Goal: Task Accomplishment & Management: Manage account settings

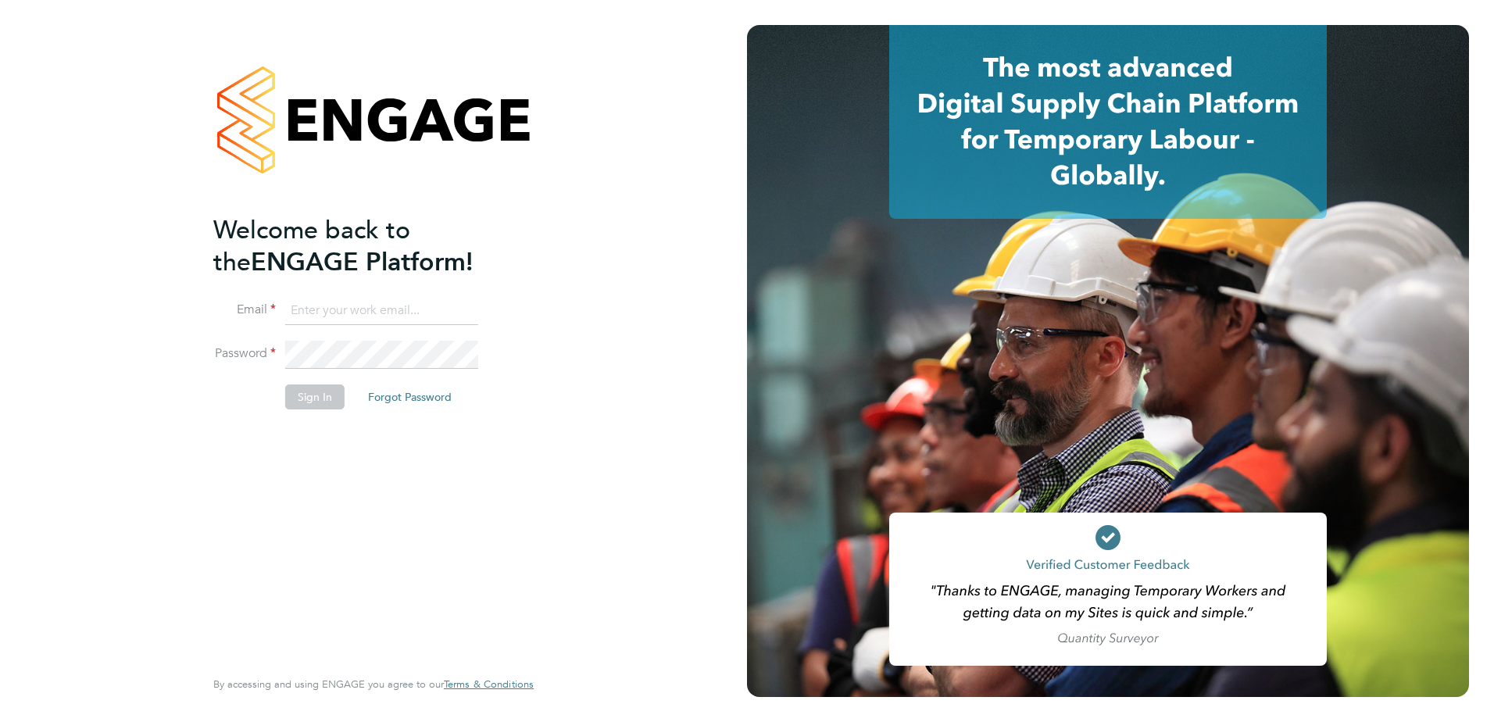
type input "paul.marcus@vistry.co.uk"
click at [299, 397] on button "Sign In" at bounding box center [314, 396] width 59 height 25
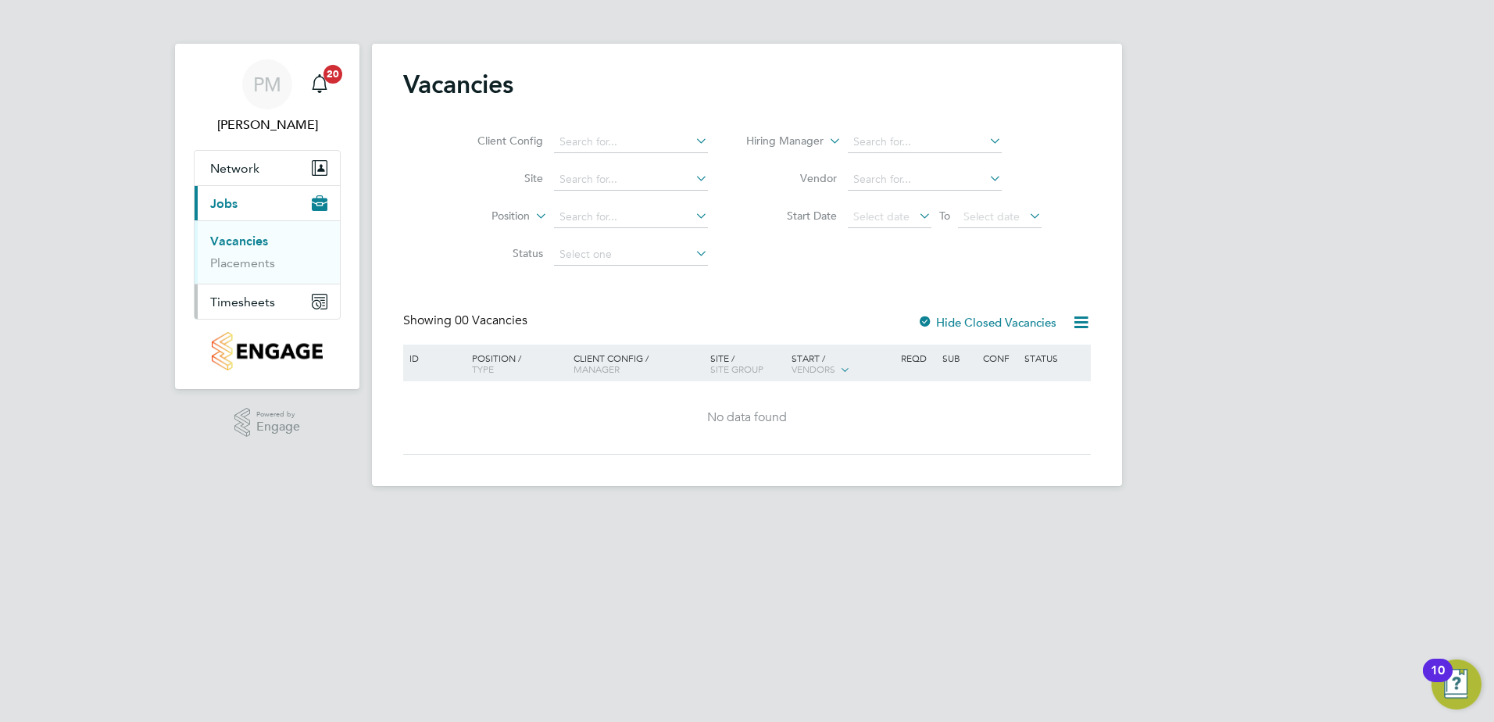
click at [252, 300] on span "Timesheets" at bounding box center [242, 302] width 65 height 15
click at [234, 273] on link "Timesheets" at bounding box center [242, 276] width 65 height 15
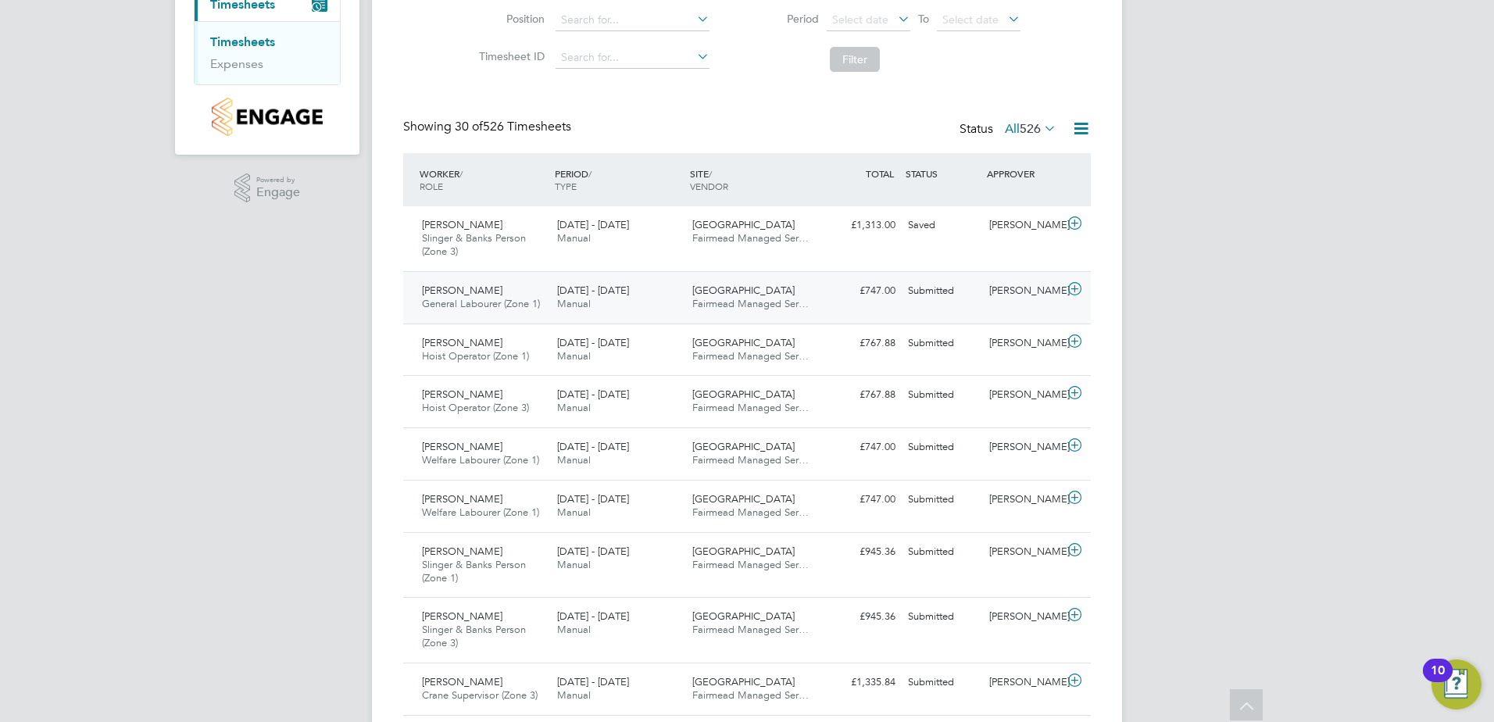
click at [440, 292] on span "[PERSON_NAME]" at bounding box center [462, 290] width 80 height 13
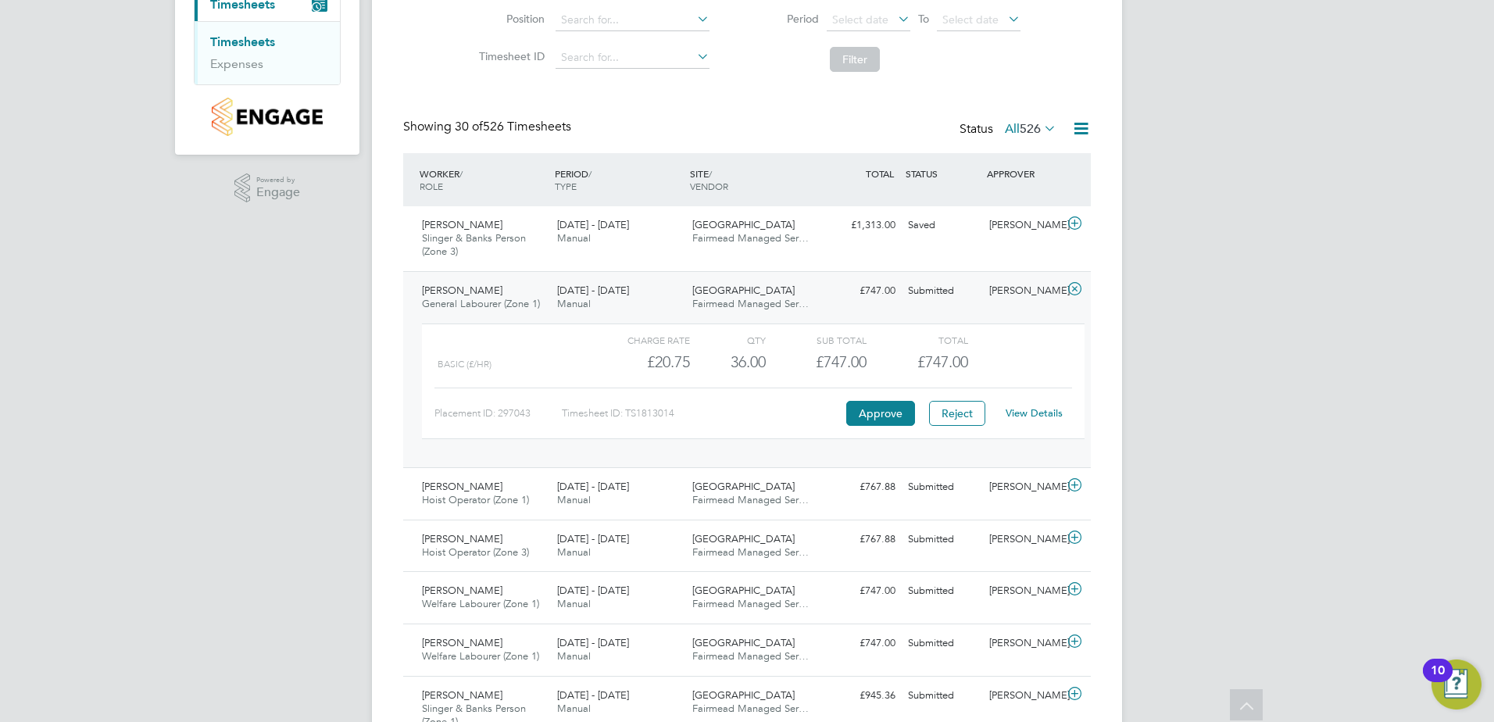
click at [1031, 412] on link "View Details" at bounding box center [1033, 412] width 57 height 13
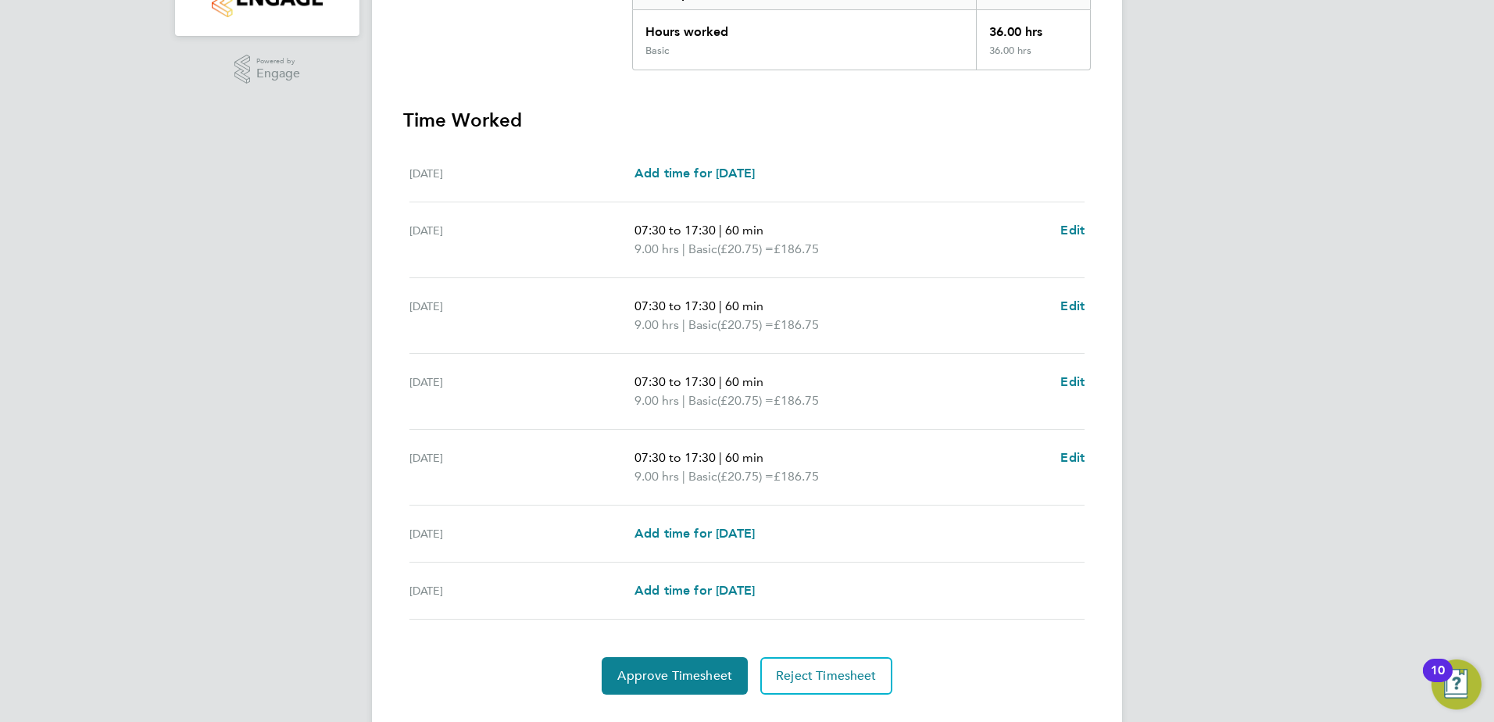
scroll to position [388, 0]
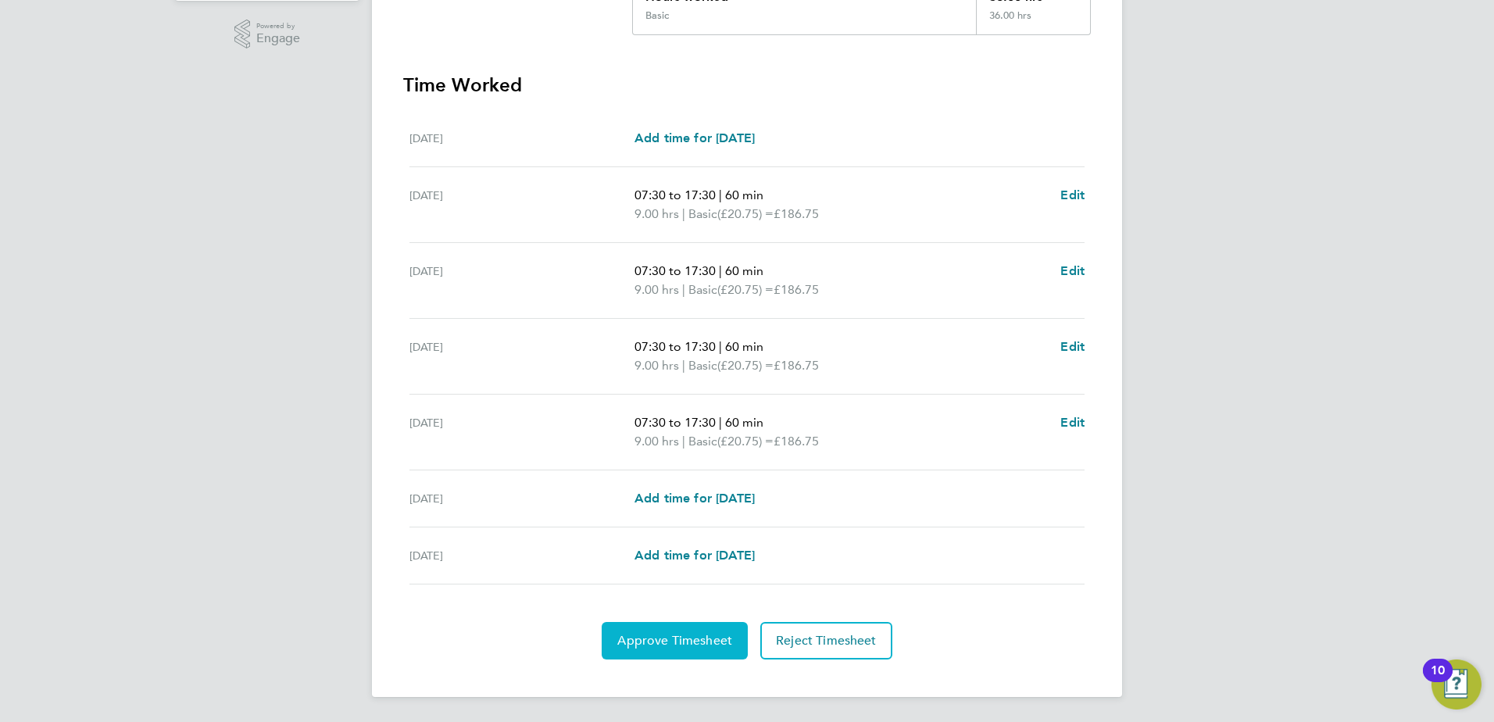
click at [672, 630] on button "Approve Timesheet" at bounding box center [675, 641] width 146 height 38
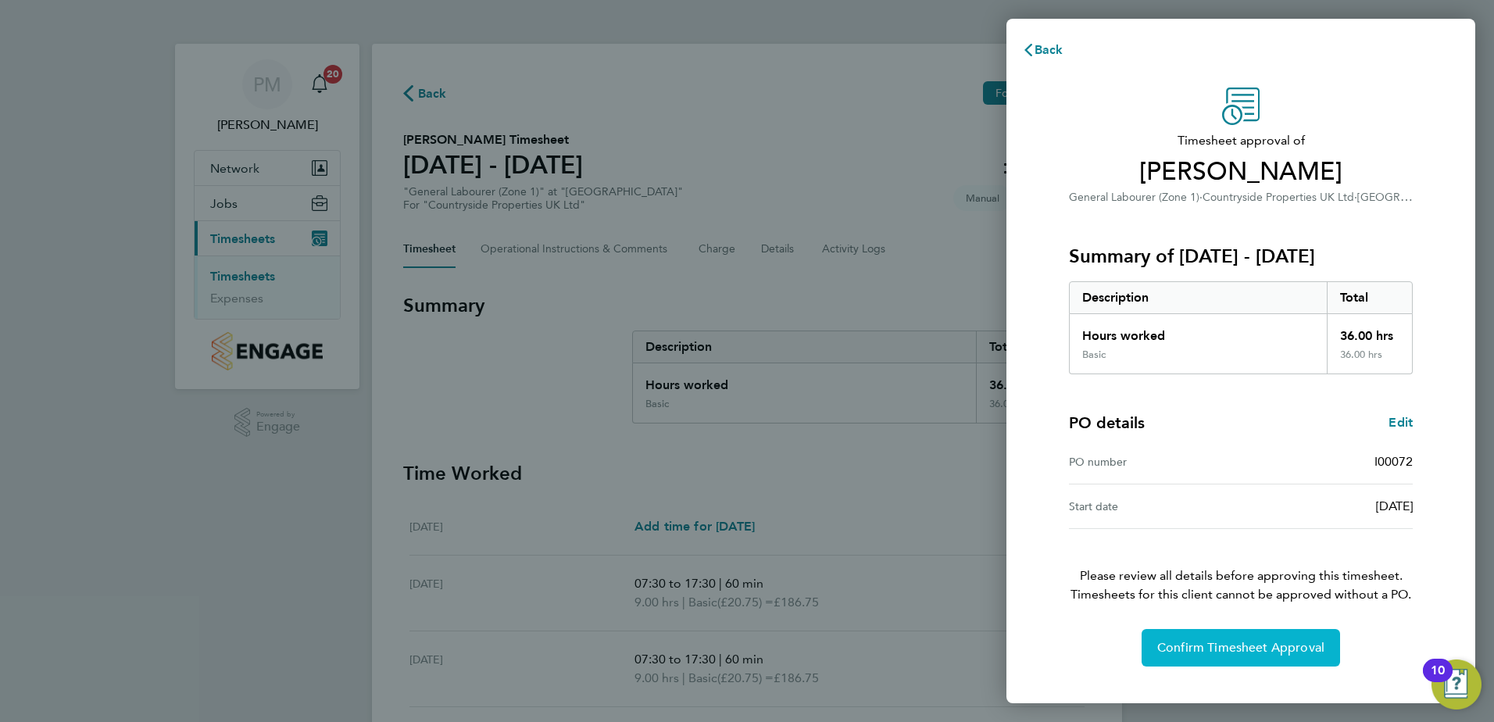
click at [1250, 638] on button "Confirm Timesheet Approval" at bounding box center [1240, 648] width 198 height 38
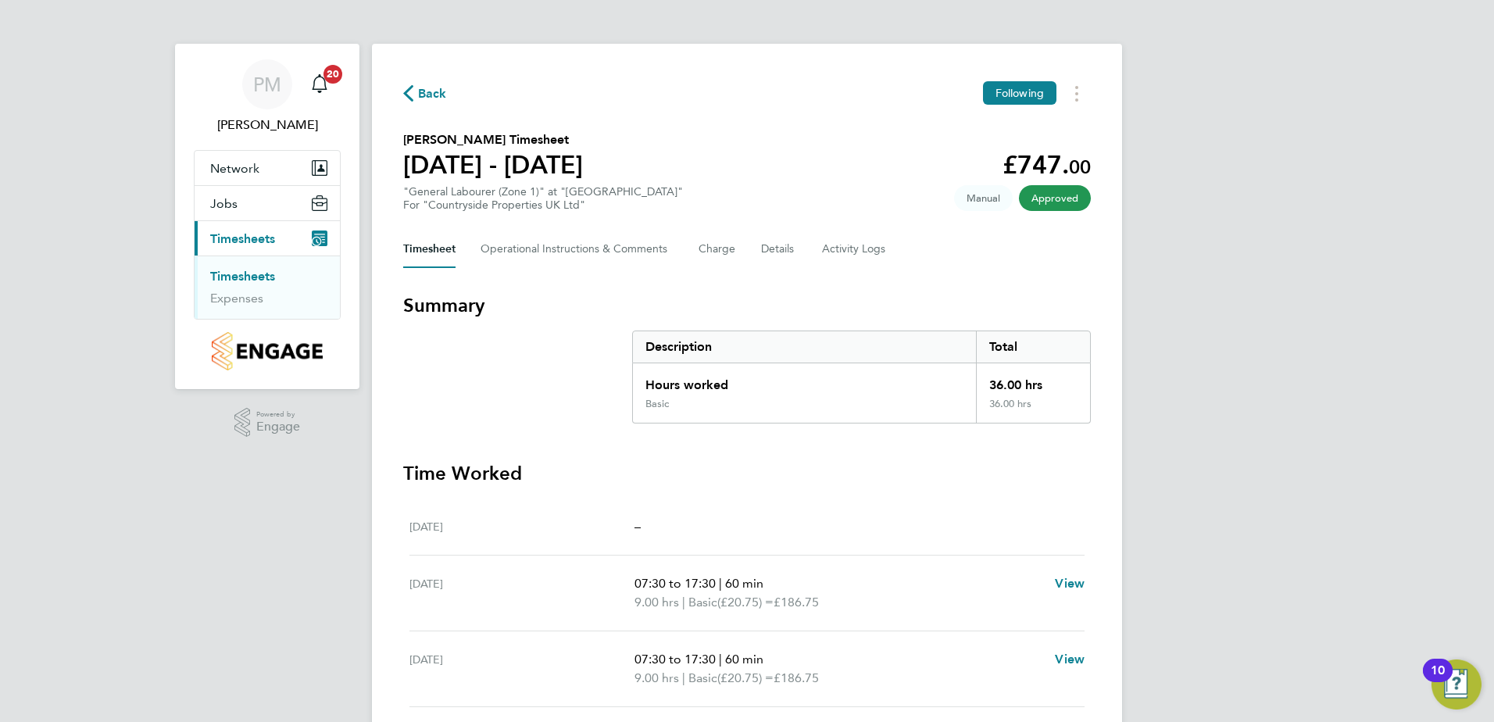
click at [243, 276] on link "Timesheets" at bounding box center [242, 276] width 65 height 15
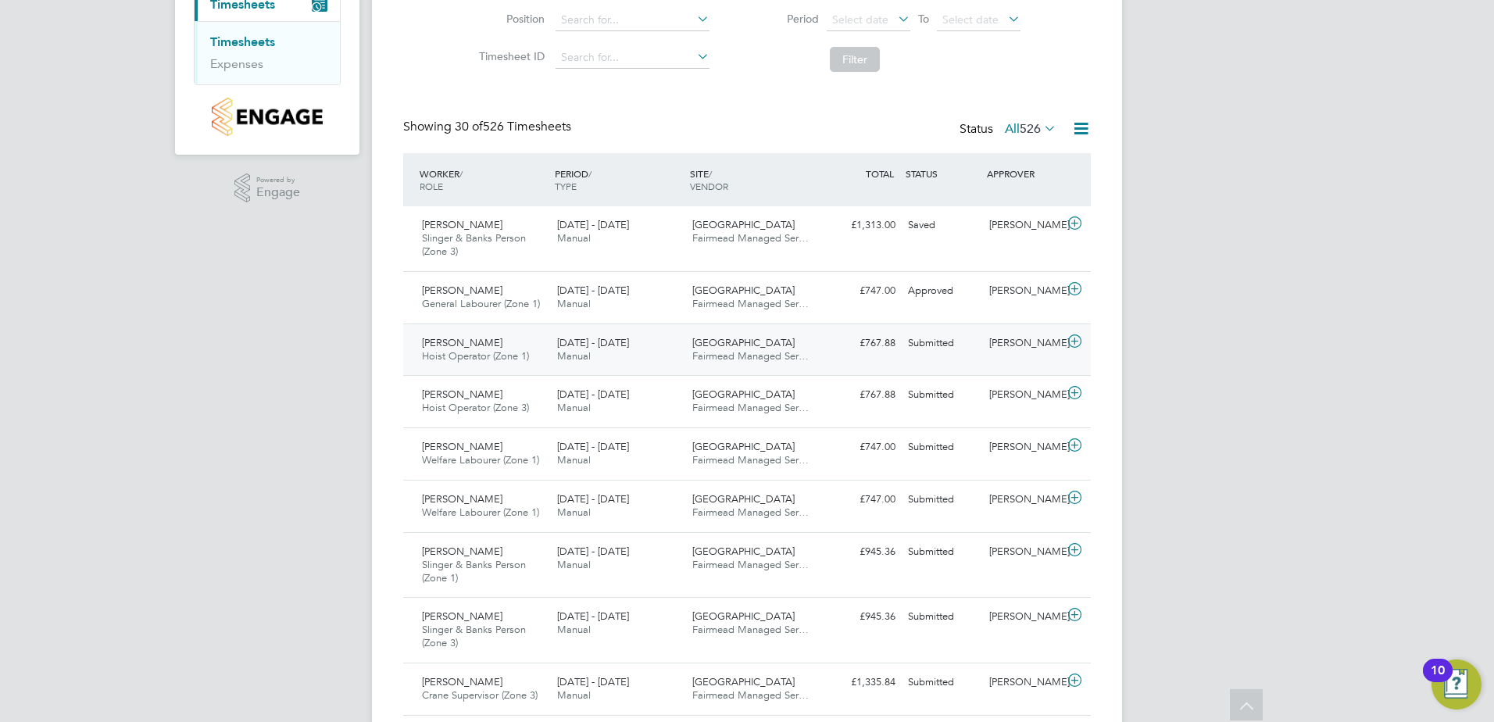
click at [469, 342] on span "[PERSON_NAME]" at bounding box center [462, 342] width 80 height 13
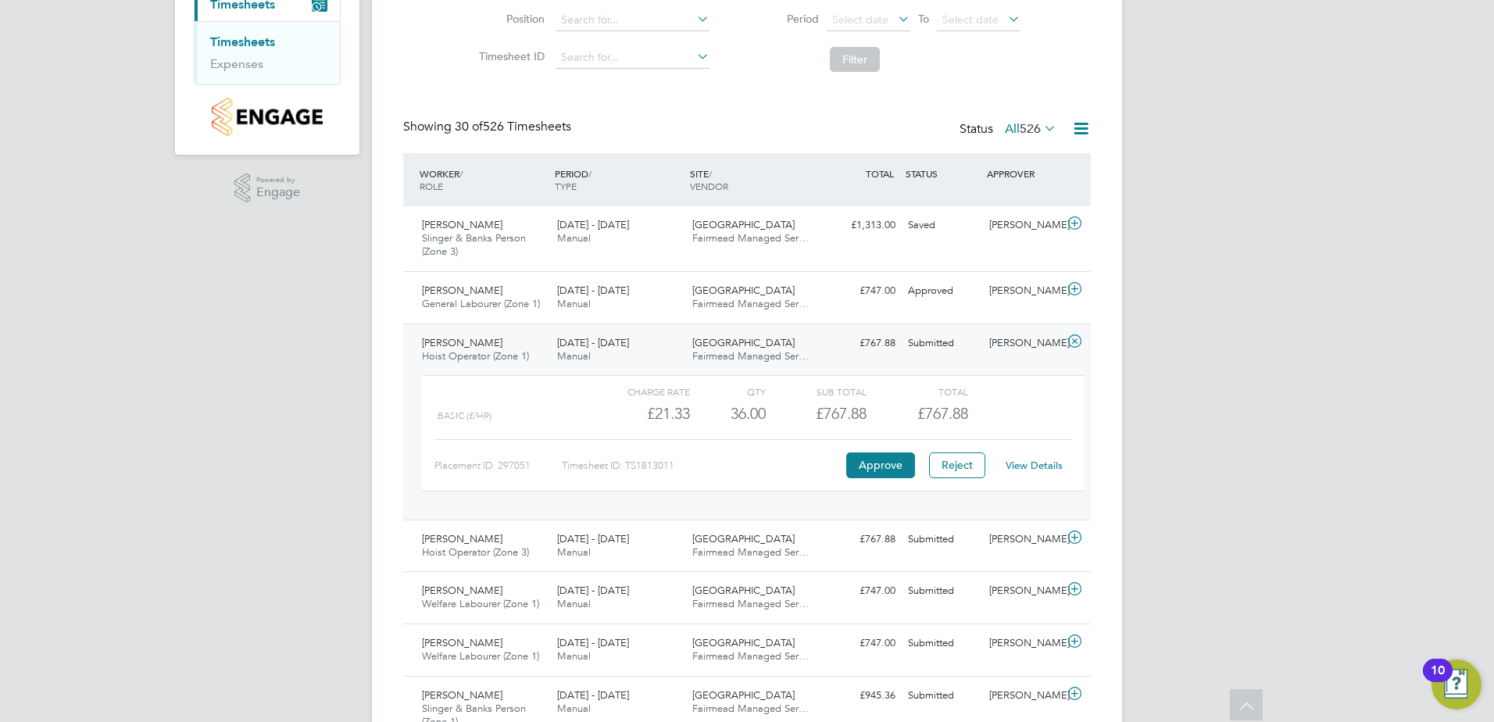
click at [1039, 461] on link "View Details" at bounding box center [1033, 465] width 57 height 13
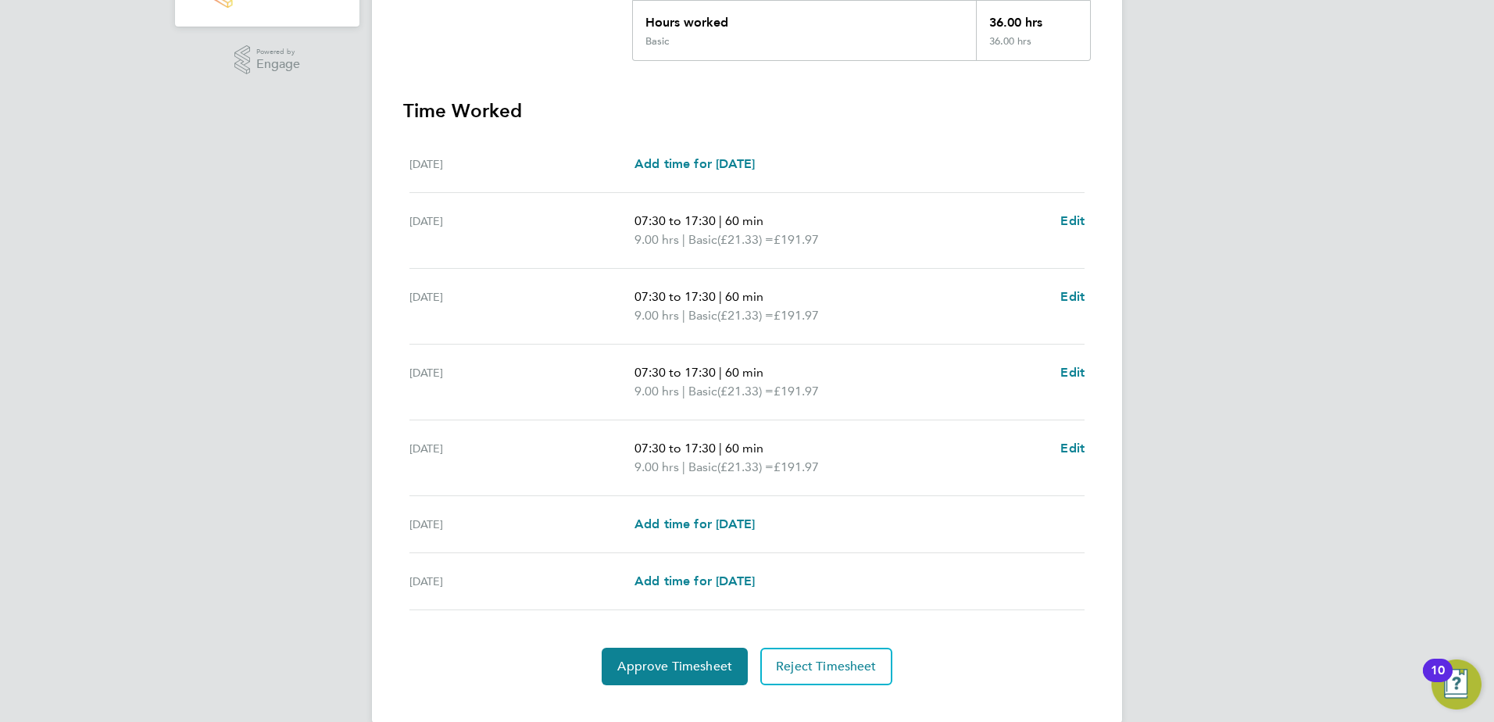
scroll to position [388, 0]
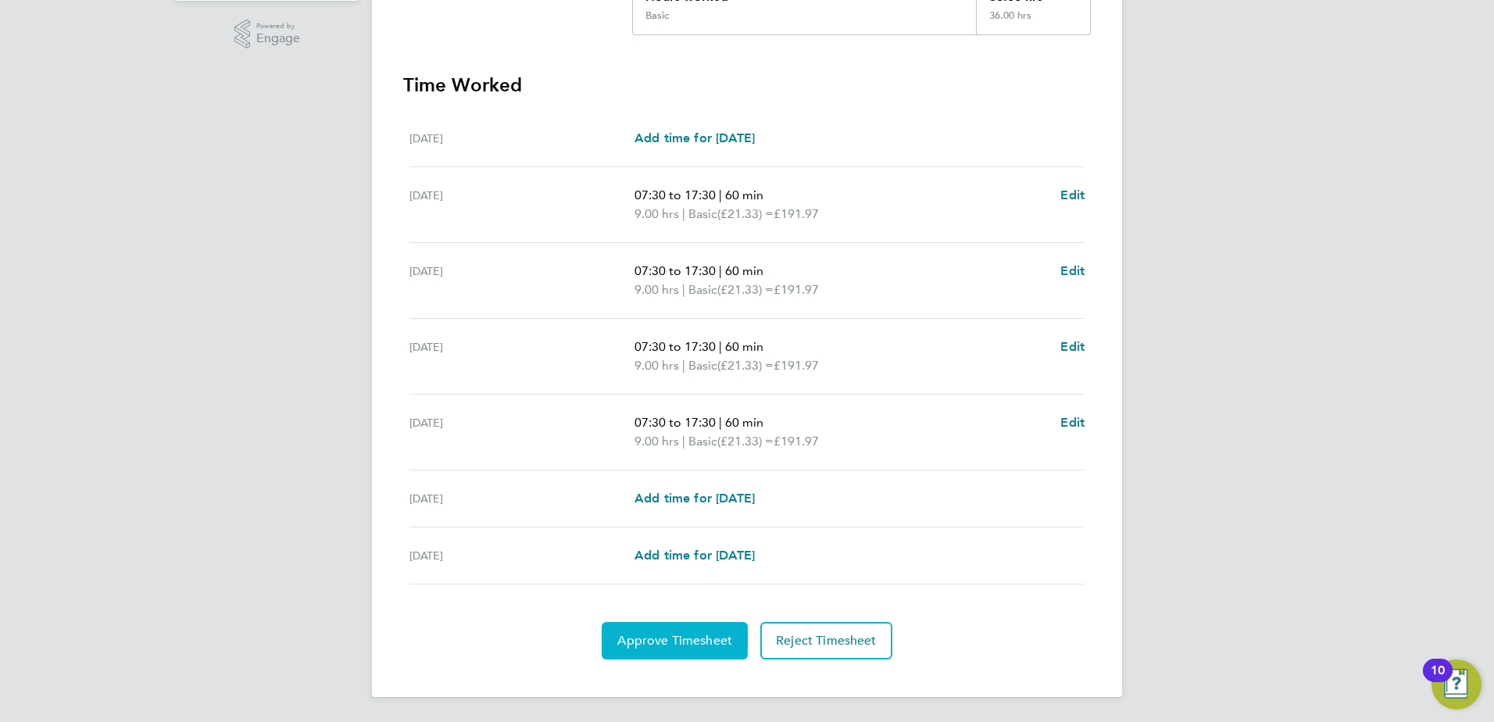
click at [675, 634] on span "Approve Timesheet" at bounding box center [674, 641] width 115 height 16
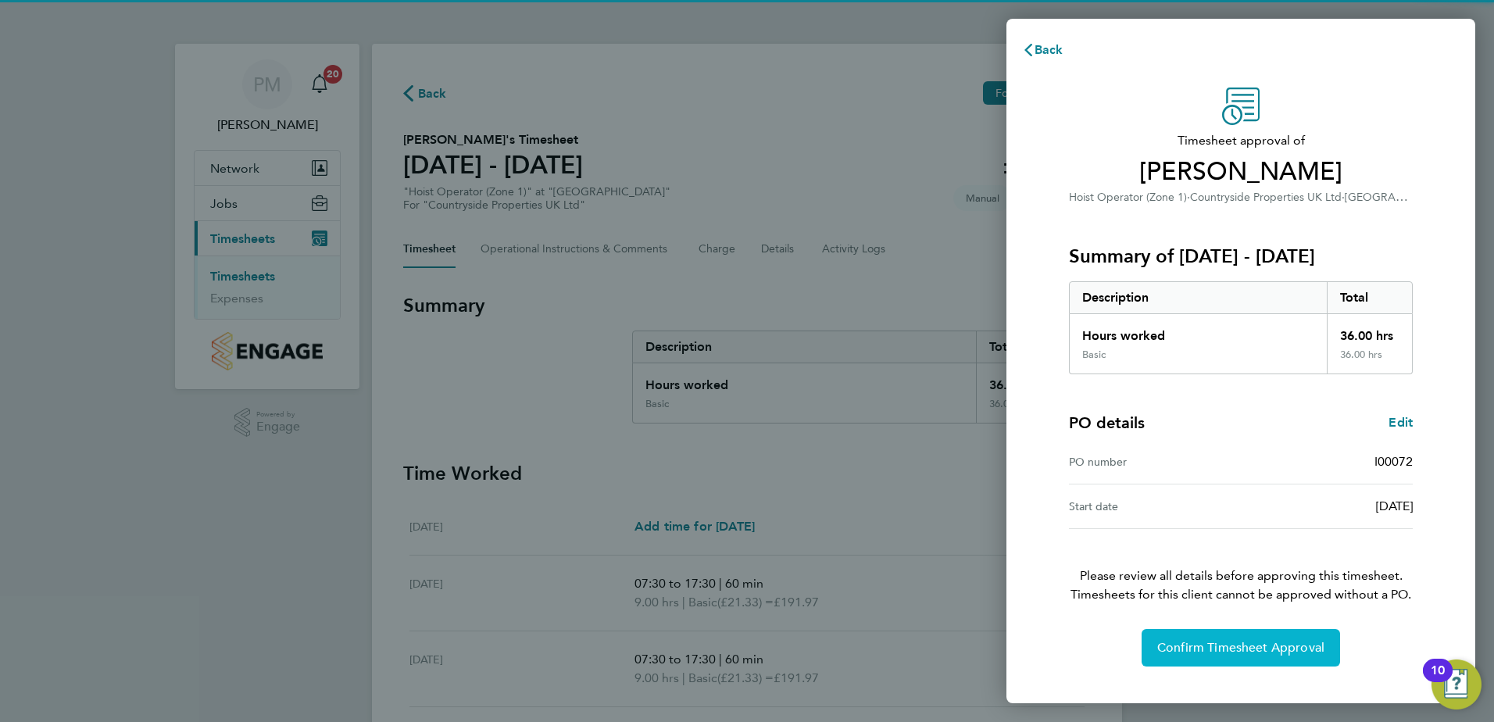
click at [1208, 645] on span "Confirm Timesheet Approval" at bounding box center [1240, 648] width 167 height 16
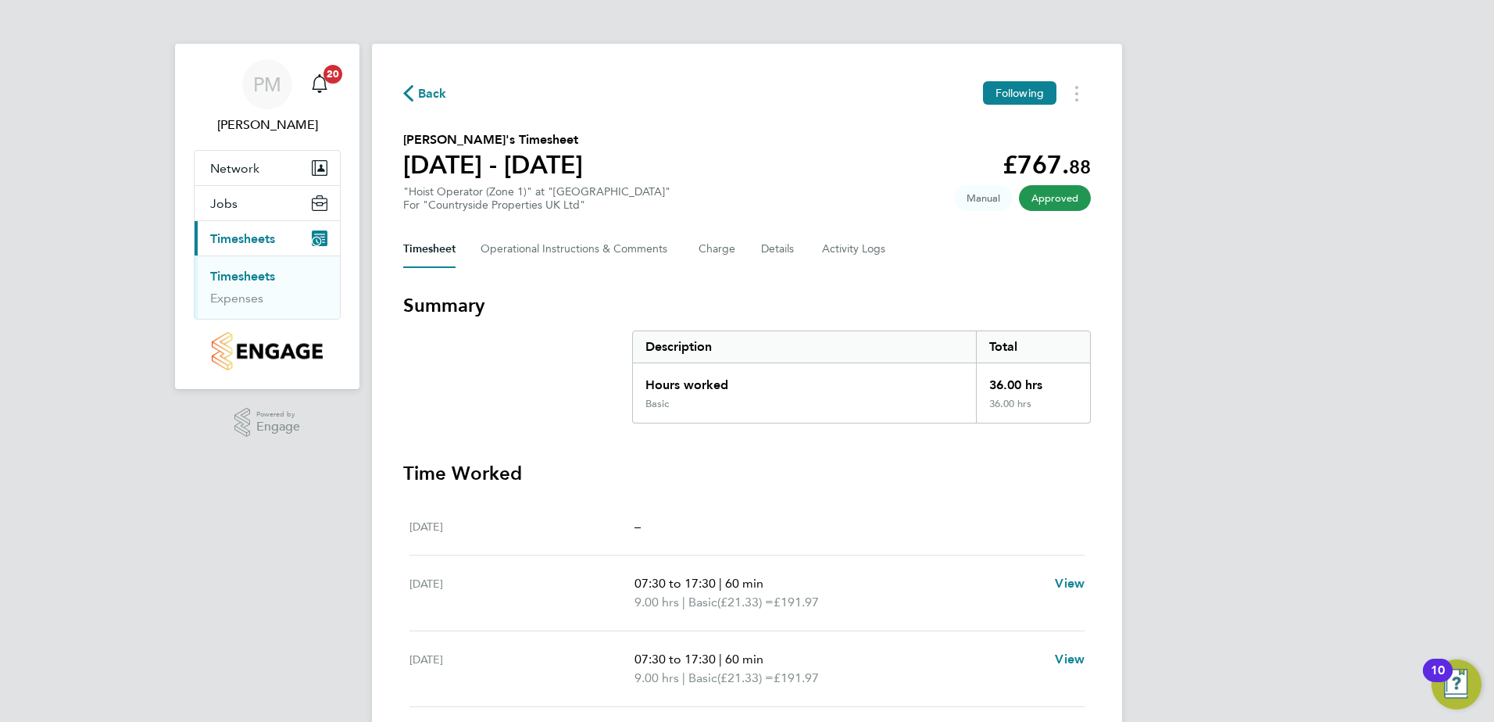
click at [239, 277] on link "Timesheets" at bounding box center [242, 276] width 65 height 15
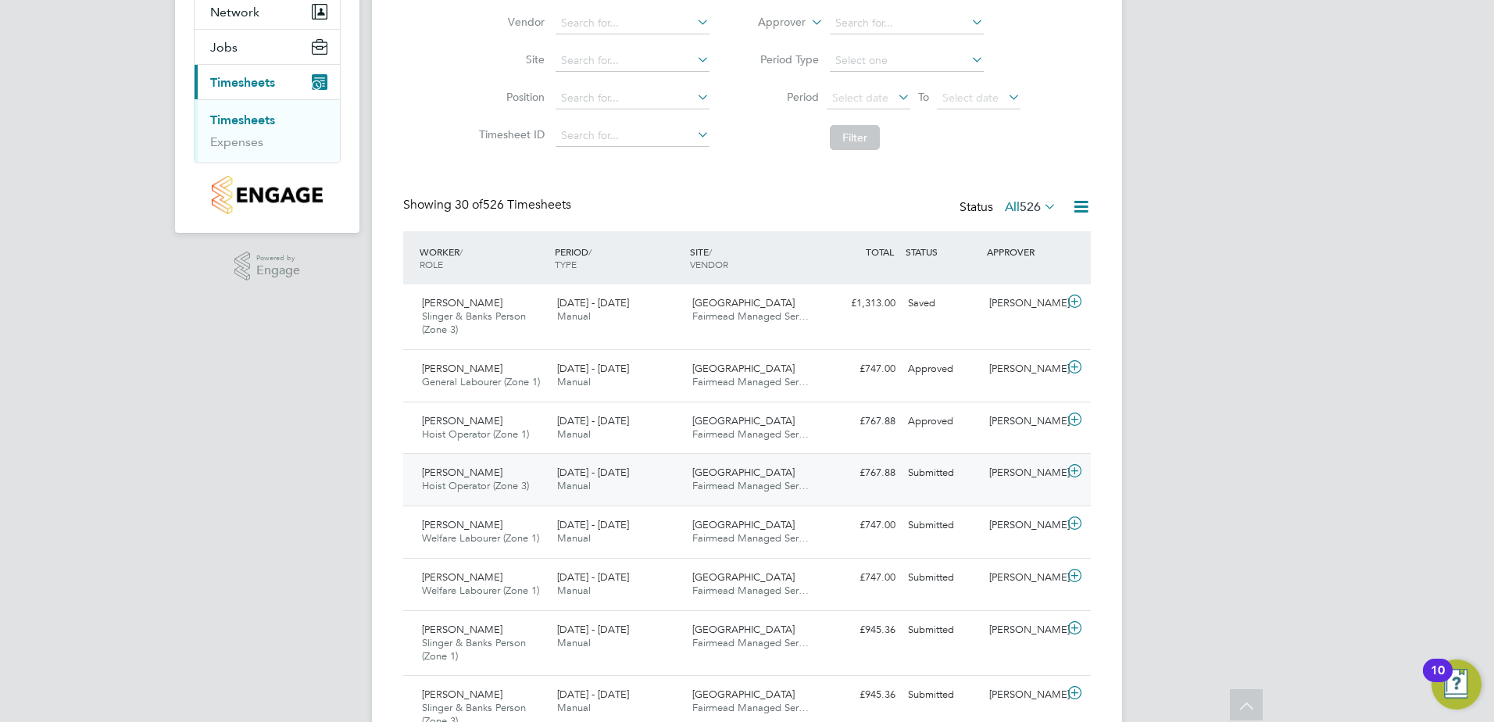
click at [447, 475] on span "[PERSON_NAME]" at bounding box center [462, 472] width 80 height 13
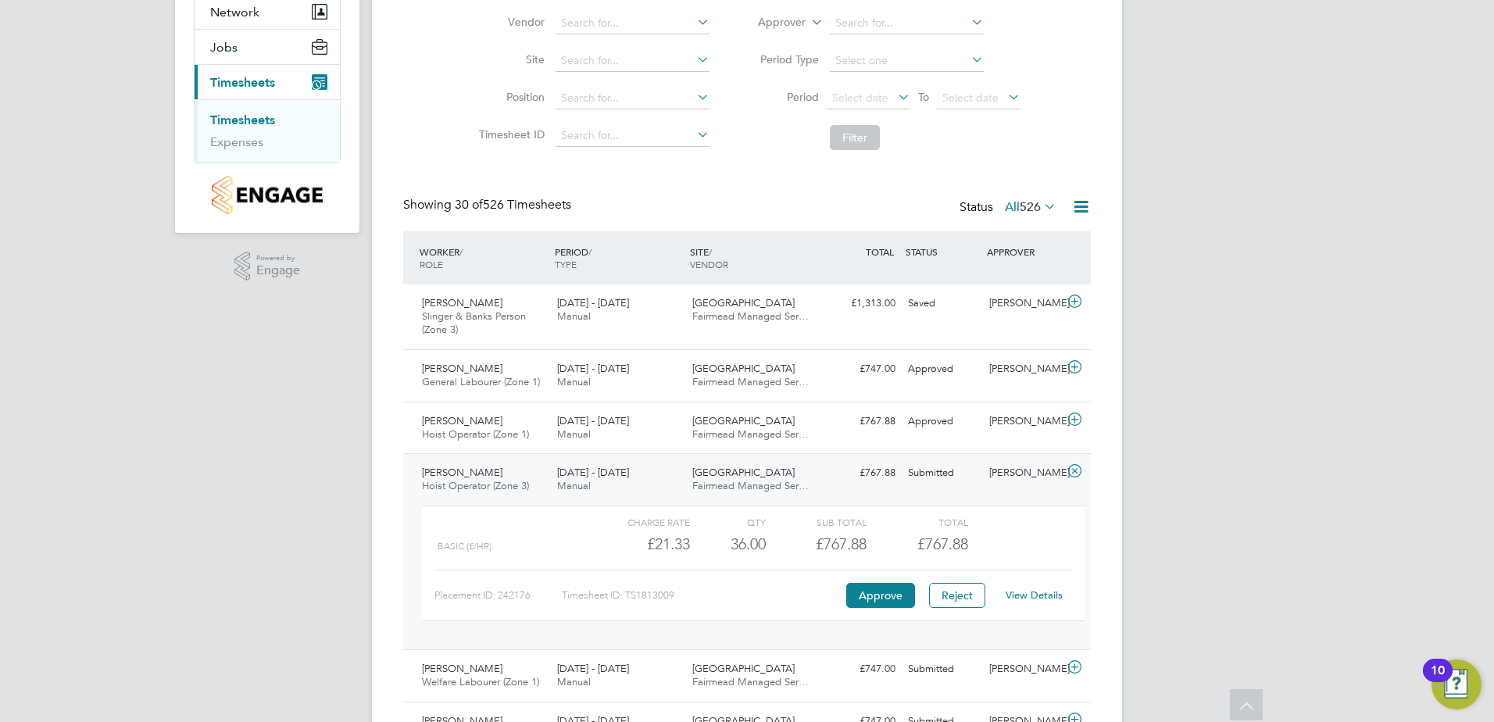
click at [1046, 595] on link "View Details" at bounding box center [1033, 594] width 57 height 13
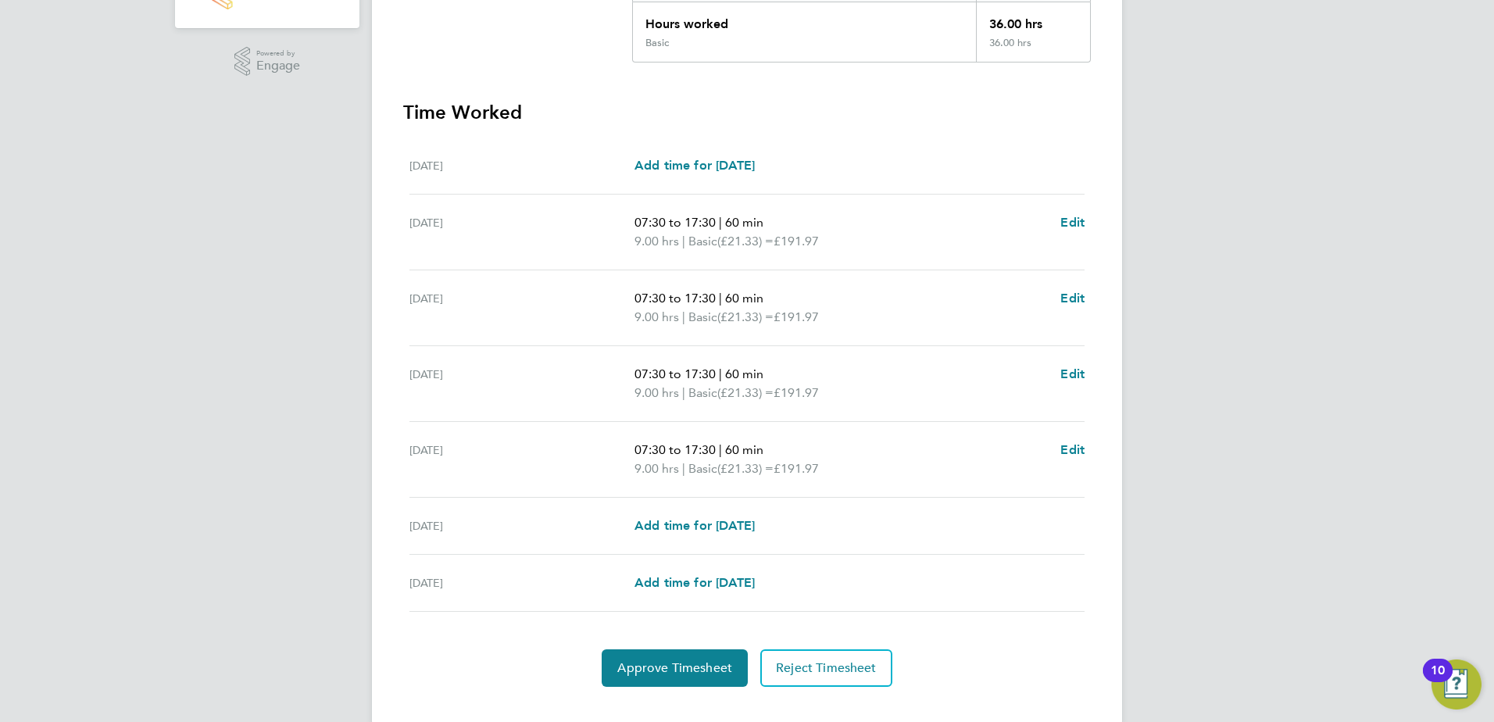
scroll to position [388, 0]
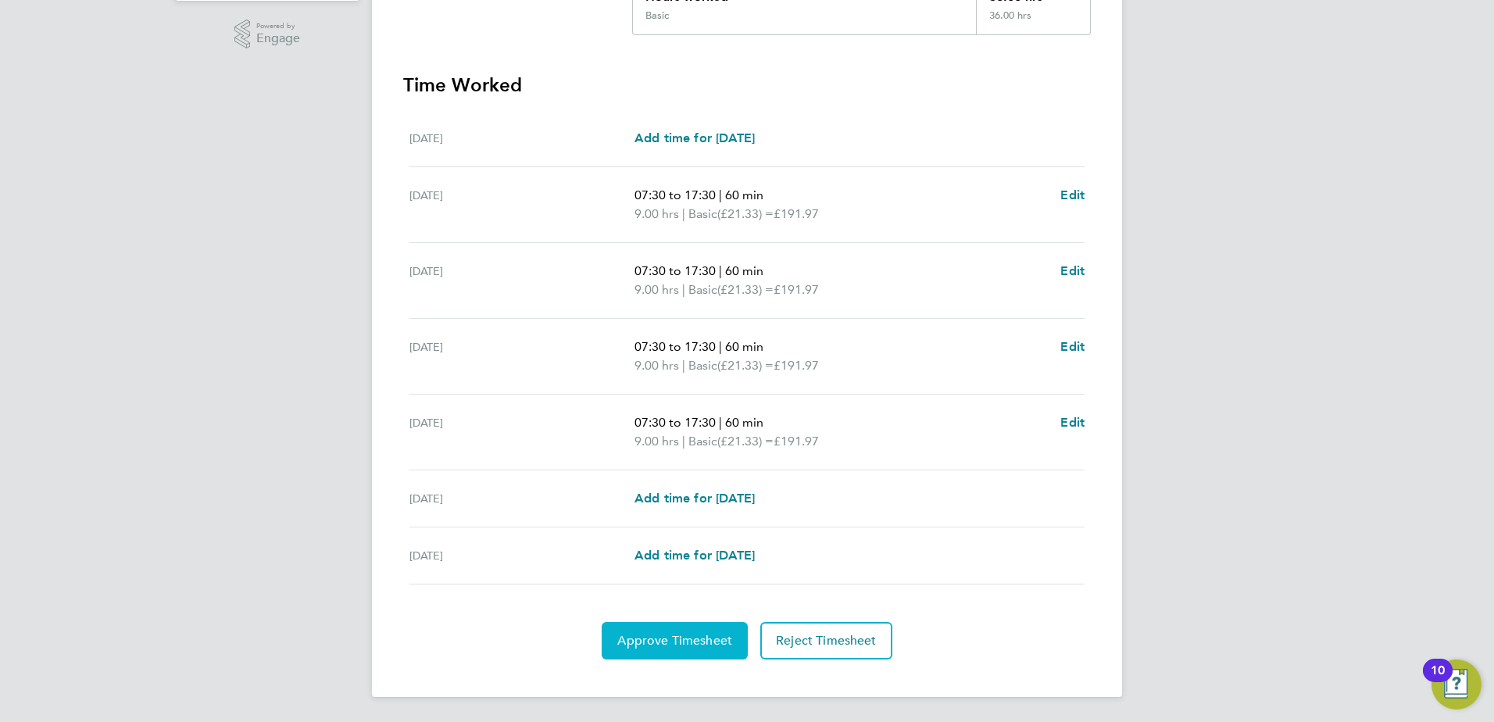
click at [678, 645] on span "Approve Timesheet" at bounding box center [674, 641] width 115 height 16
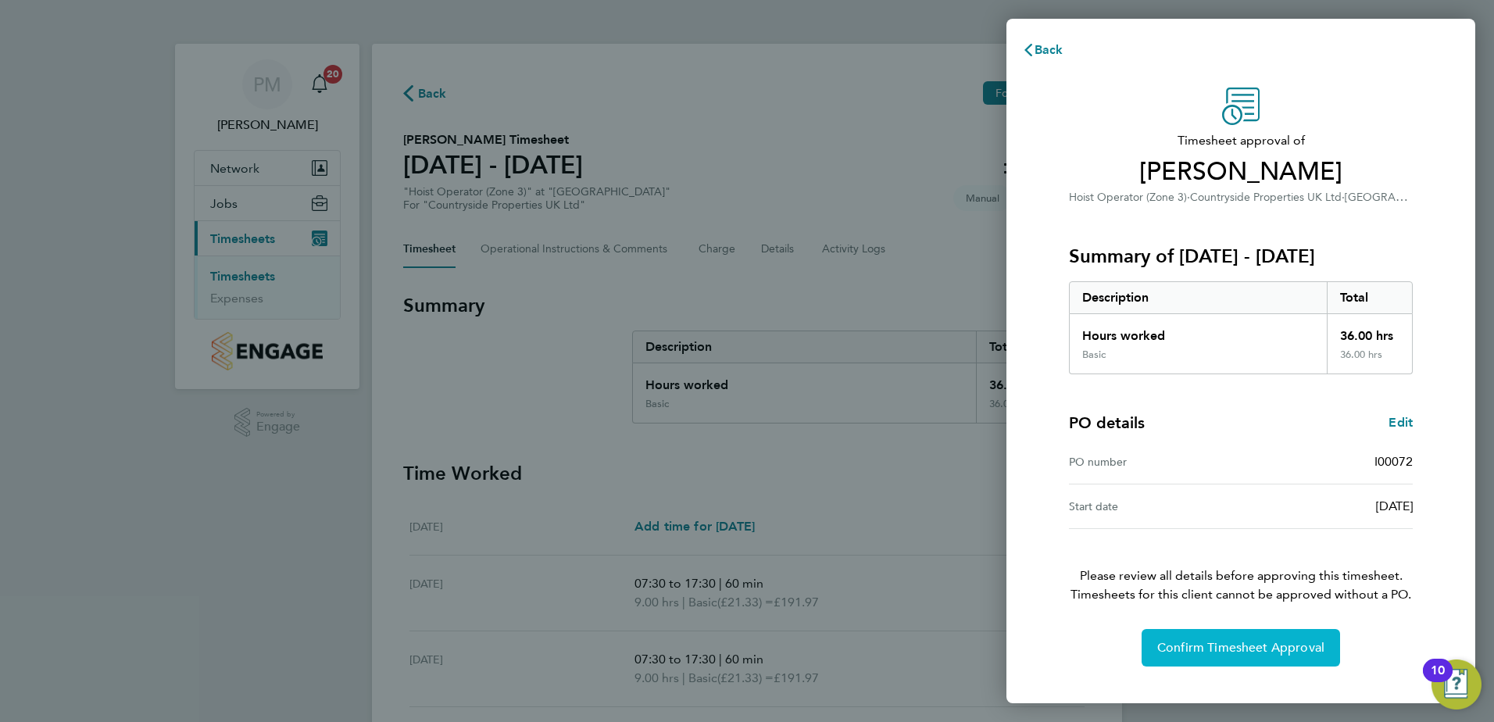
click at [1249, 650] on span "Confirm Timesheet Approval" at bounding box center [1240, 648] width 167 height 16
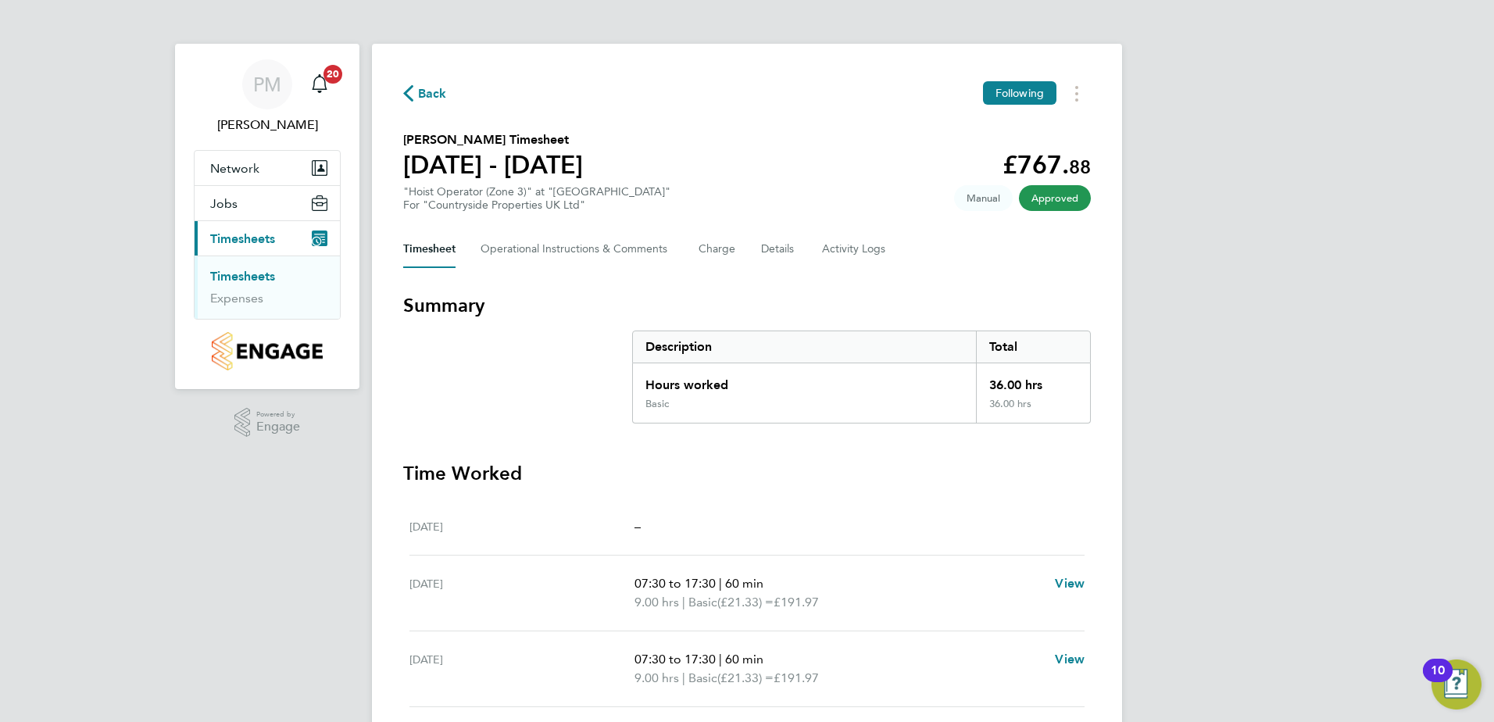
click at [240, 274] on link "Timesheets" at bounding box center [242, 276] width 65 height 15
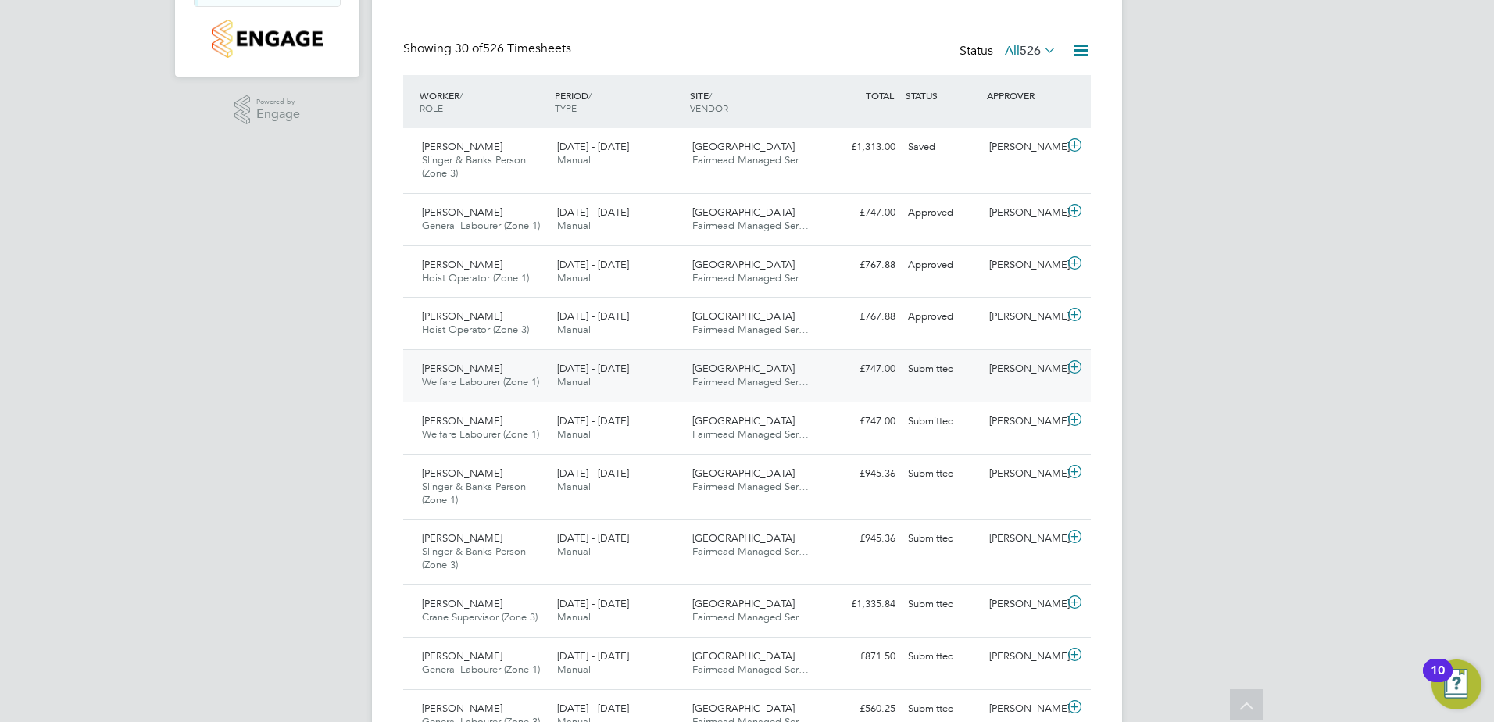
click at [445, 373] on span "[PERSON_NAME]" at bounding box center [462, 368] width 80 height 13
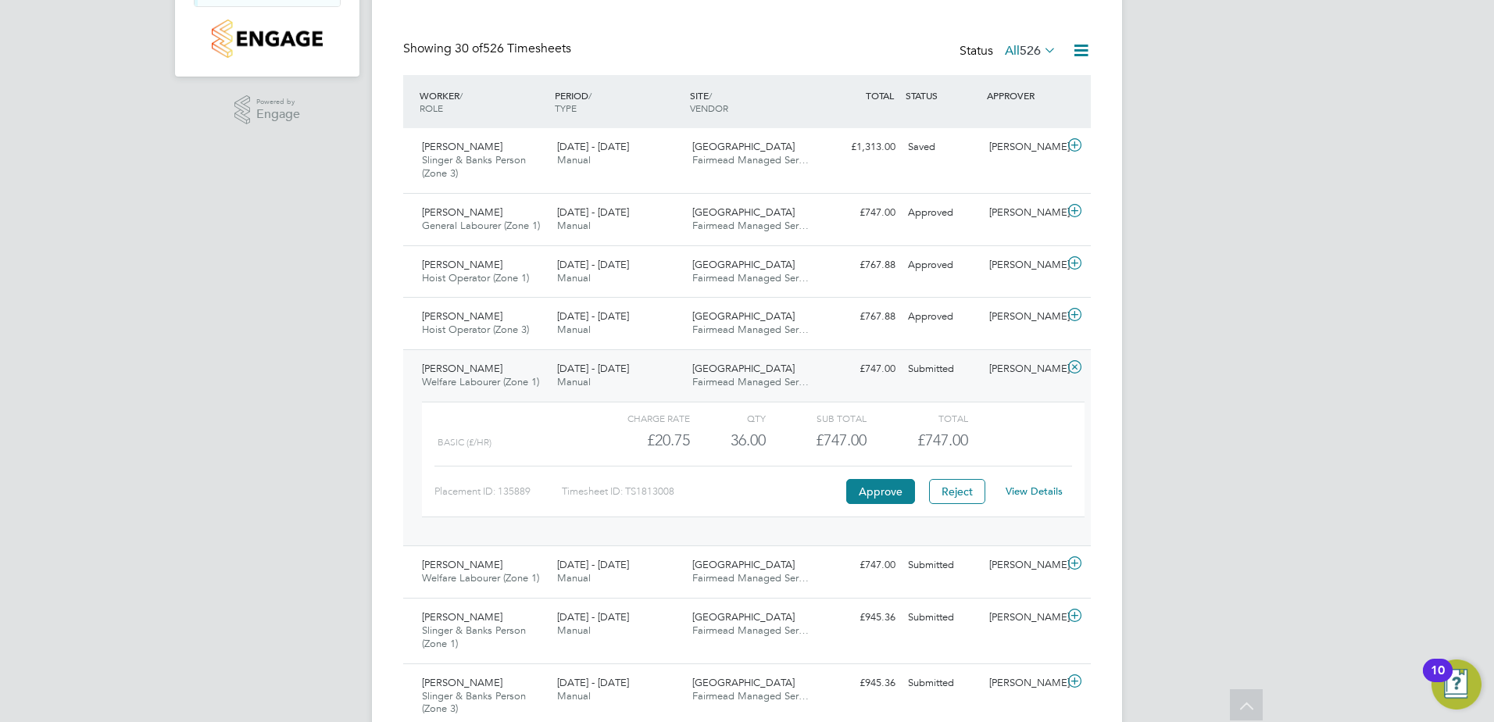
click at [1032, 489] on link "View Details" at bounding box center [1033, 490] width 57 height 13
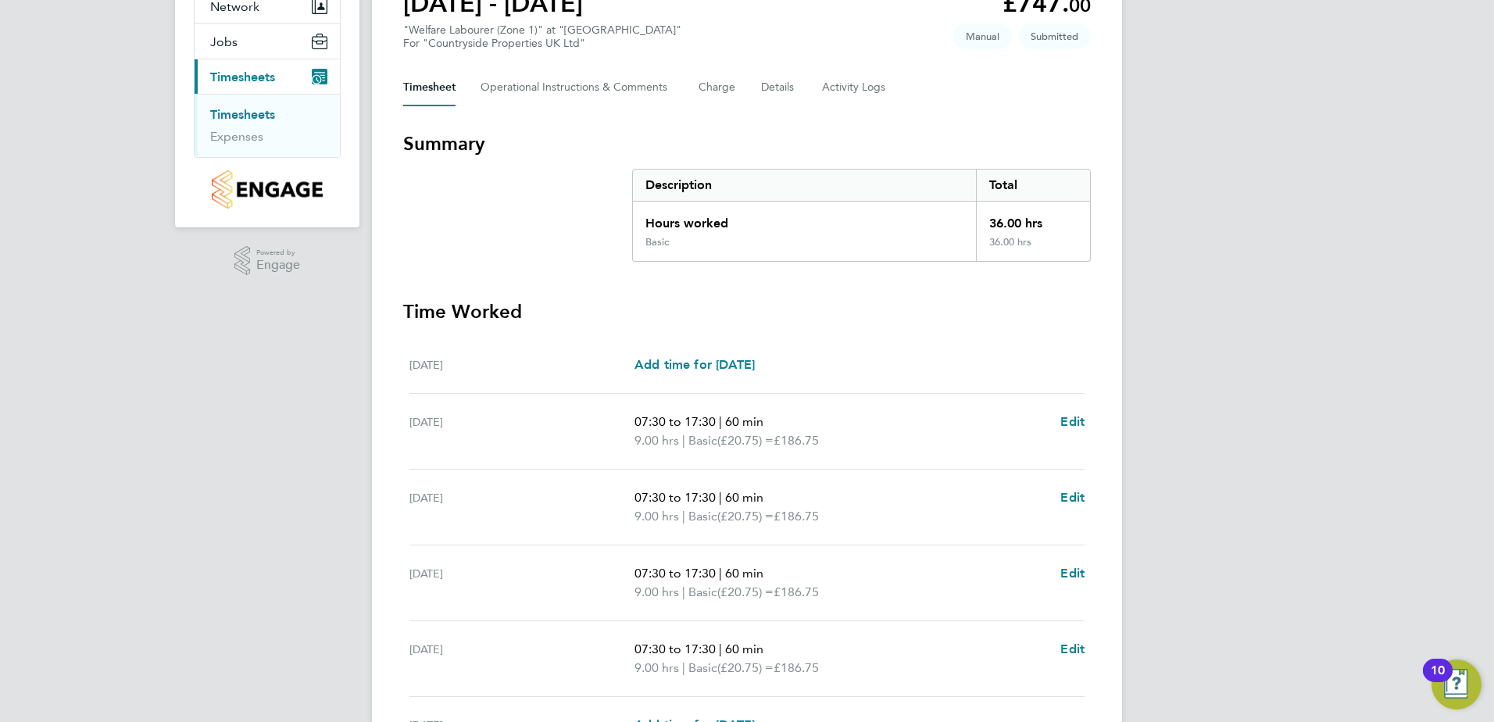
scroll to position [388, 0]
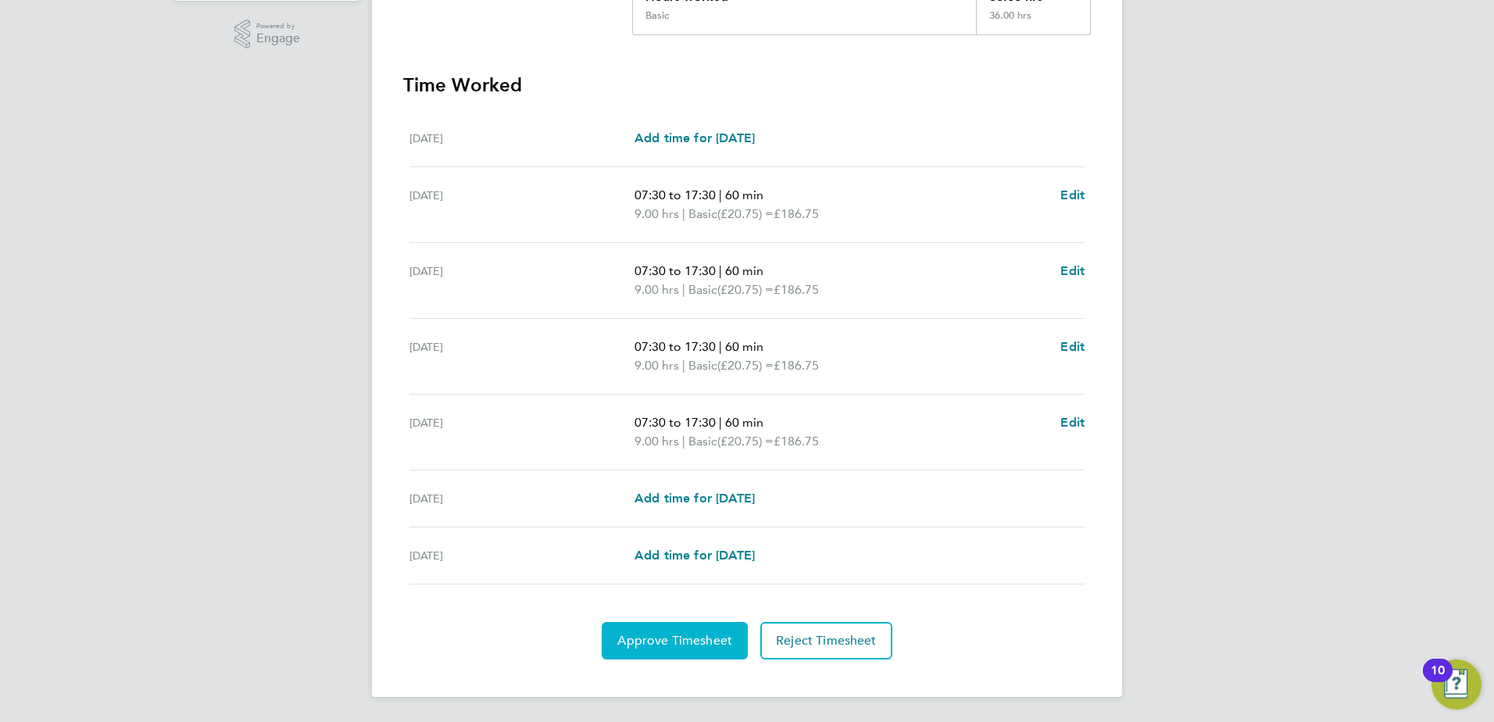
click at [686, 642] on span "Approve Timesheet" at bounding box center [674, 641] width 115 height 16
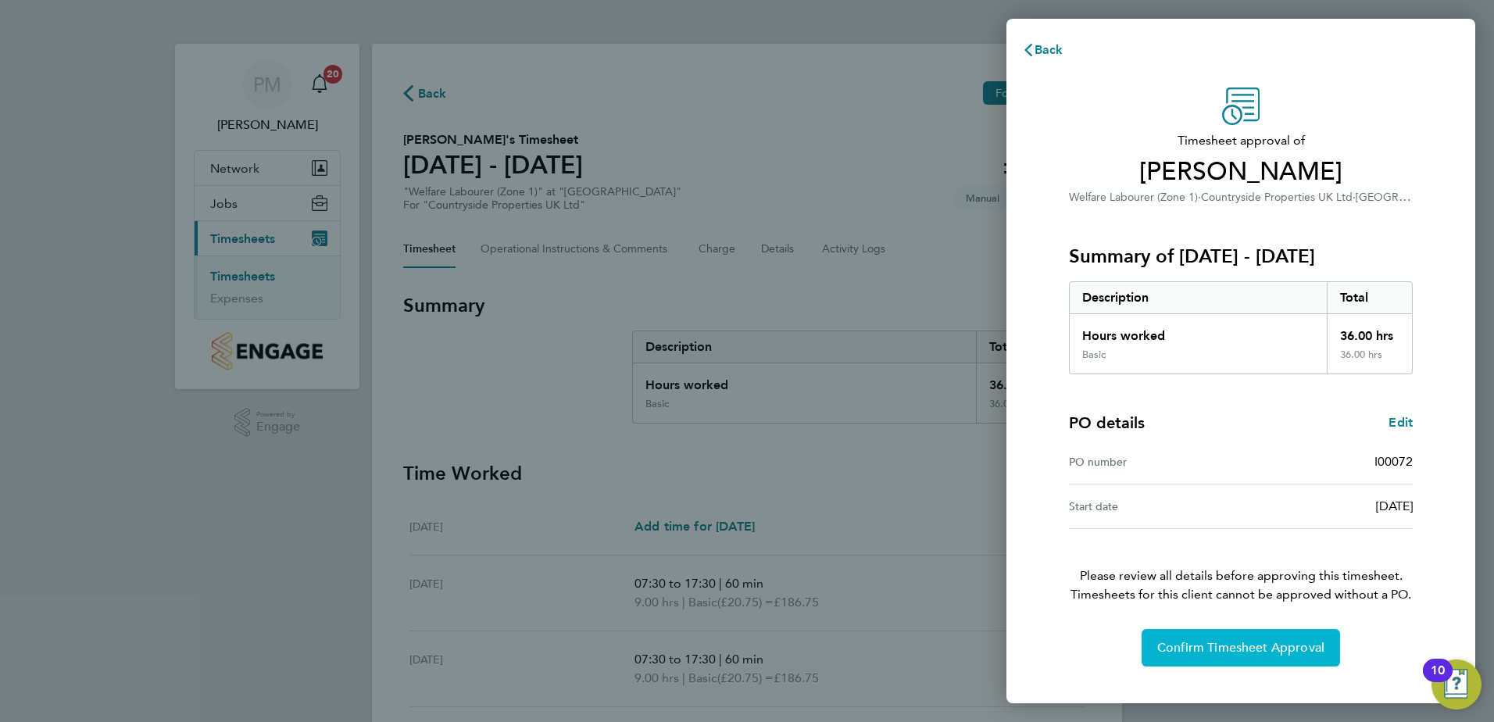
click at [1250, 650] on span "Confirm Timesheet Approval" at bounding box center [1240, 648] width 167 height 16
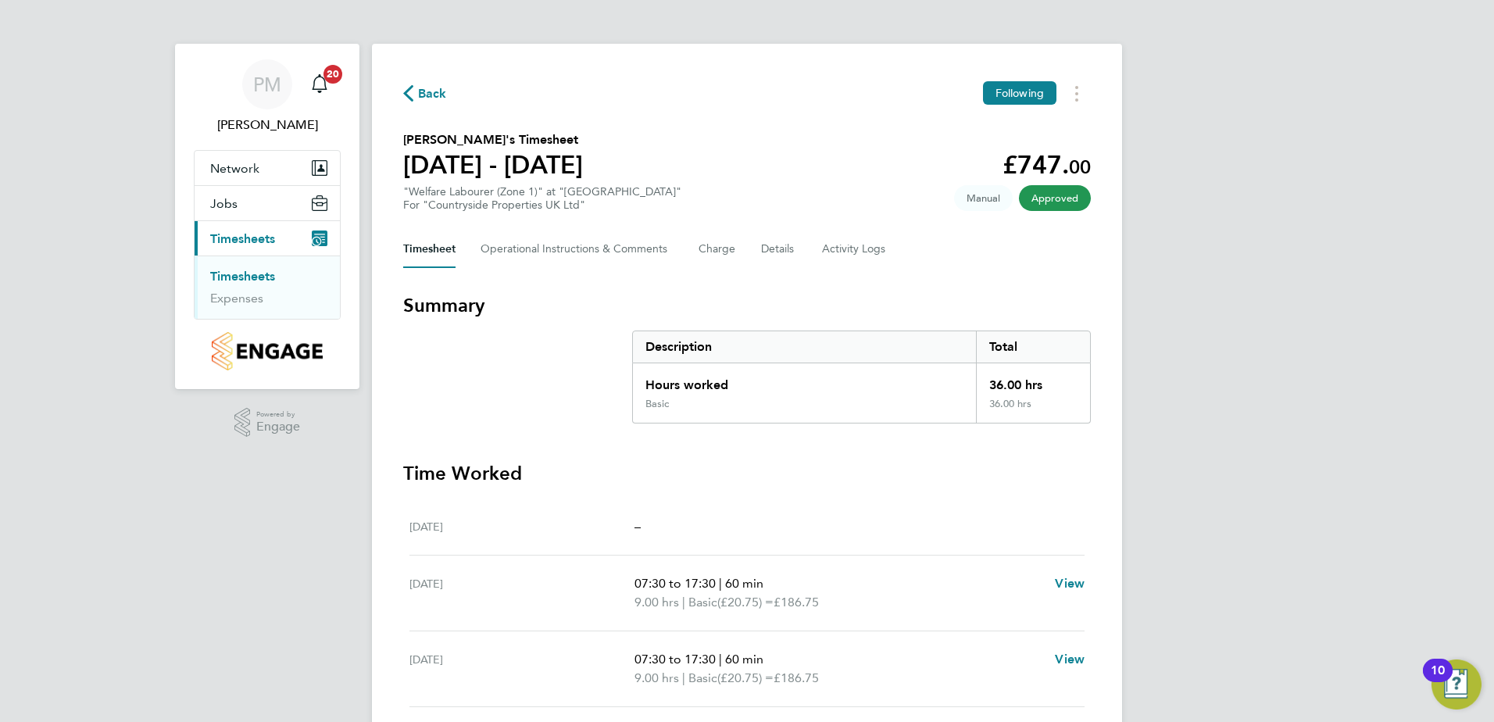
click at [262, 267] on ul "Timesheets Expenses" at bounding box center [267, 286] width 145 height 63
click at [261, 276] on link "Timesheets" at bounding box center [242, 276] width 65 height 15
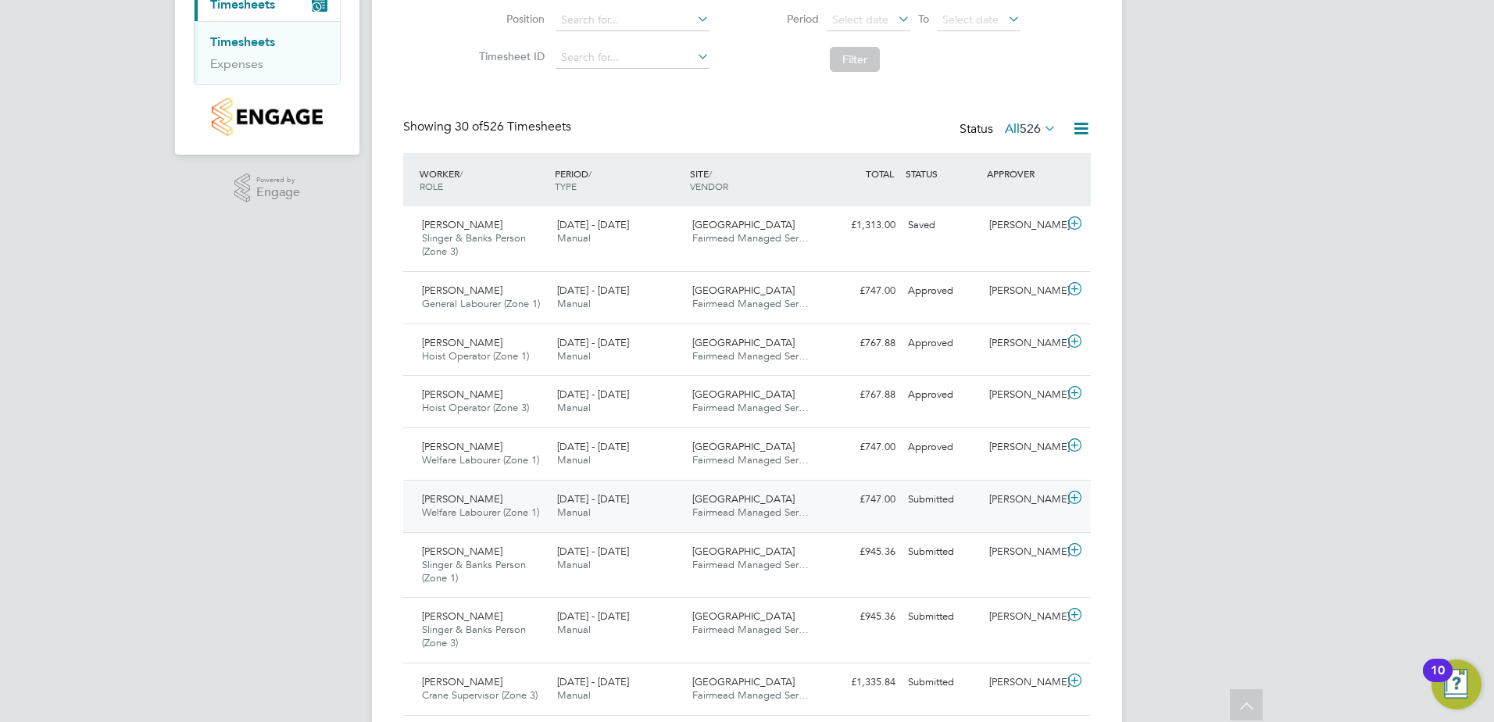
click at [460, 498] on span "[PERSON_NAME]" at bounding box center [462, 498] width 80 height 13
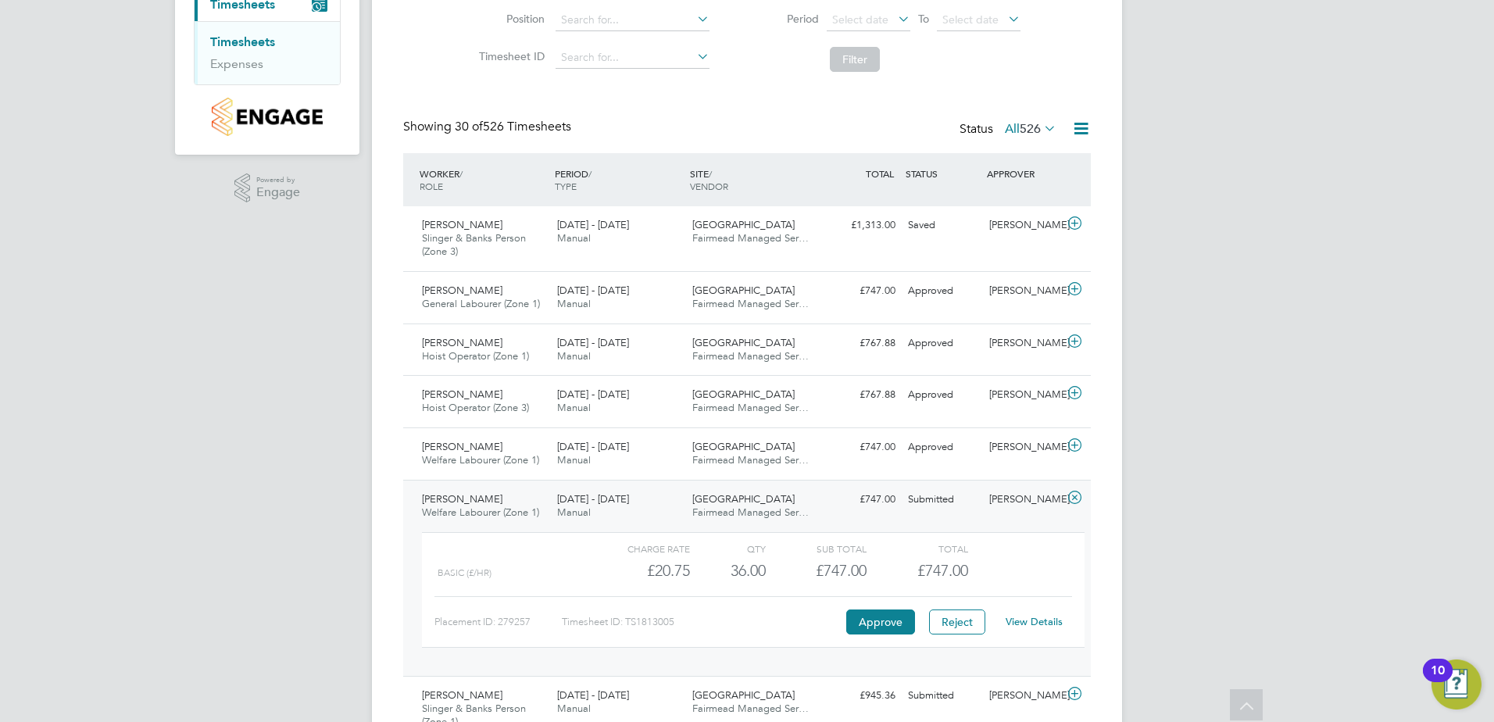
click at [1041, 625] on link "View Details" at bounding box center [1033, 621] width 57 height 13
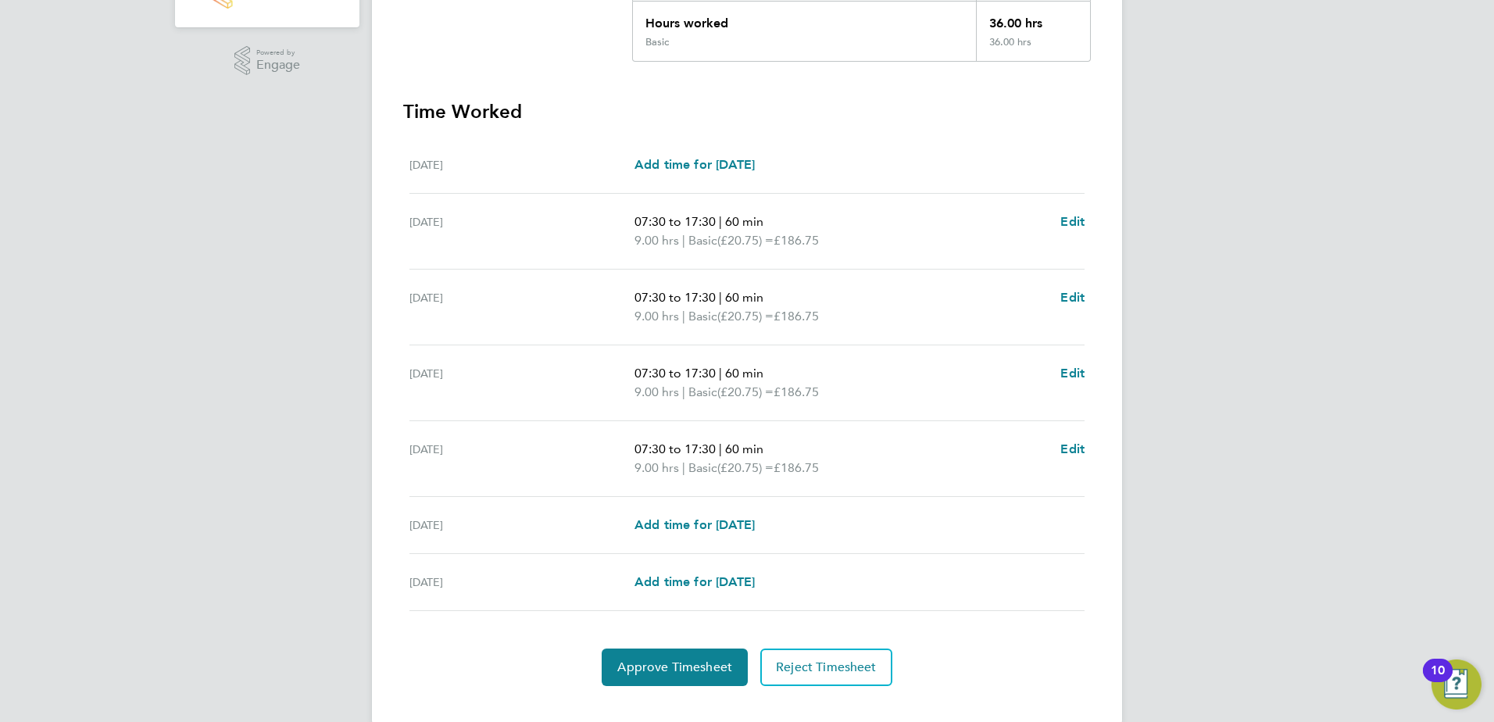
scroll to position [388, 0]
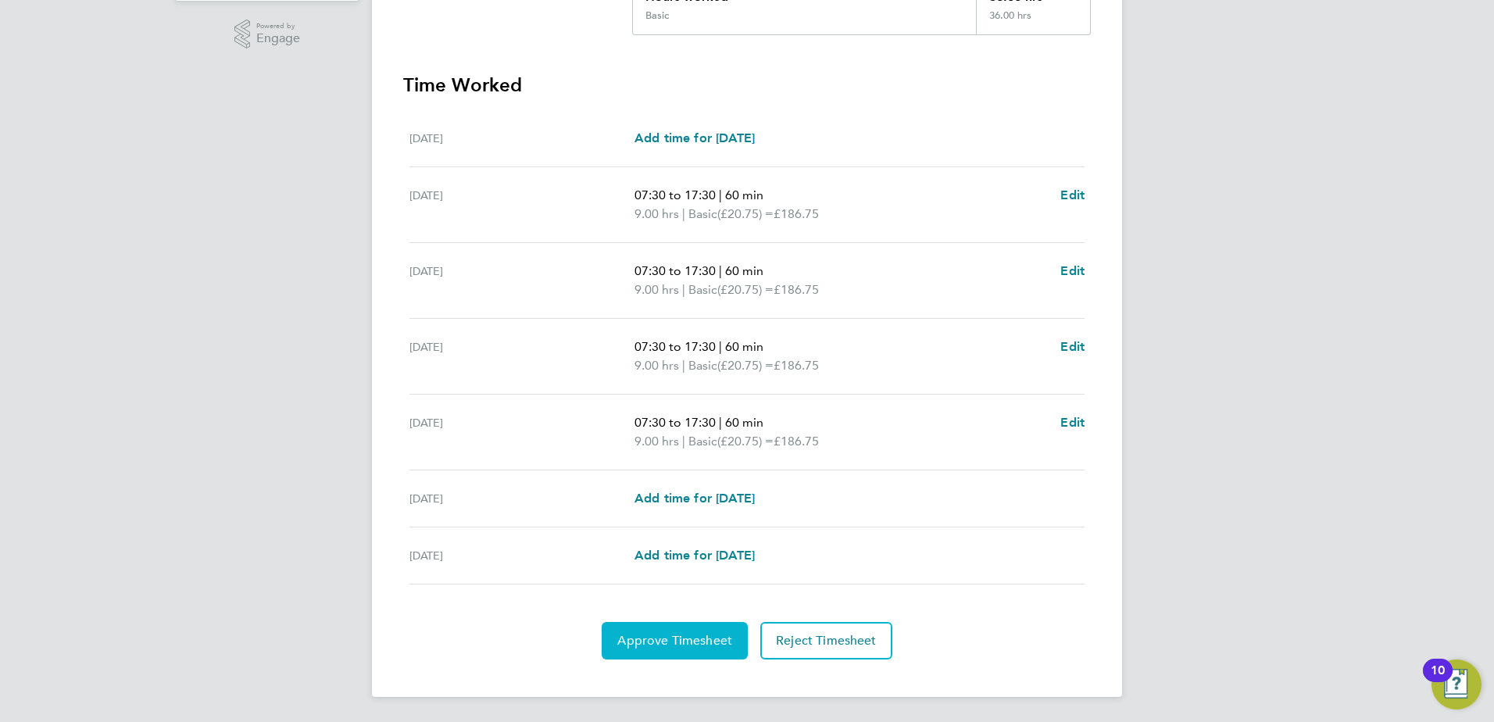
click at [687, 637] on span "Approve Timesheet" at bounding box center [674, 641] width 115 height 16
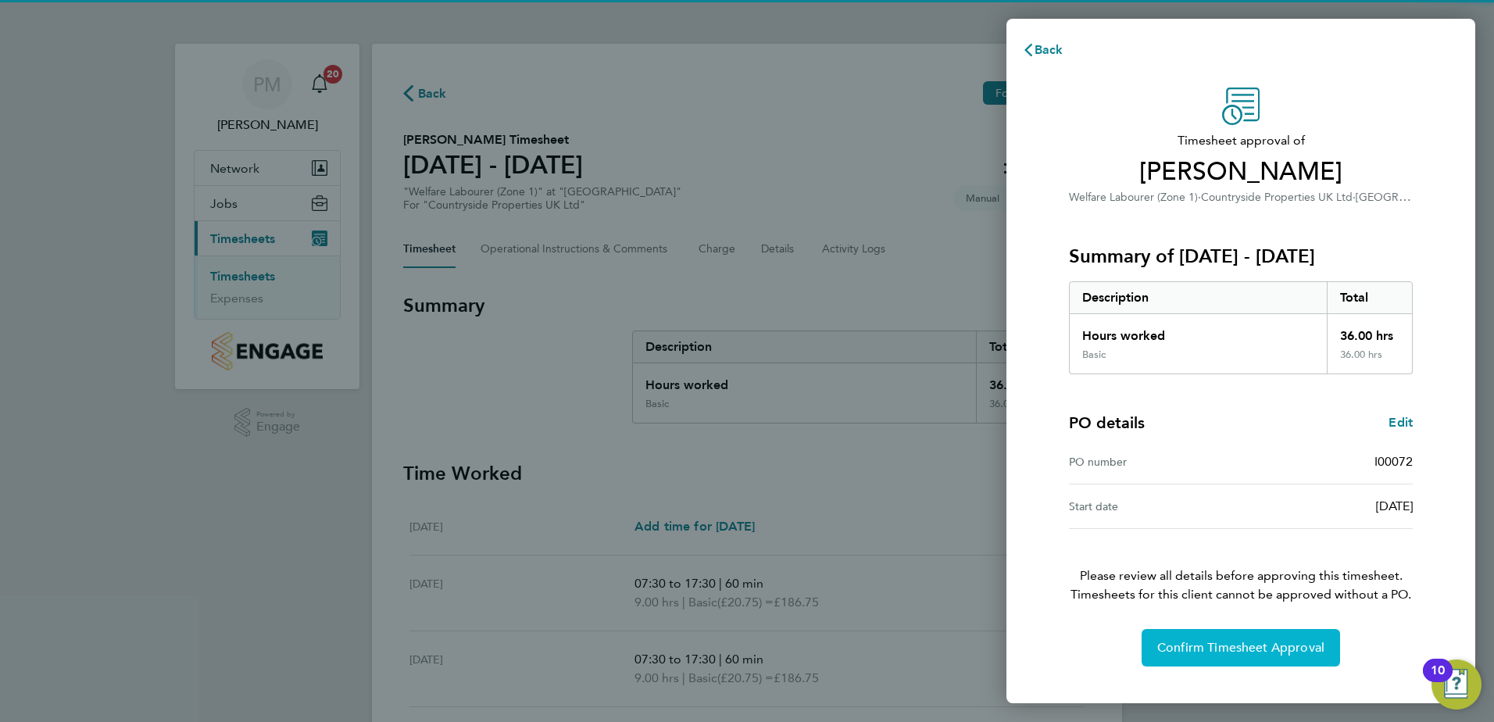
click at [1213, 646] on span "Confirm Timesheet Approval" at bounding box center [1240, 648] width 167 height 16
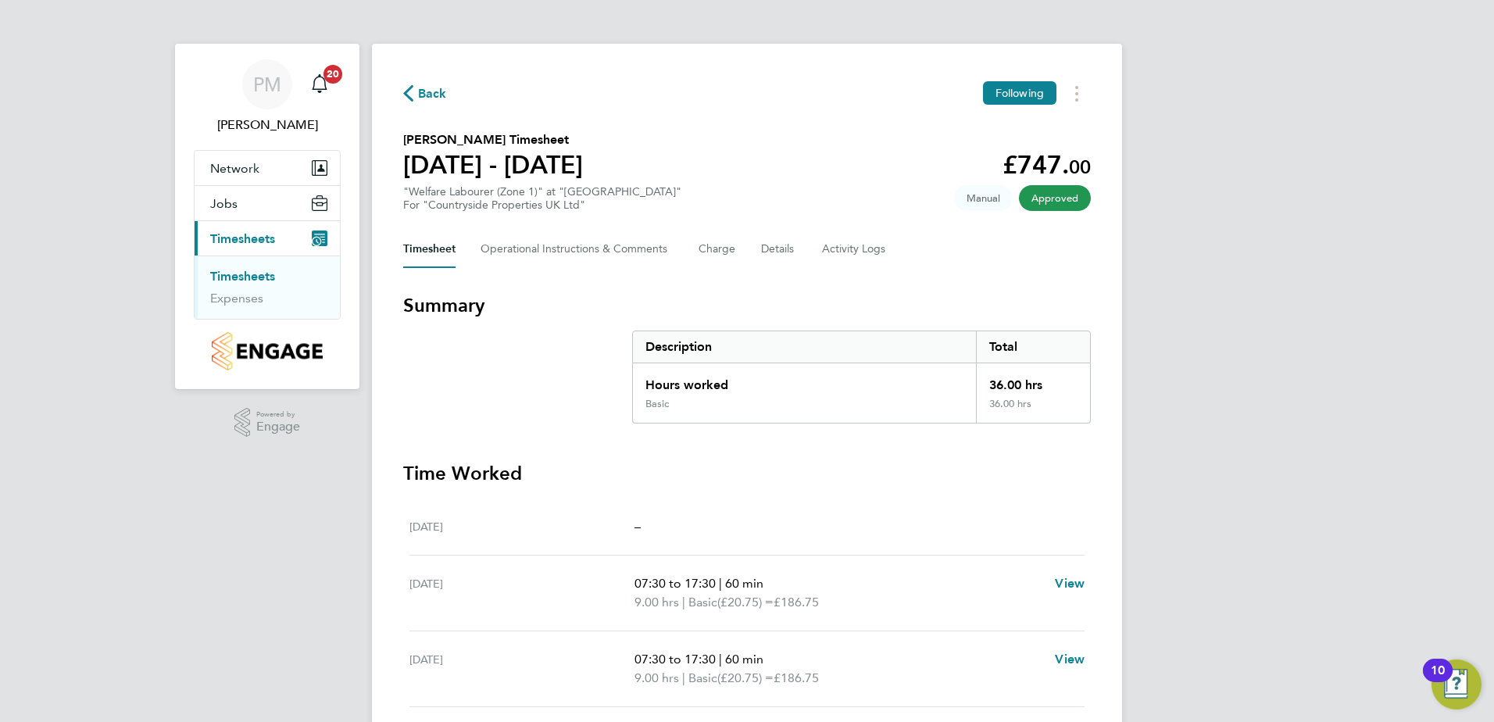
click at [233, 274] on link "Timesheets" at bounding box center [242, 276] width 65 height 15
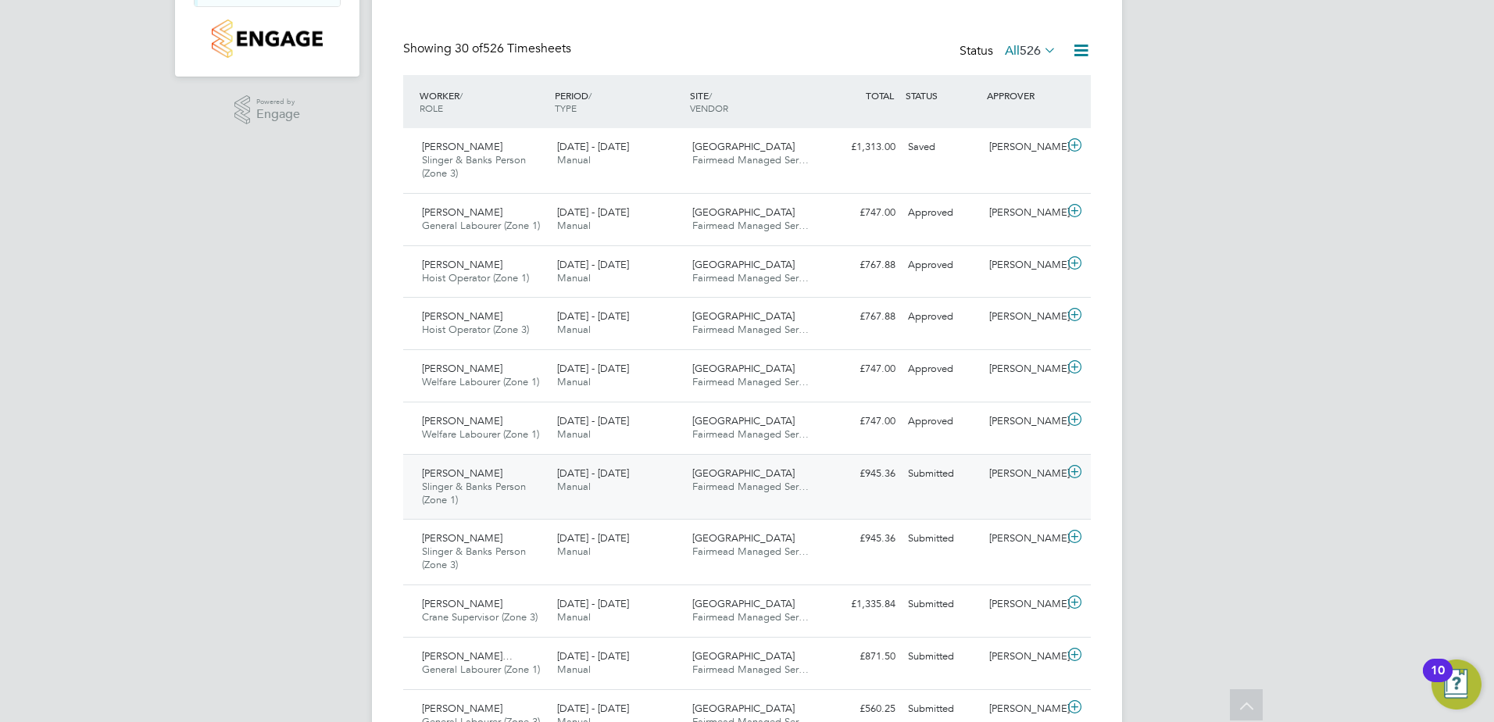
click at [466, 473] on span "[PERSON_NAME]" at bounding box center [462, 472] width 80 height 13
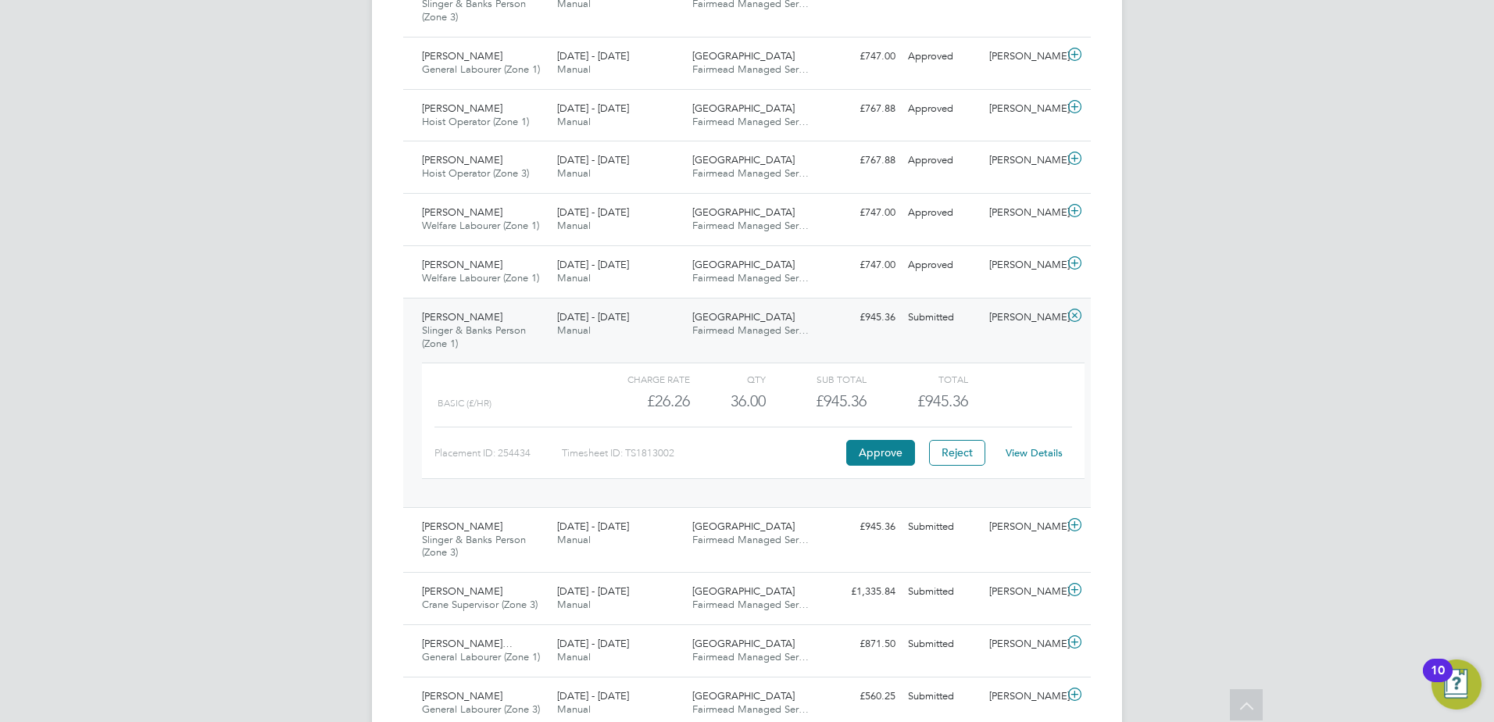
click at [1036, 452] on link "View Details" at bounding box center [1033, 452] width 57 height 13
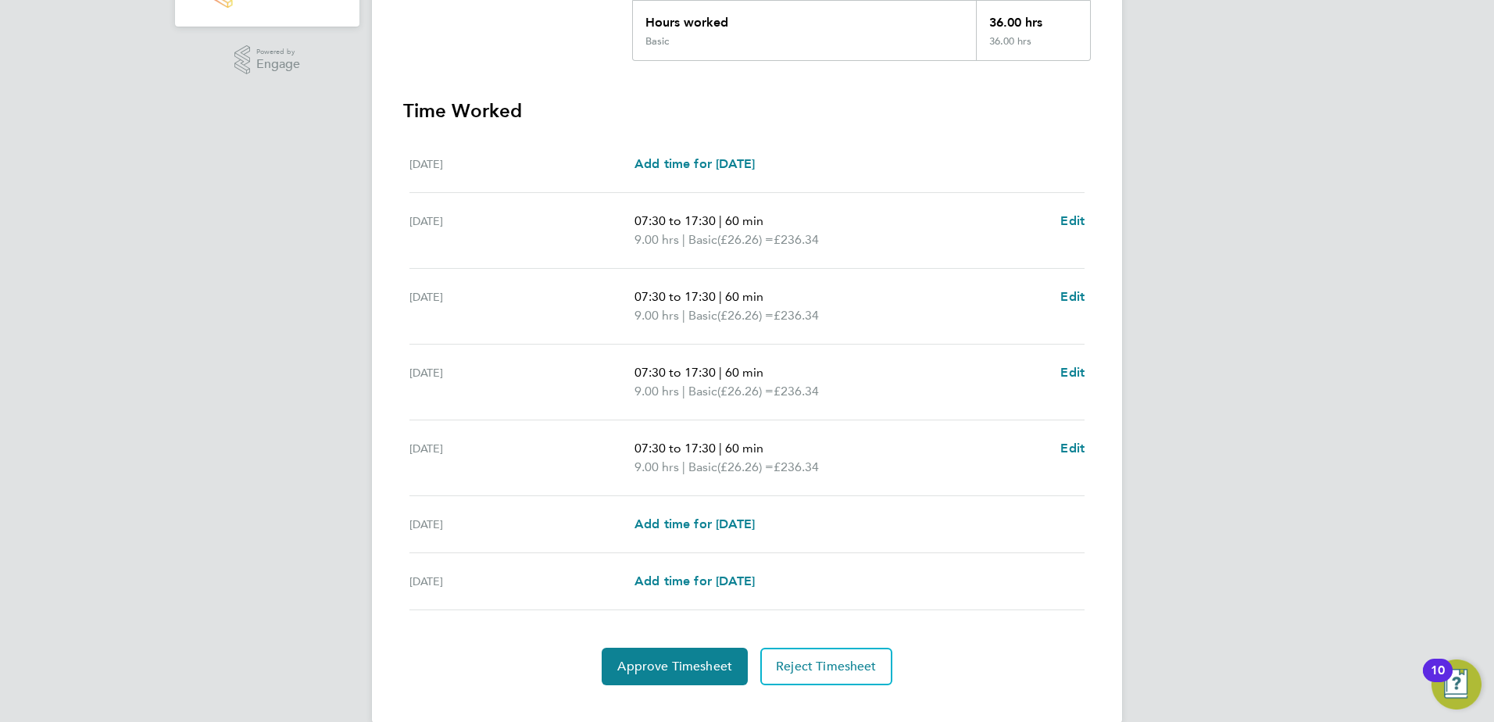
scroll to position [388, 0]
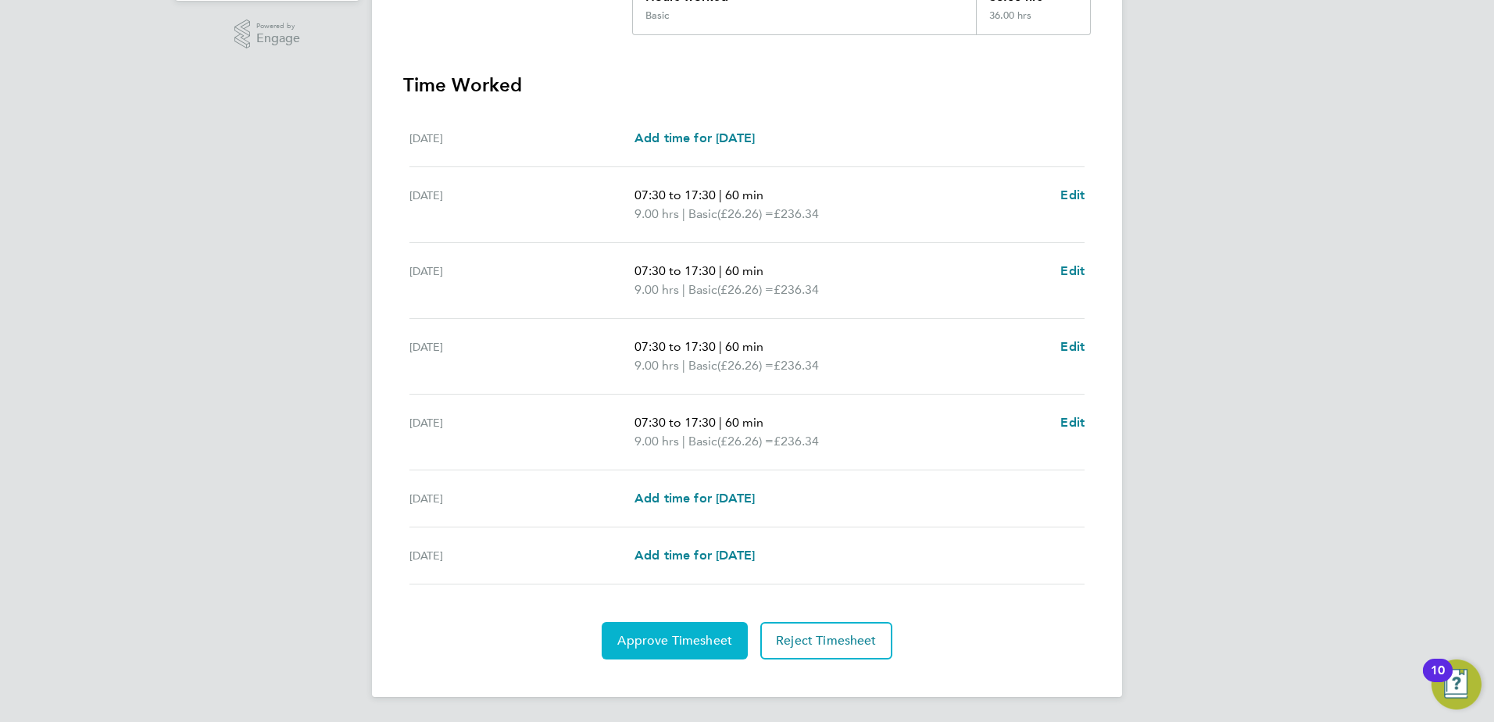
click at [691, 643] on span "Approve Timesheet" at bounding box center [674, 641] width 115 height 16
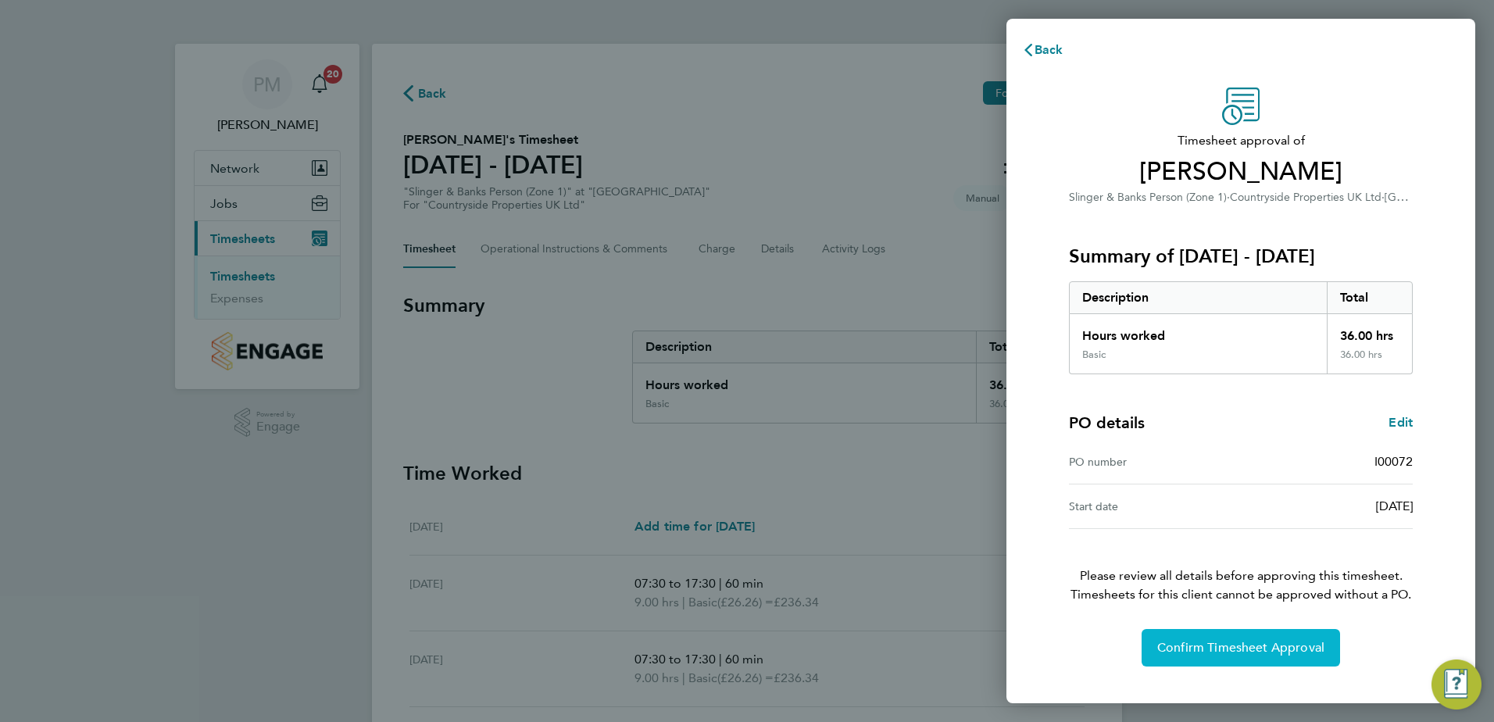
click at [1216, 644] on span "Confirm Timesheet Approval" at bounding box center [1240, 648] width 167 height 16
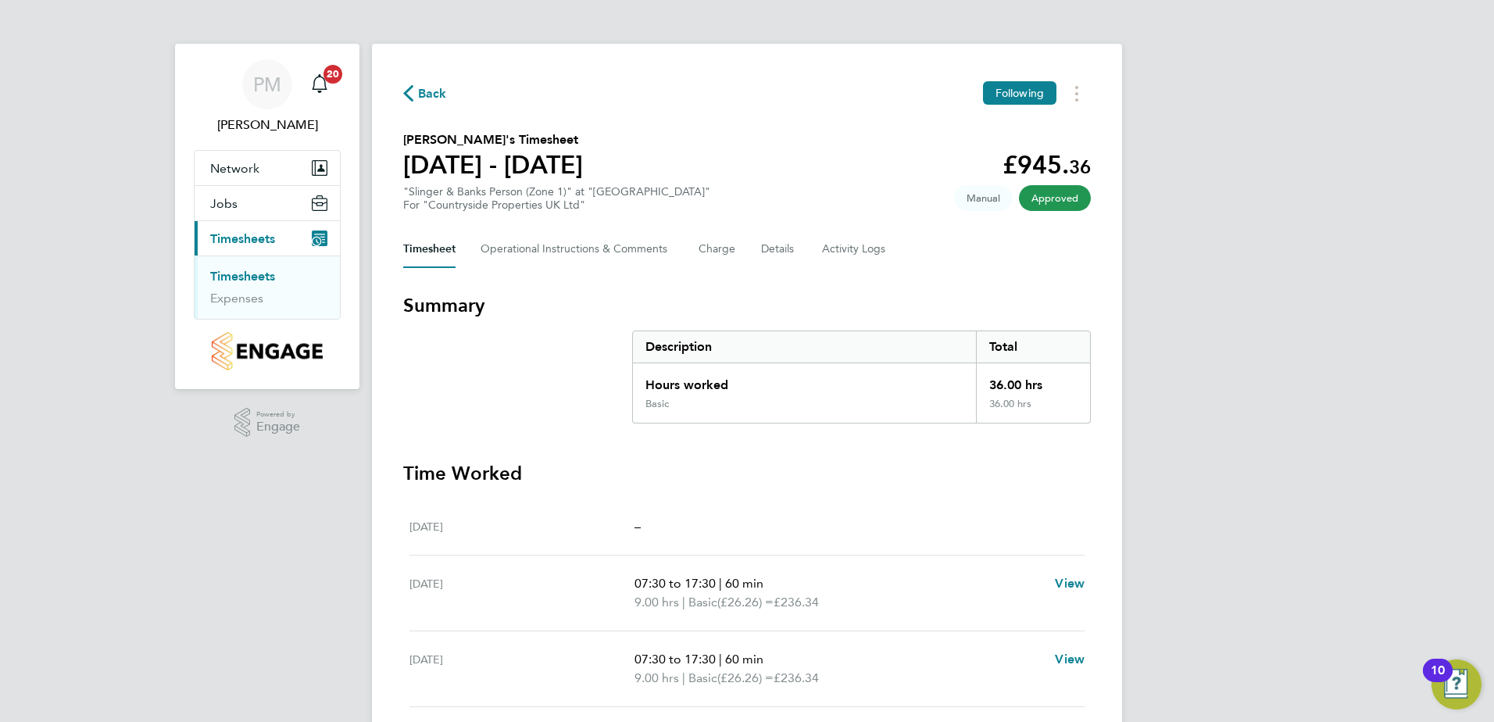
click at [219, 270] on link "Timesheets" at bounding box center [242, 276] width 65 height 15
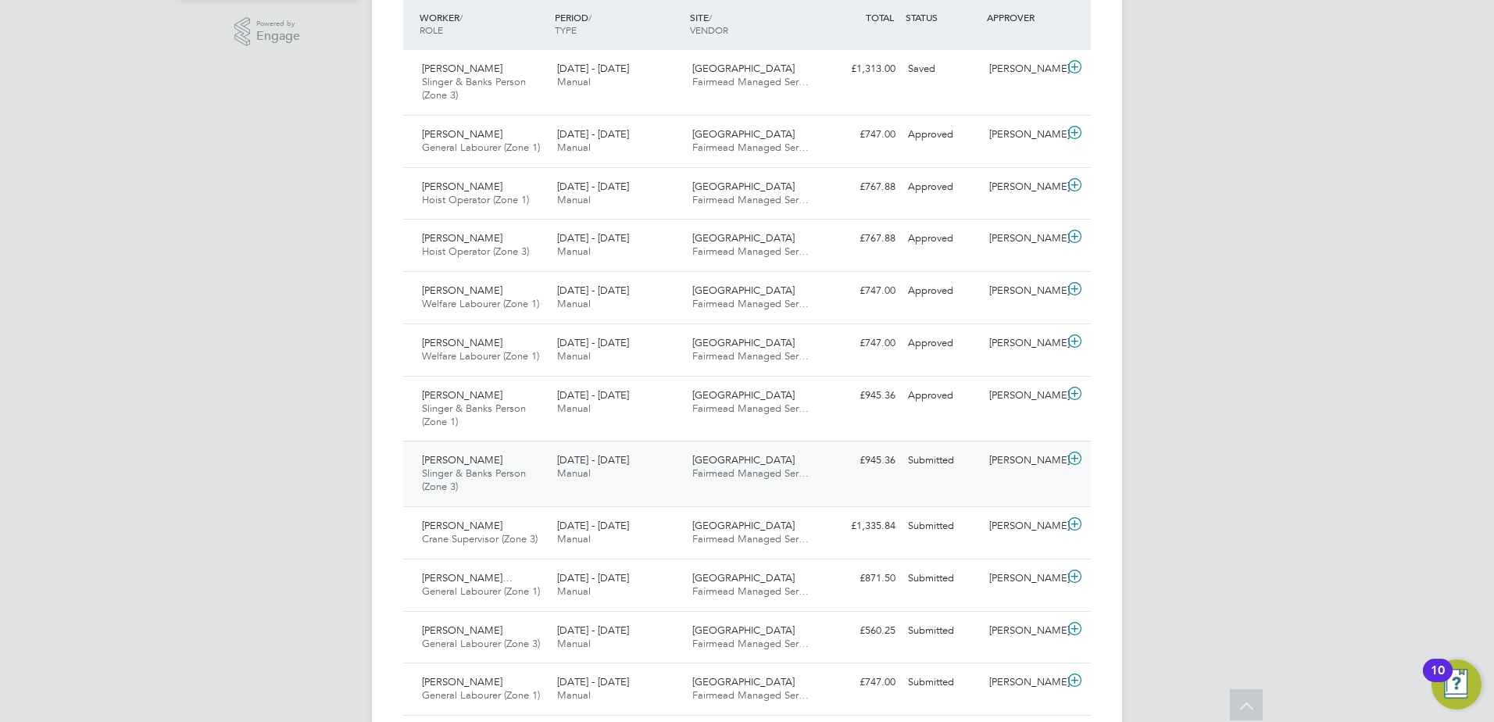
click at [451, 461] on span "[PERSON_NAME]" at bounding box center [462, 459] width 80 height 13
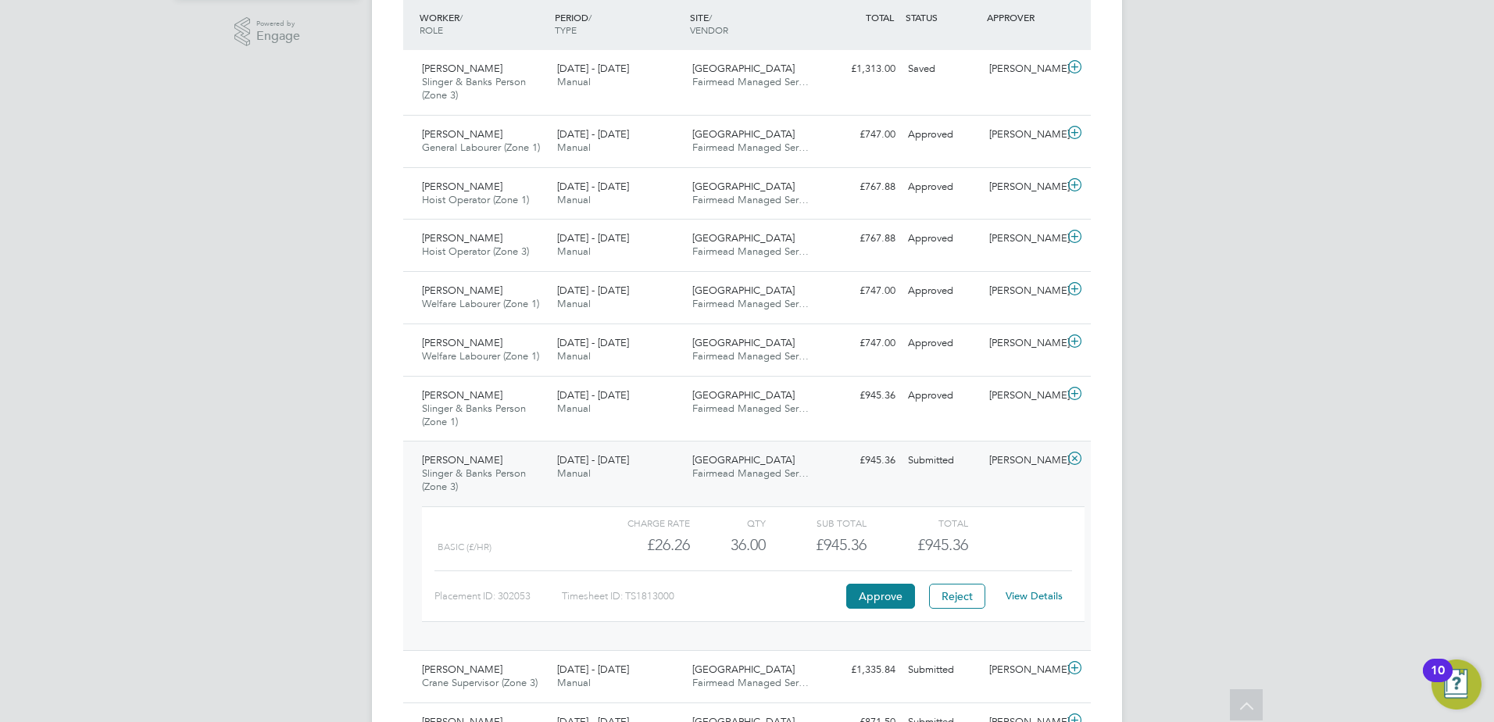
click at [1039, 595] on link "View Details" at bounding box center [1033, 595] width 57 height 13
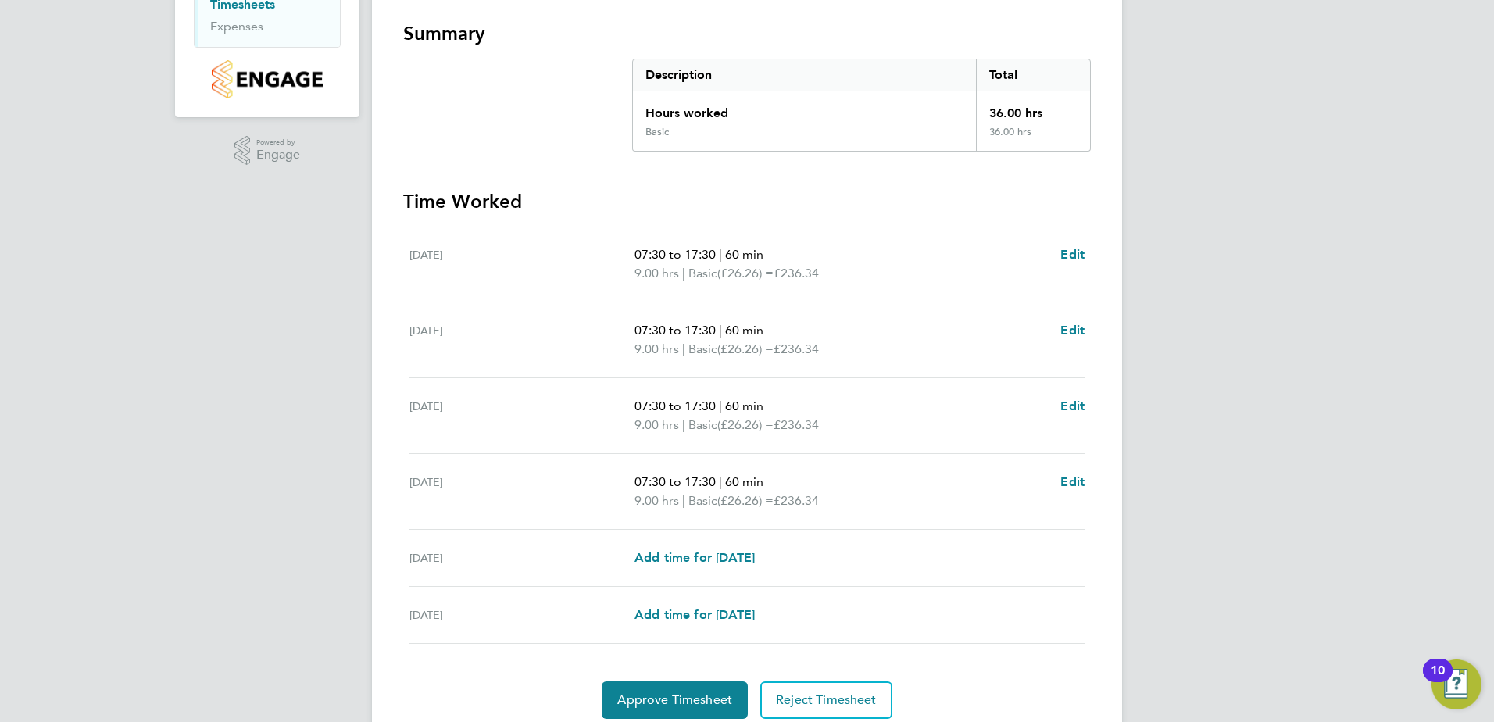
scroll to position [331, 0]
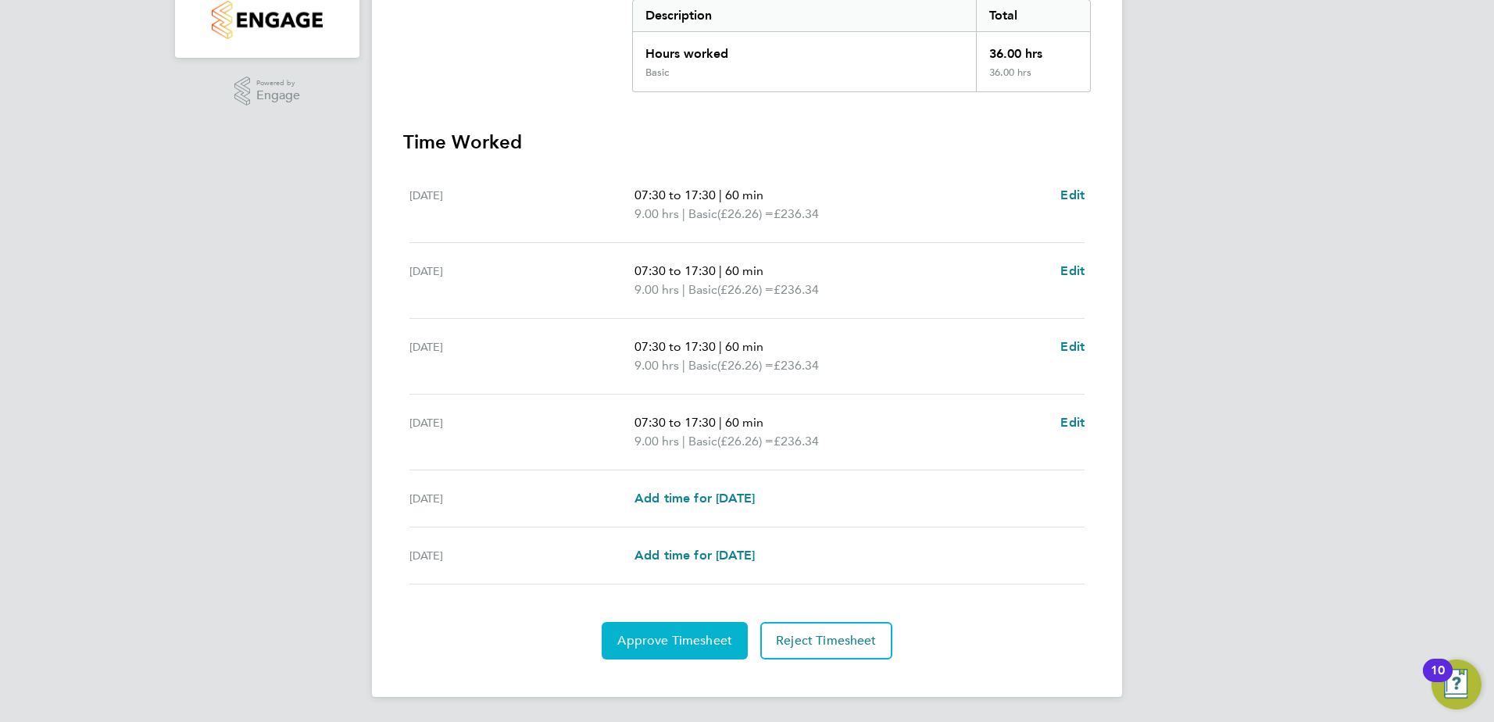
click at [702, 639] on span "Approve Timesheet" at bounding box center [674, 641] width 115 height 16
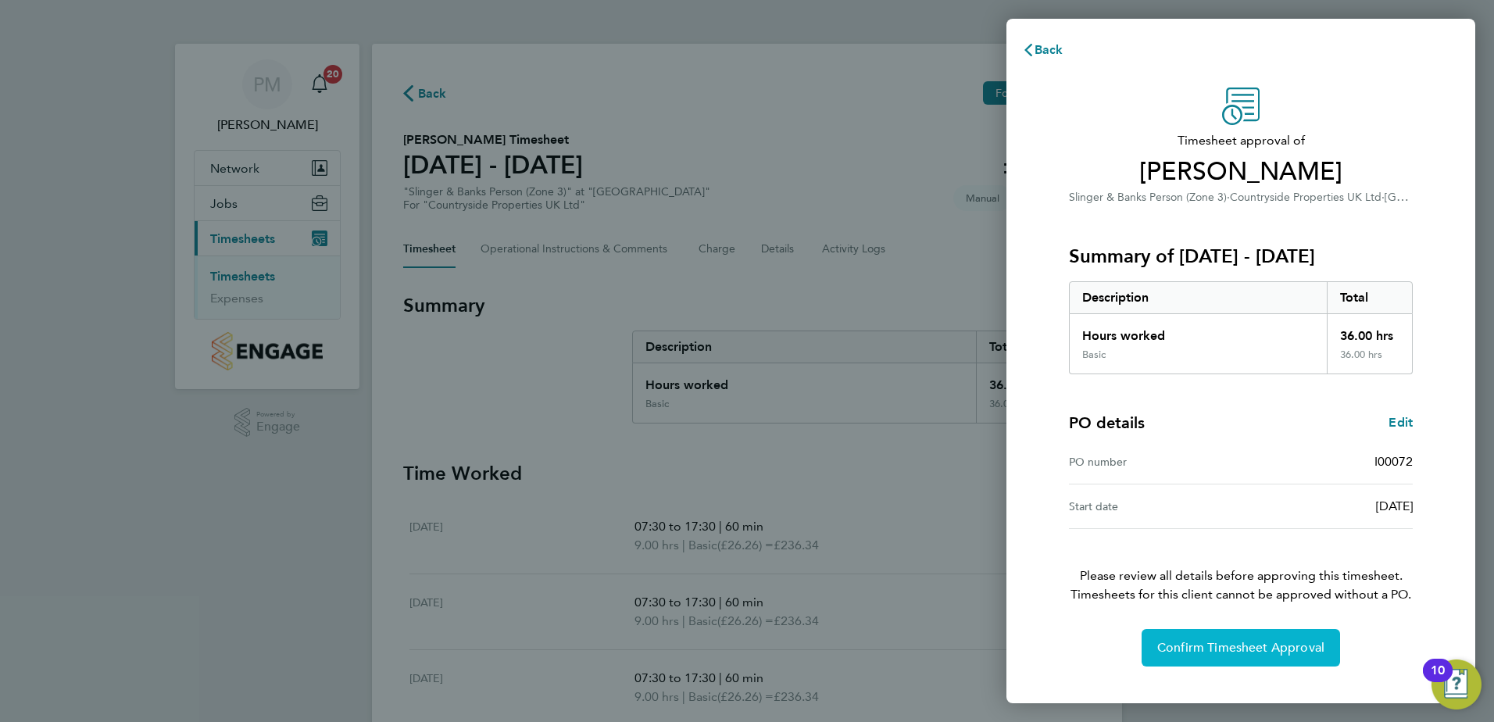
click at [1210, 643] on span "Confirm Timesheet Approval" at bounding box center [1240, 648] width 167 height 16
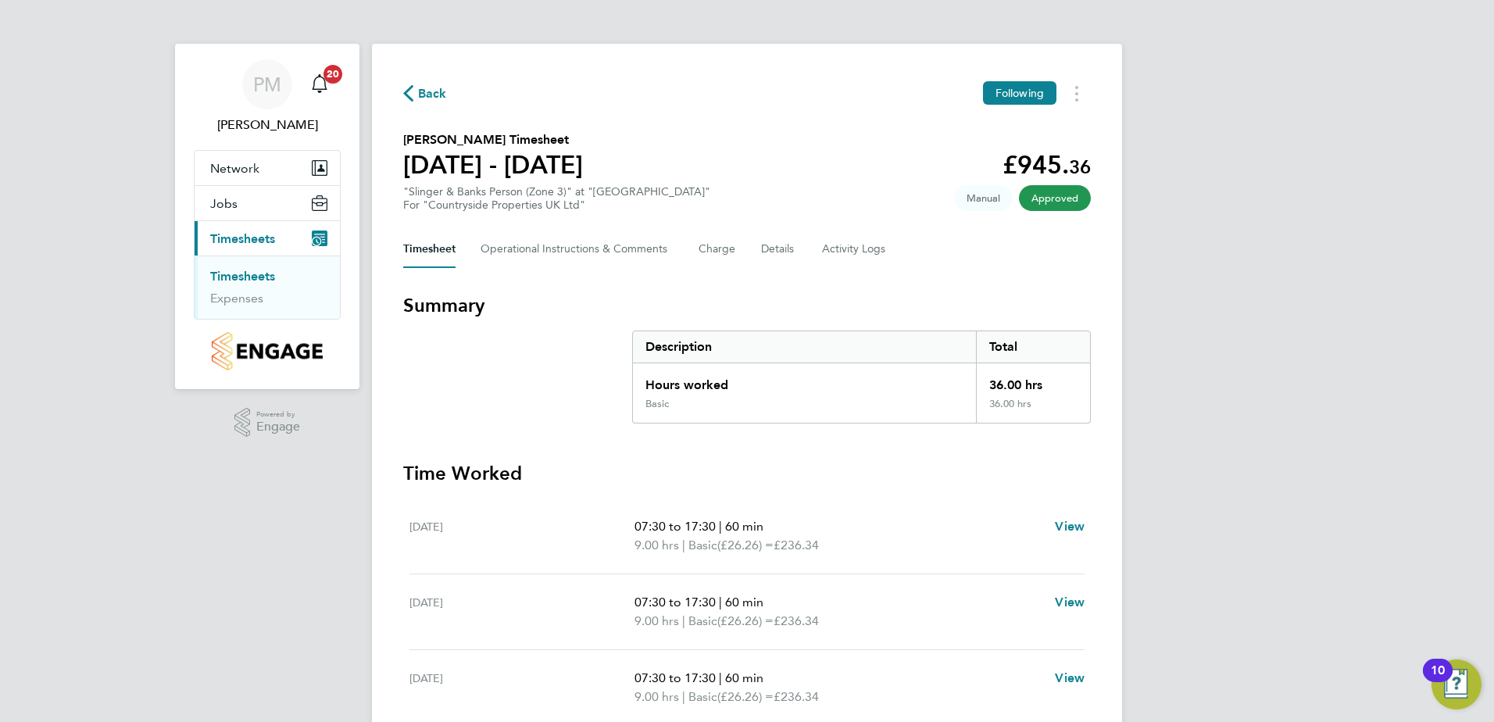
click at [258, 277] on link "Timesheets" at bounding box center [242, 276] width 65 height 15
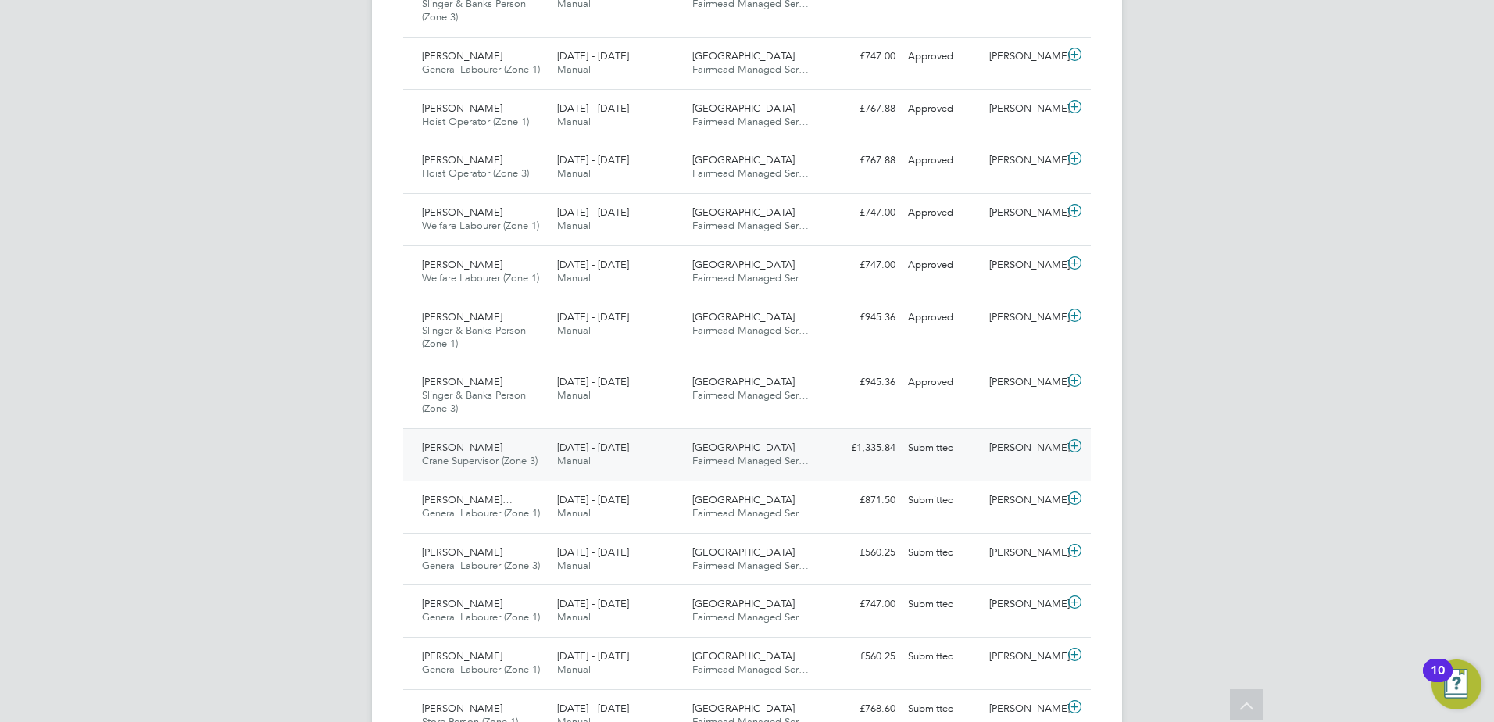
click at [446, 446] on span "[PERSON_NAME]" at bounding box center [462, 447] width 80 height 13
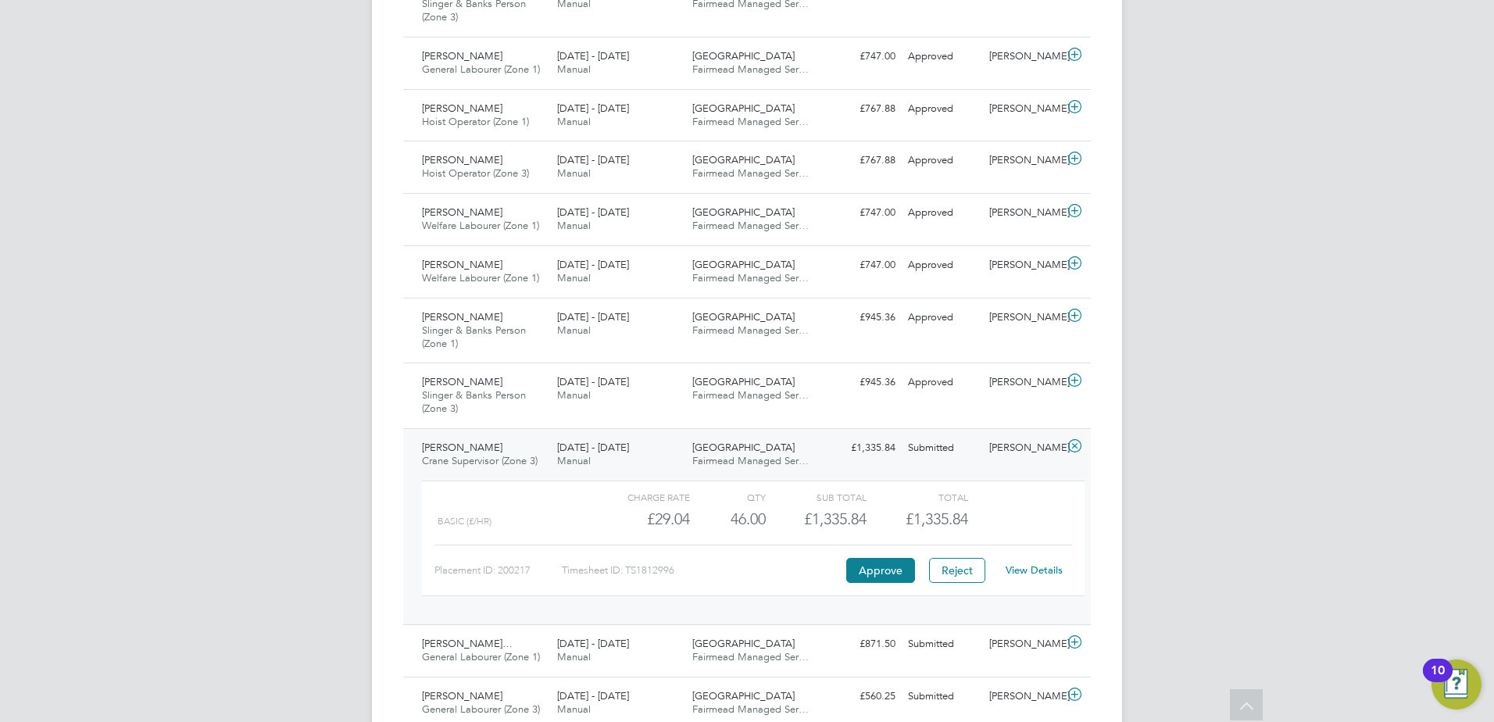
click at [1041, 566] on link "View Details" at bounding box center [1033, 569] width 57 height 13
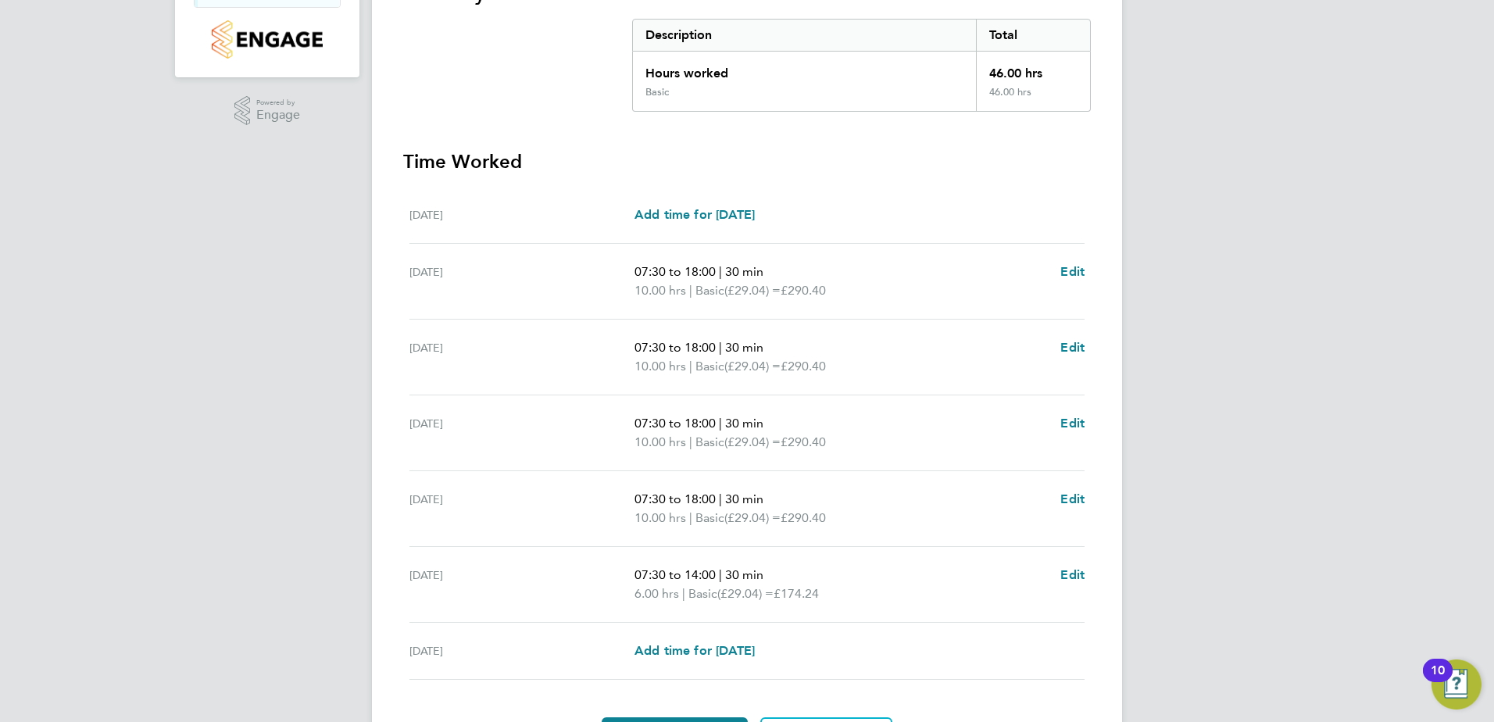
scroll to position [313, 0]
click at [1073, 570] on span "Edit" at bounding box center [1072, 573] width 24 height 15
select select "30"
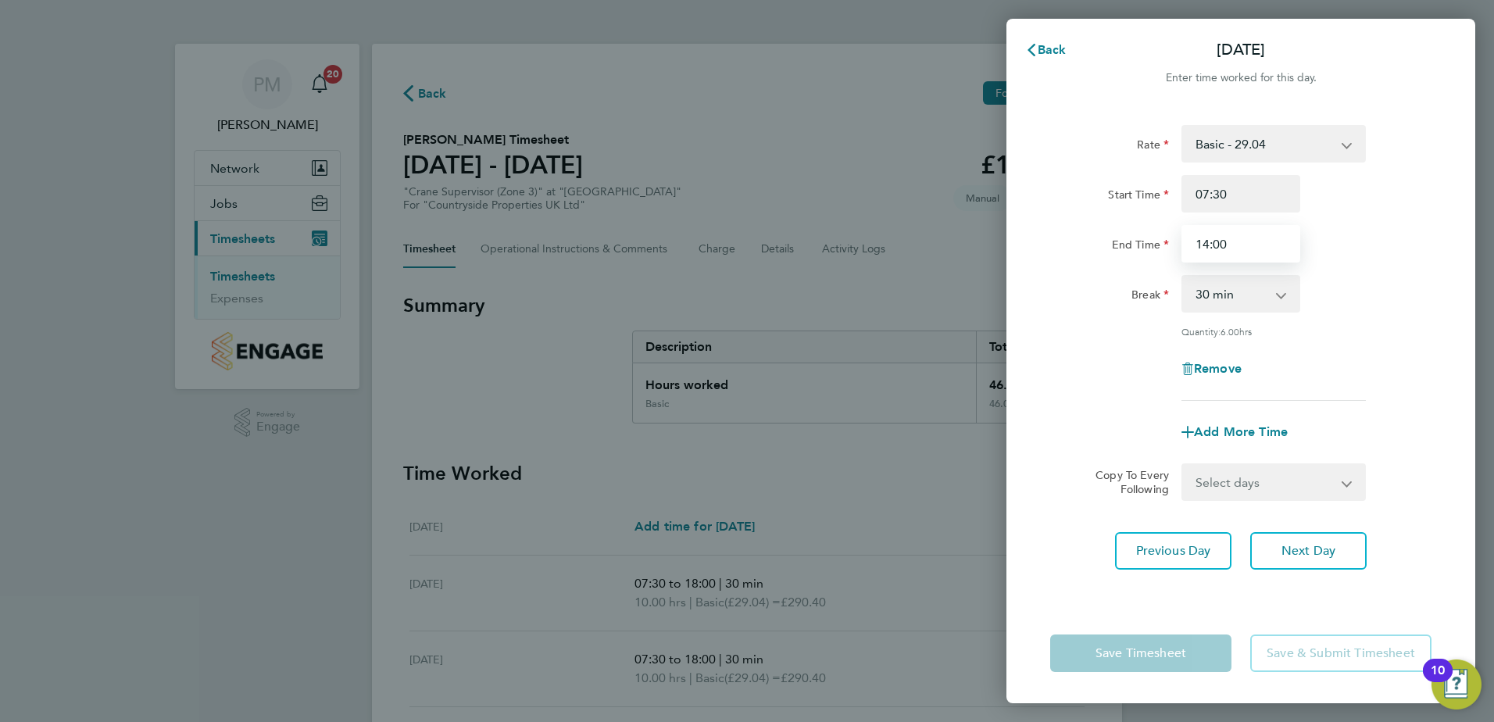
click at [1232, 244] on input "14:00" at bounding box center [1240, 244] width 119 height 38
type input "19:00"
click at [1114, 655] on app-form-button "Save Timesheet" at bounding box center [1145, 653] width 191 height 38
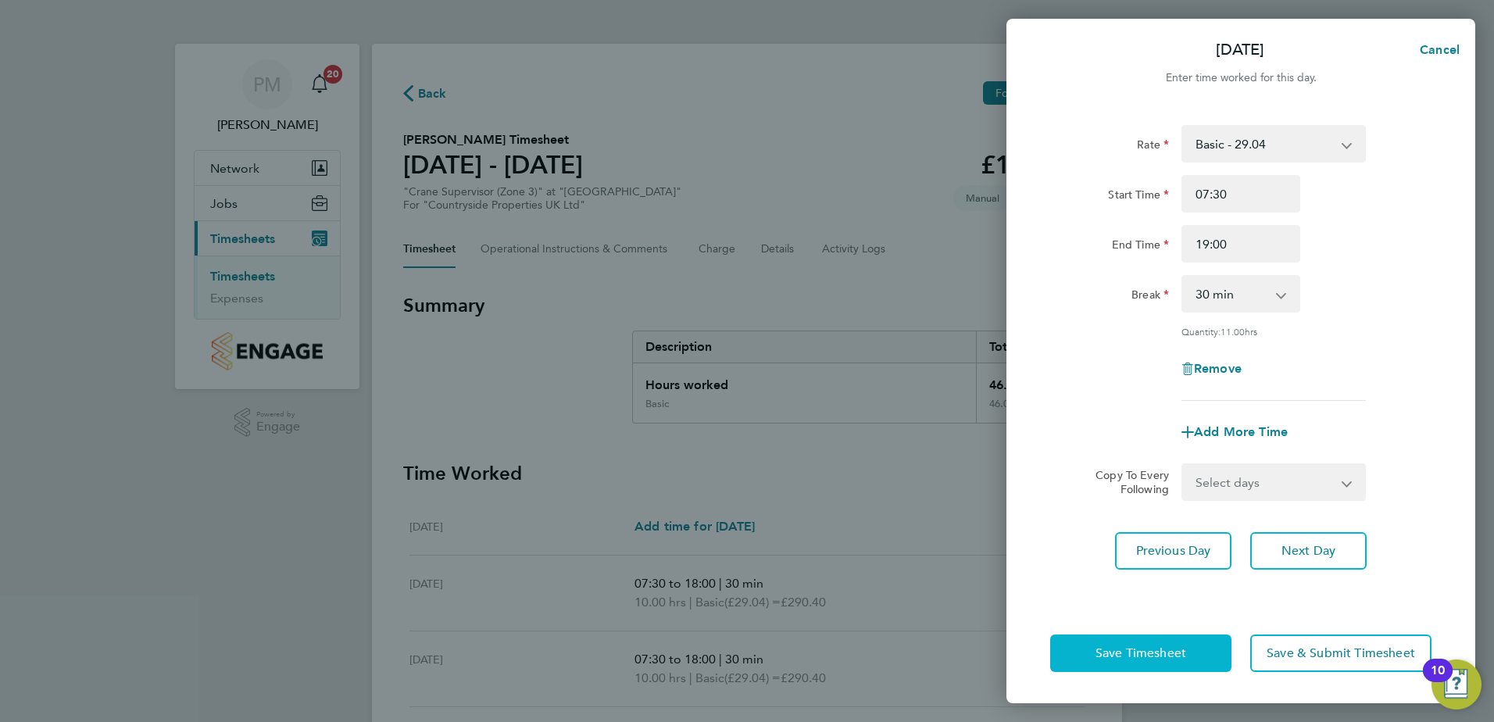
click at [1121, 652] on span "Save Timesheet" at bounding box center [1140, 653] width 91 height 16
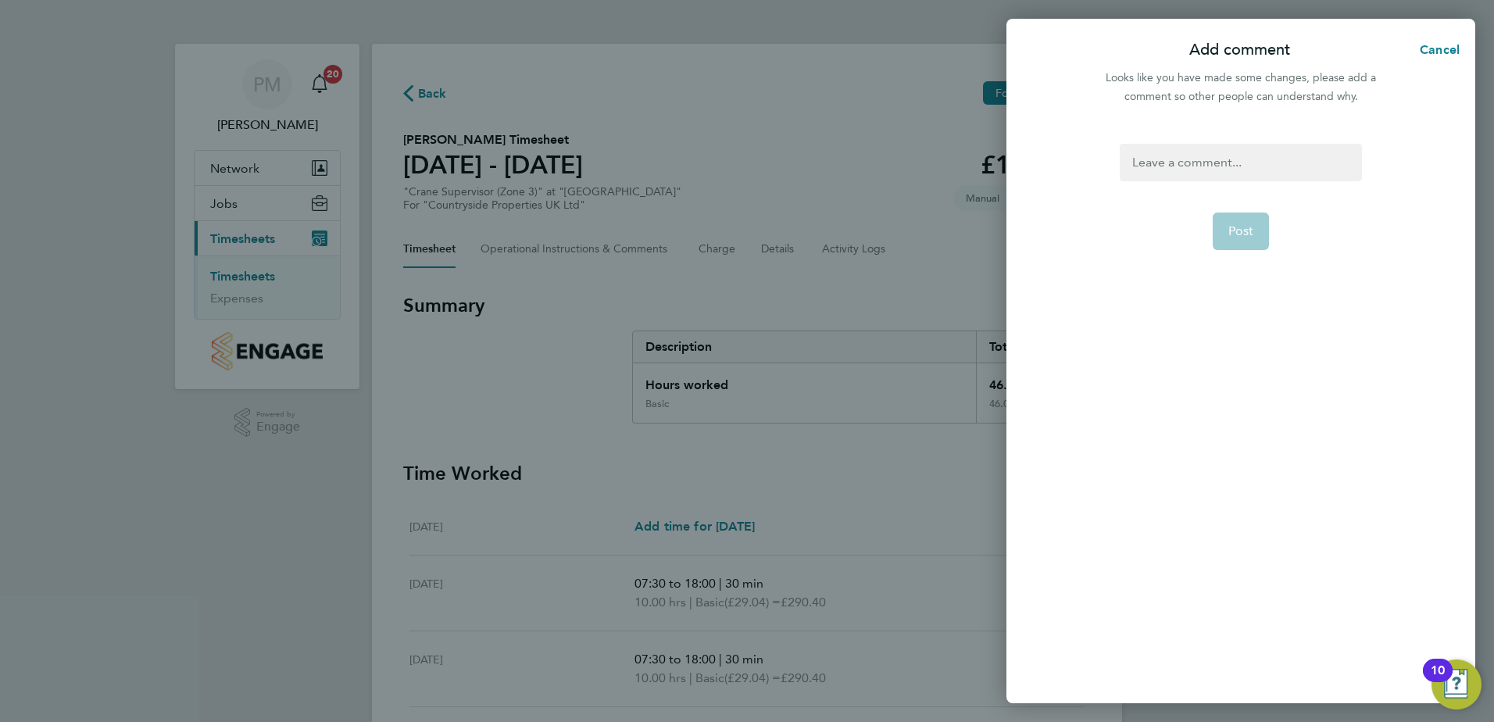
click at [1177, 163] on div at bounding box center [1240, 163] width 241 height 38
click at [1134, 163] on div at bounding box center [1240, 163] width 241 height 38
click at [1241, 233] on span "Post" at bounding box center [1241, 231] width 26 height 16
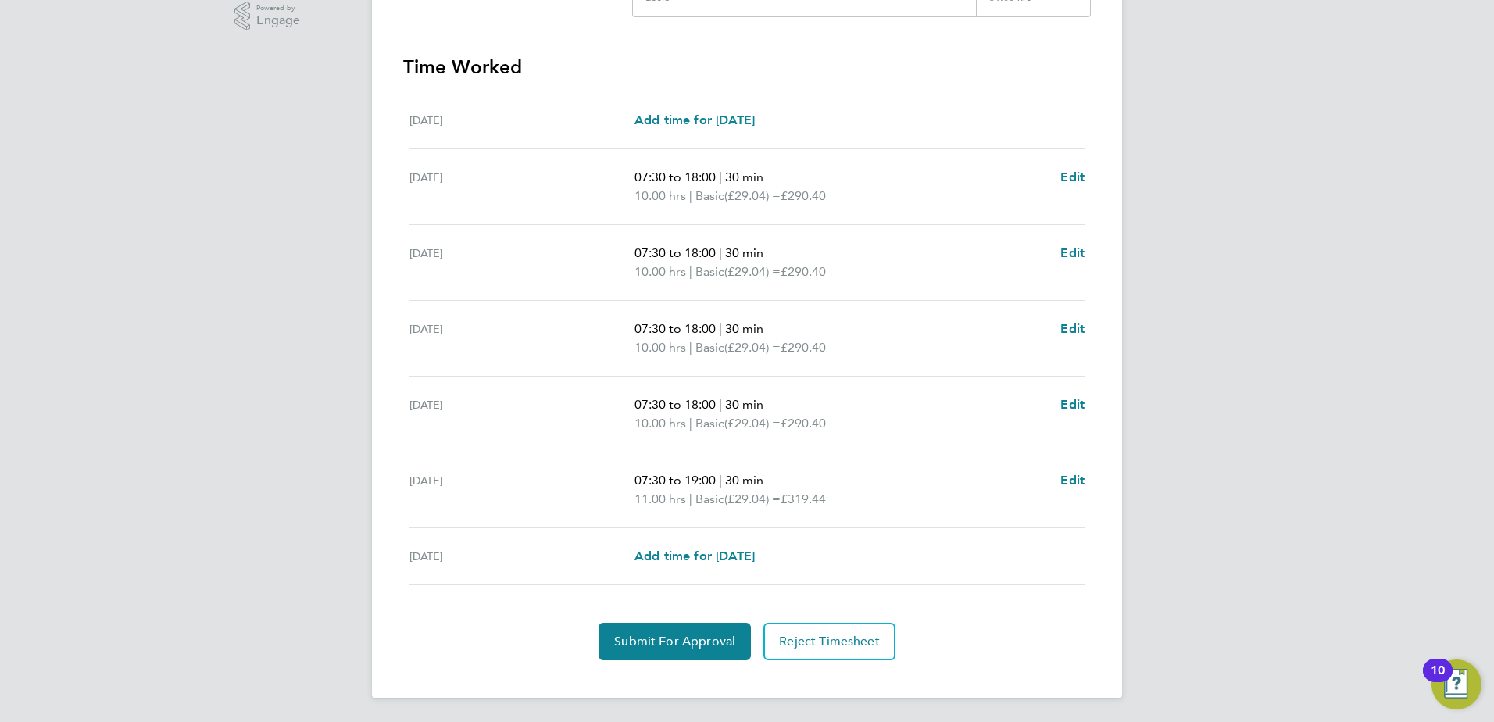
scroll to position [407, 0]
click at [665, 638] on span "Submit For Approval" at bounding box center [674, 641] width 121 height 16
click at [662, 640] on span "Approve Timesheet" at bounding box center [674, 641] width 115 height 16
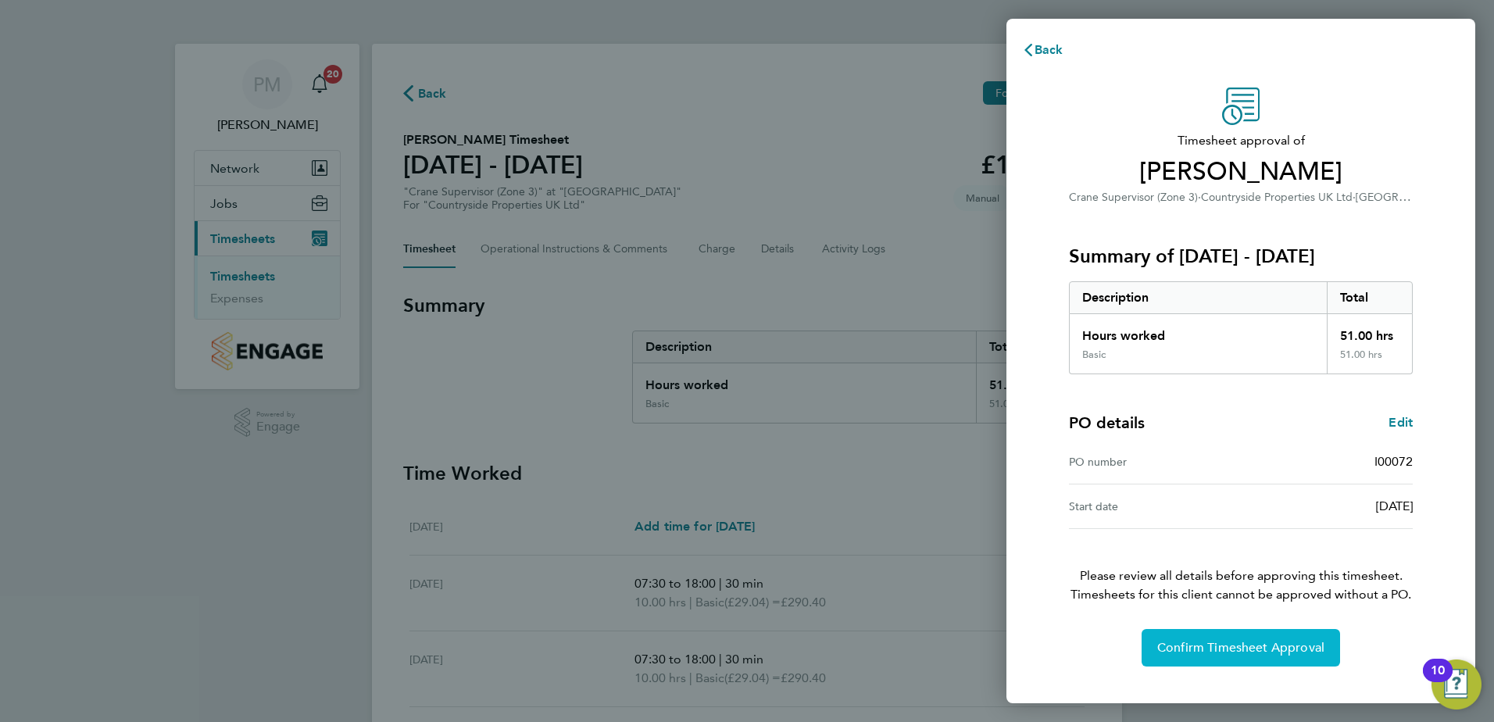
click at [1249, 640] on span "Confirm Timesheet Approval" at bounding box center [1240, 648] width 167 height 16
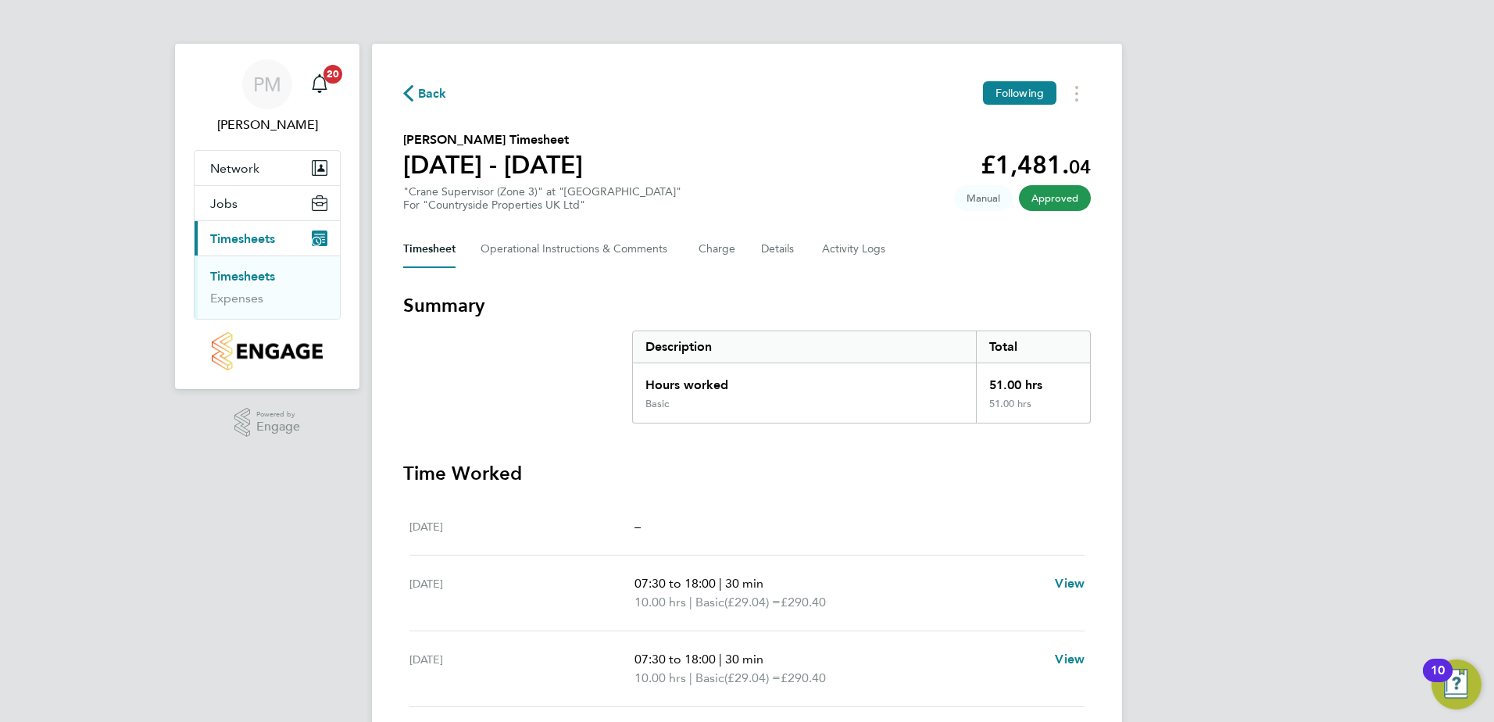
click at [242, 273] on link "Timesheets" at bounding box center [242, 276] width 65 height 15
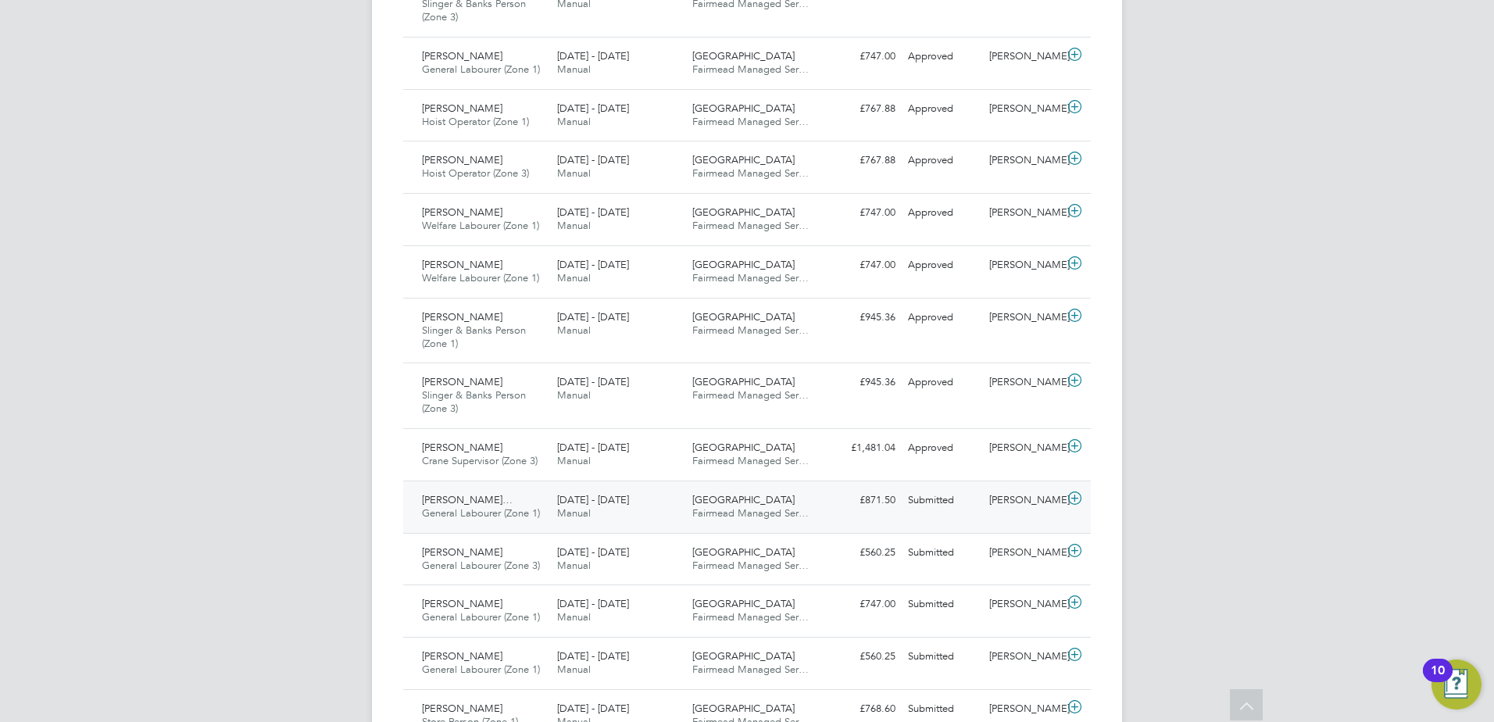
click at [468, 499] on span "[PERSON_NAME]…" at bounding box center [467, 499] width 91 height 13
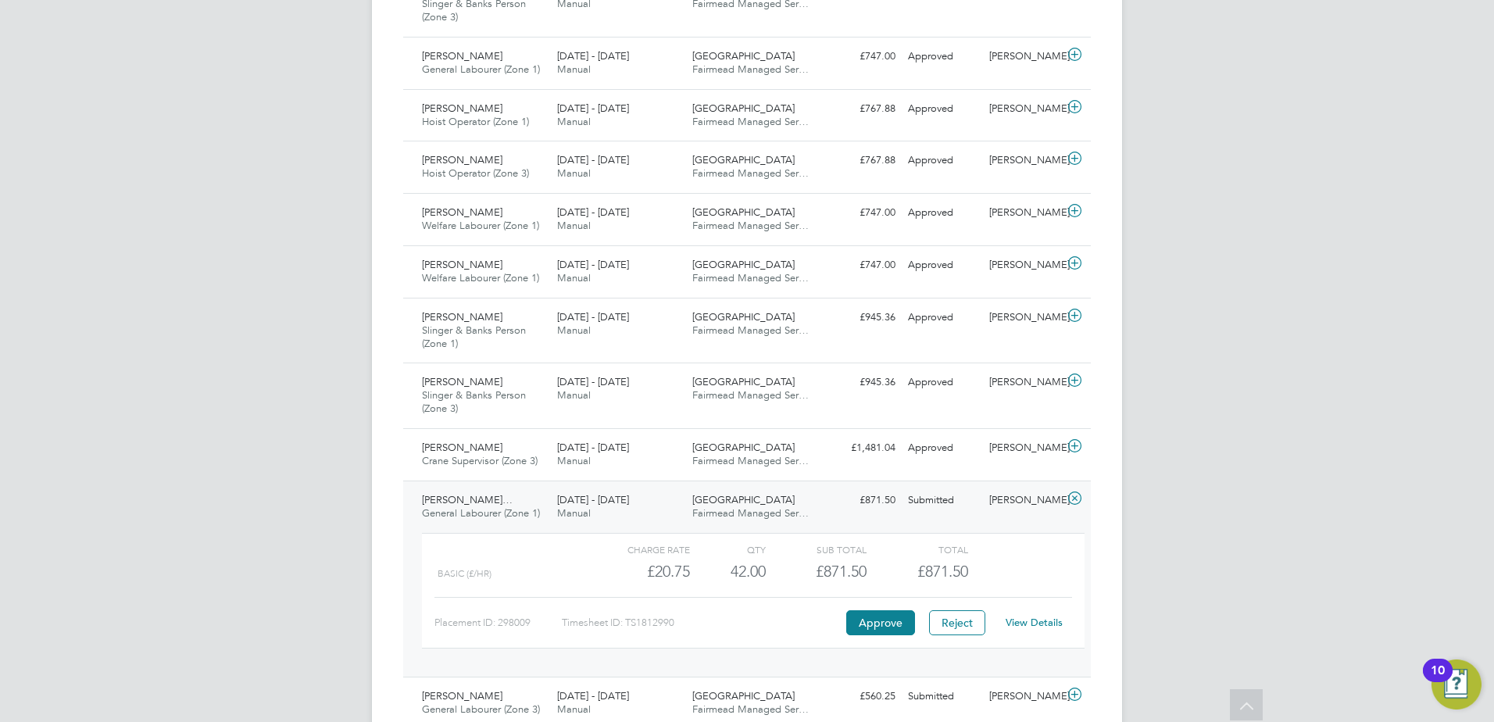
click at [1041, 620] on link "View Details" at bounding box center [1033, 622] width 57 height 13
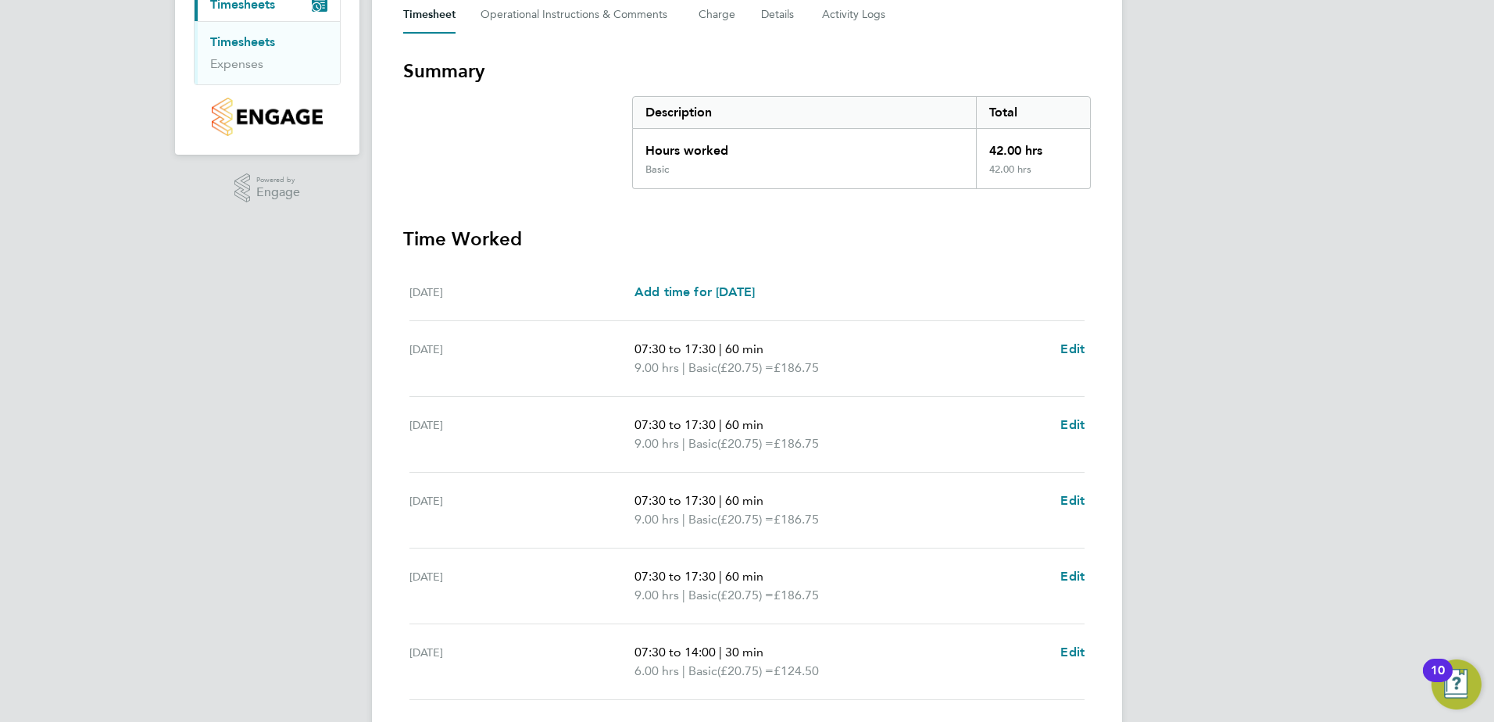
scroll to position [313, 0]
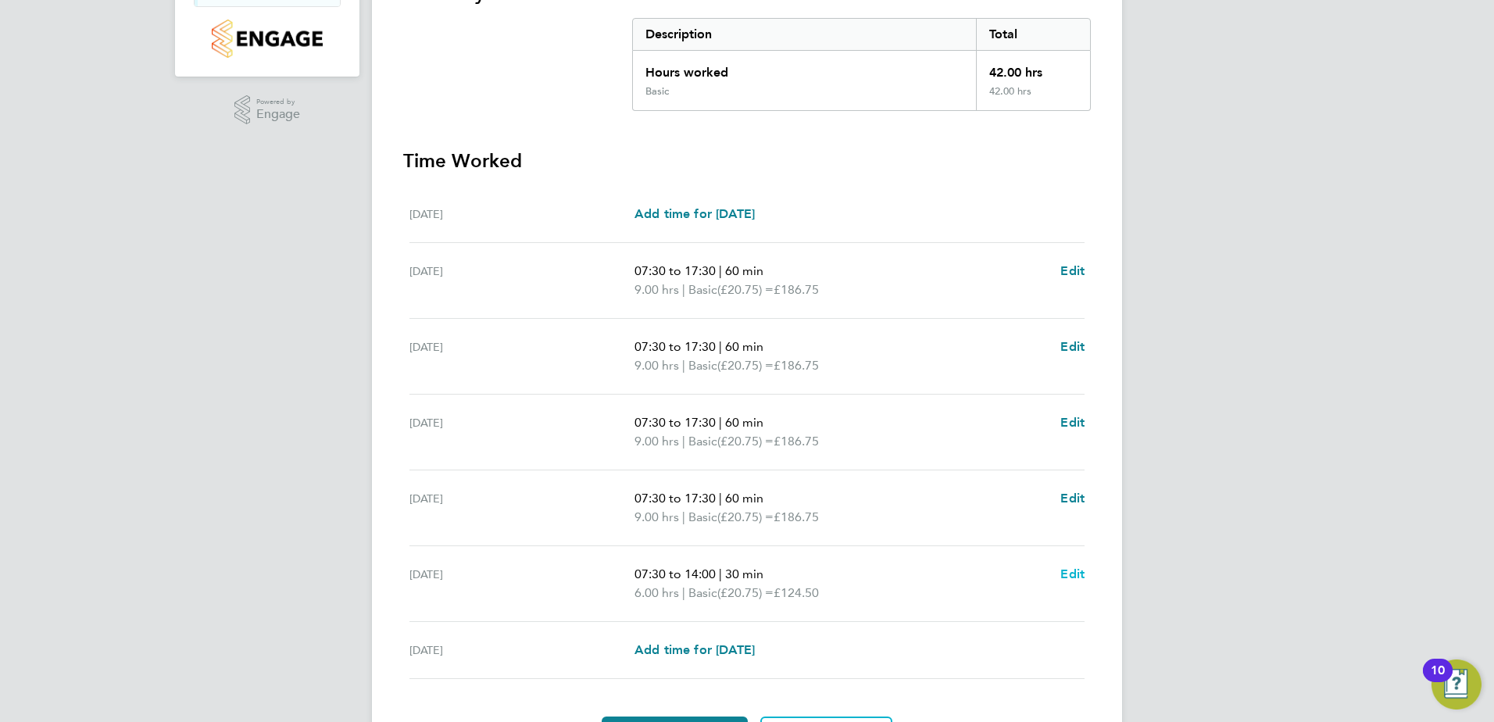
click at [1068, 573] on span "Edit" at bounding box center [1072, 573] width 24 height 15
select select "30"
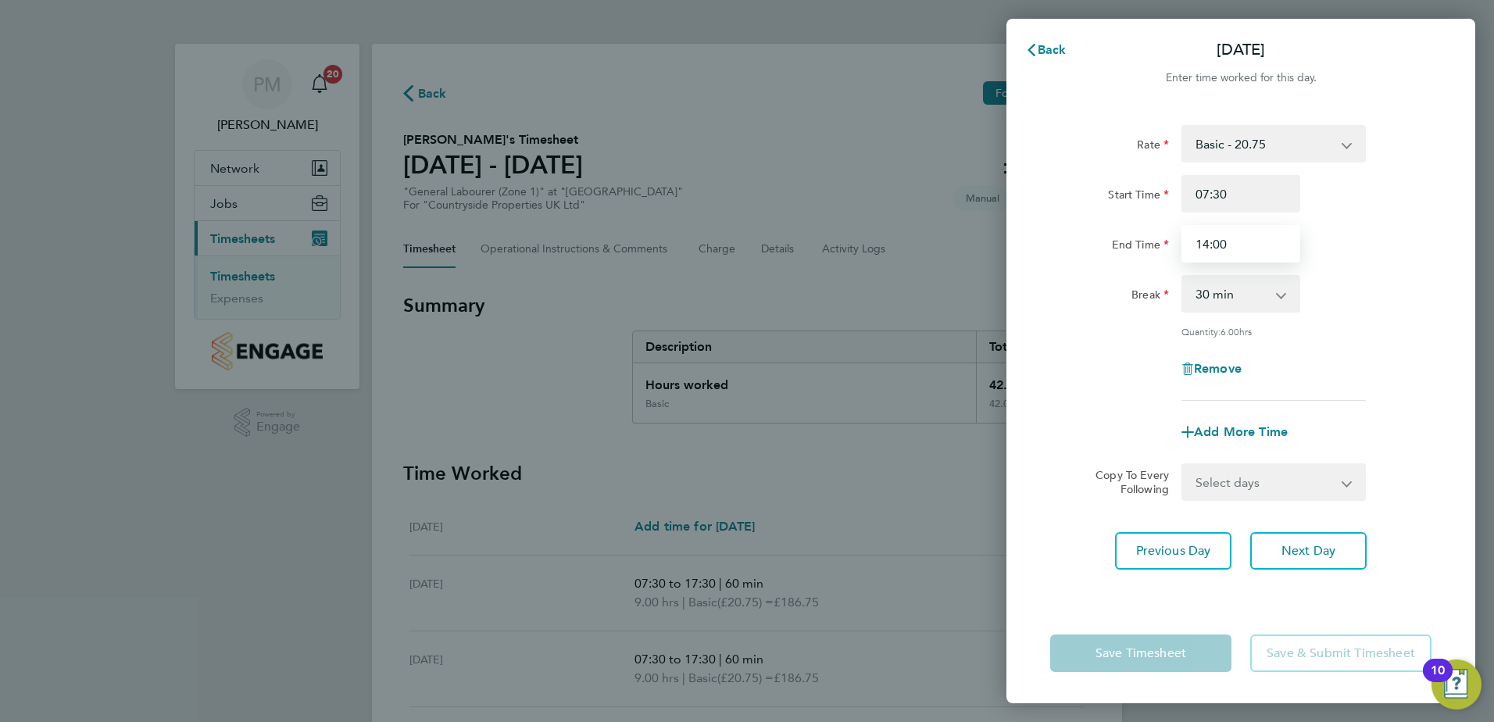
click at [1232, 243] on input "14:00" at bounding box center [1240, 244] width 119 height 38
type input "19:00"
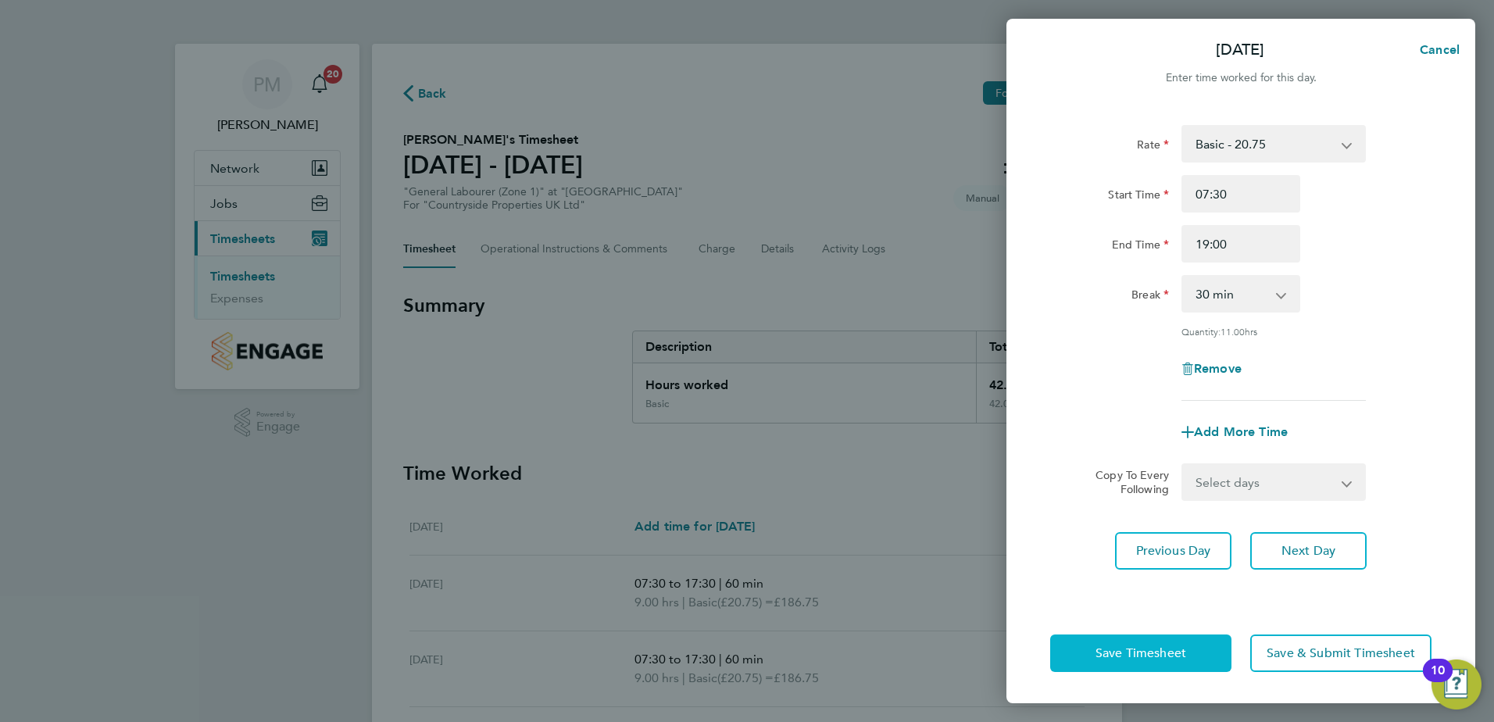
click at [1157, 654] on app-form-button "Save Timesheet" at bounding box center [1145, 653] width 191 height 38
click at [1158, 653] on span "Save Timesheet" at bounding box center [1140, 653] width 91 height 16
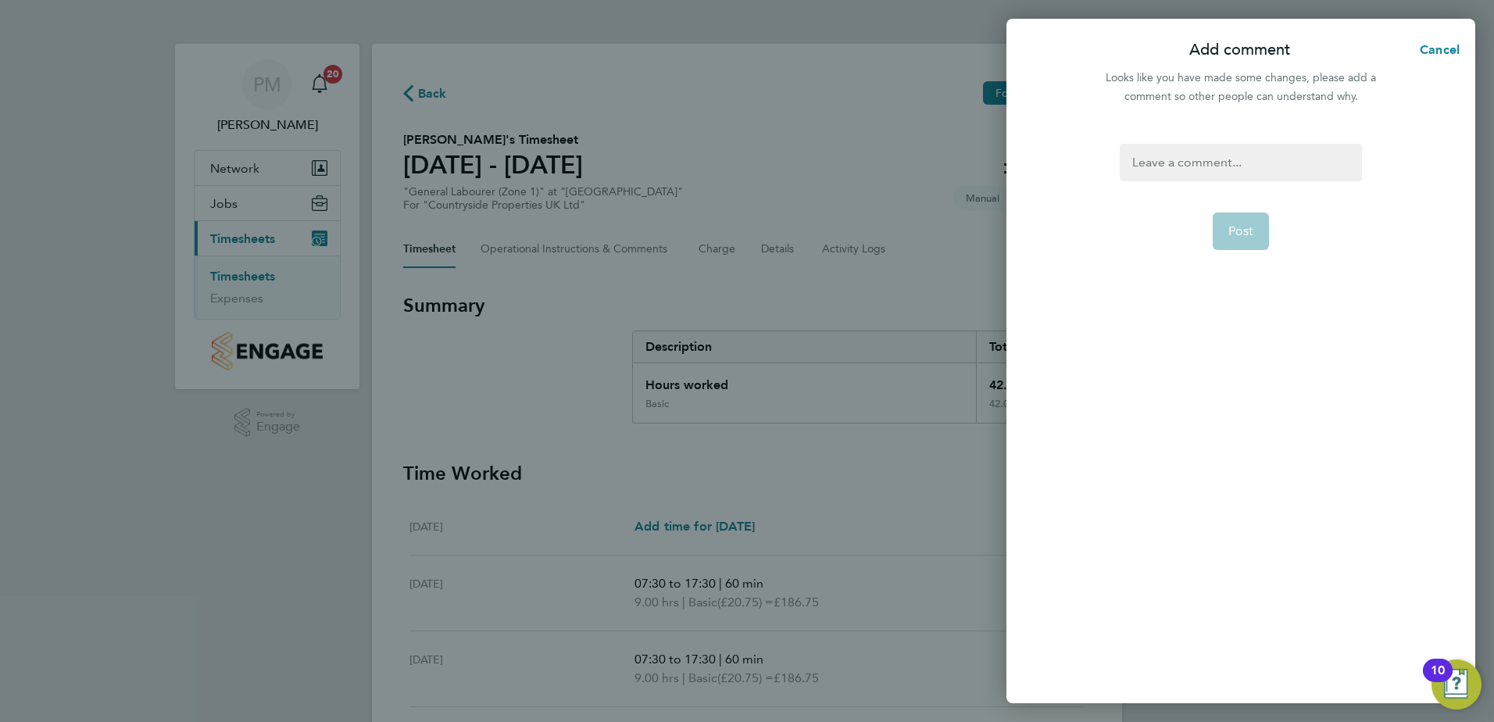
click at [1141, 160] on div at bounding box center [1240, 163] width 241 height 38
click at [1141, 161] on div at bounding box center [1240, 163] width 241 height 38
click at [1248, 230] on span "Post" at bounding box center [1241, 231] width 26 height 16
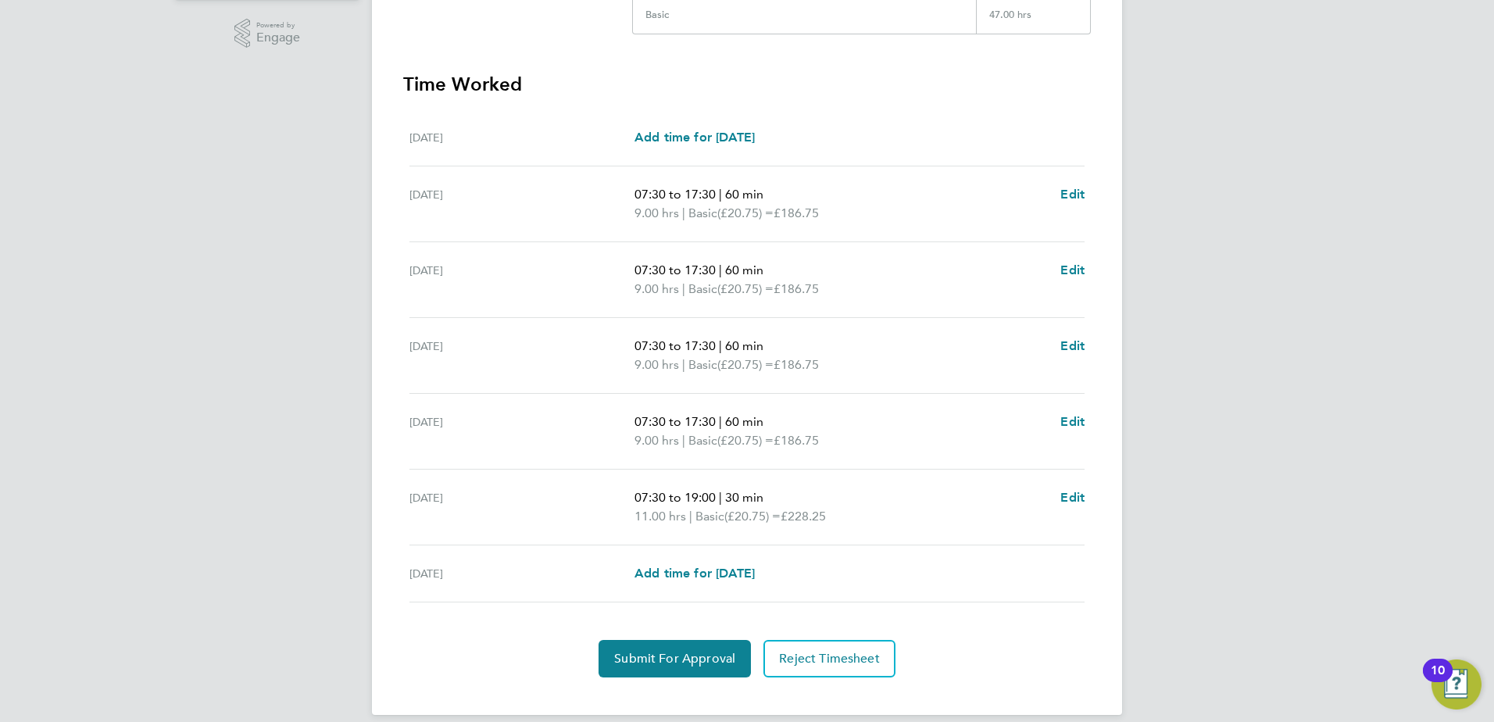
scroll to position [391, 0]
click at [1063, 496] on span "Edit" at bounding box center [1072, 495] width 24 height 15
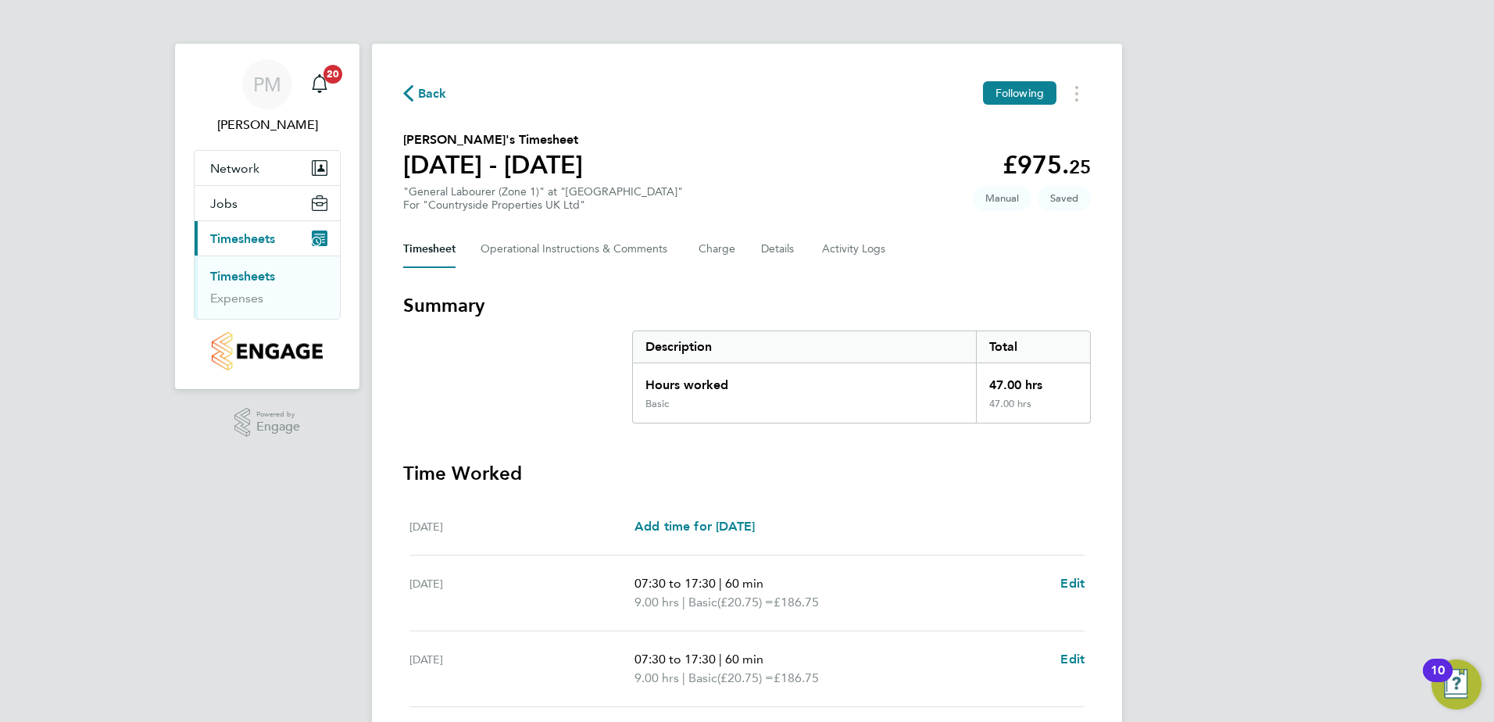
select select "30"
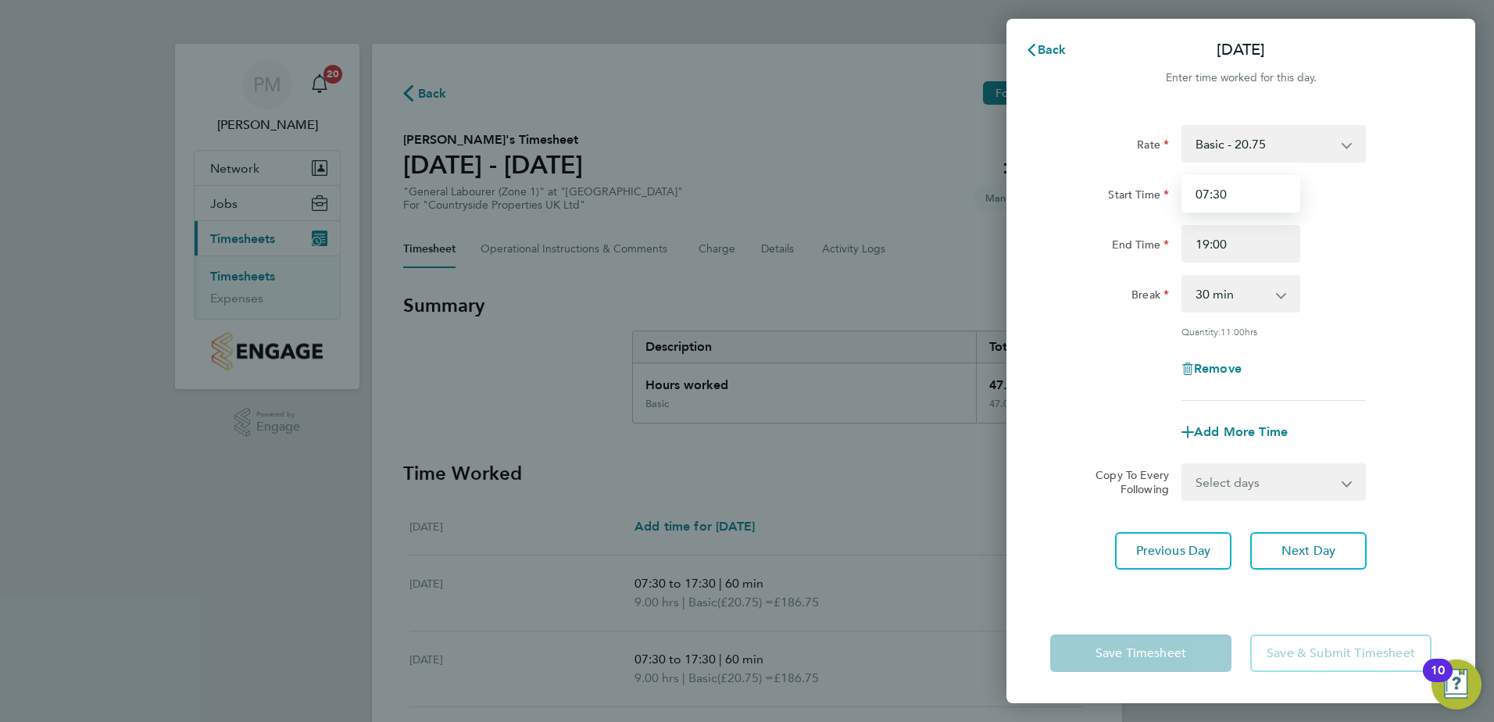
click at [1228, 193] on input "07:30" at bounding box center [1240, 194] width 119 height 38
type input "06:30"
click at [1127, 653] on app-form-button "Save Timesheet" at bounding box center [1145, 653] width 191 height 38
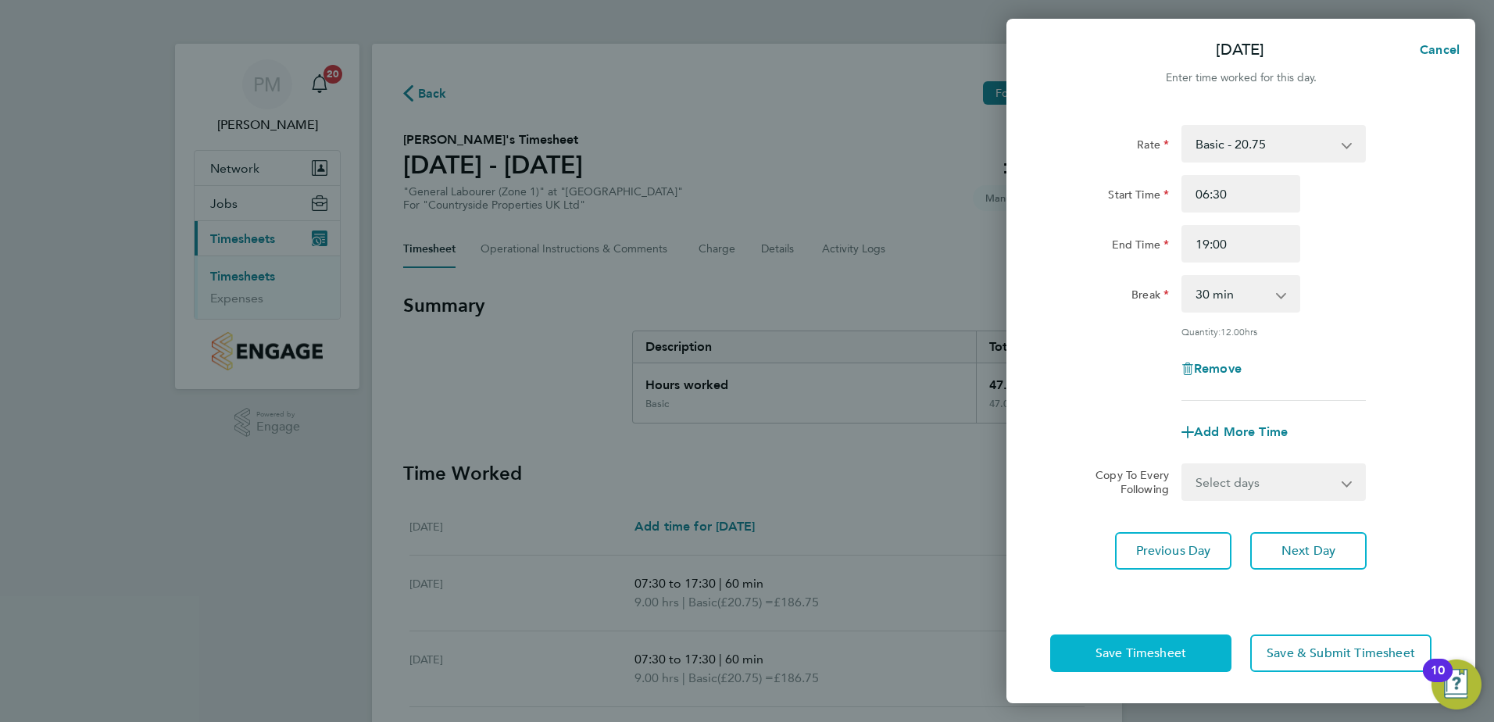
drag, startPoint x: 1127, startPoint y: 650, endPoint x: 1129, endPoint y: 642, distance: 8.0
click at [1127, 646] on span "Save Timesheet" at bounding box center [1140, 653] width 91 height 16
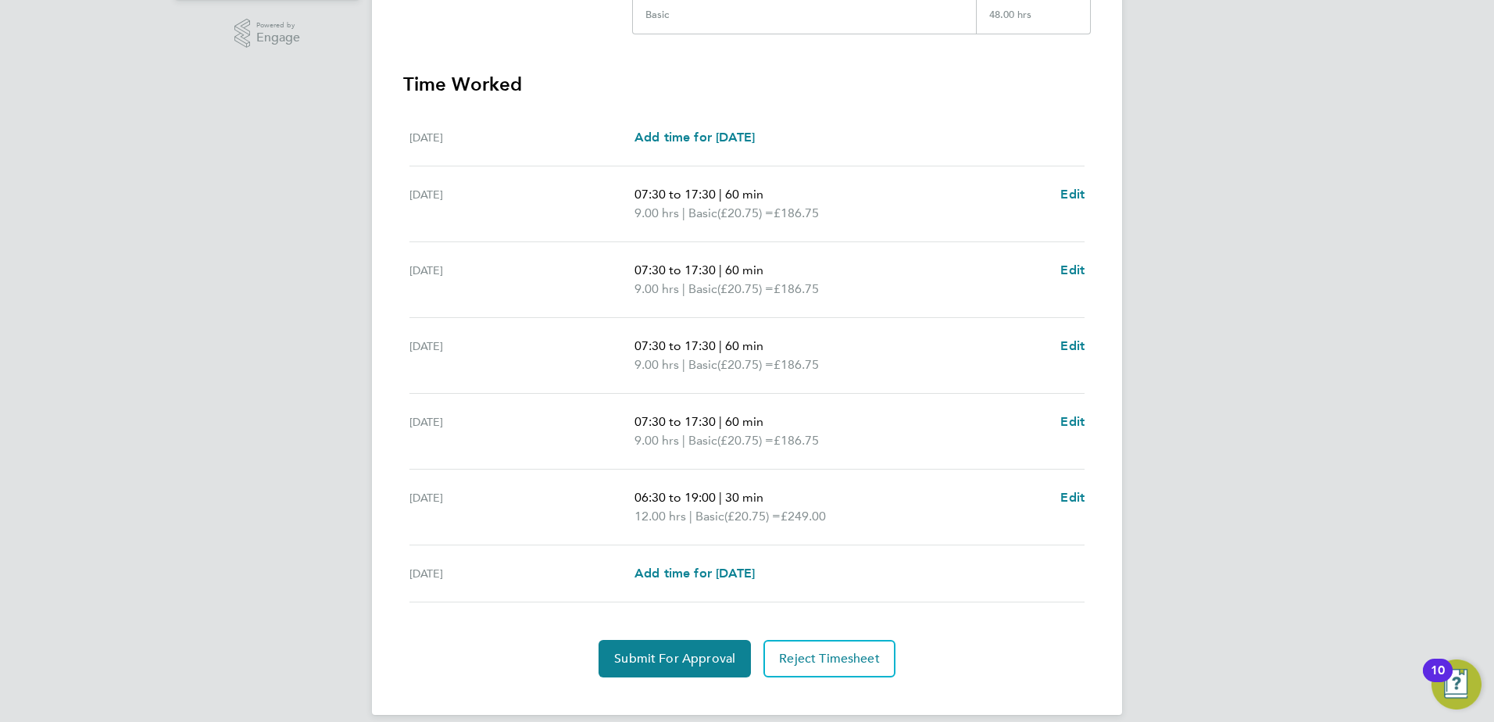
scroll to position [391, 0]
click at [680, 650] on span "Submit For Approval" at bounding box center [674, 657] width 121 height 16
click at [680, 651] on span "Approve Timesheet" at bounding box center [674, 657] width 115 height 16
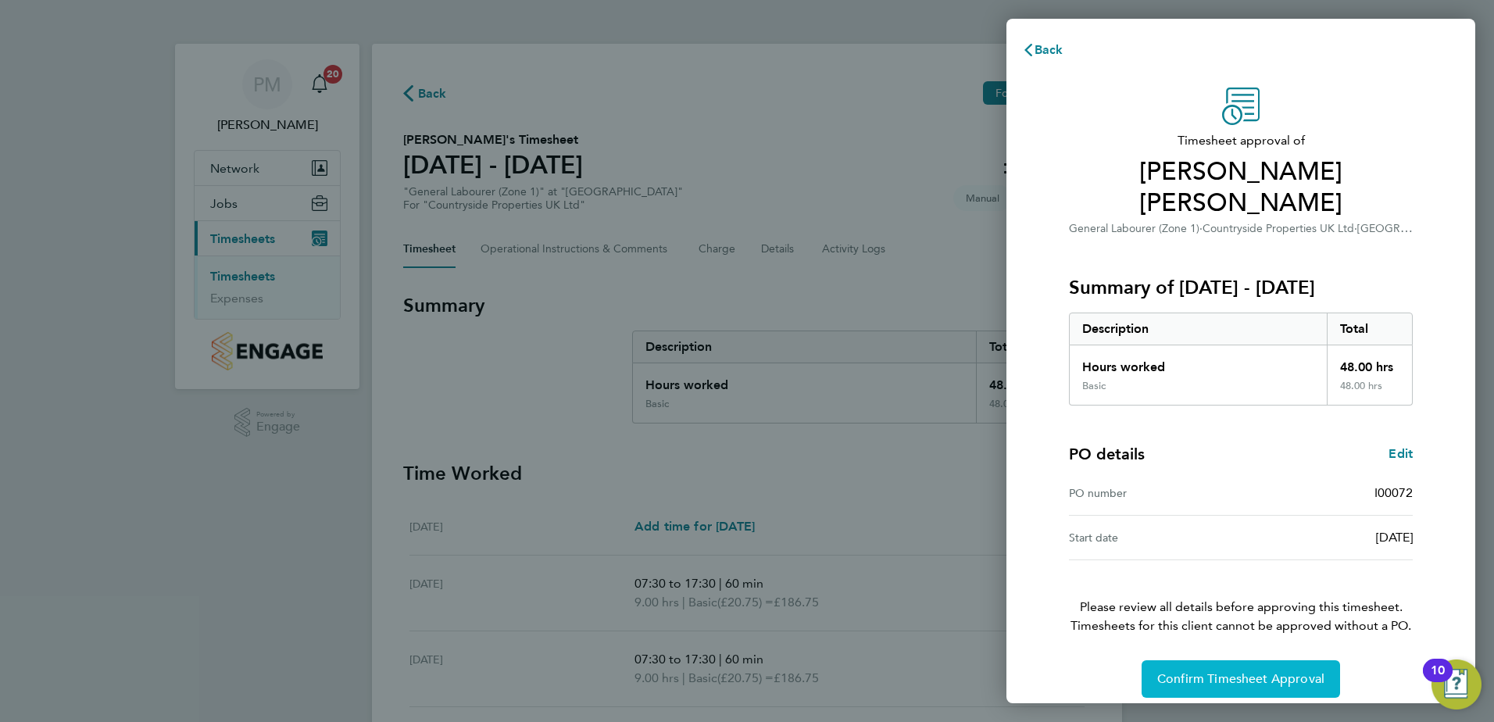
click at [1220, 671] on span "Confirm Timesheet Approval" at bounding box center [1240, 679] width 167 height 16
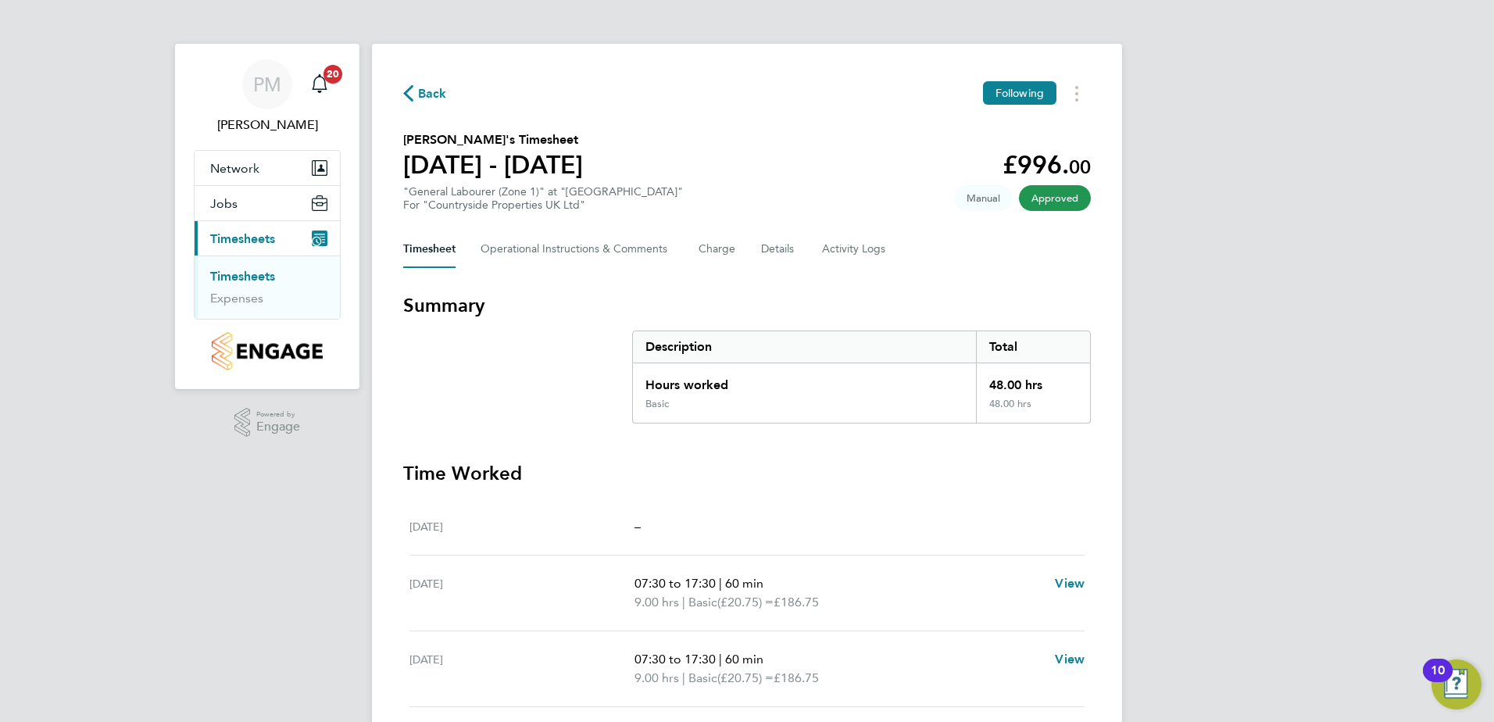
click at [259, 271] on link "Timesheets" at bounding box center [242, 276] width 65 height 15
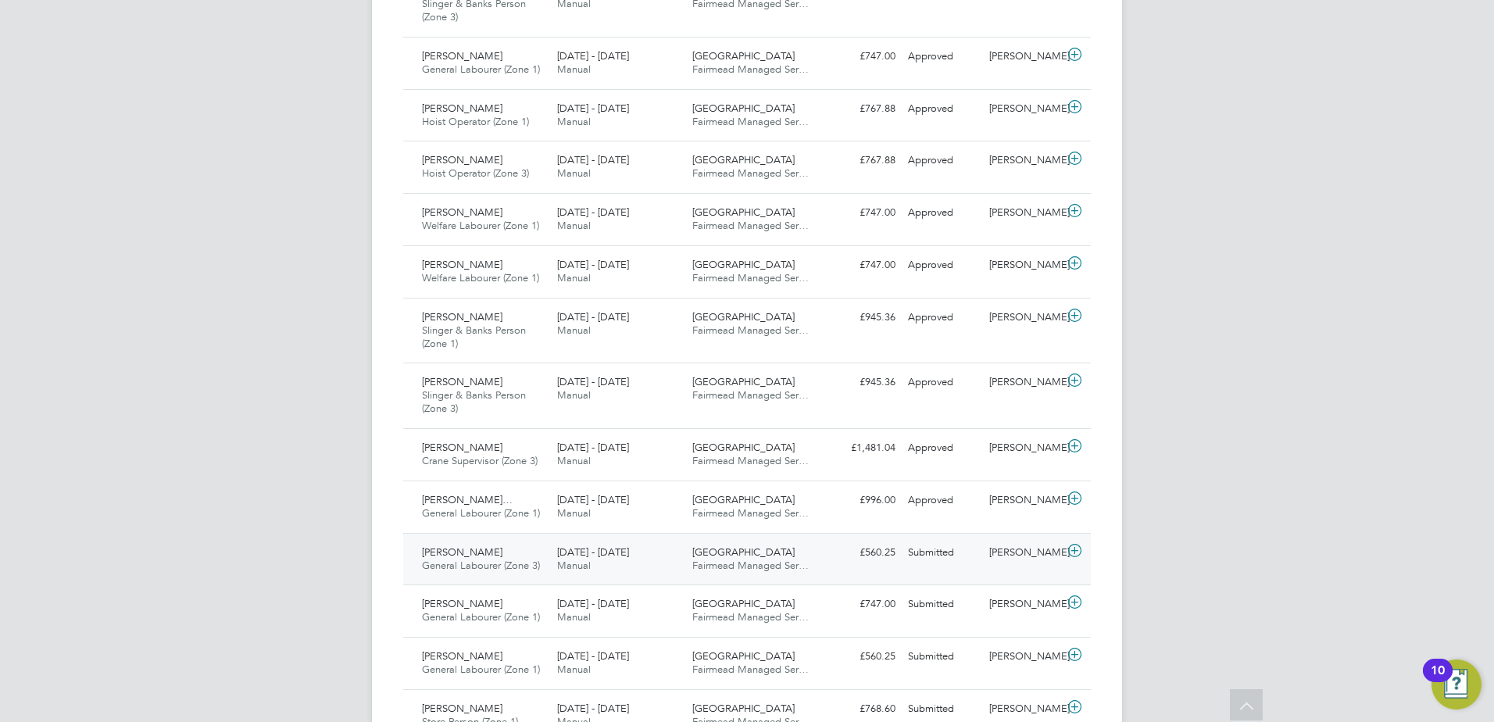
click at [470, 550] on span "[PERSON_NAME]" at bounding box center [462, 551] width 80 height 13
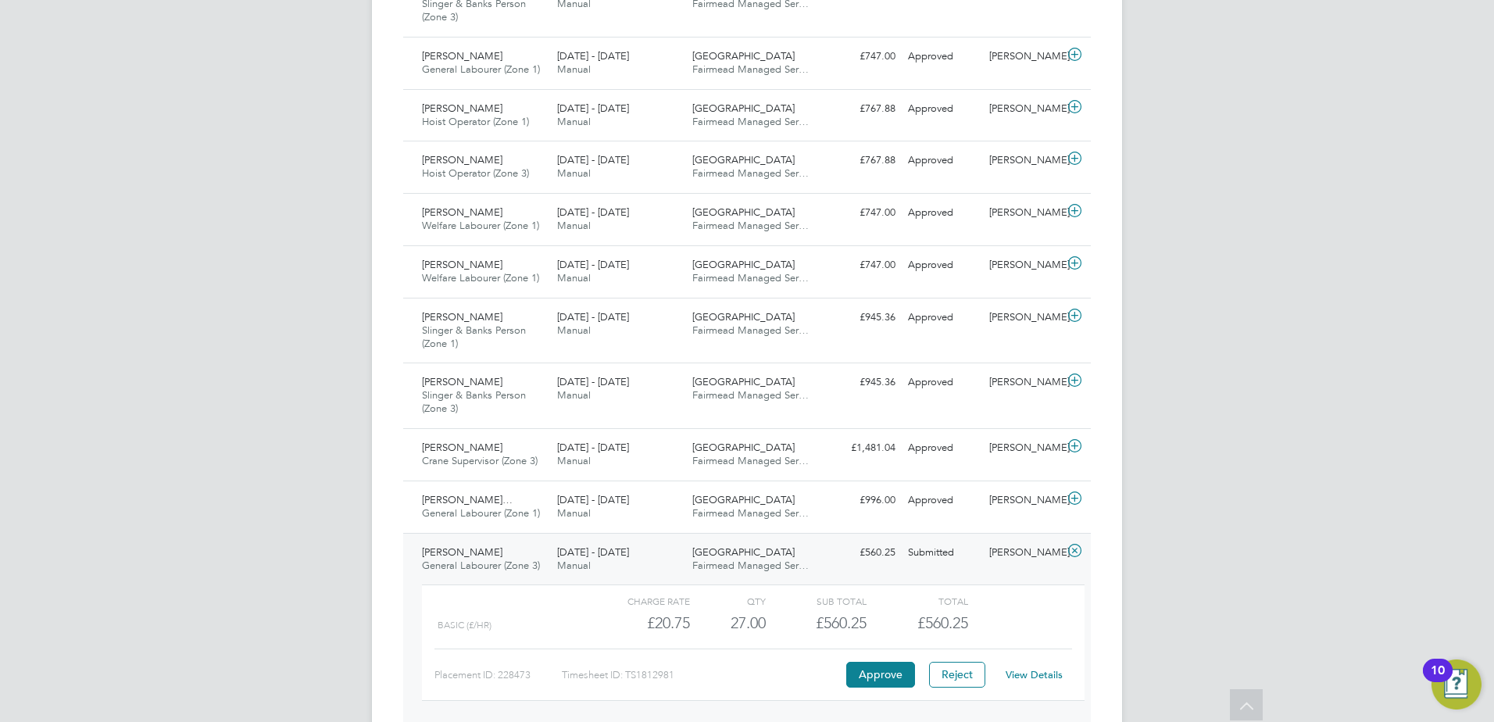
click at [1052, 673] on link "View Details" at bounding box center [1033, 674] width 57 height 13
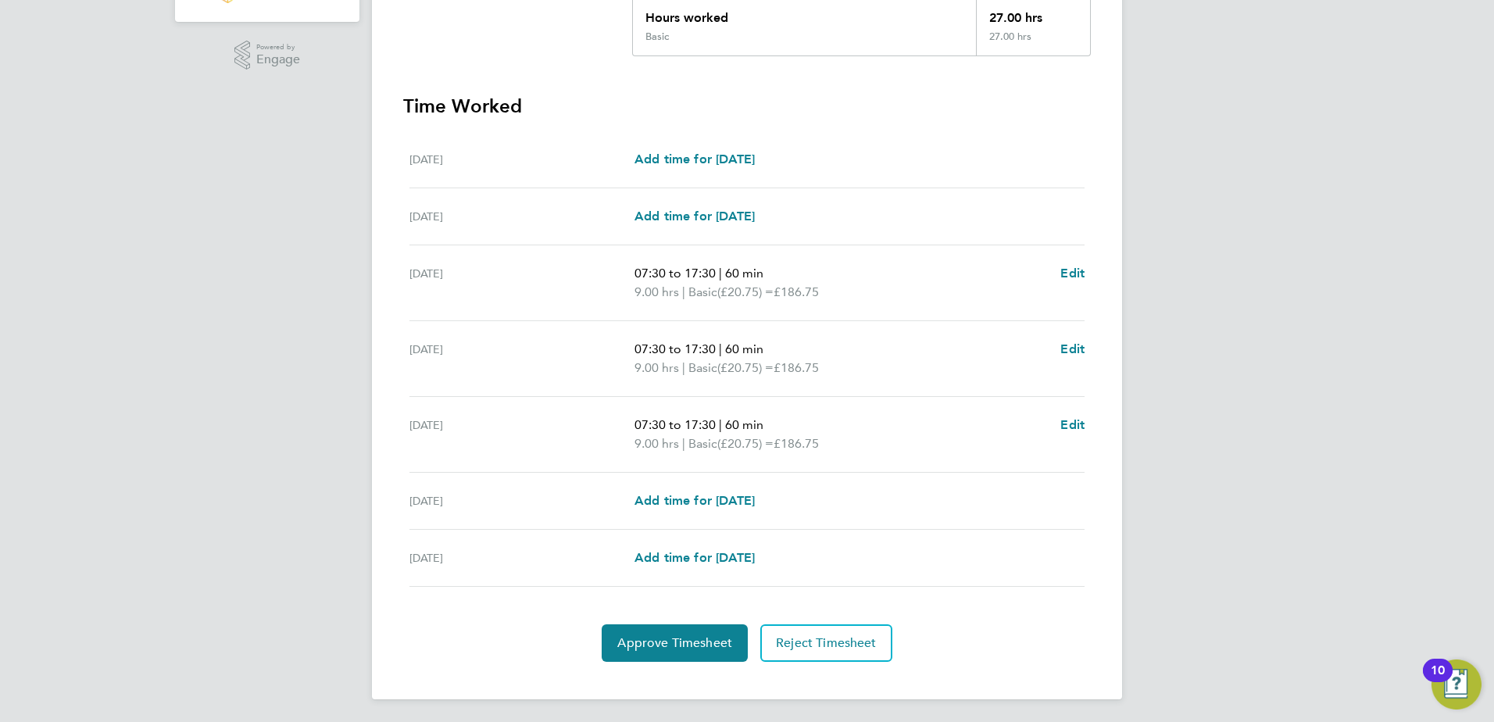
scroll to position [370, 0]
click at [687, 646] on span "Approve Timesheet" at bounding box center [674, 641] width 115 height 16
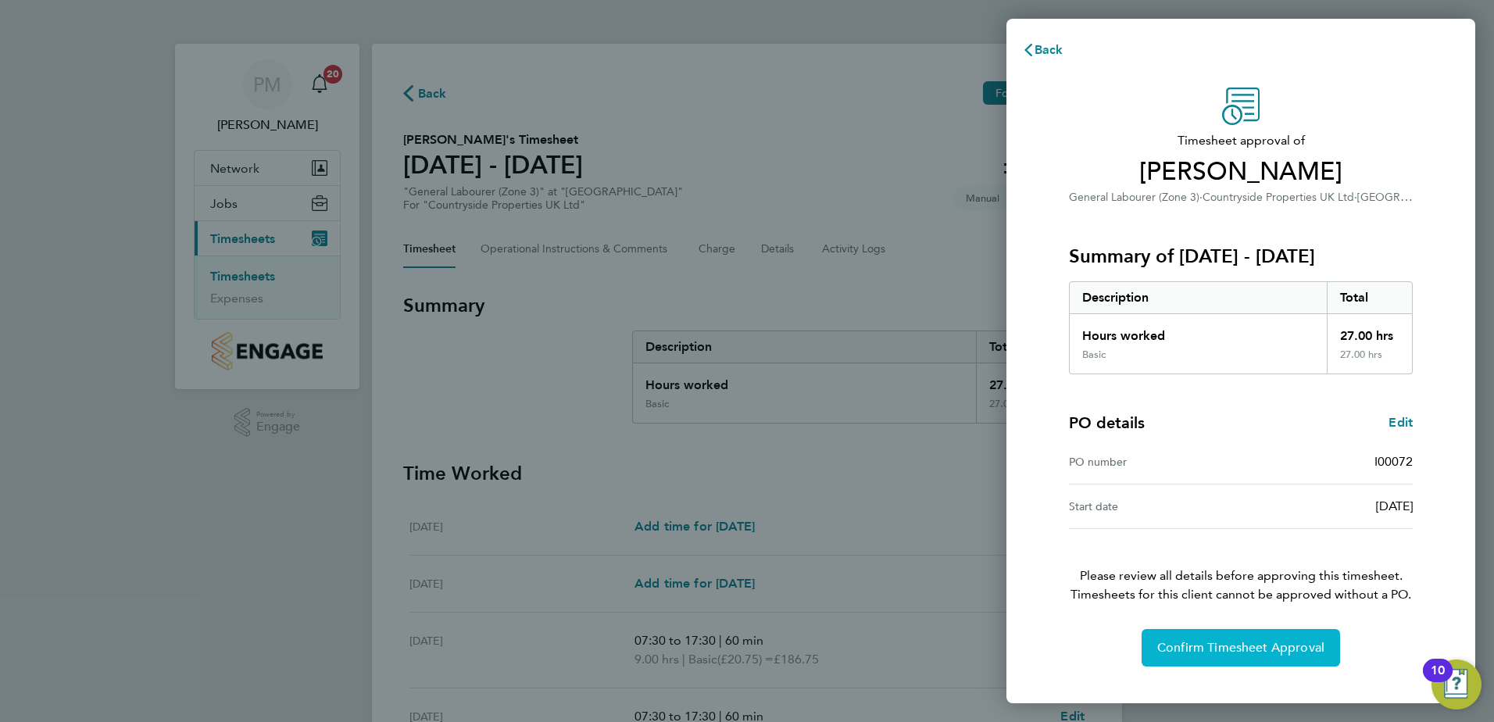
click at [1229, 650] on span "Confirm Timesheet Approval" at bounding box center [1240, 648] width 167 height 16
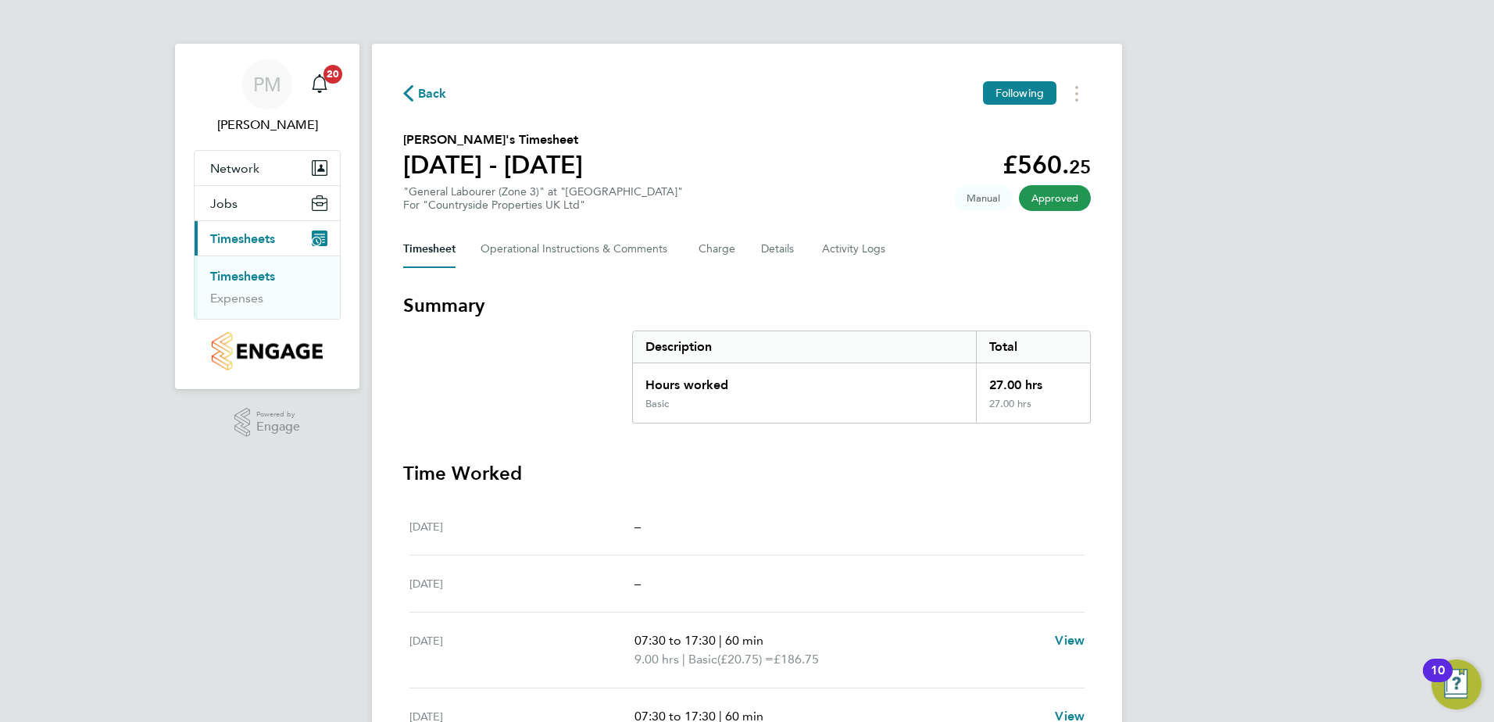
click at [248, 272] on link "Timesheets" at bounding box center [242, 276] width 65 height 15
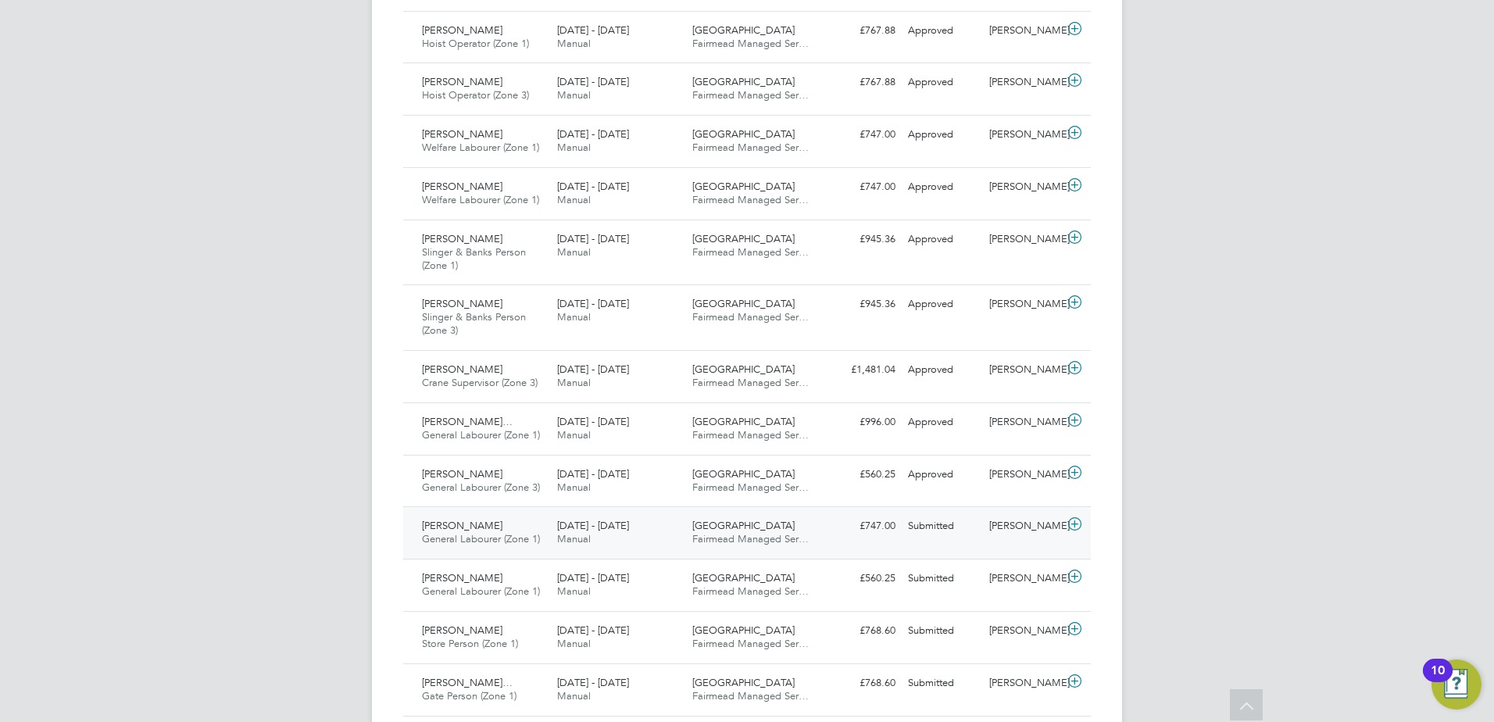
click at [458, 530] on span "[PERSON_NAME]" at bounding box center [462, 525] width 80 height 13
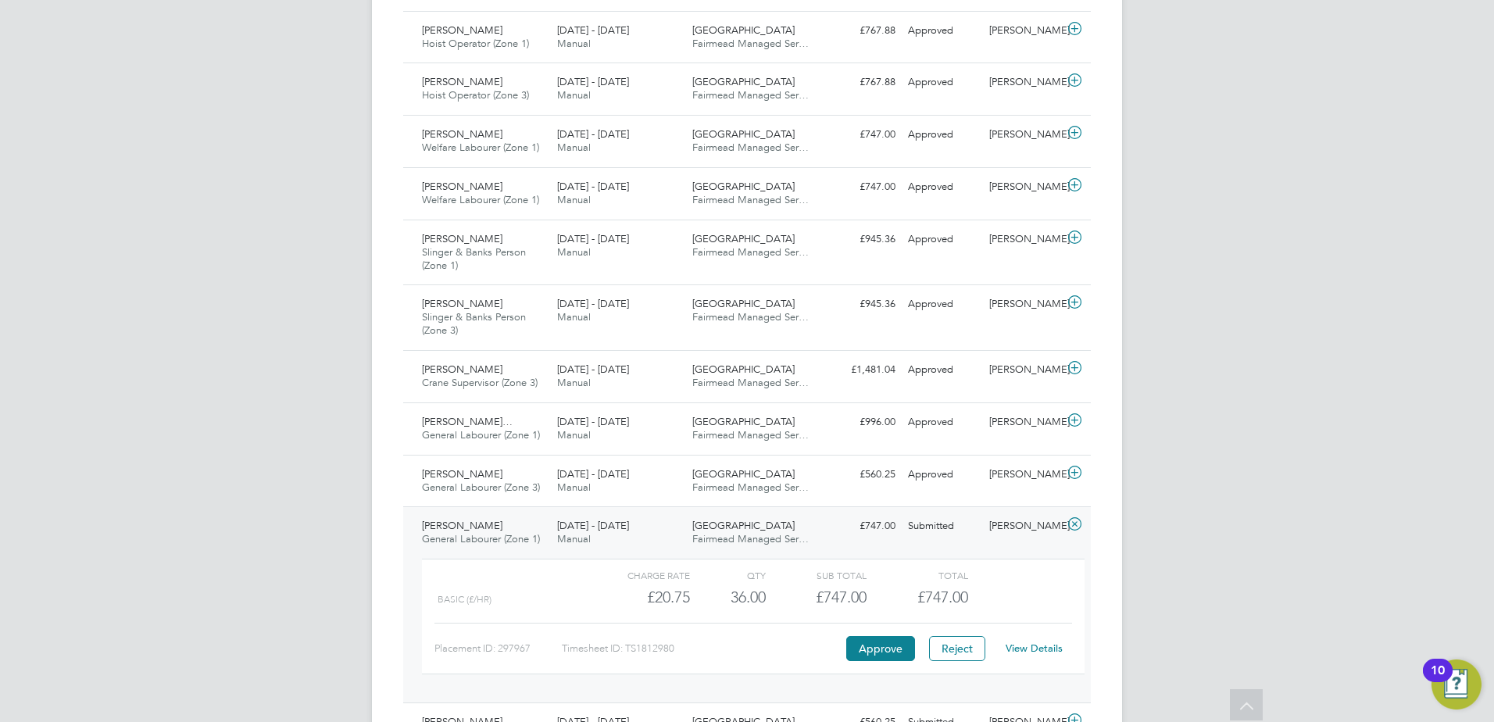
click at [1046, 643] on link "View Details" at bounding box center [1033, 647] width 57 height 13
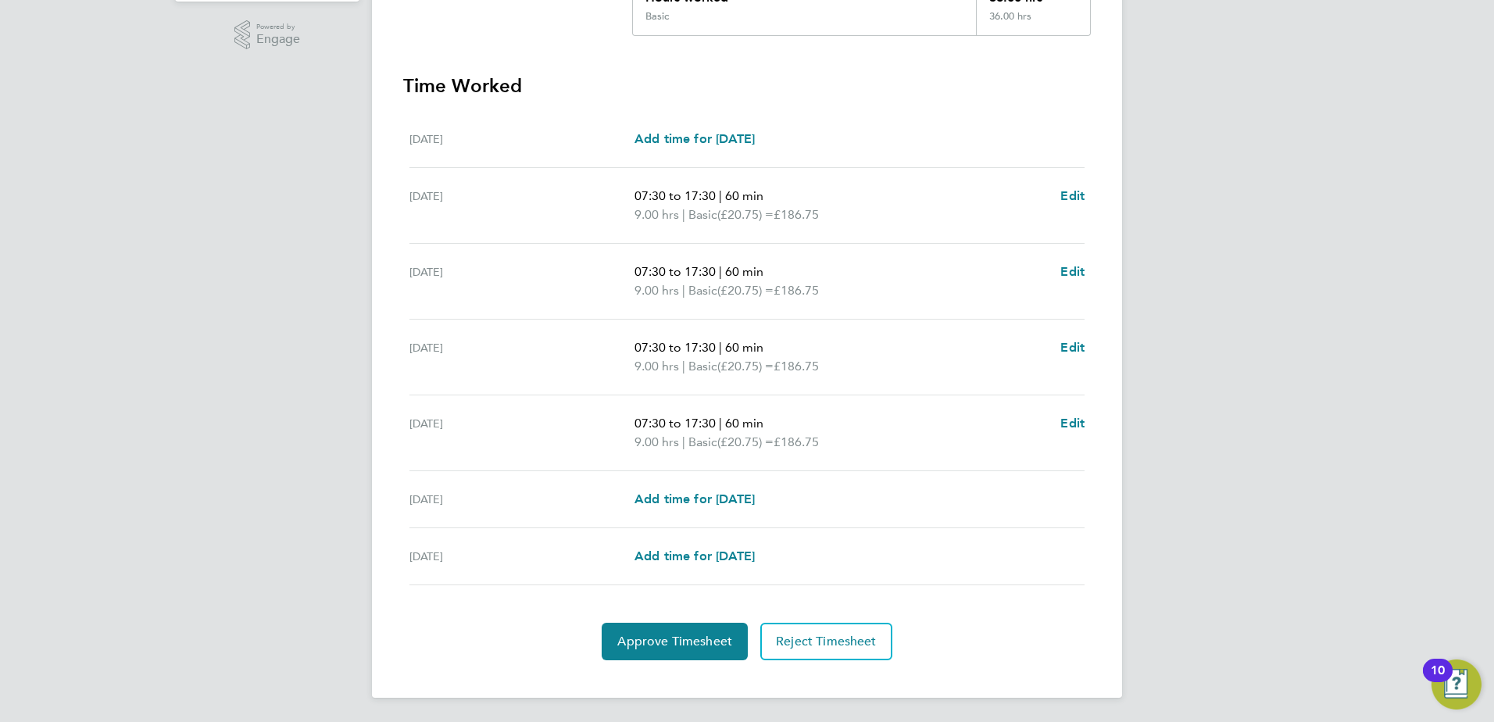
scroll to position [388, 0]
click at [665, 640] on span "Approve Timesheet" at bounding box center [674, 641] width 115 height 16
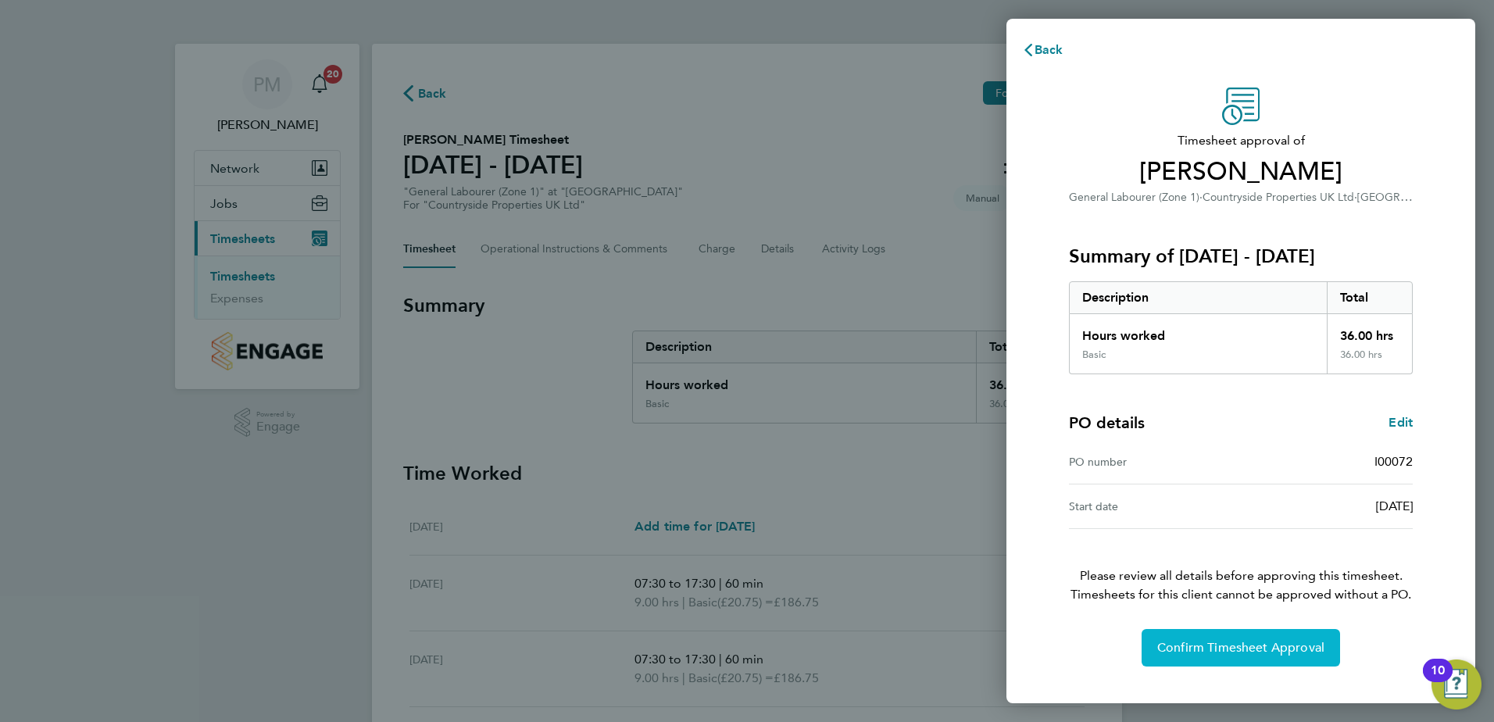
click at [1219, 638] on button "Confirm Timesheet Approval" at bounding box center [1240, 648] width 198 height 38
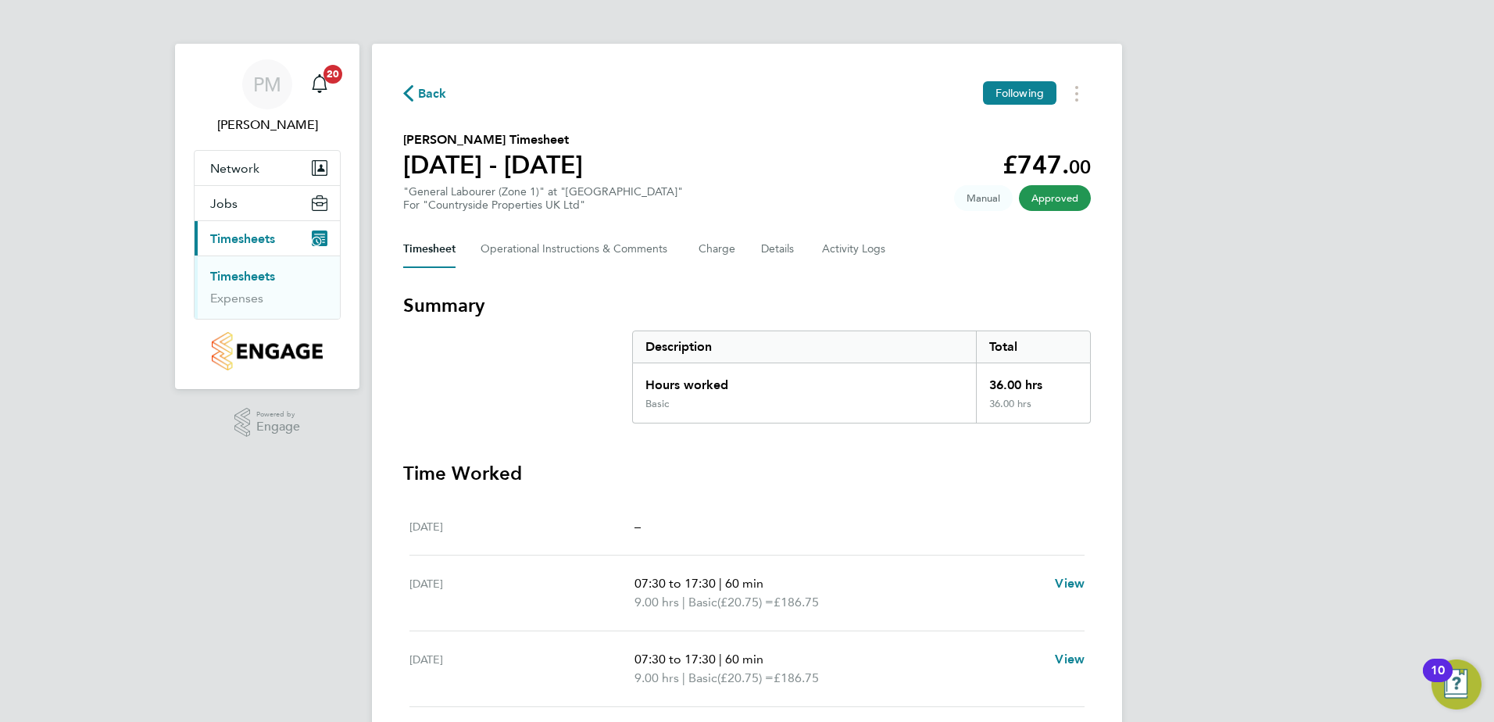
click at [252, 277] on link "Timesheets" at bounding box center [242, 276] width 65 height 15
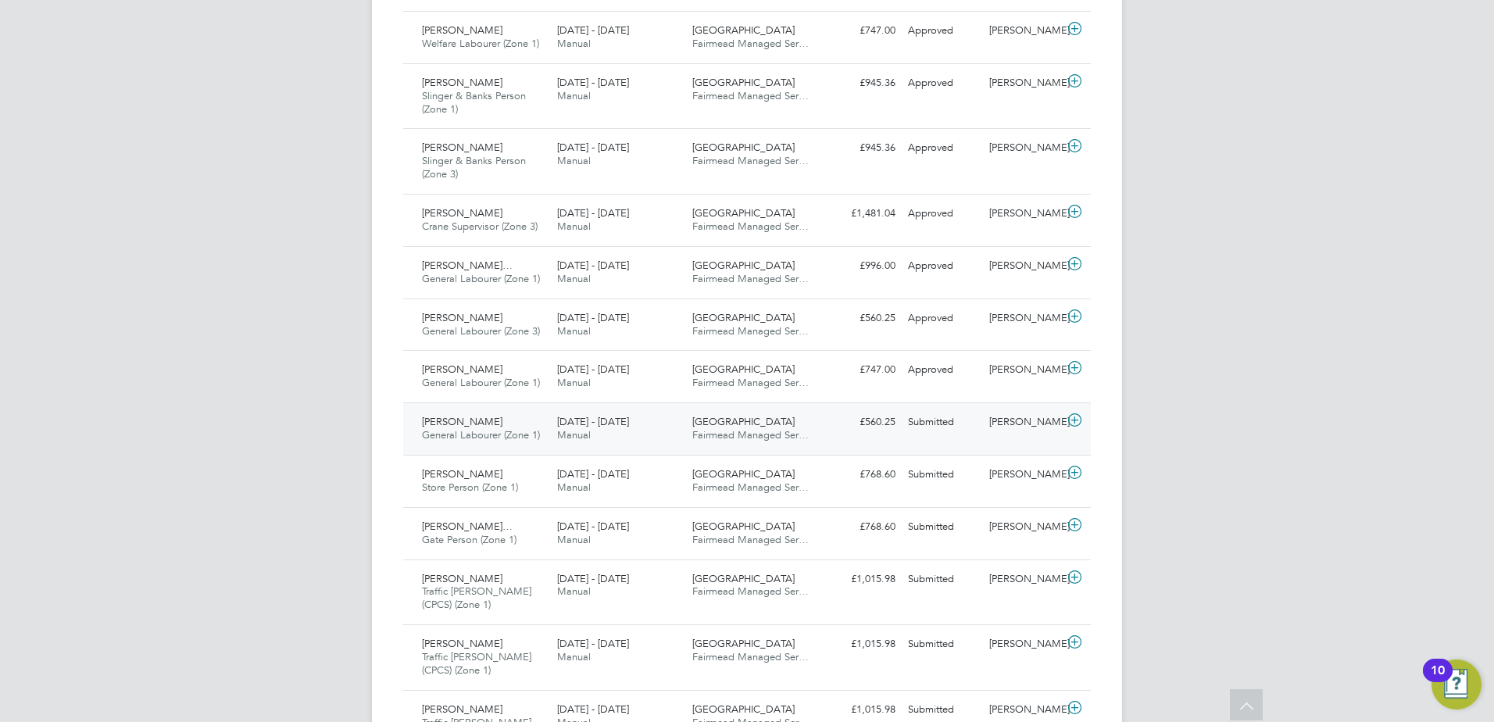
click at [445, 421] on span "[PERSON_NAME]" at bounding box center [462, 421] width 80 height 13
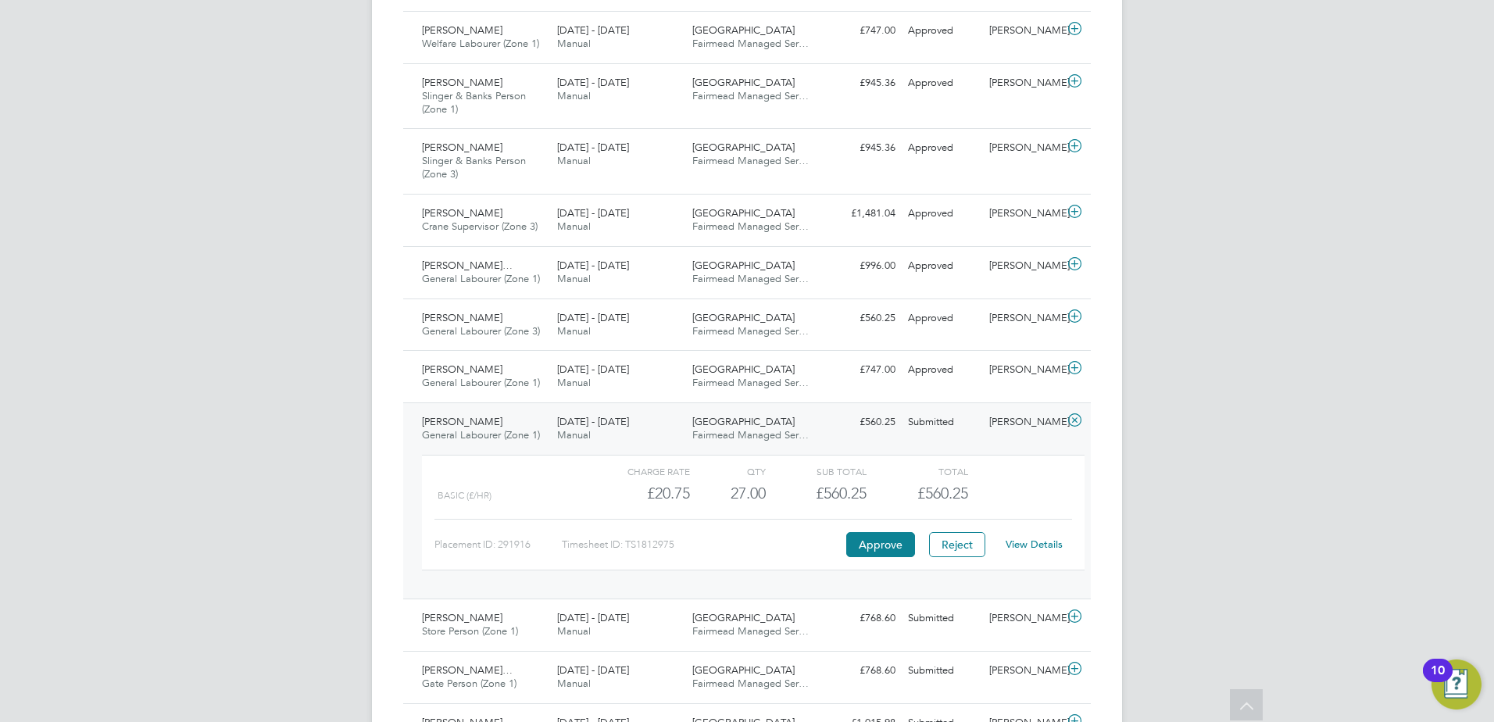
click at [1024, 546] on link "View Details" at bounding box center [1033, 544] width 57 height 13
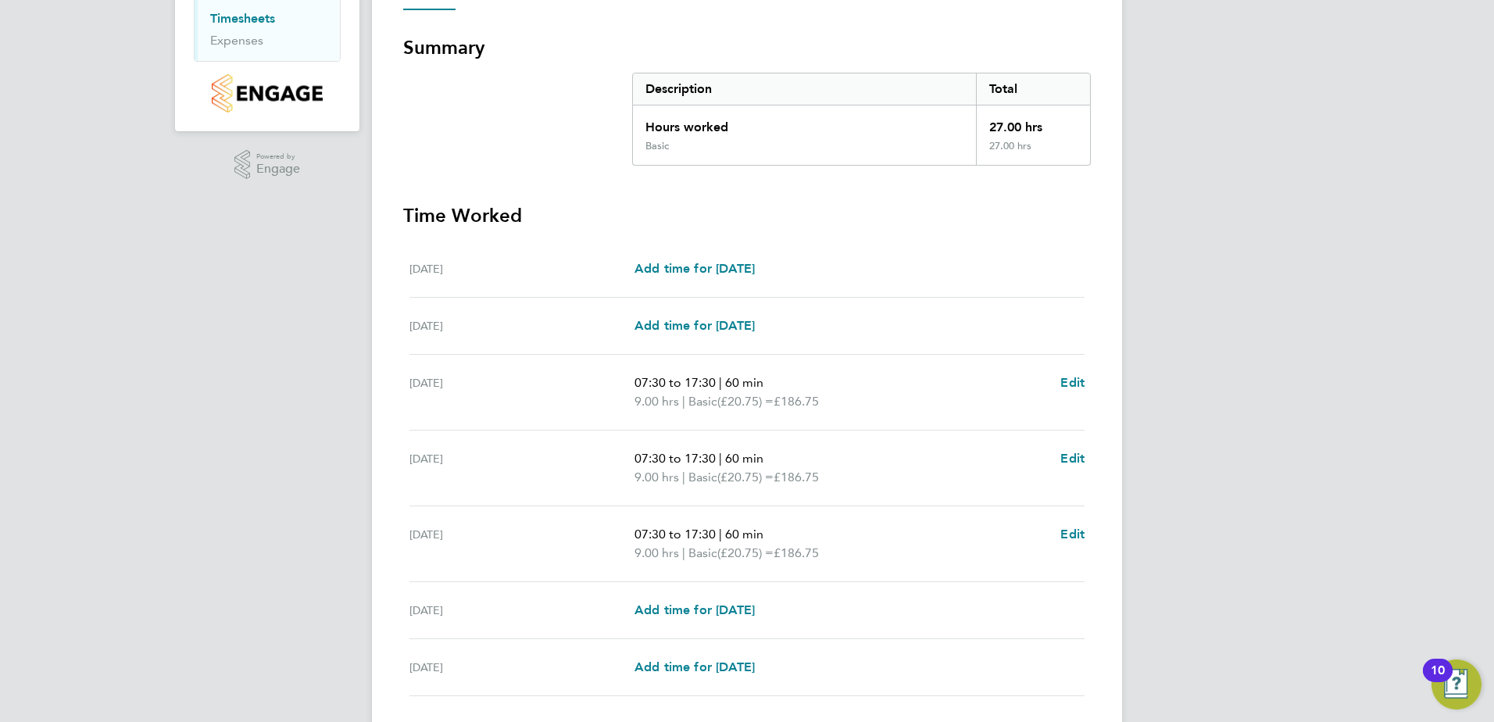
scroll to position [313, 0]
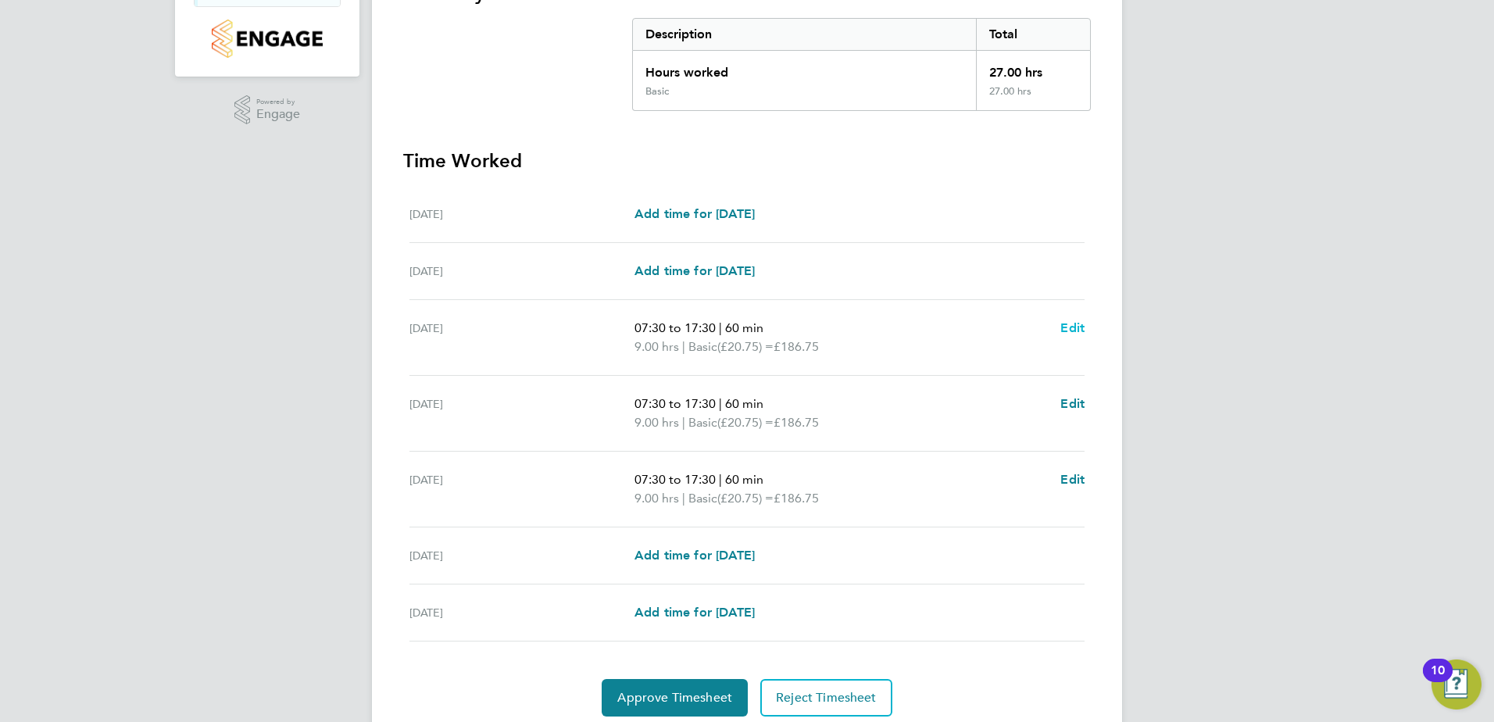
click at [1072, 327] on span "Edit" at bounding box center [1072, 327] width 24 height 15
select select "60"
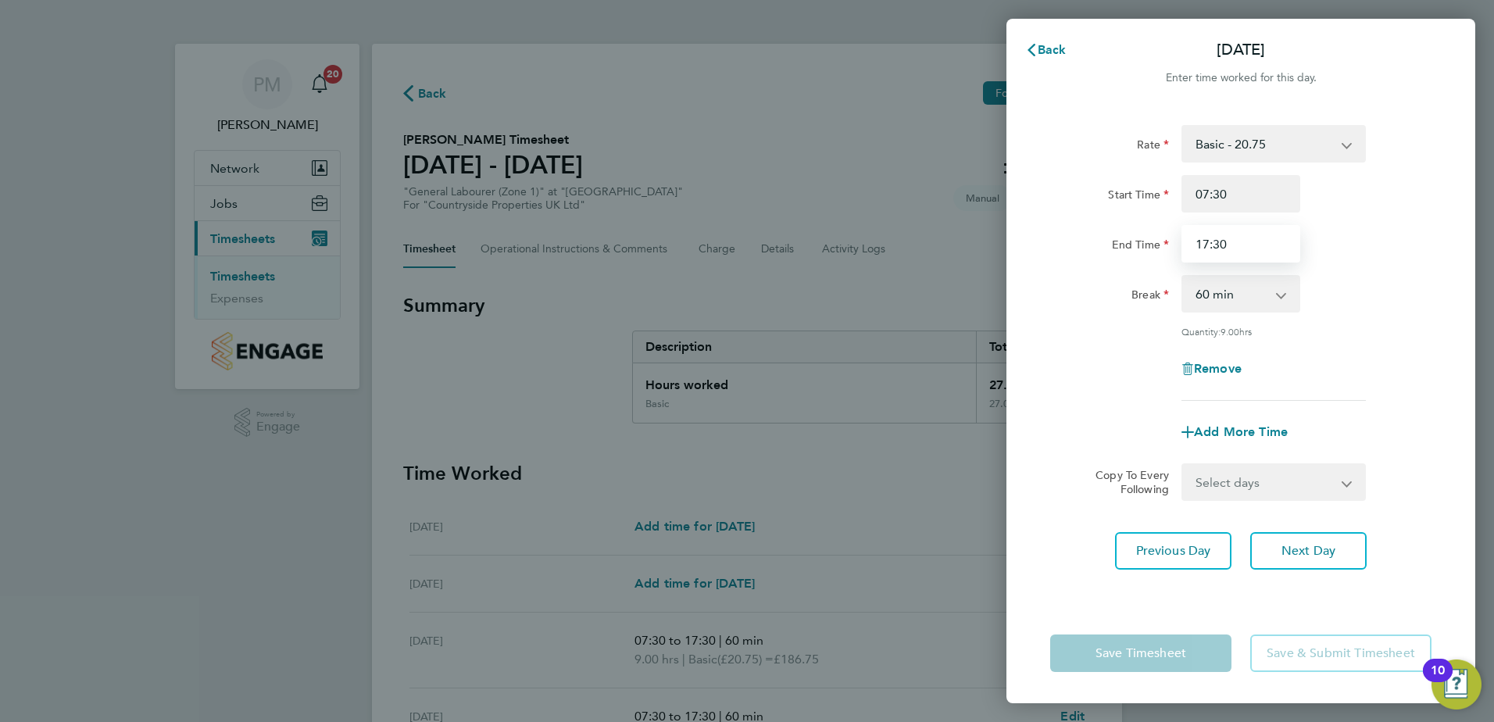
click at [1240, 243] on input "17:30" at bounding box center [1240, 244] width 119 height 38
type input "18:00"
click at [1143, 652] on app-form-button "Save Timesheet" at bounding box center [1145, 653] width 191 height 38
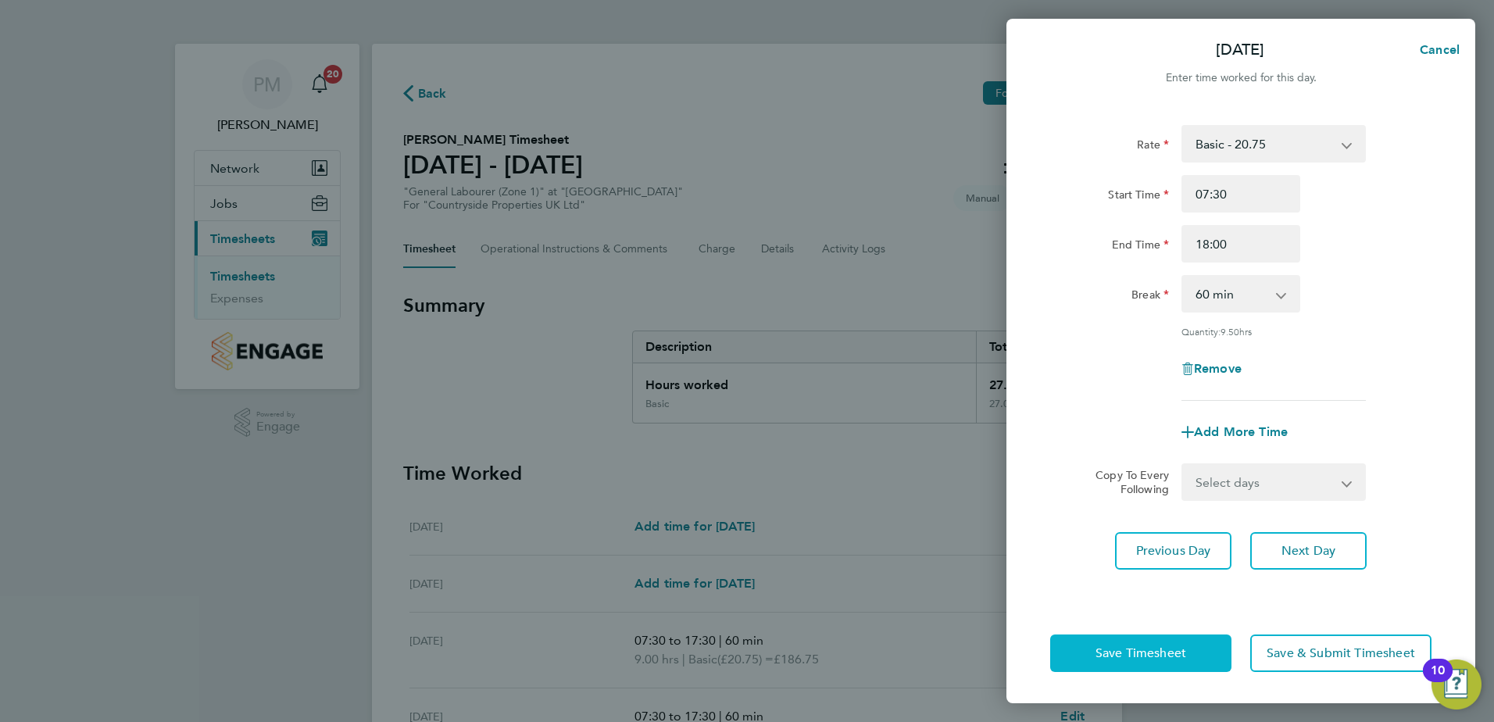
click at [1145, 652] on span "Save Timesheet" at bounding box center [1140, 653] width 91 height 16
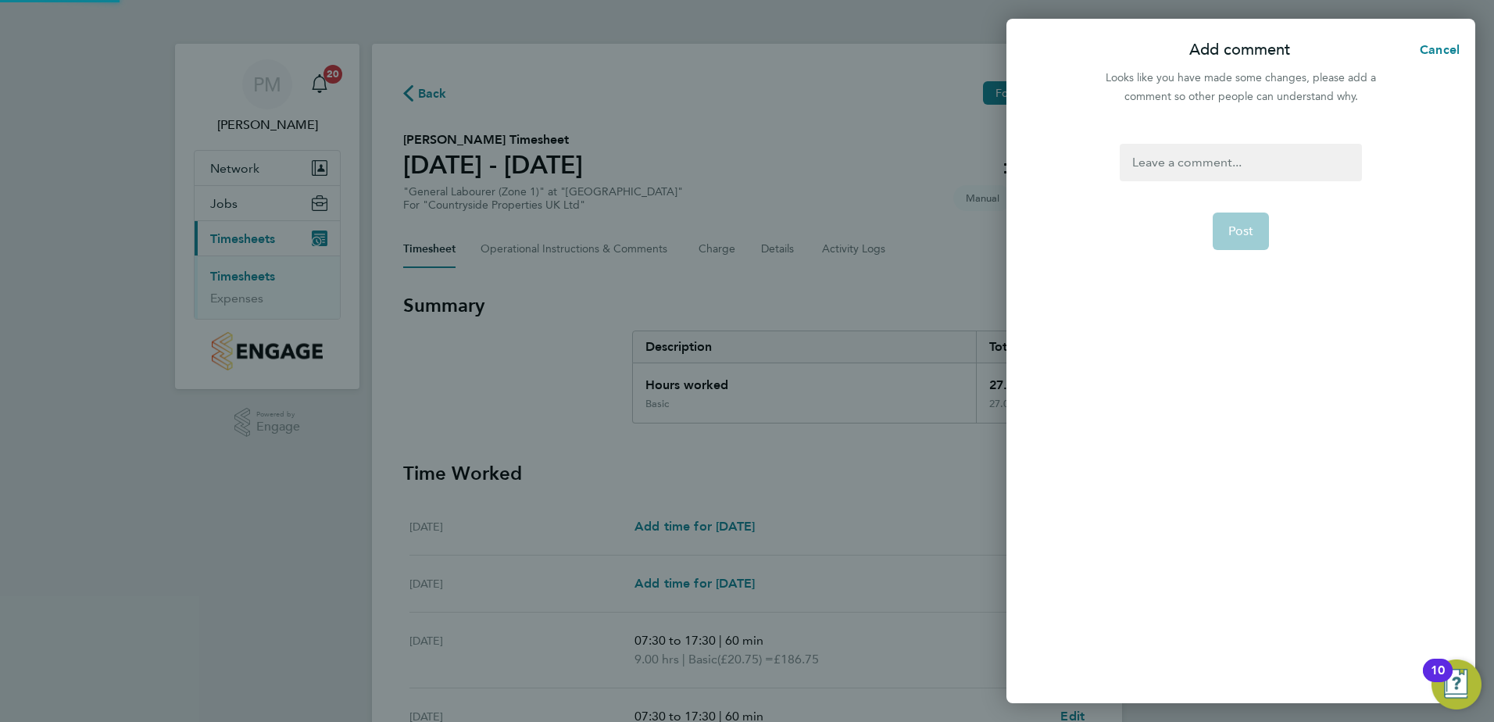
click at [1145, 652] on div "Post" at bounding box center [1240, 414] width 469 height 578
click at [1173, 162] on div at bounding box center [1240, 163] width 241 height 38
click at [1160, 164] on div at bounding box center [1240, 163] width 241 height 38
click at [1239, 233] on span "Post" at bounding box center [1241, 231] width 26 height 16
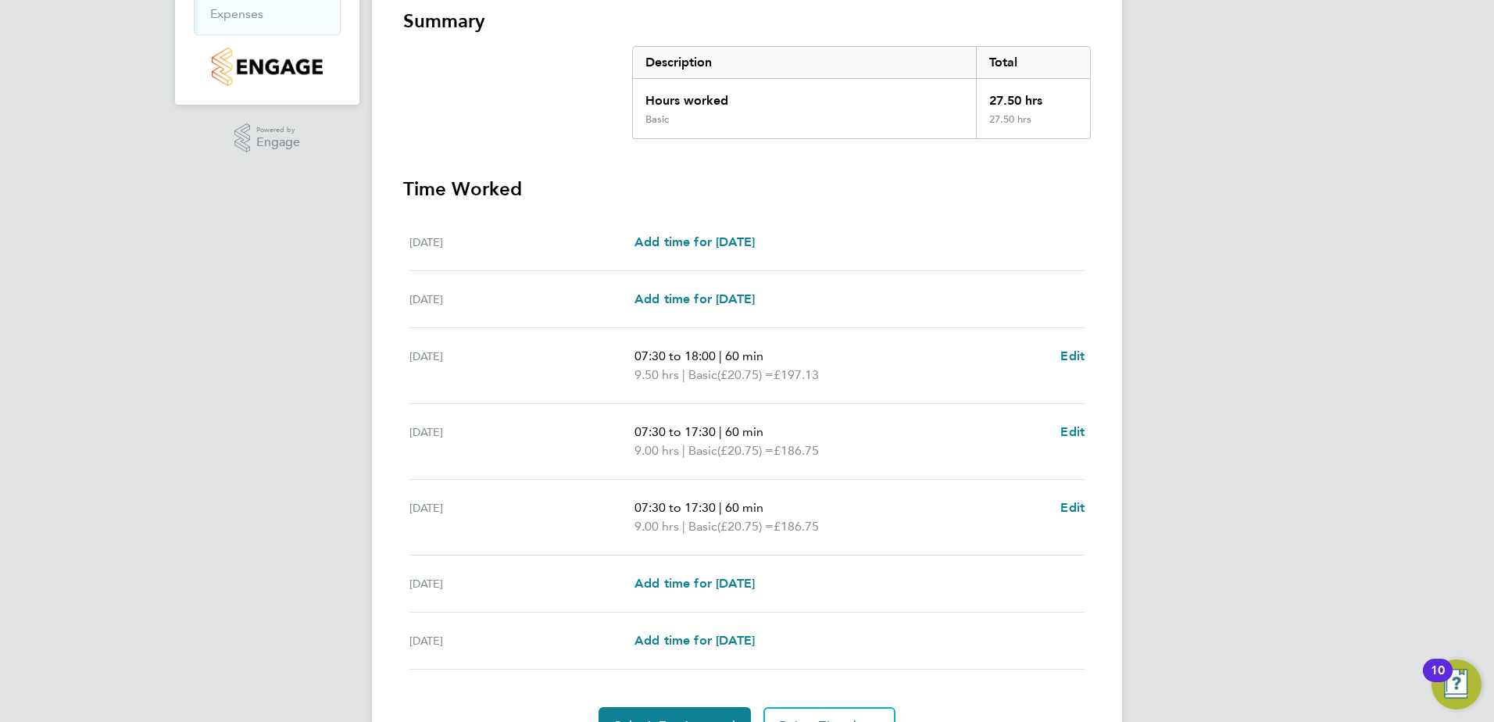
scroll to position [313, 0]
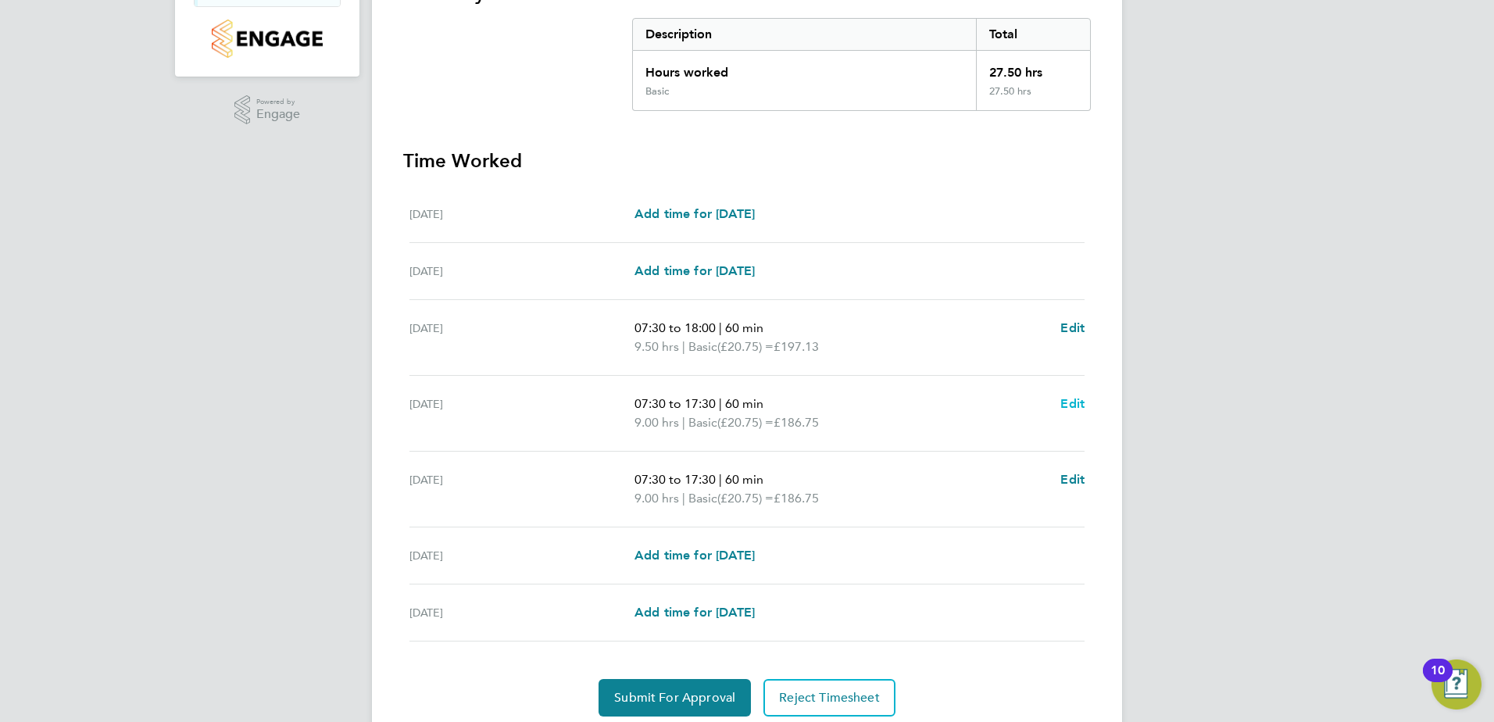
click at [1080, 398] on span "Edit" at bounding box center [1072, 403] width 24 height 15
select select "60"
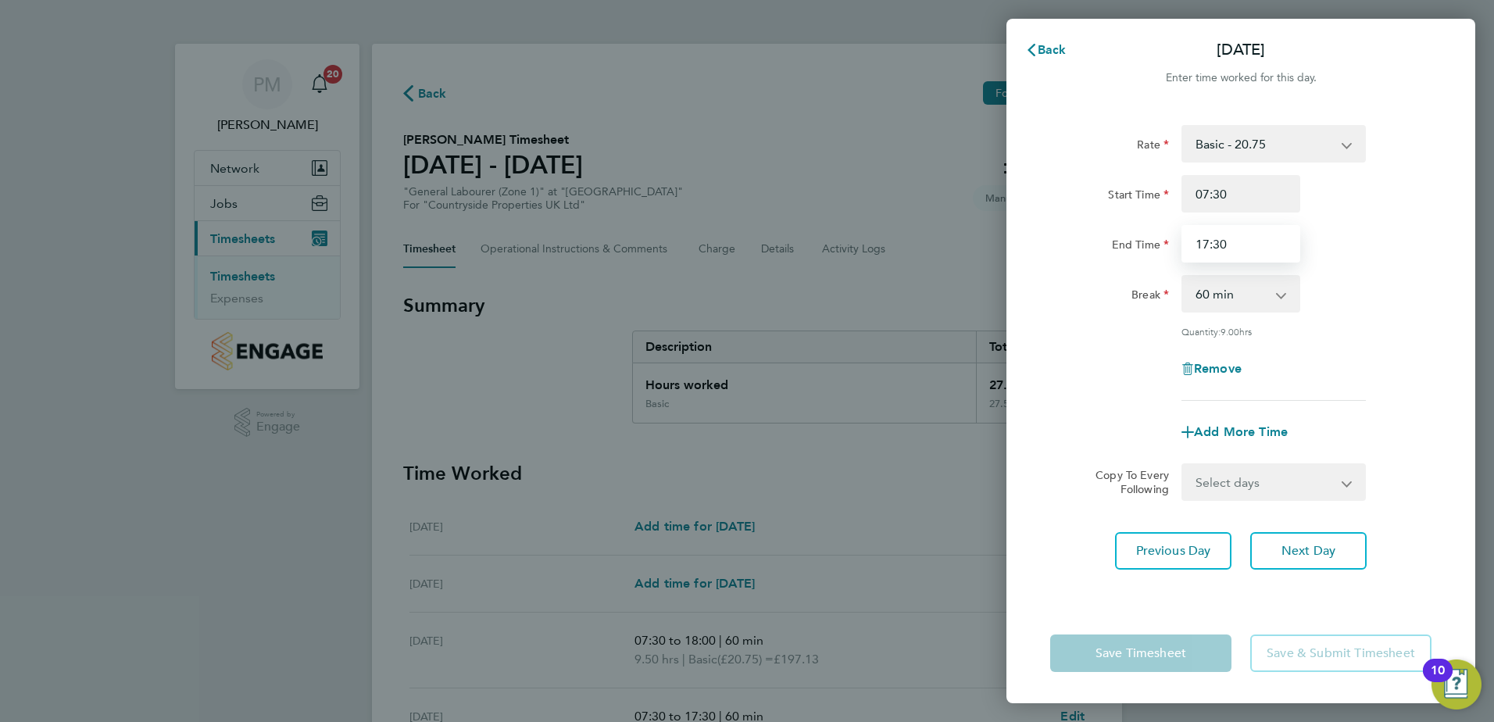
click at [1240, 241] on input "17:30" at bounding box center [1240, 244] width 119 height 38
type input "18:00"
click at [1166, 648] on app-form-button "Save Timesheet" at bounding box center [1145, 653] width 191 height 38
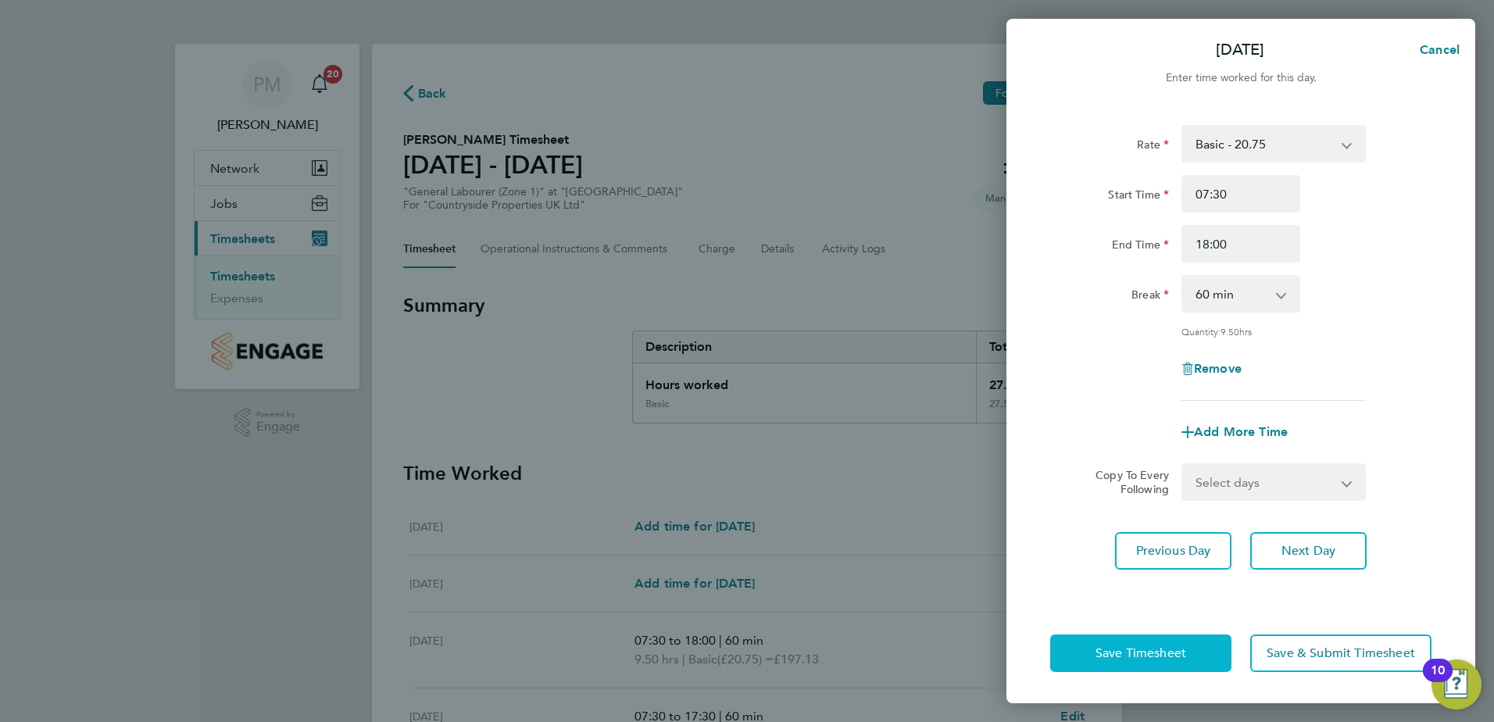
click at [1167, 650] on span "Save Timesheet" at bounding box center [1140, 653] width 91 height 16
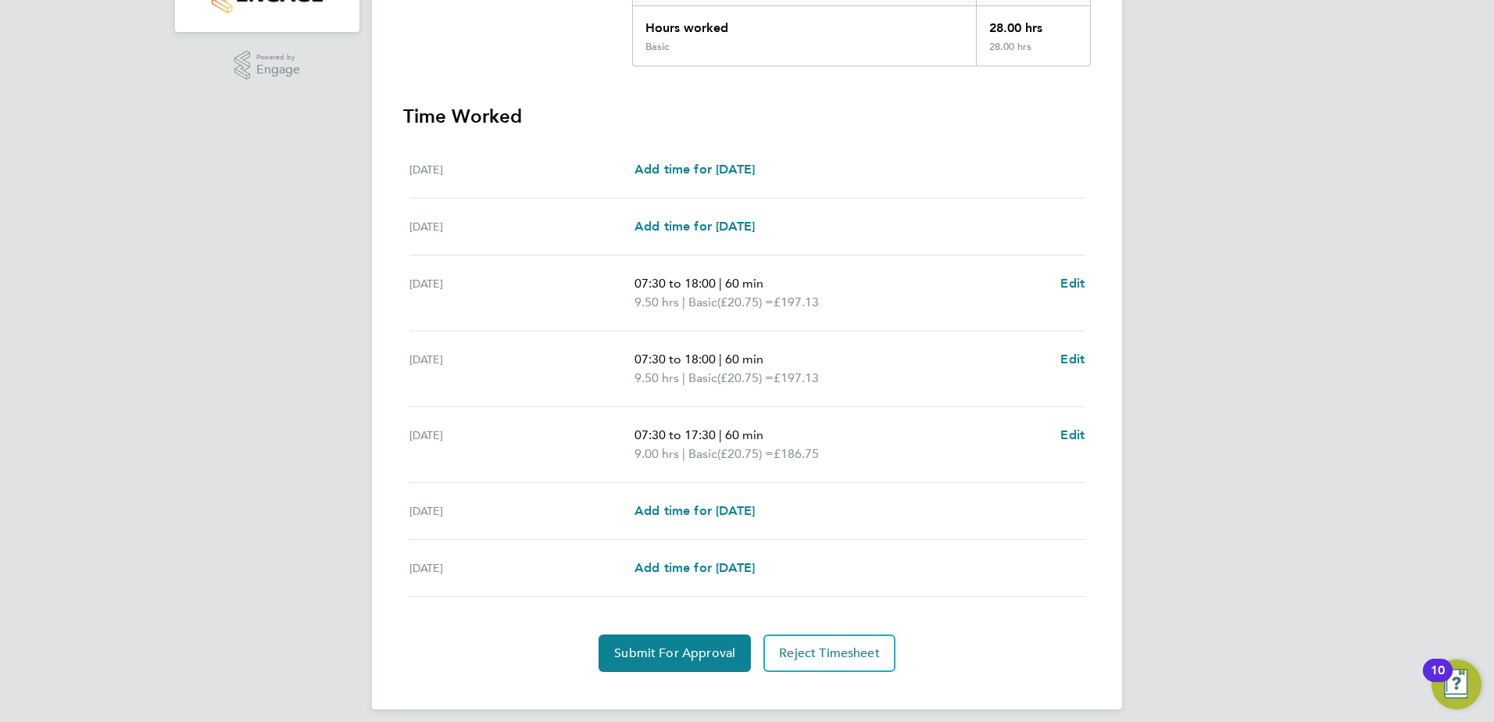
scroll to position [370, 0]
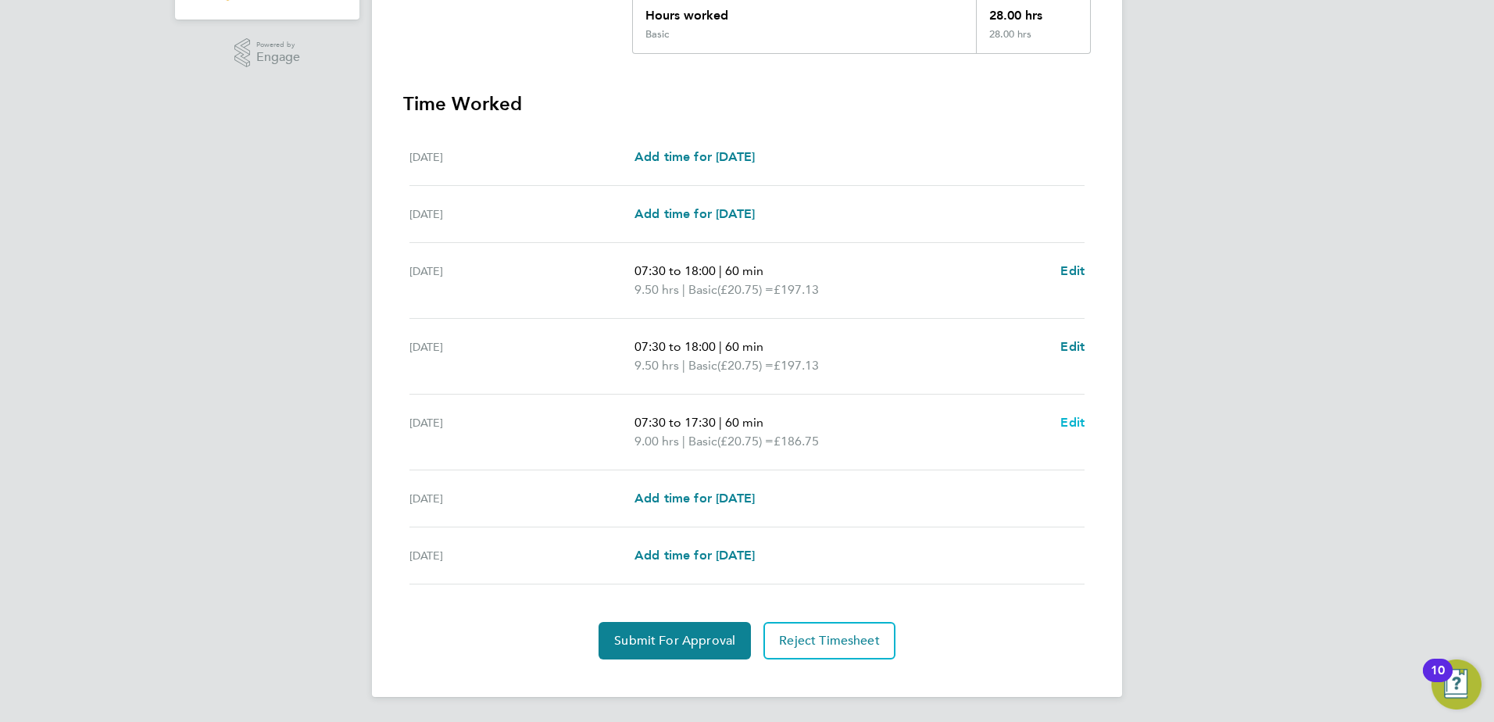
click at [1068, 421] on span "Edit" at bounding box center [1072, 422] width 24 height 15
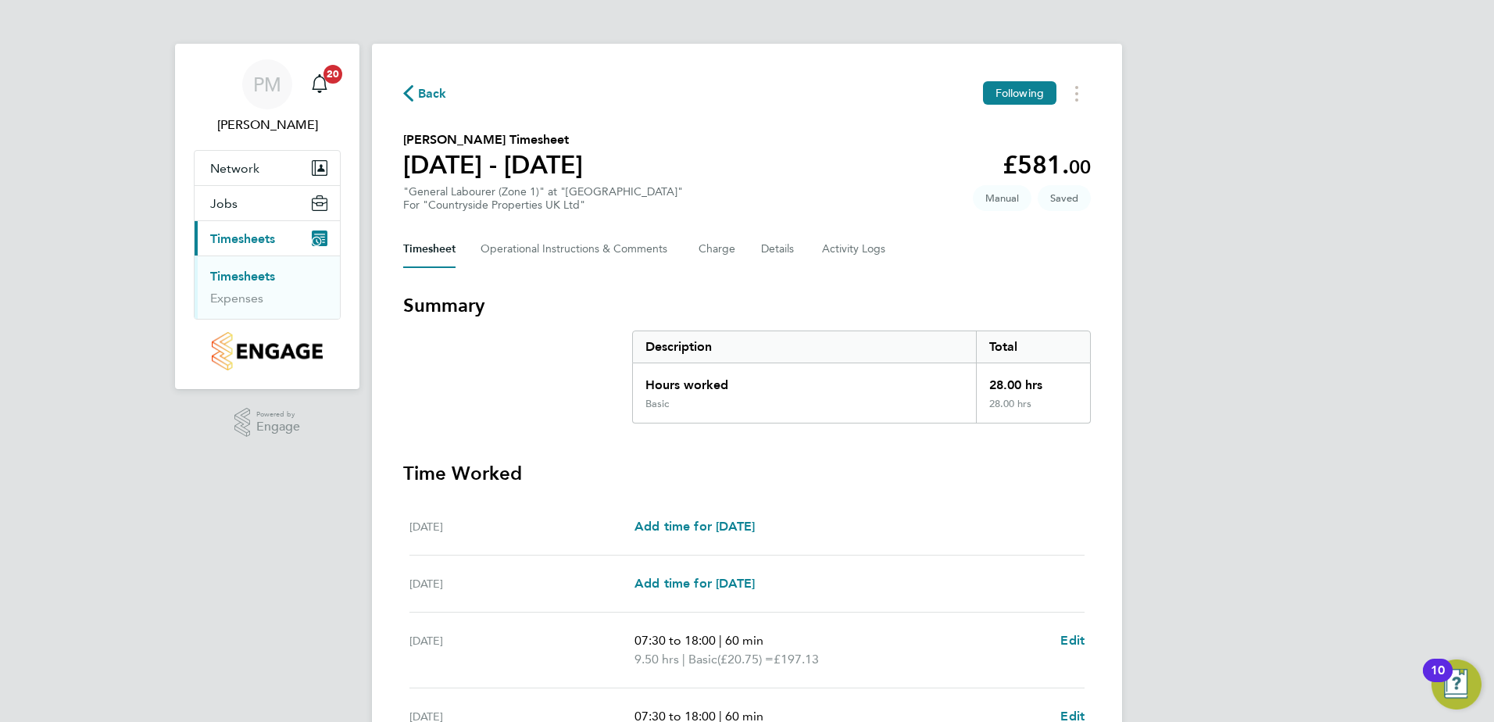
select select "60"
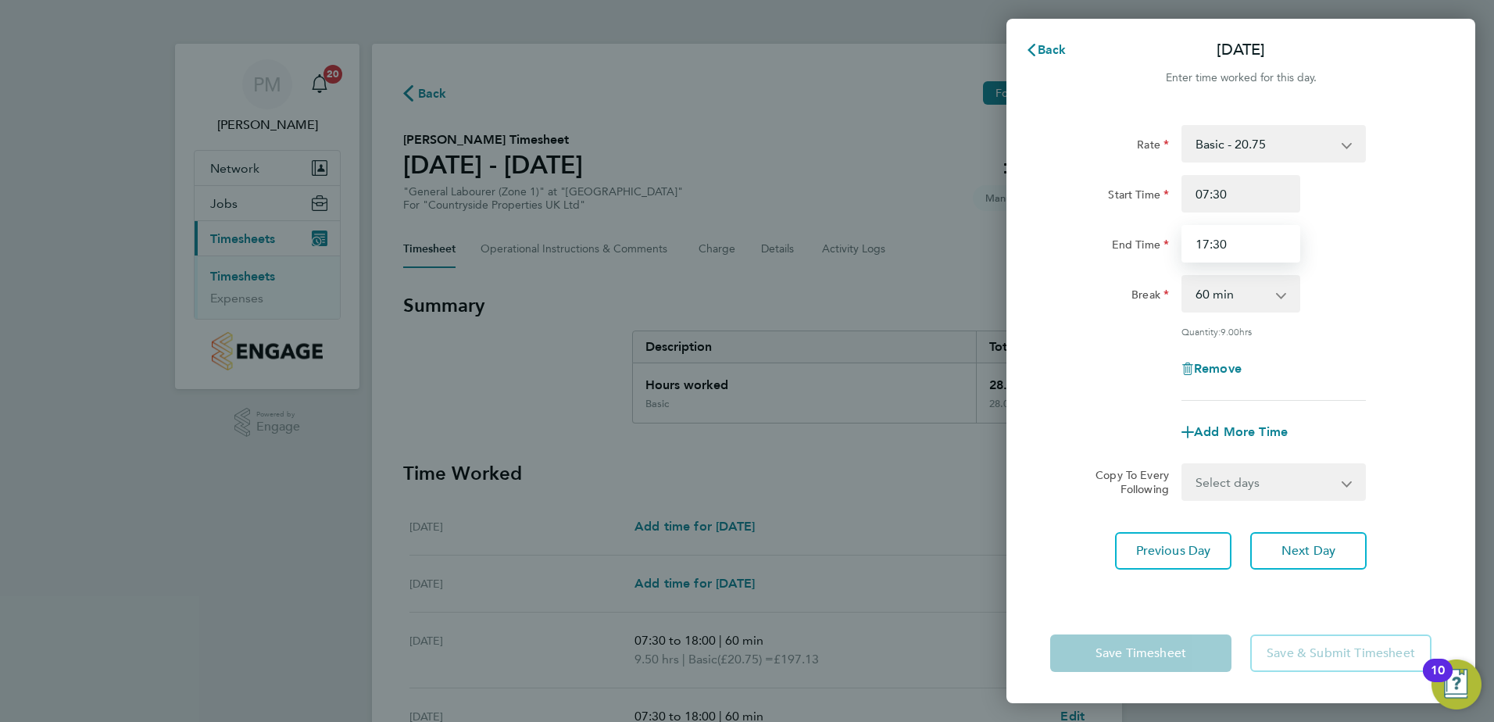
click at [1243, 247] on input "17:30" at bounding box center [1240, 244] width 119 height 38
type input "18:00"
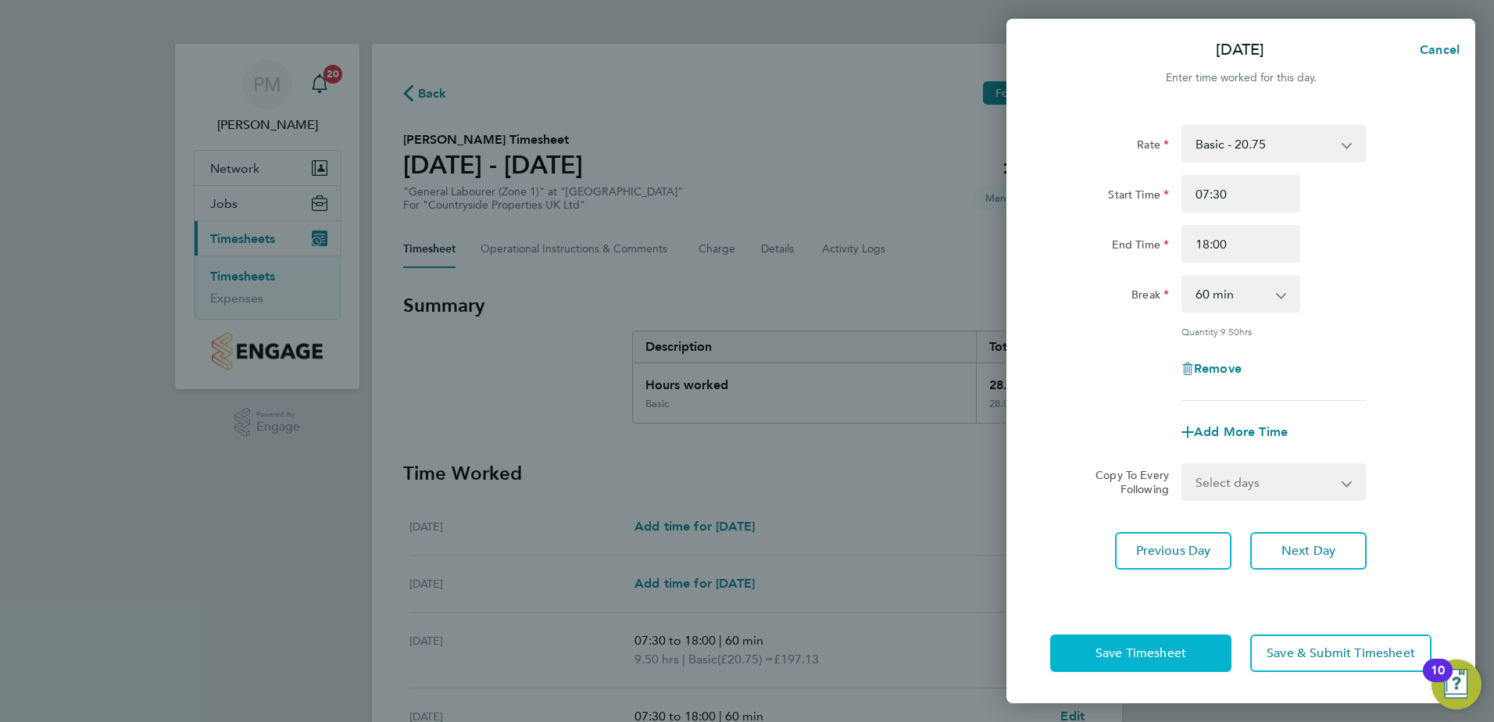
click at [1166, 655] on span "Save Timesheet" at bounding box center [1140, 653] width 91 height 16
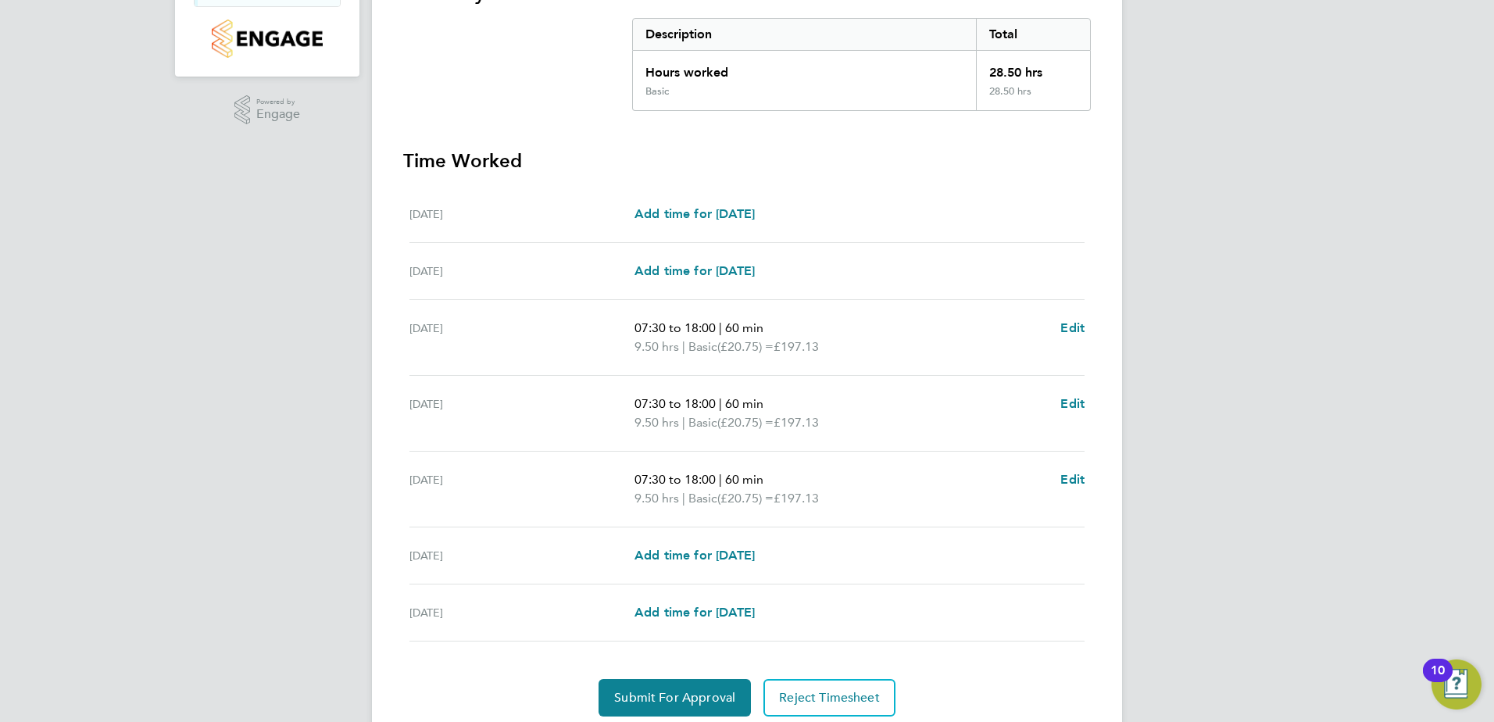
scroll to position [370, 0]
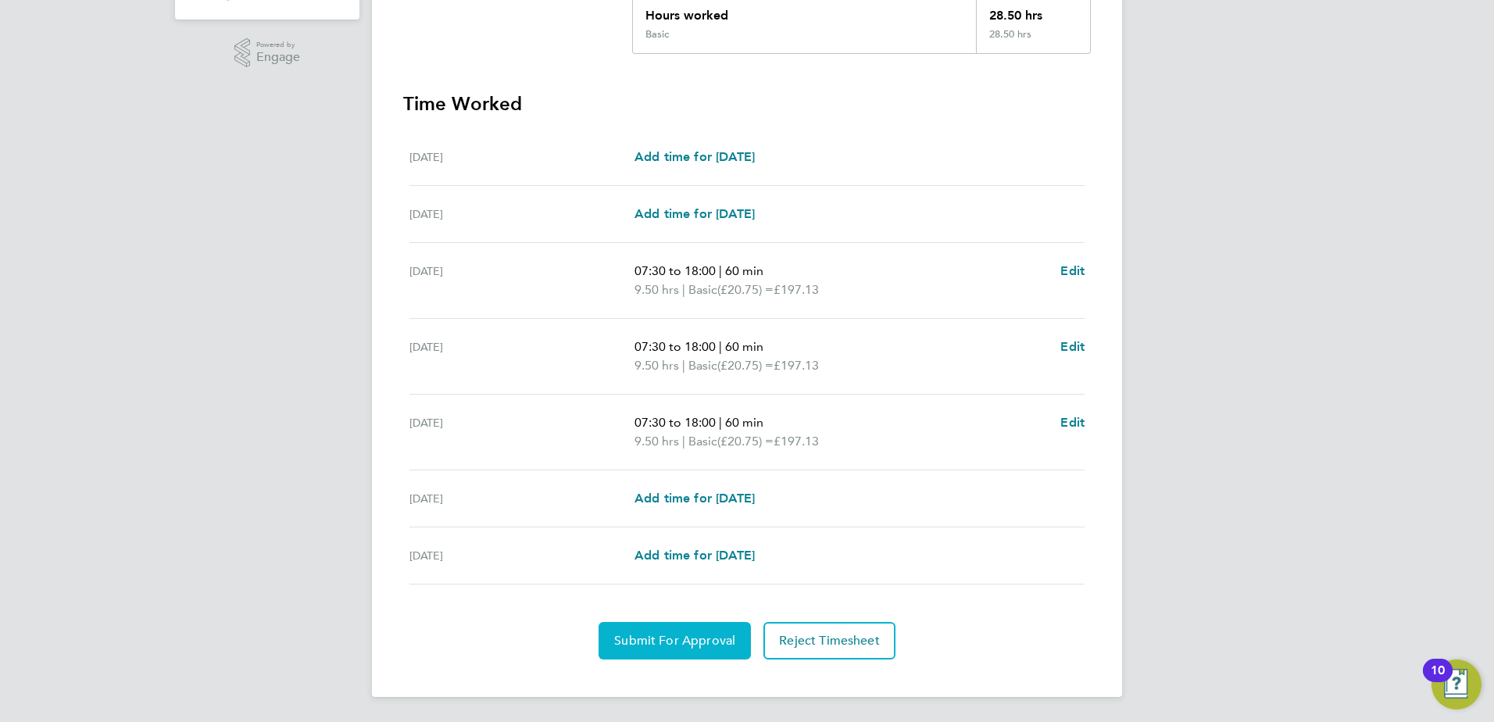
click at [659, 635] on span "Submit For Approval" at bounding box center [674, 641] width 121 height 16
click at [677, 633] on span "Approve Timesheet" at bounding box center [674, 641] width 115 height 16
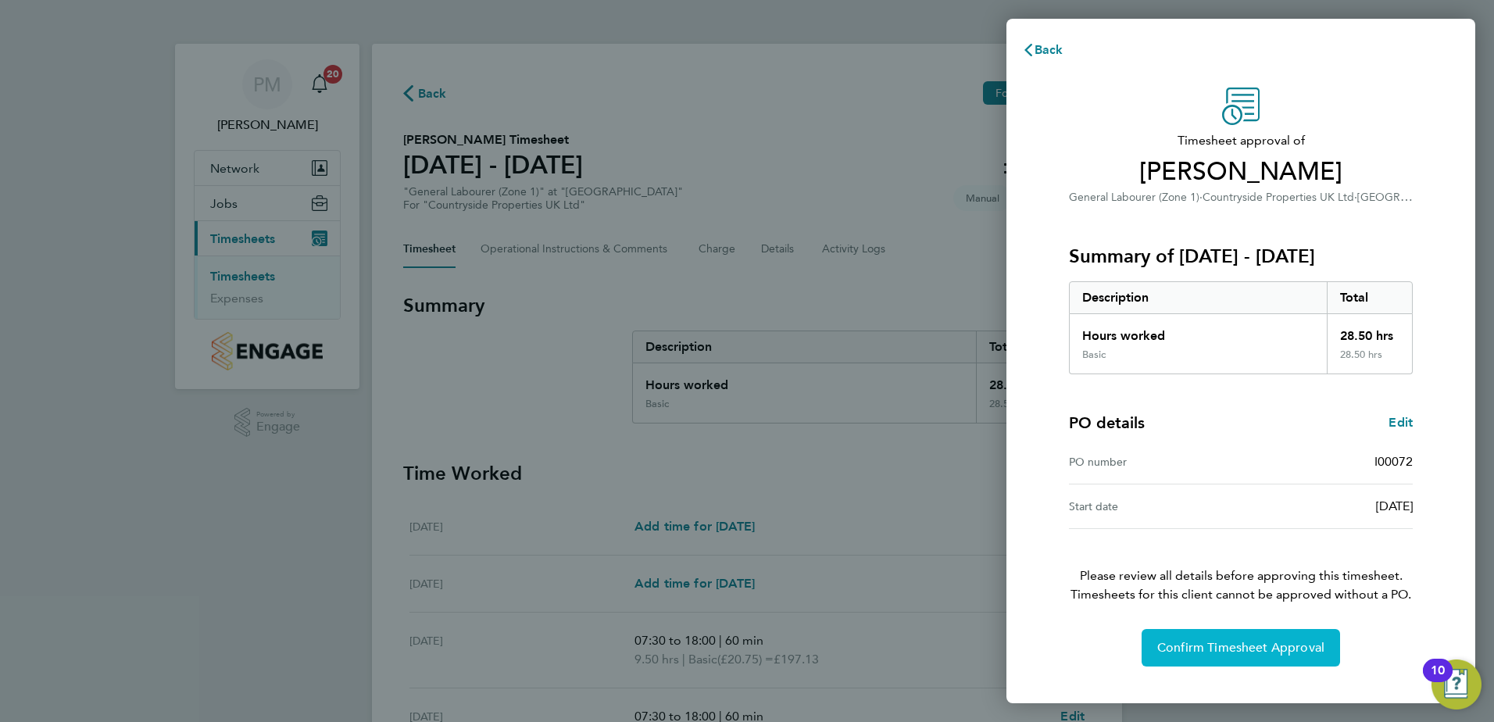
click at [1239, 648] on span "Confirm Timesheet Approval" at bounding box center [1240, 648] width 167 height 16
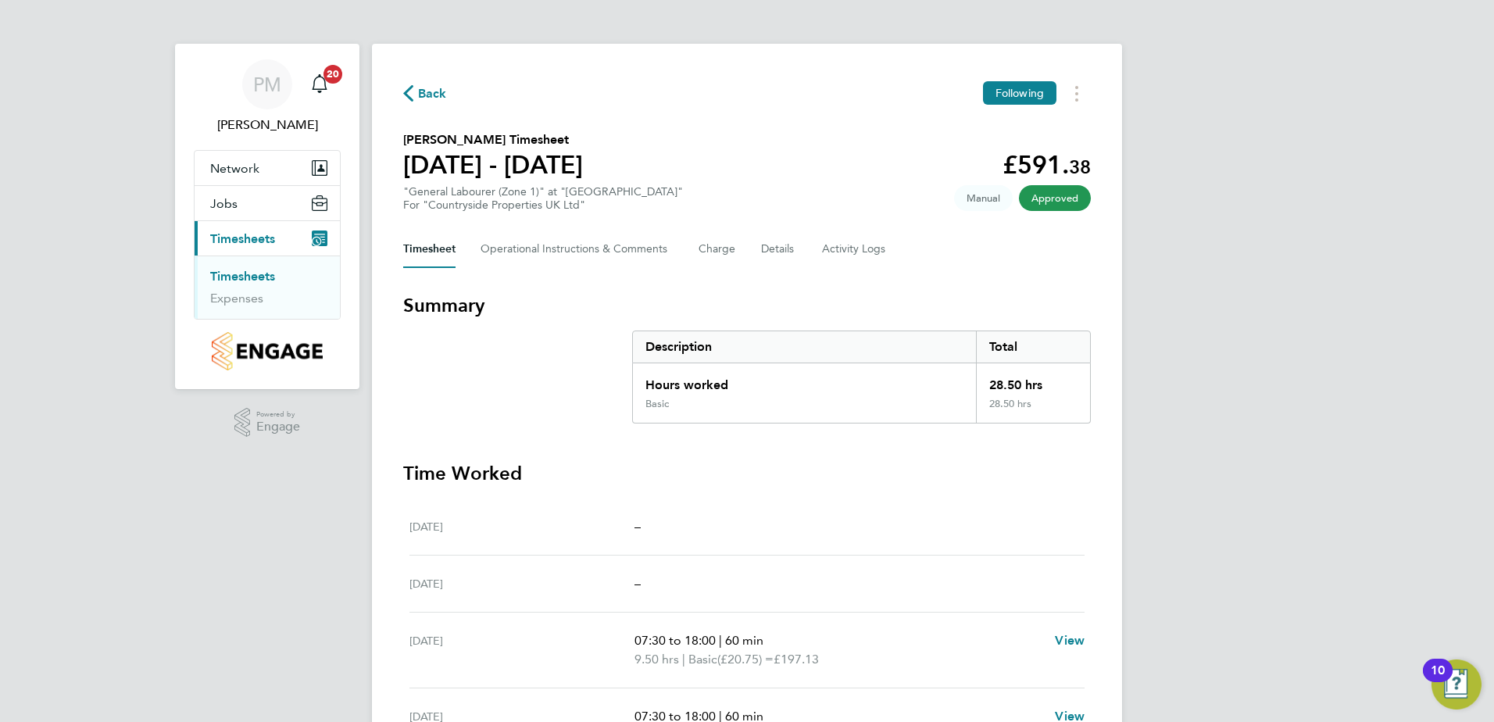
click at [233, 272] on link "Timesheets" at bounding box center [242, 276] width 65 height 15
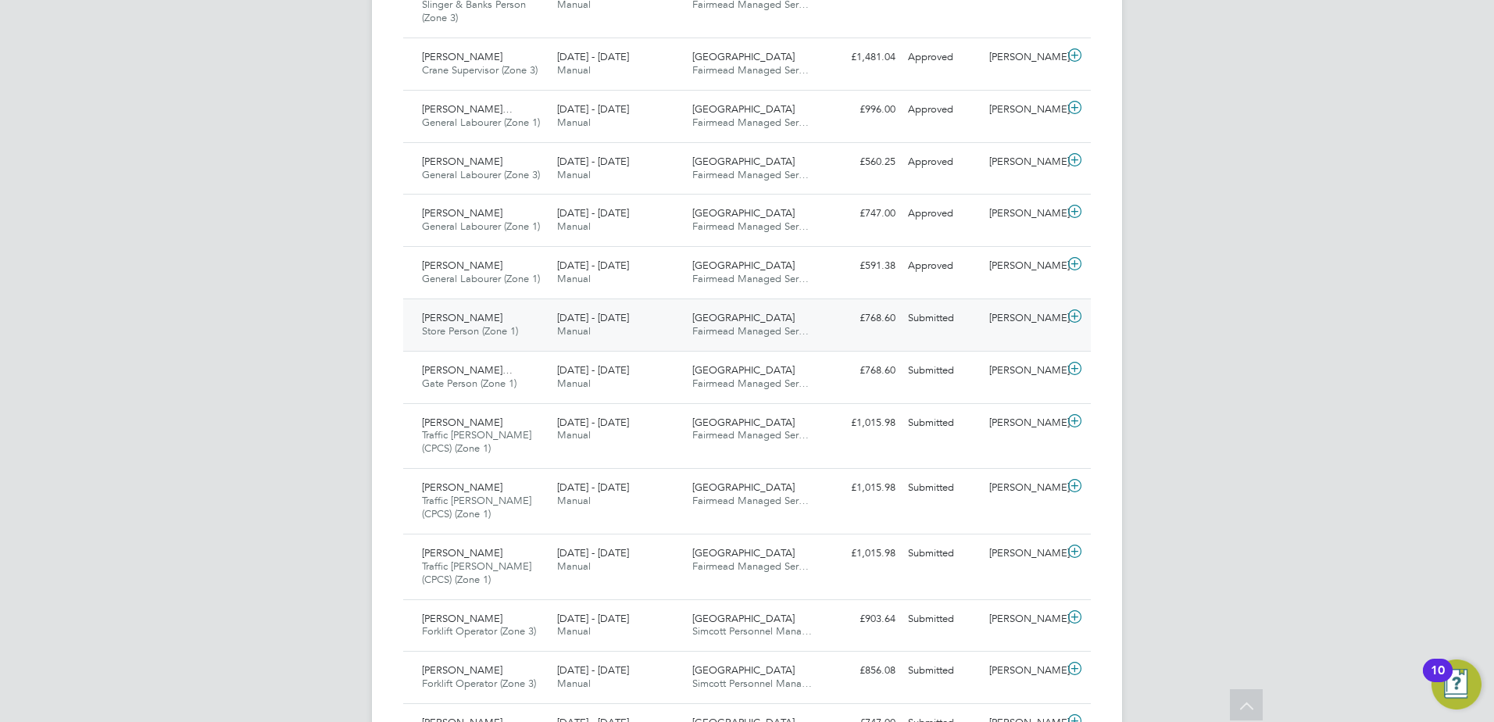
click at [447, 320] on span "[PERSON_NAME]" at bounding box center [462, 317] width 80 height 13
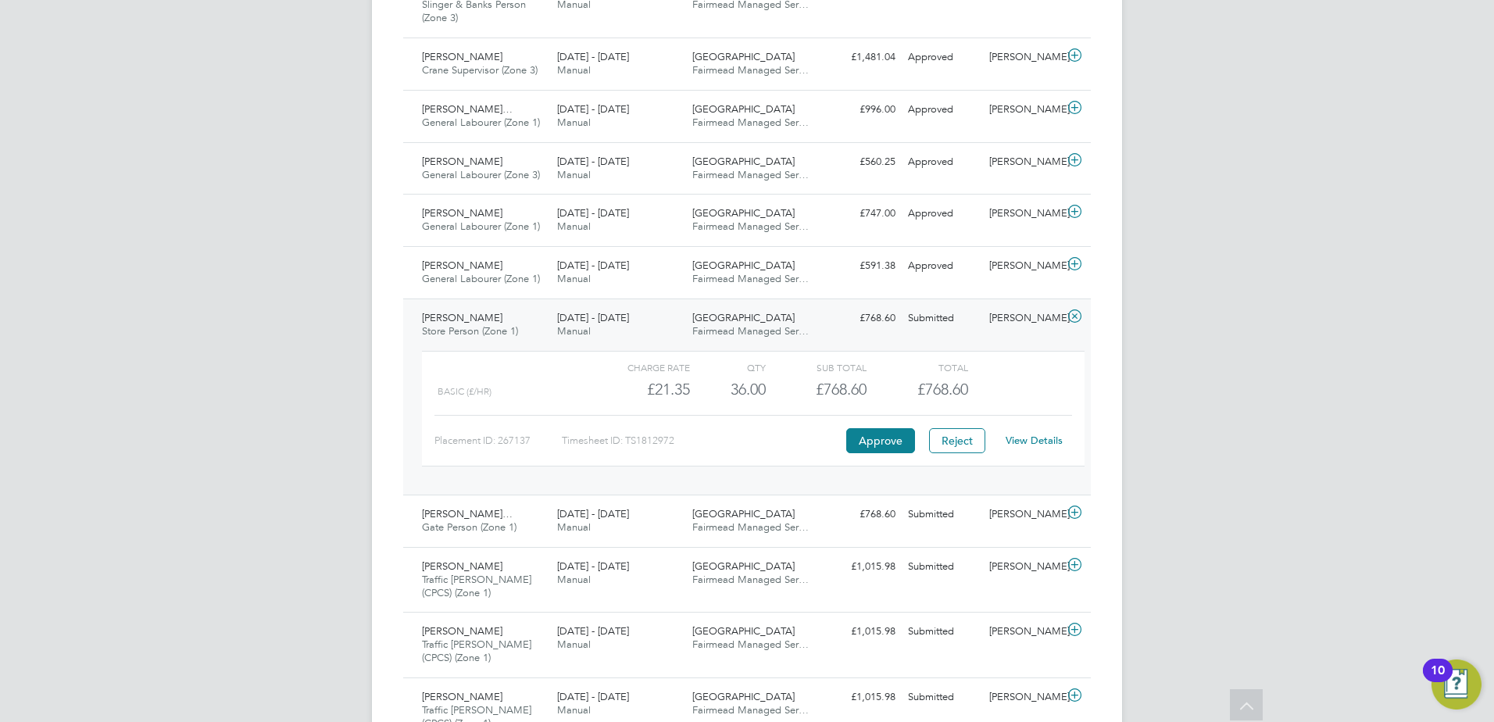
click at [1034, 438] on link "View Details" at bounding box center [1033, 440] width 57 height 13
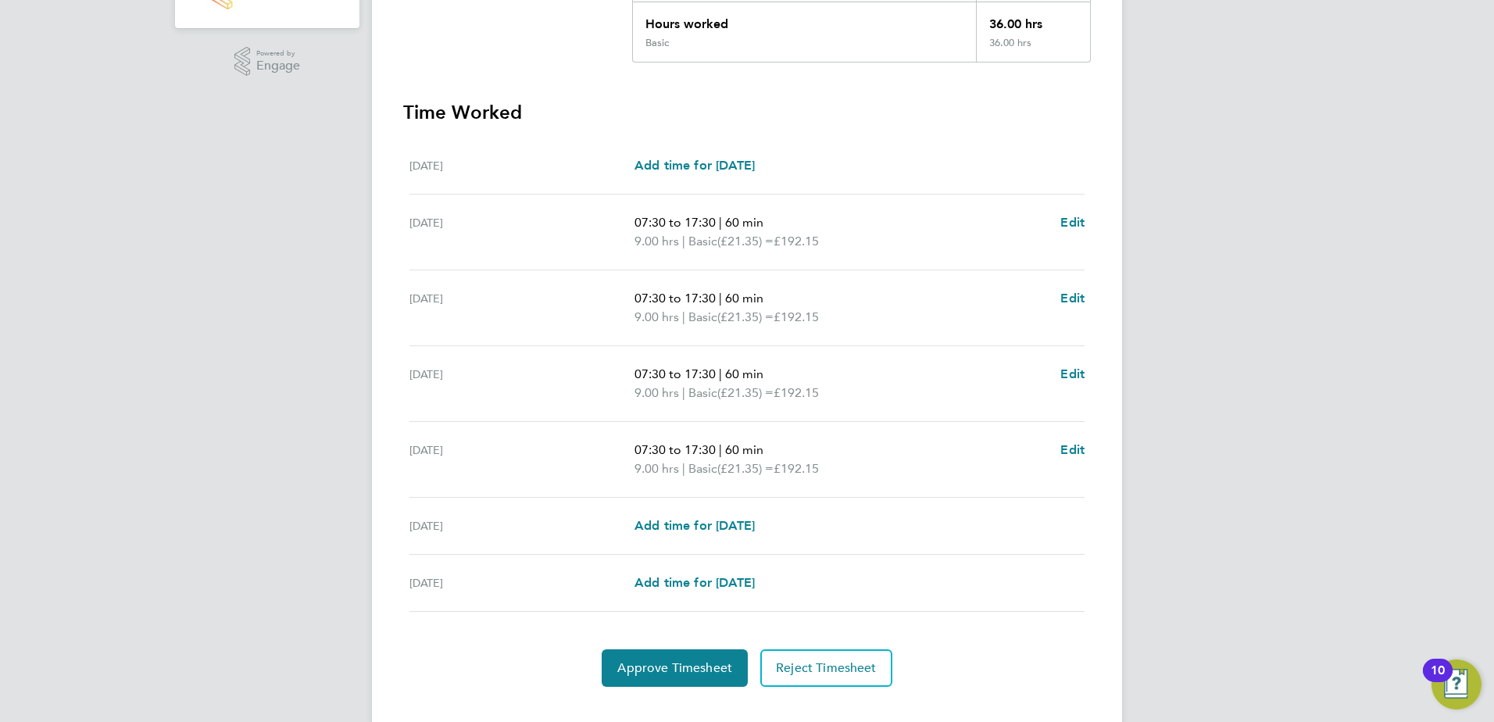
scroll to position [388, 0]
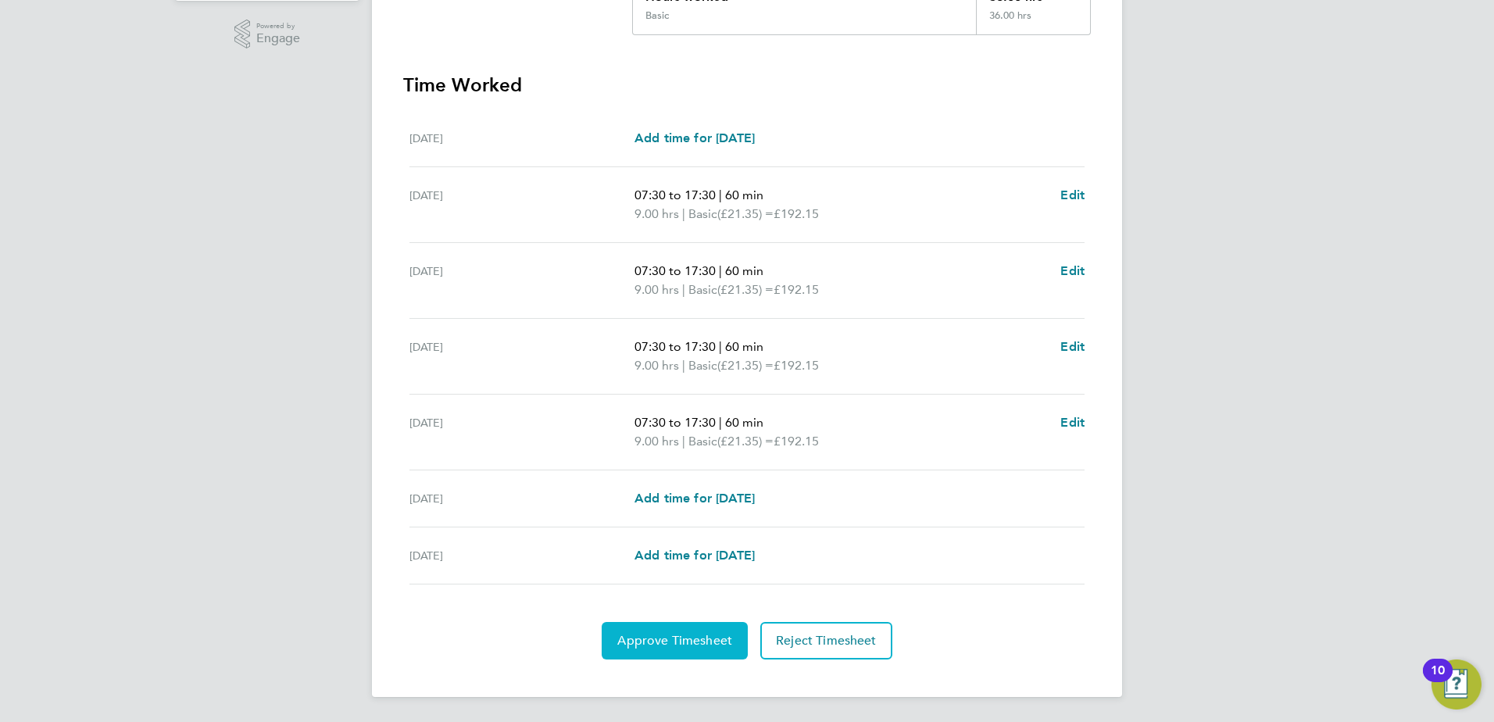
click at [680, 633] on span "Approve Timesheet" at bounding box center [674, 641] width 115 height 16
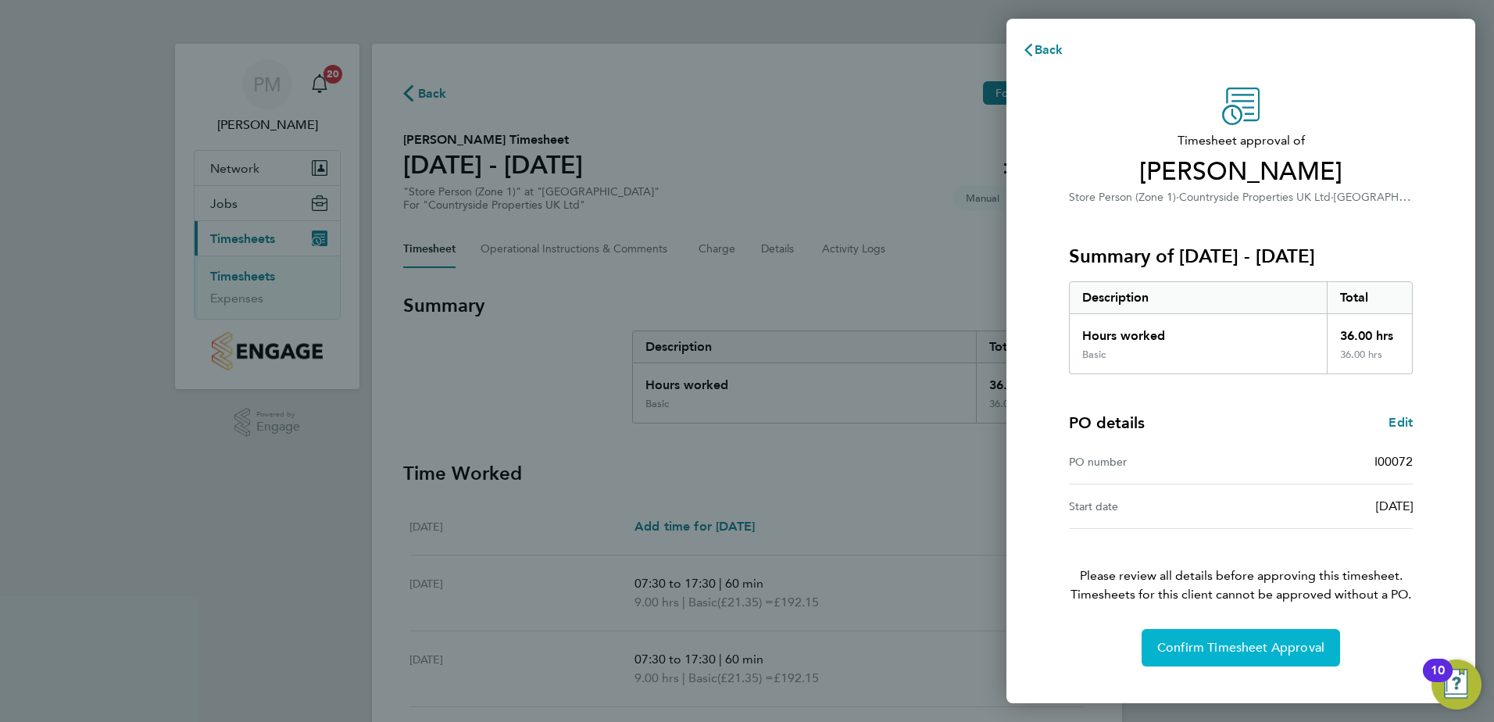
click at [1208, 641] on span "Confirm Timesheet Approval" at bounding box center [1240, 648] width 167 height 16
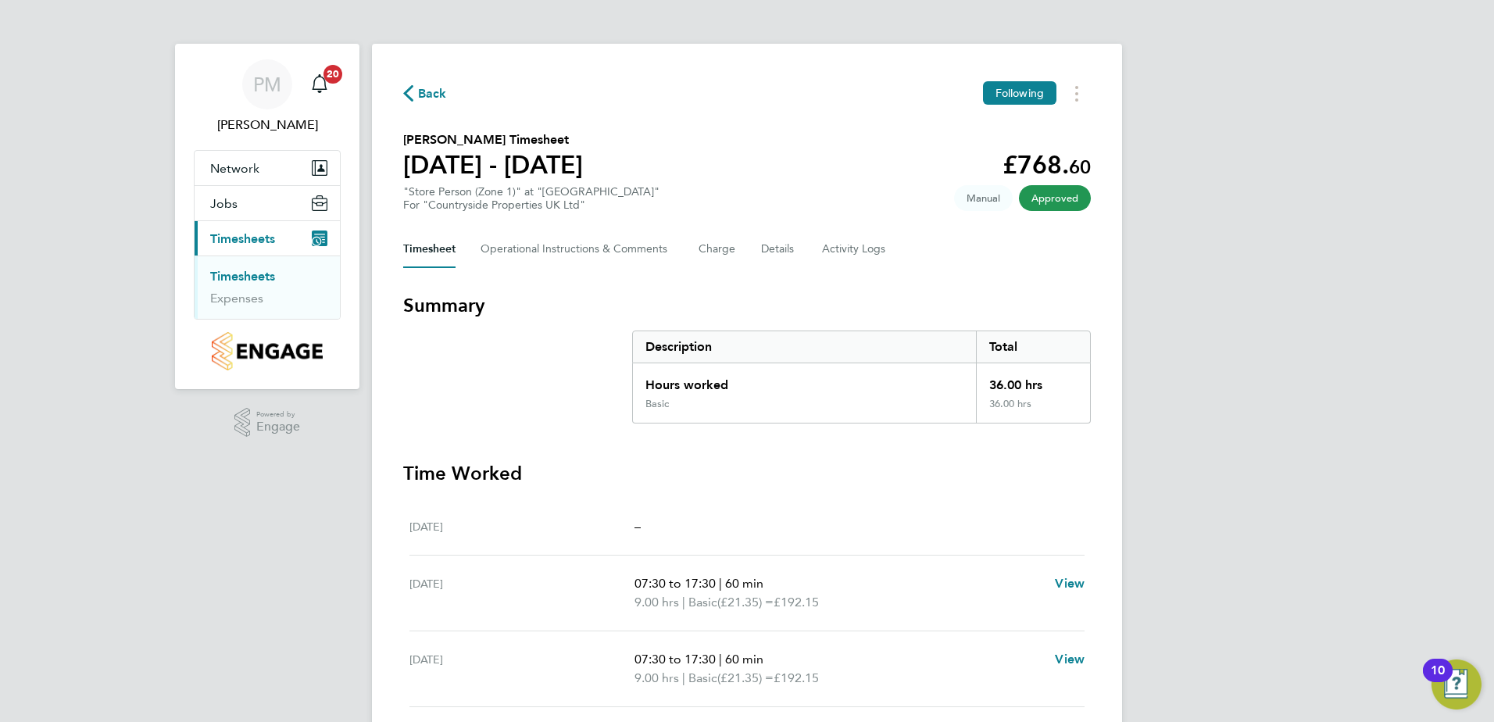
click at [247, 276] on link "Timesheets" at bounding box center [242, 276] width 65 height 15
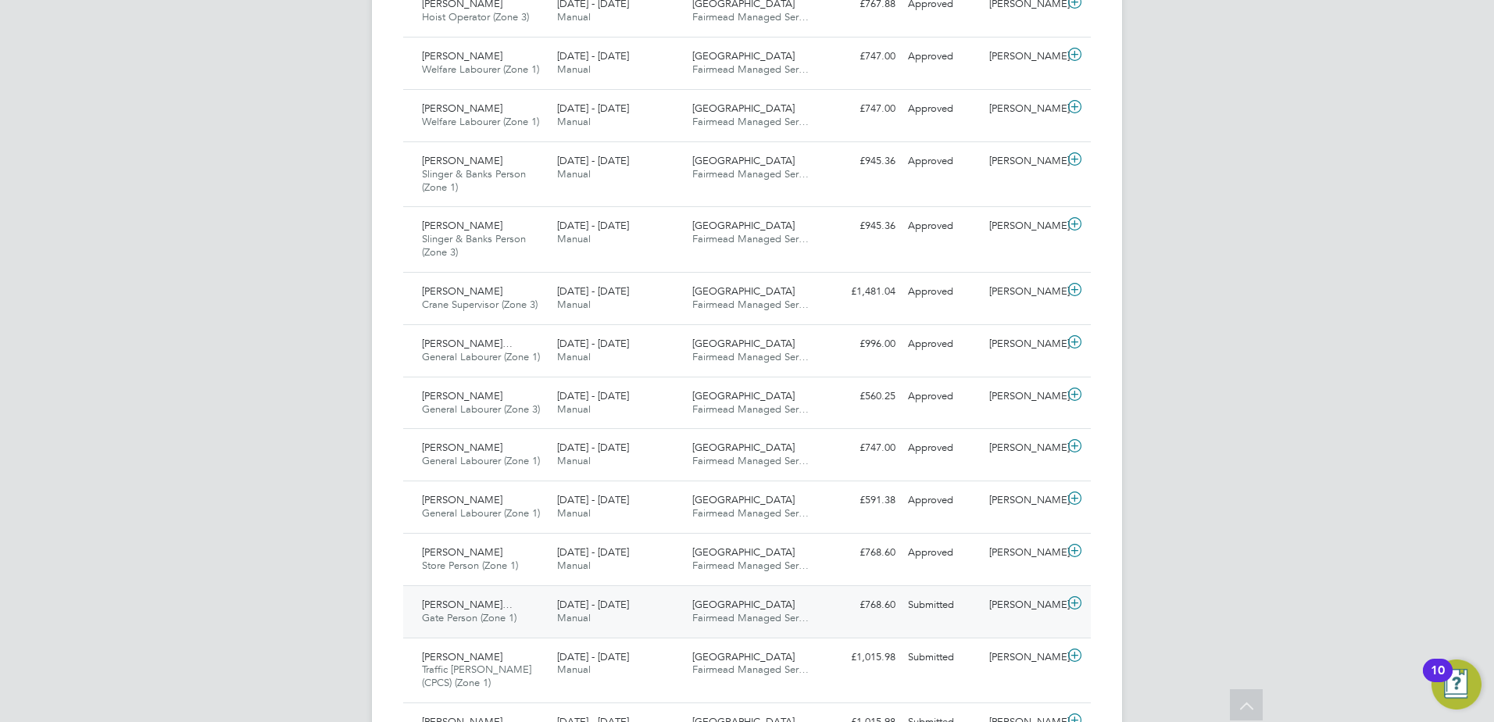
click at [466, 604] on span "[PERSON_NAME]…" at bounding box center [467, 604] width 91 height 13
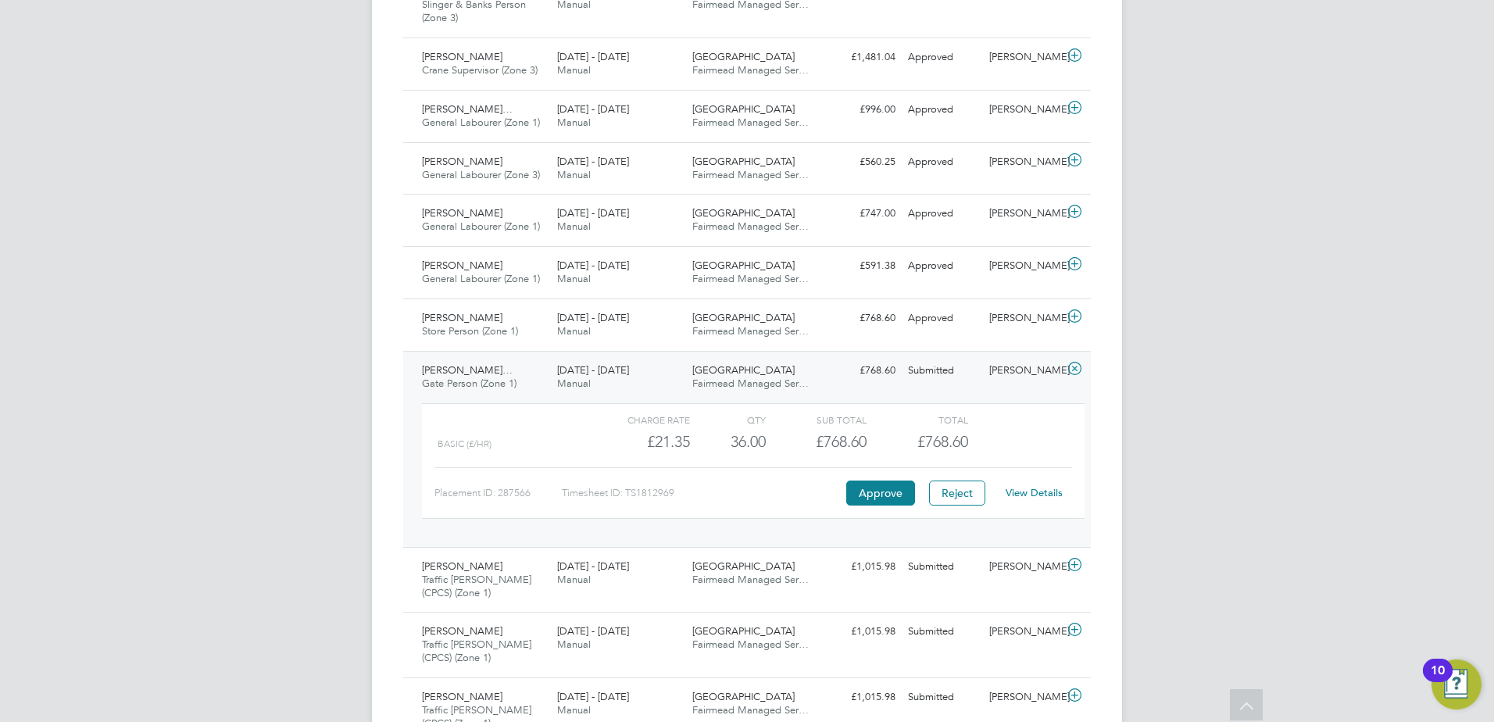
click at [1030, 491] on link "View Details" at bounding box center [1033, 492] width 57 height 13
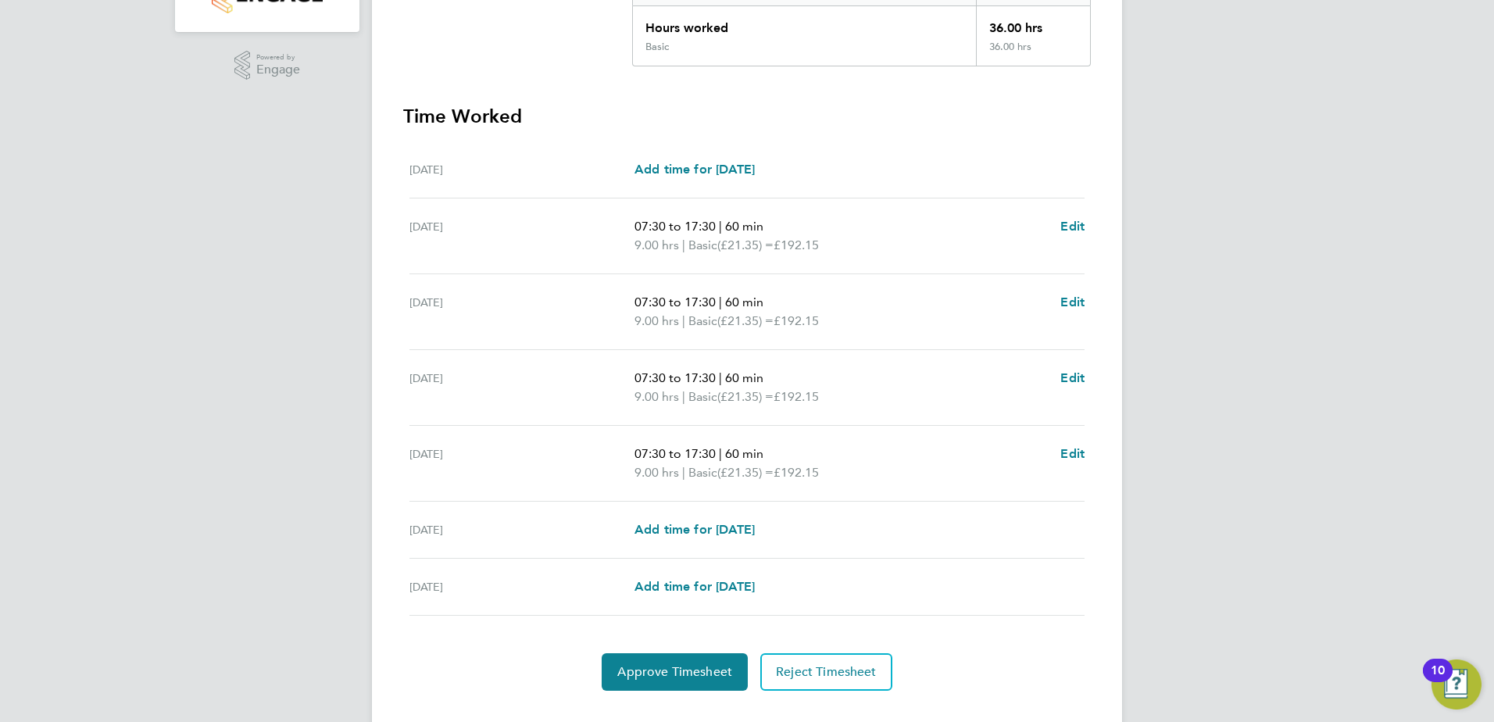
scroll to position [388, 0]
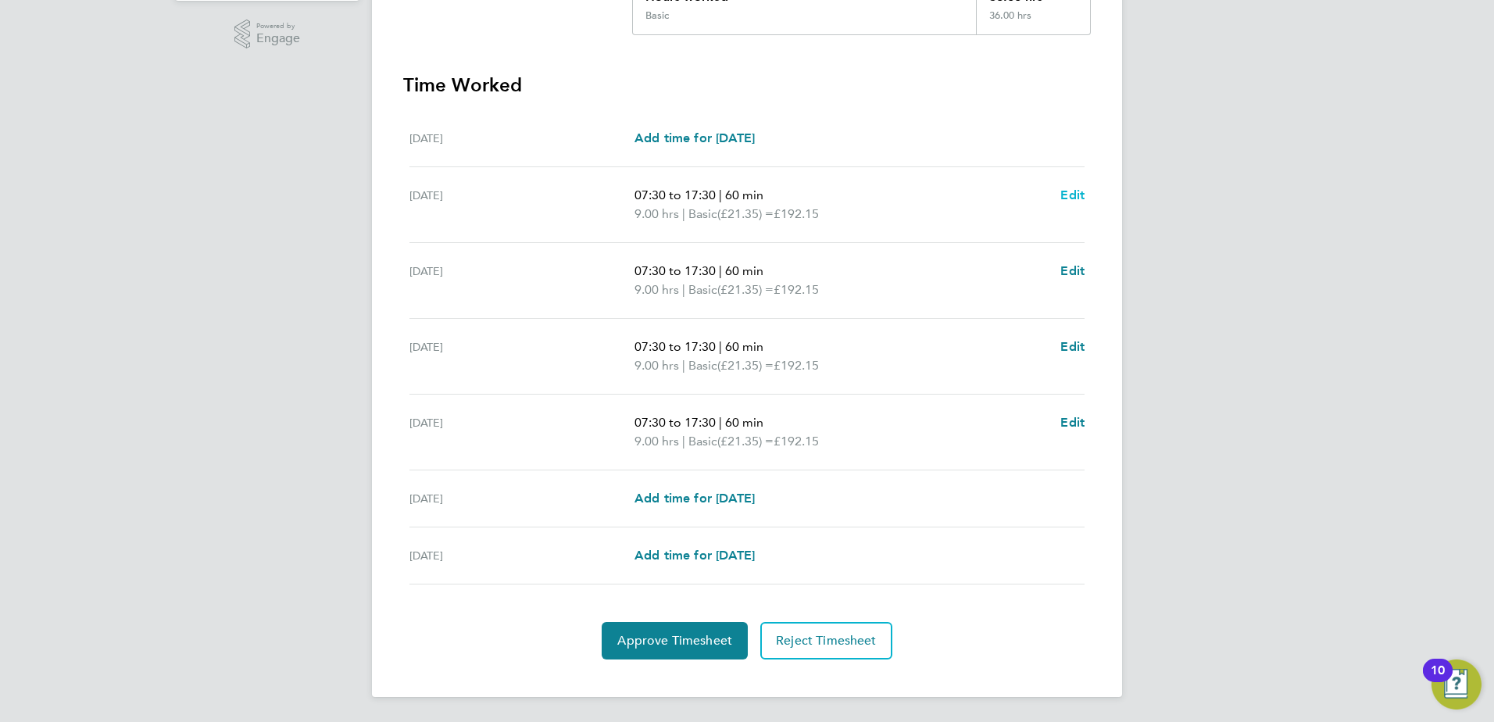
click at [1068, 197] on span "Edit" at bounding box center [1072, 195] width 24 height 15
select select "60"
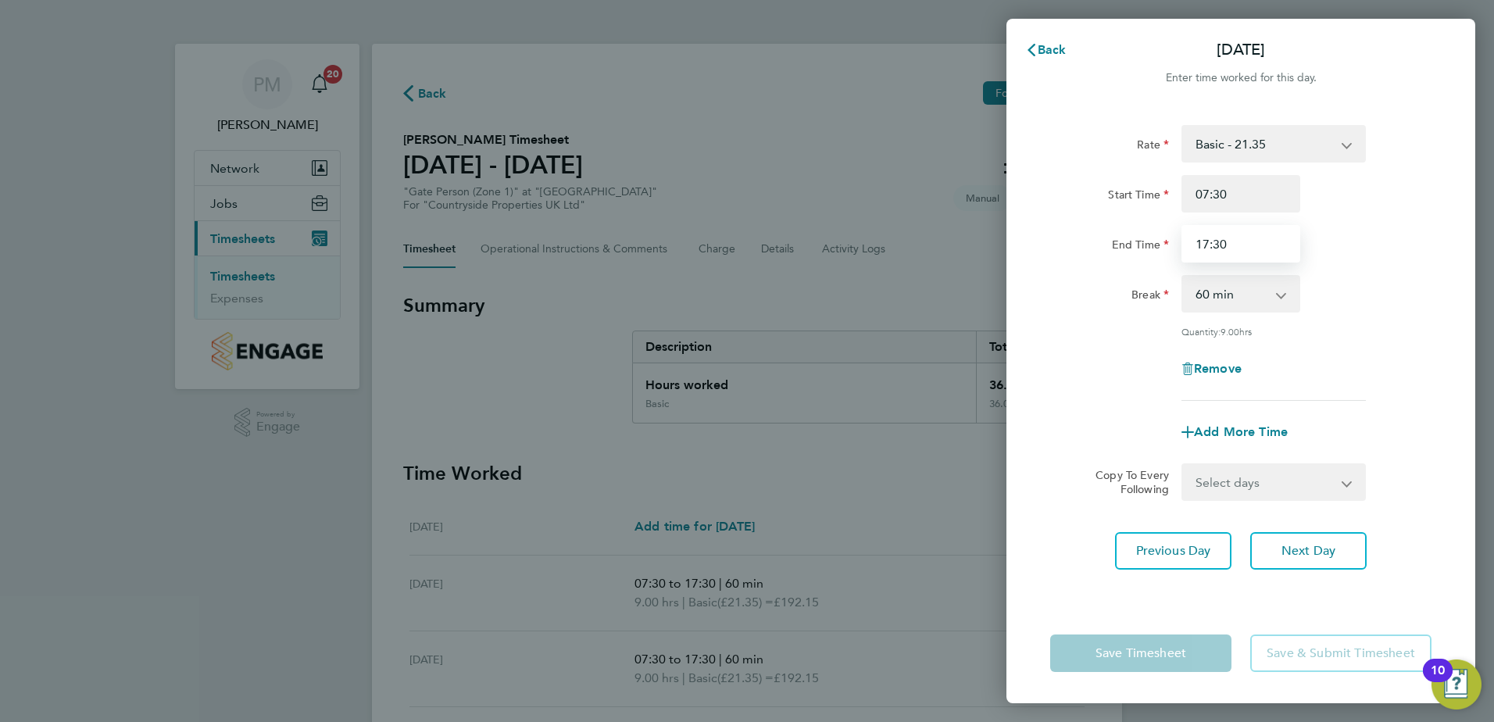
click at [1235, 237] on input "17:30" at bounding box center [1240, 244] width 119 height 38
type input "18:00"
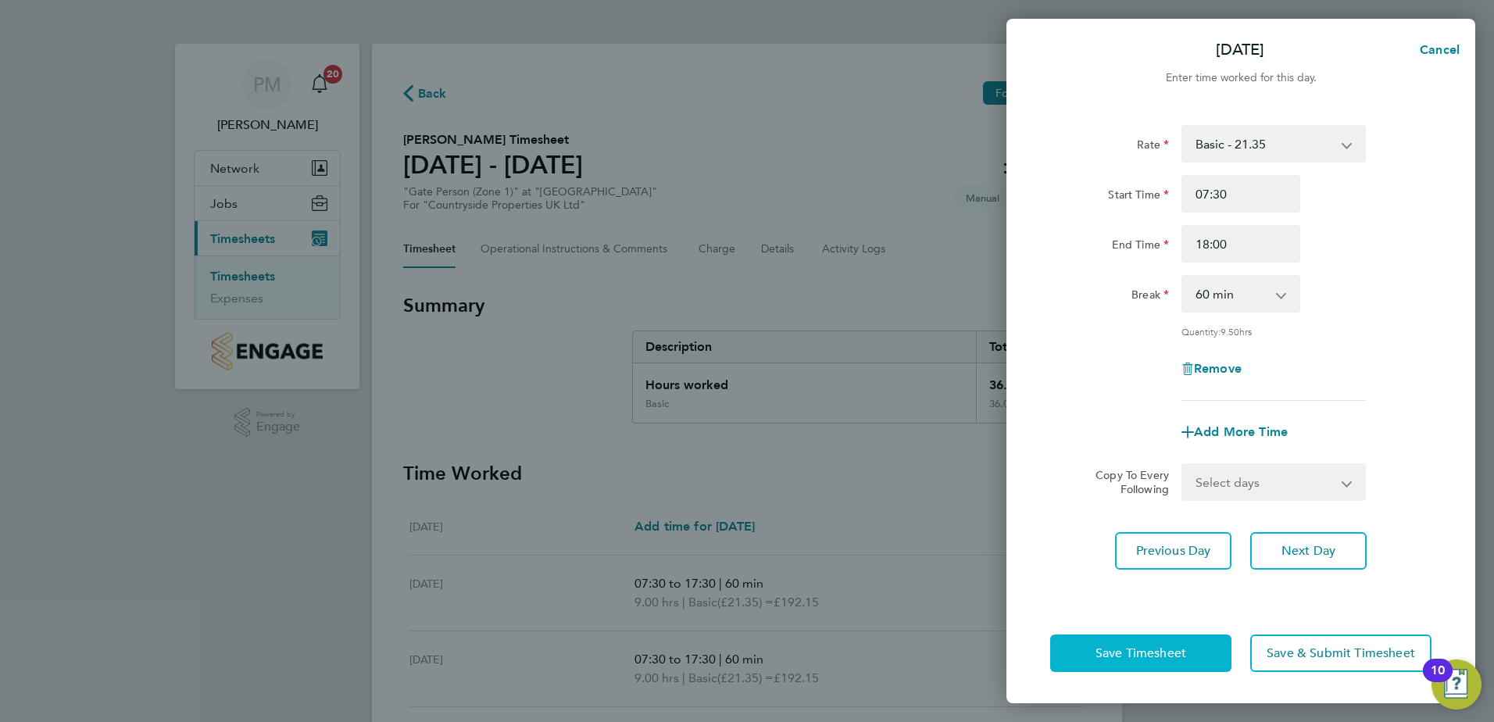
click at [1141, 659] on span "Save Timesheet" at bounding box center [1140, 653] width 91 height 16
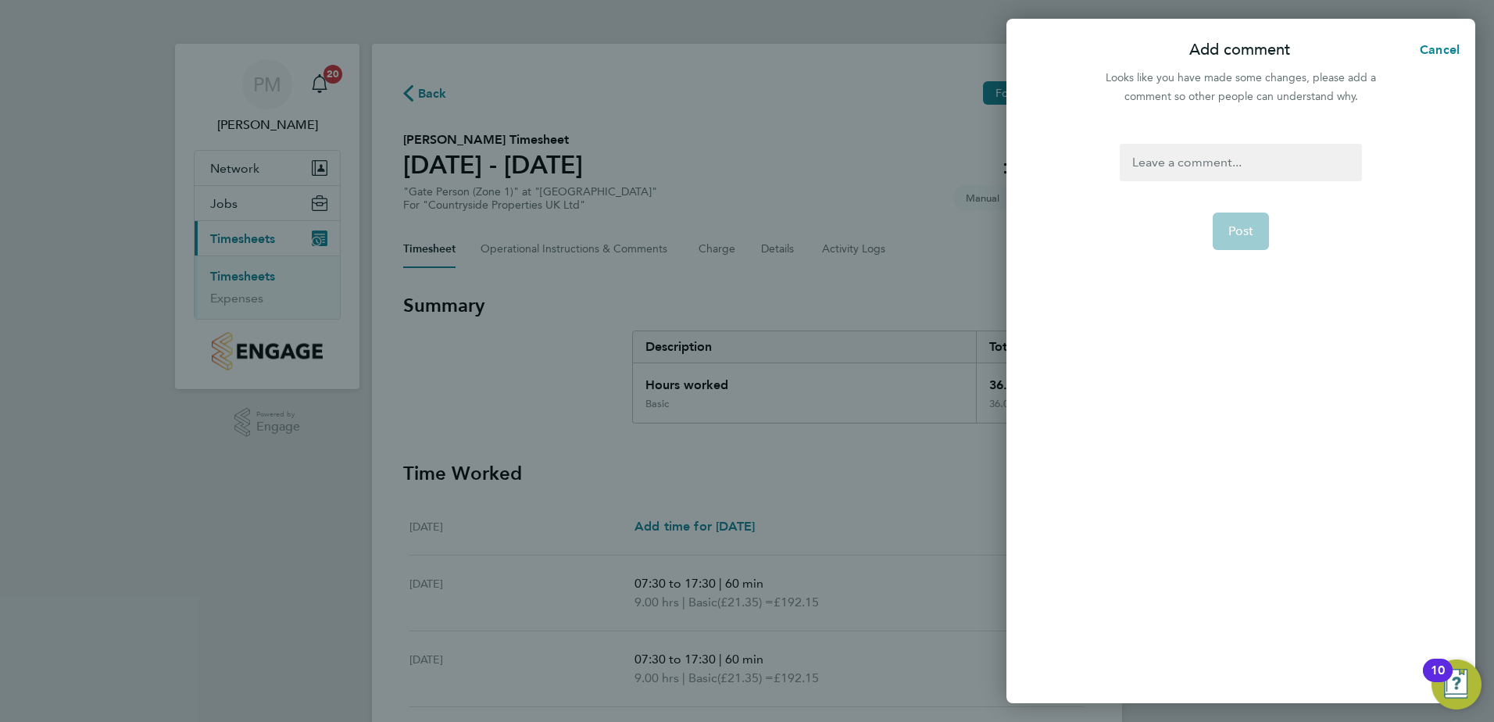
click at [1161, 163] on div at bounding box center [1240, 163] width 241 height 38
click at [1236, 224] on span "Post" at bounding box center [1241, 231] width 26 height 16
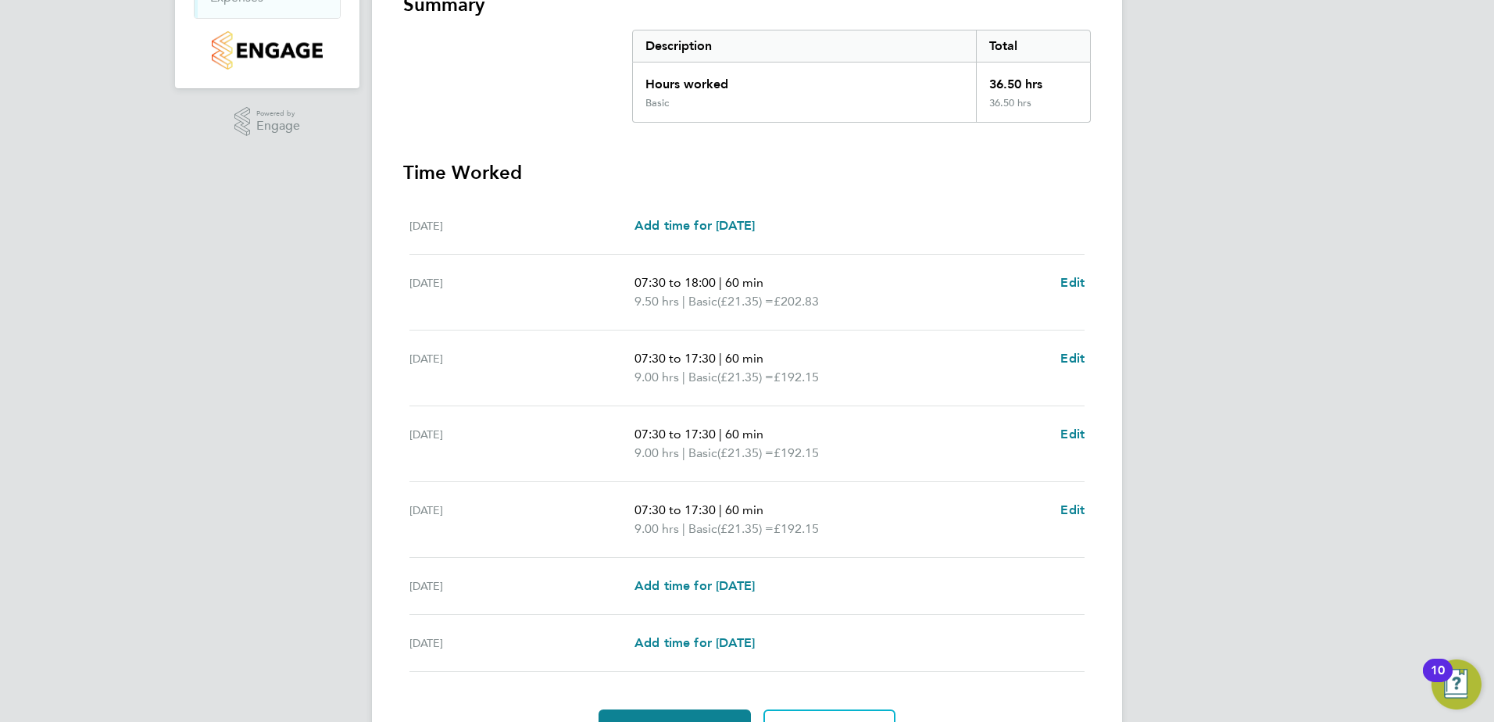
scroll to position [313, 0]
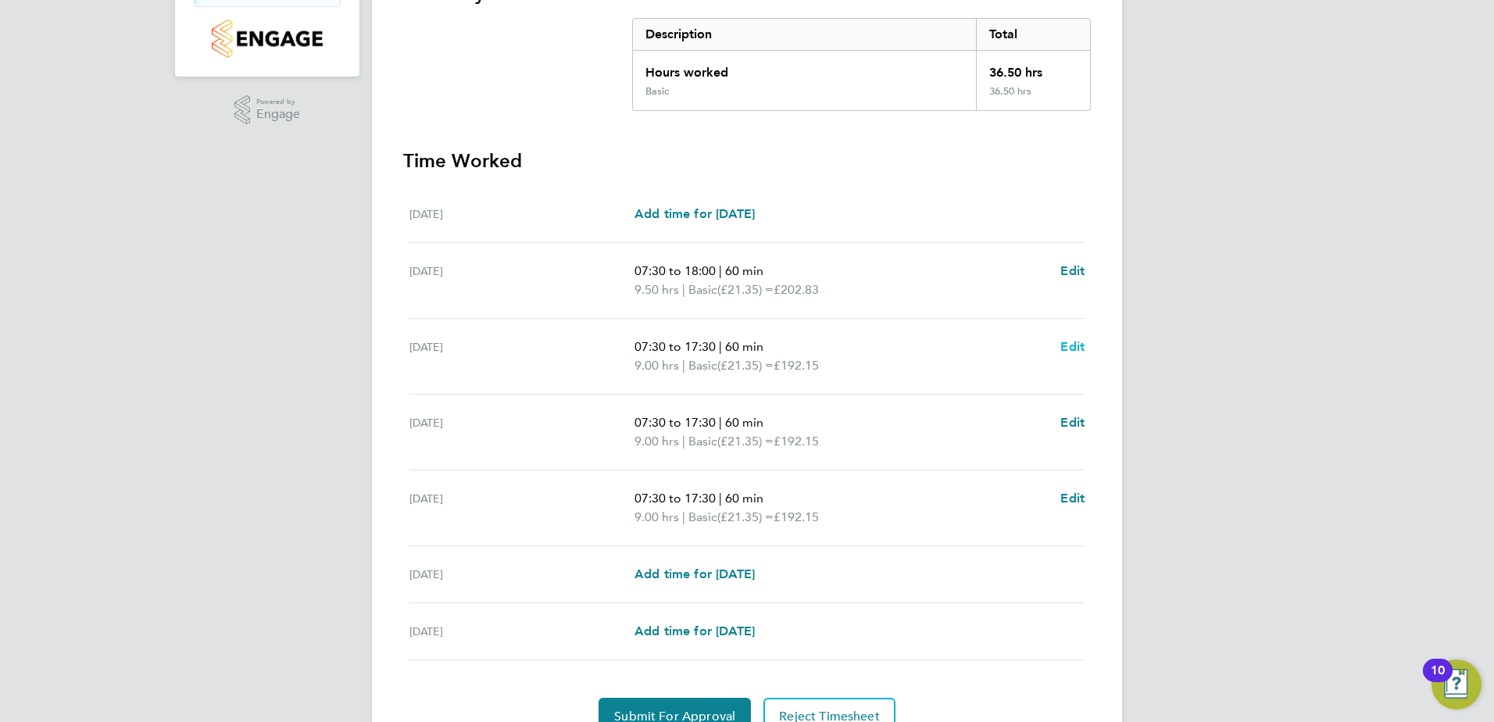
click at [1079, 347] on span "Edit" at bounding box center [1072, 346] width 24 height 15
select select "60"
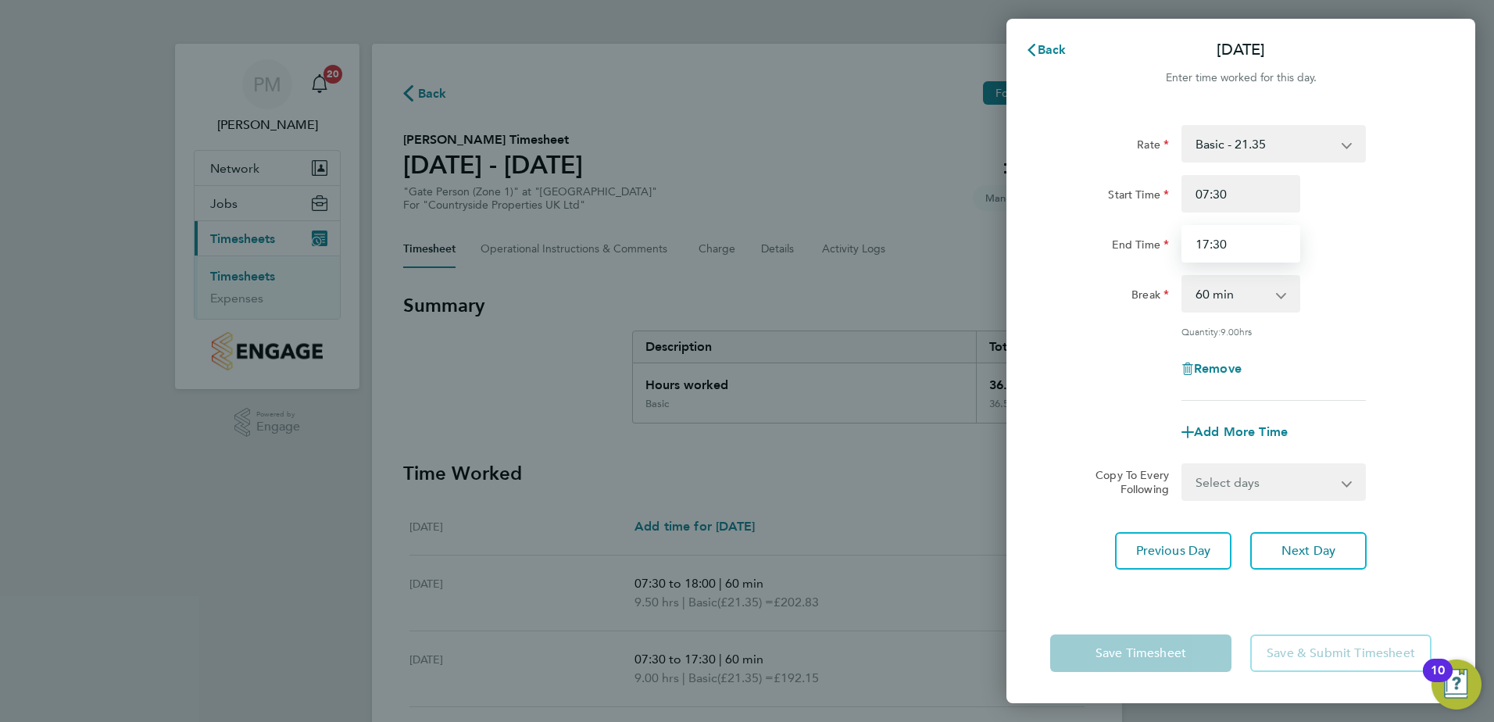
click at [1240, 242] on input "17:30" at bounding box center [1240, 244] width 119 height 38
type input "18:00"
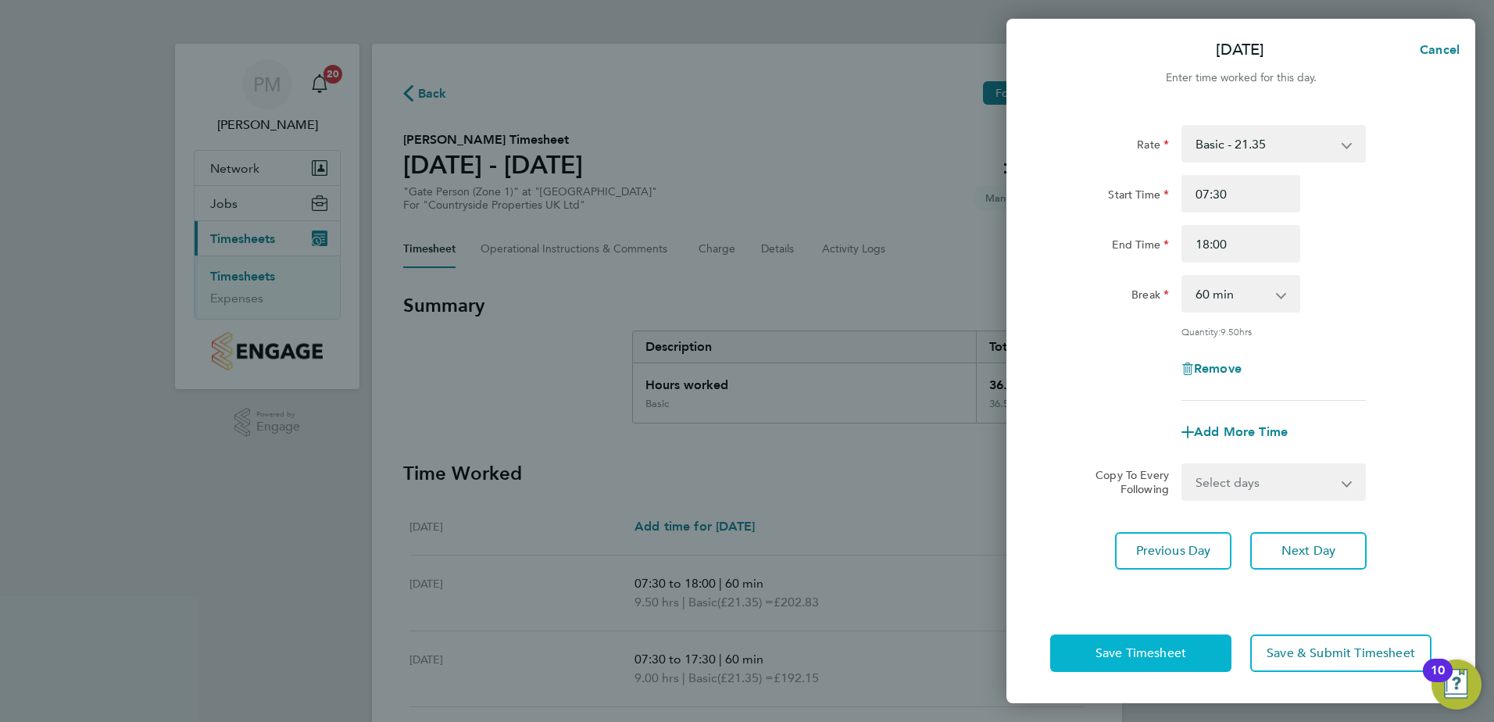
click at [1173, 645] on button "Save Timesheet" at bounding box center [1140, 653] width 181 height 38
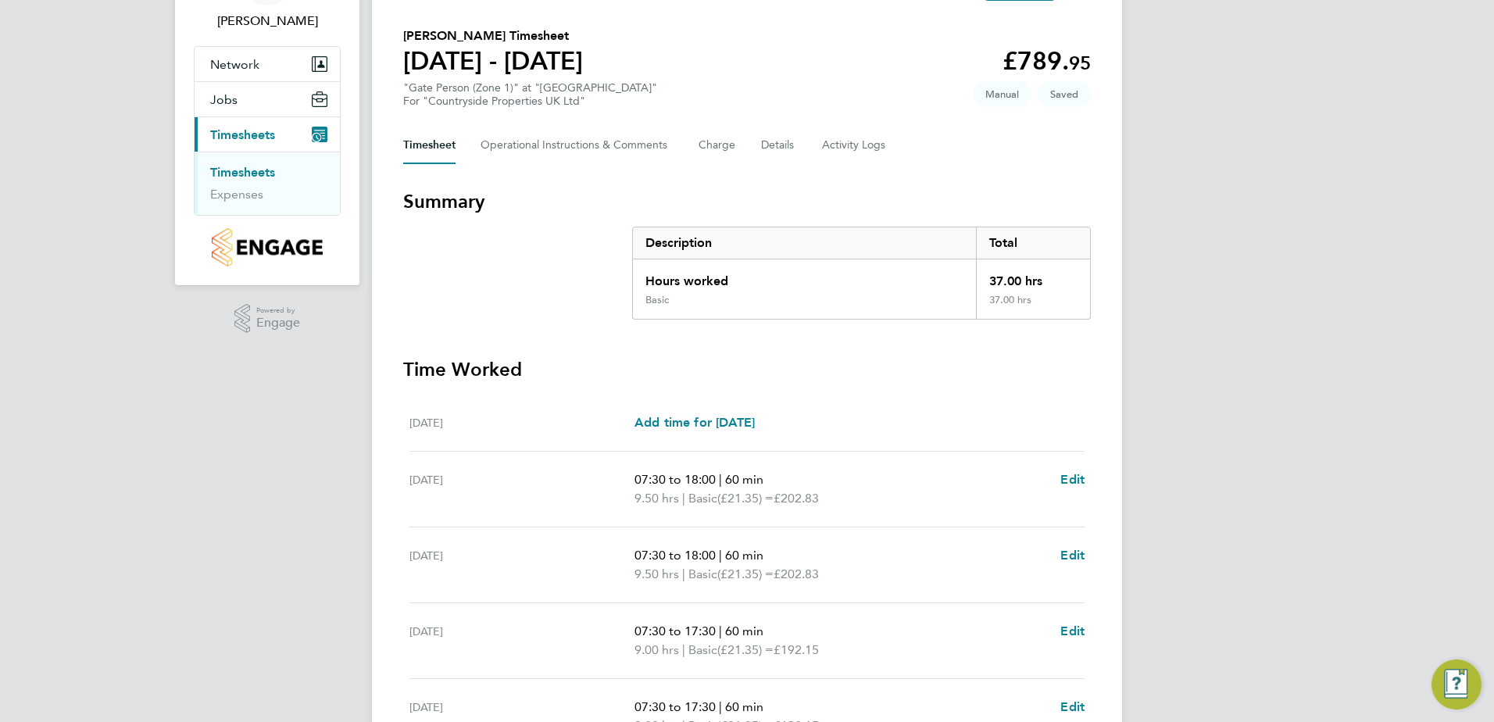
scroll to position [313, 0]
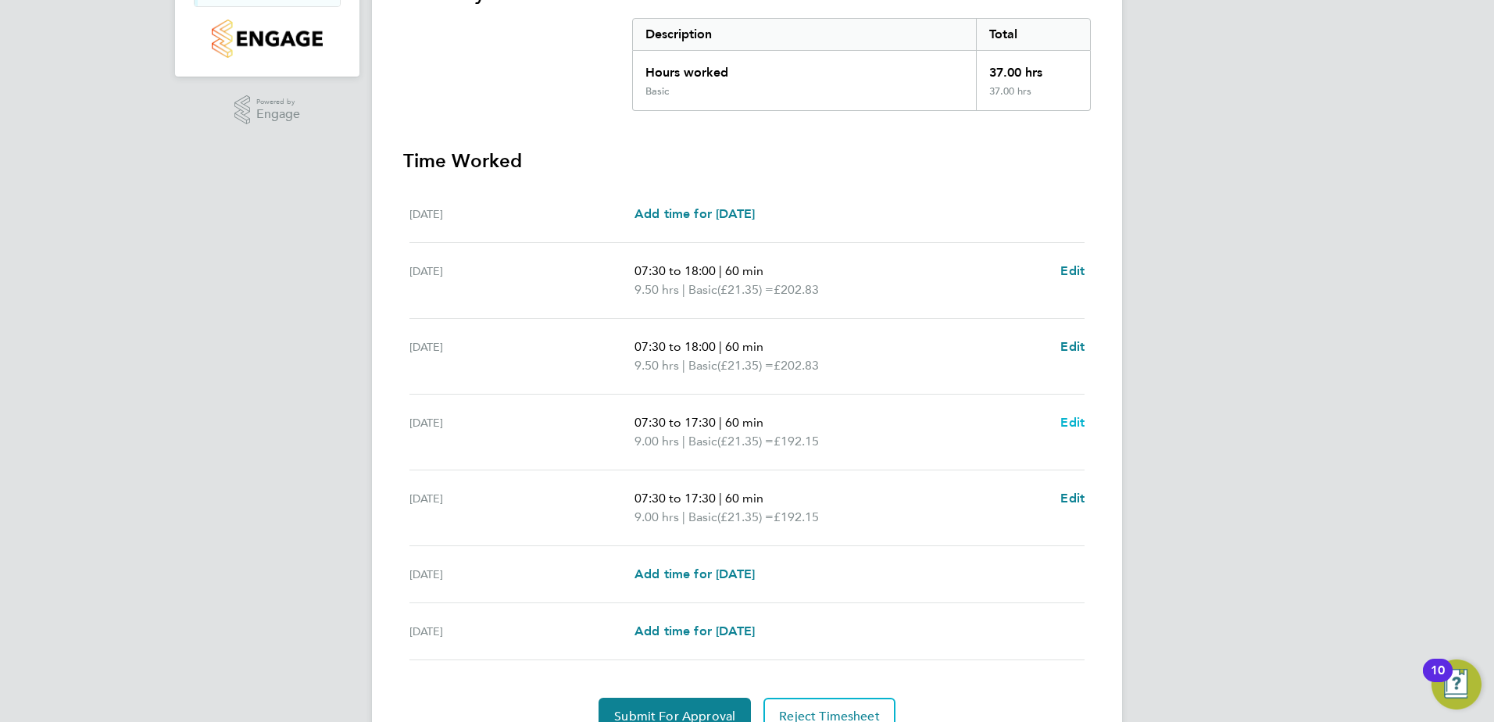
click at [1073, 423] on span "Edit" at bounding box center [1072, 422] width 24 height 15
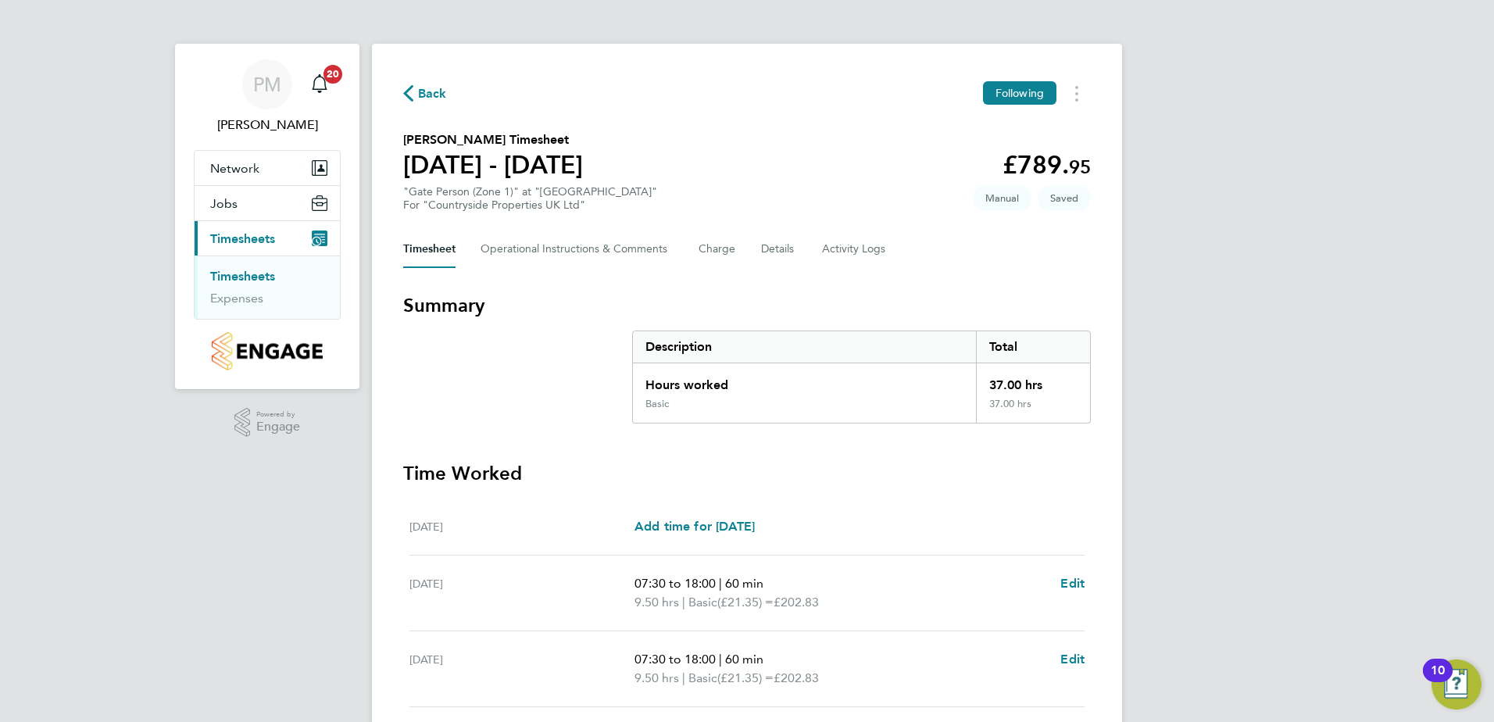
select select "60"
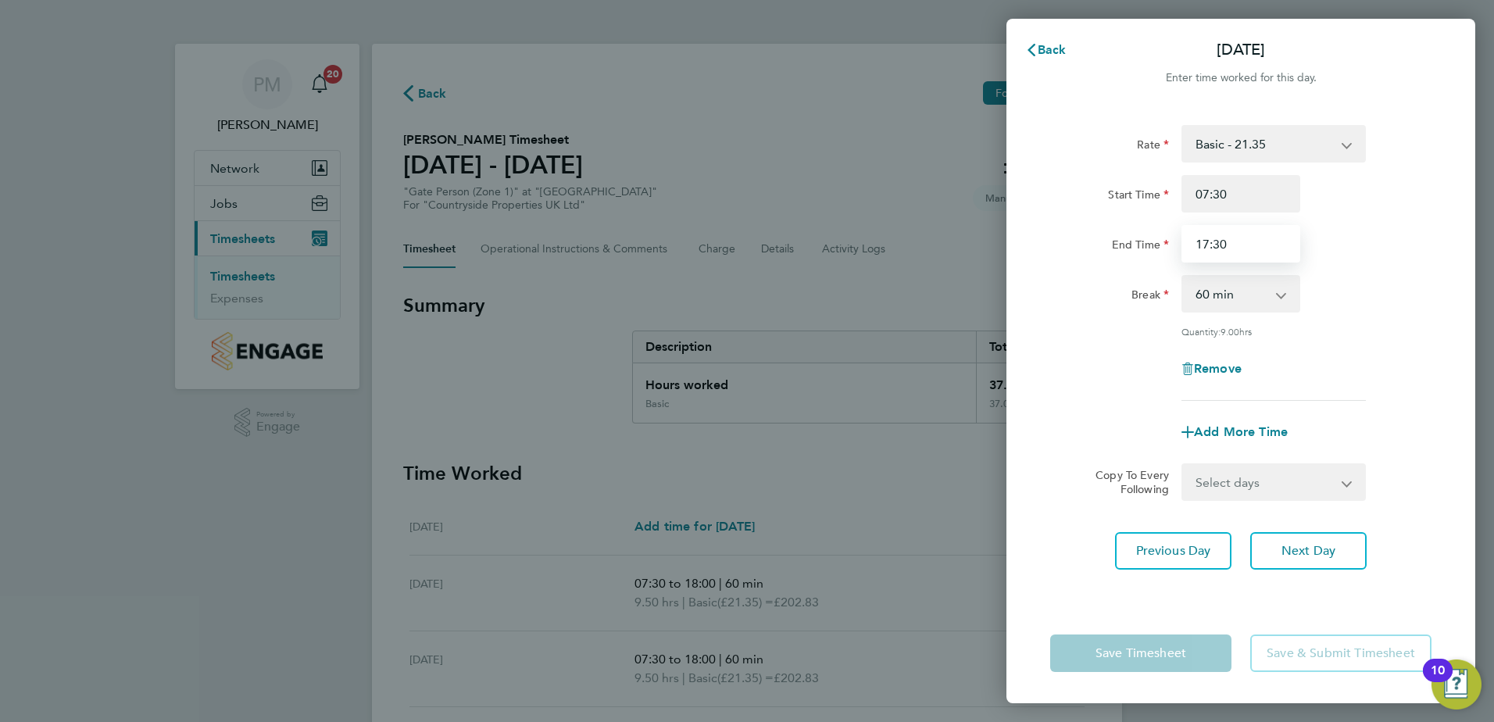
click at [1246, 248] on input "17:30" at bounding box center [1240, 244] width 119 height 38
type input "1"
type input "18:00"
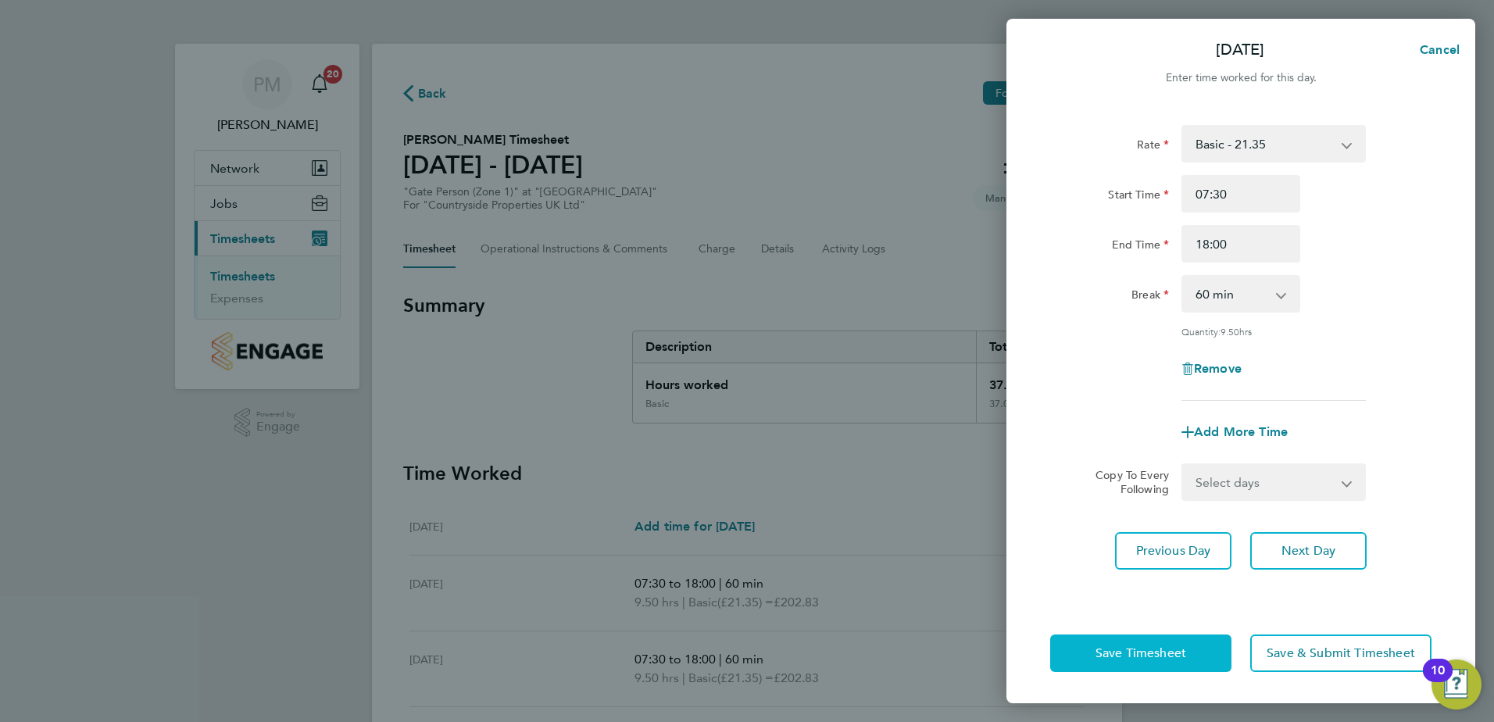
click at [1152, 654] on span "Save Timesheet" at bounding box center [1140, 653] width 91 height 16
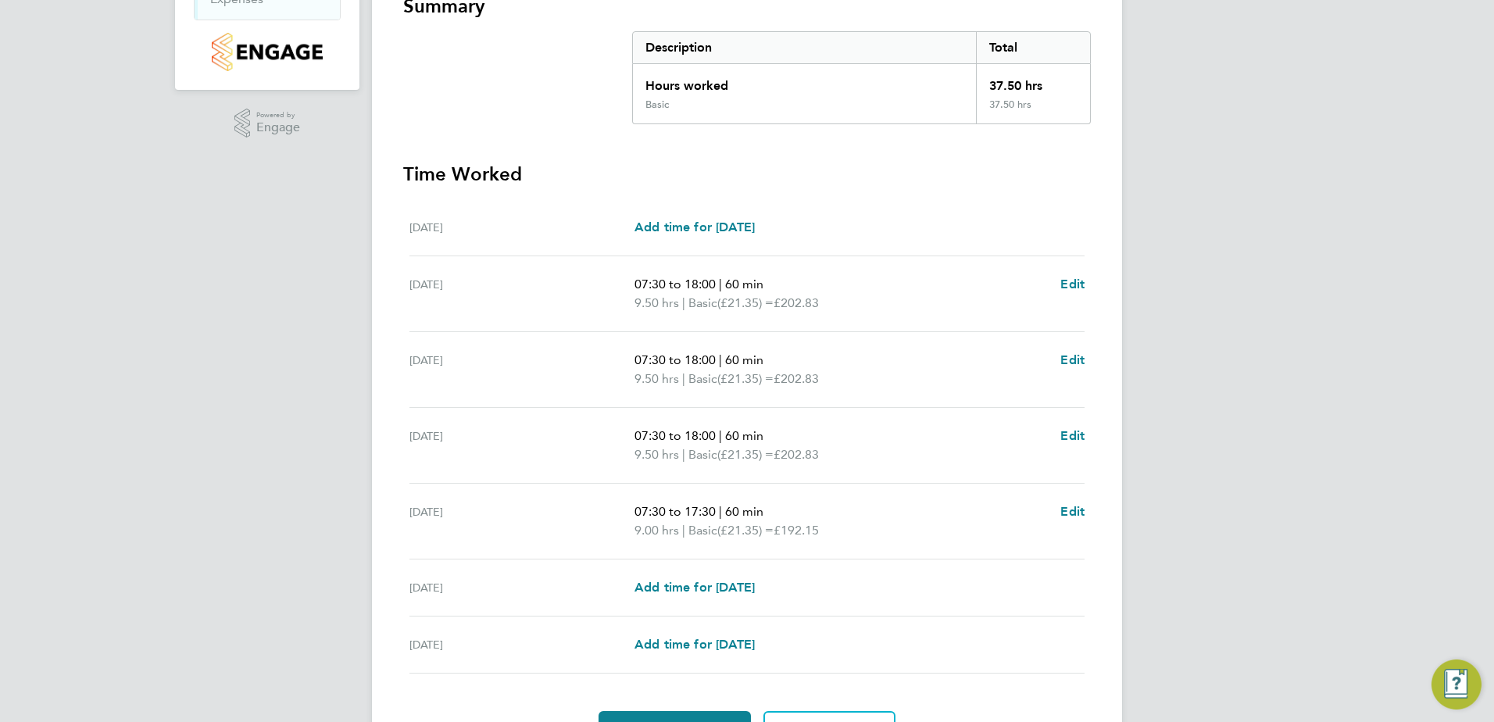
scroll to position [313, 0]
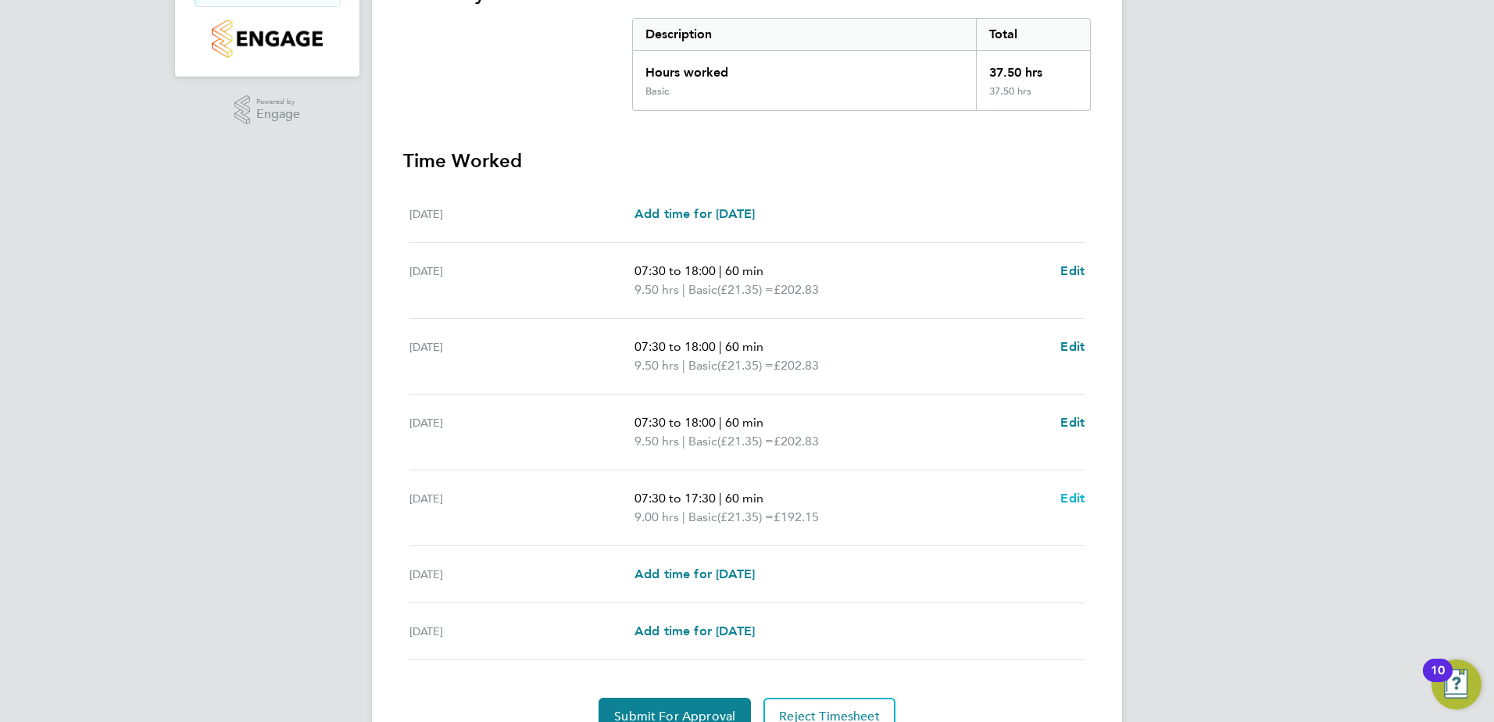
click at [1066, 498] on span "Edit" at bounding box center [1072, 498] width 24 height 15
select select "60"
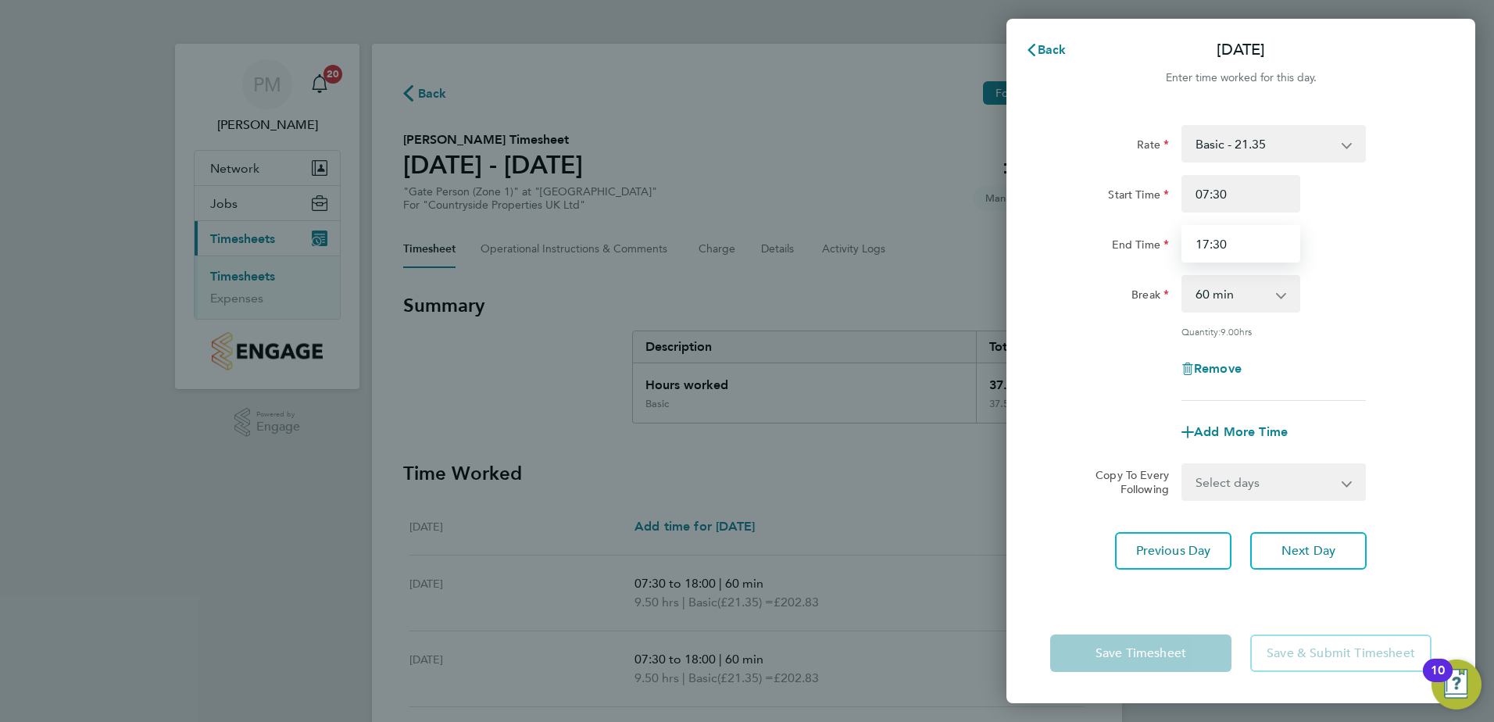
click at [1234, 241] on input "17:30" at bounding box center [1240, 244] width 119 height 38
type input "18:00"
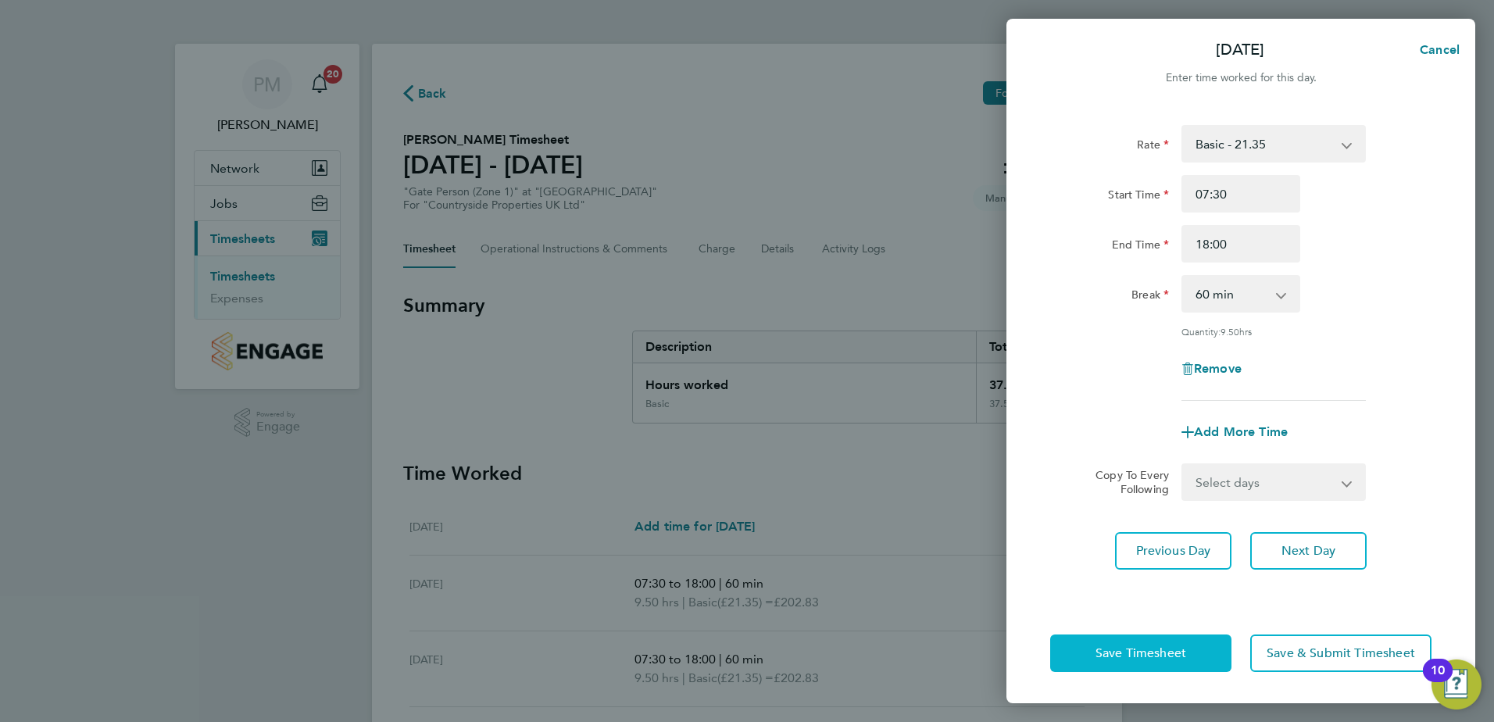
click at [1167, 654] on span "Save Timesheet" at bounding box center [1140, 653] width 91 height 16
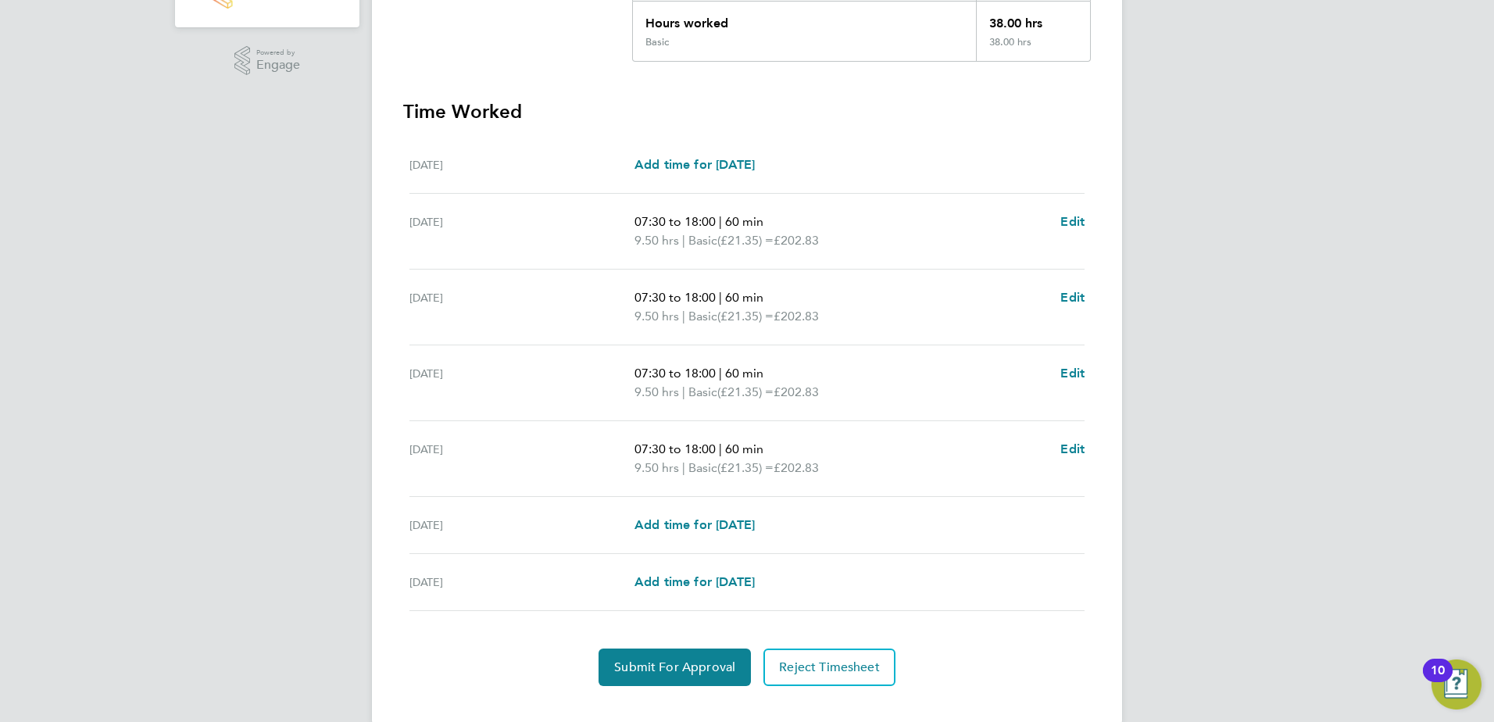
scroll to position [388, 0]
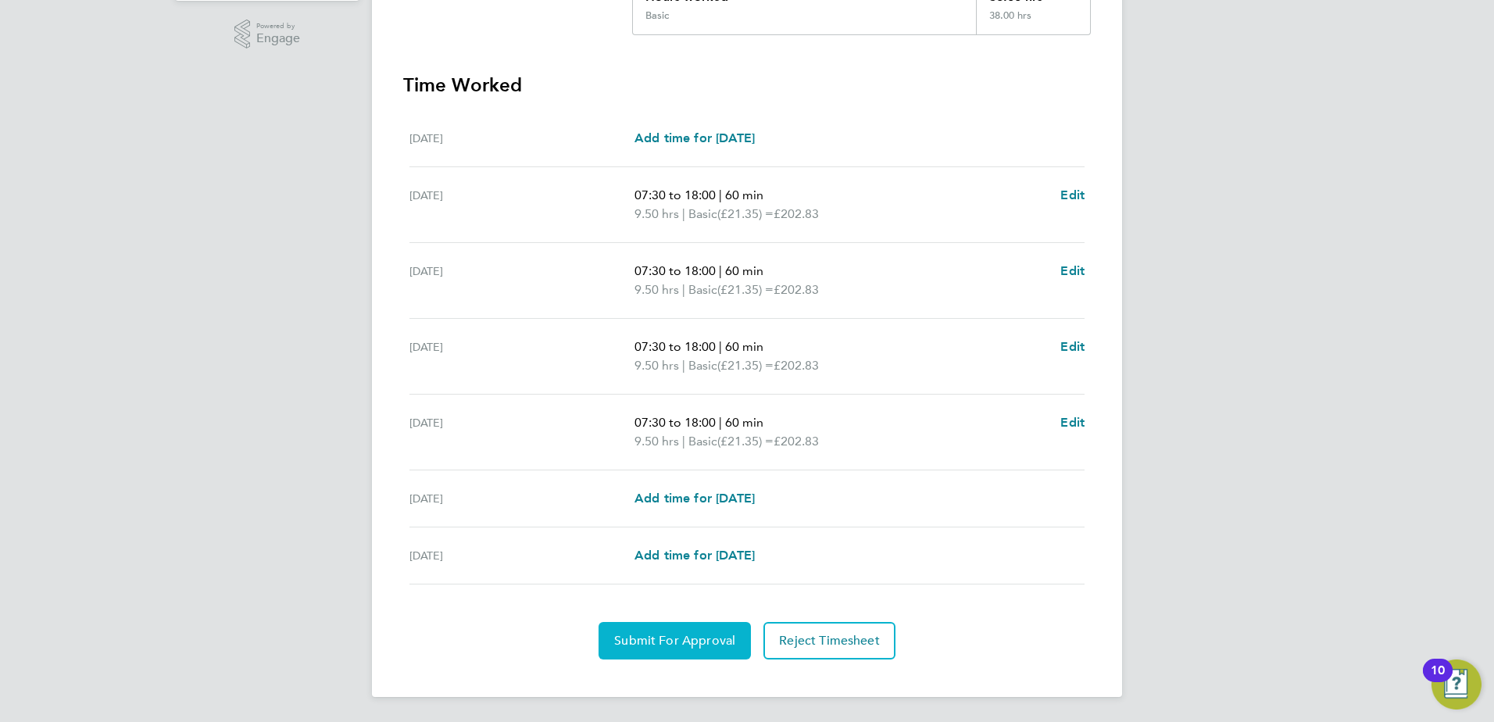
click at [718, 639] on span "Submit For Approval" at bounding box center [674, 641] width 121 height 16
click at [681, 635] on span "Approve Timesheet" at bounding box center [674, 641] width 115 height 16
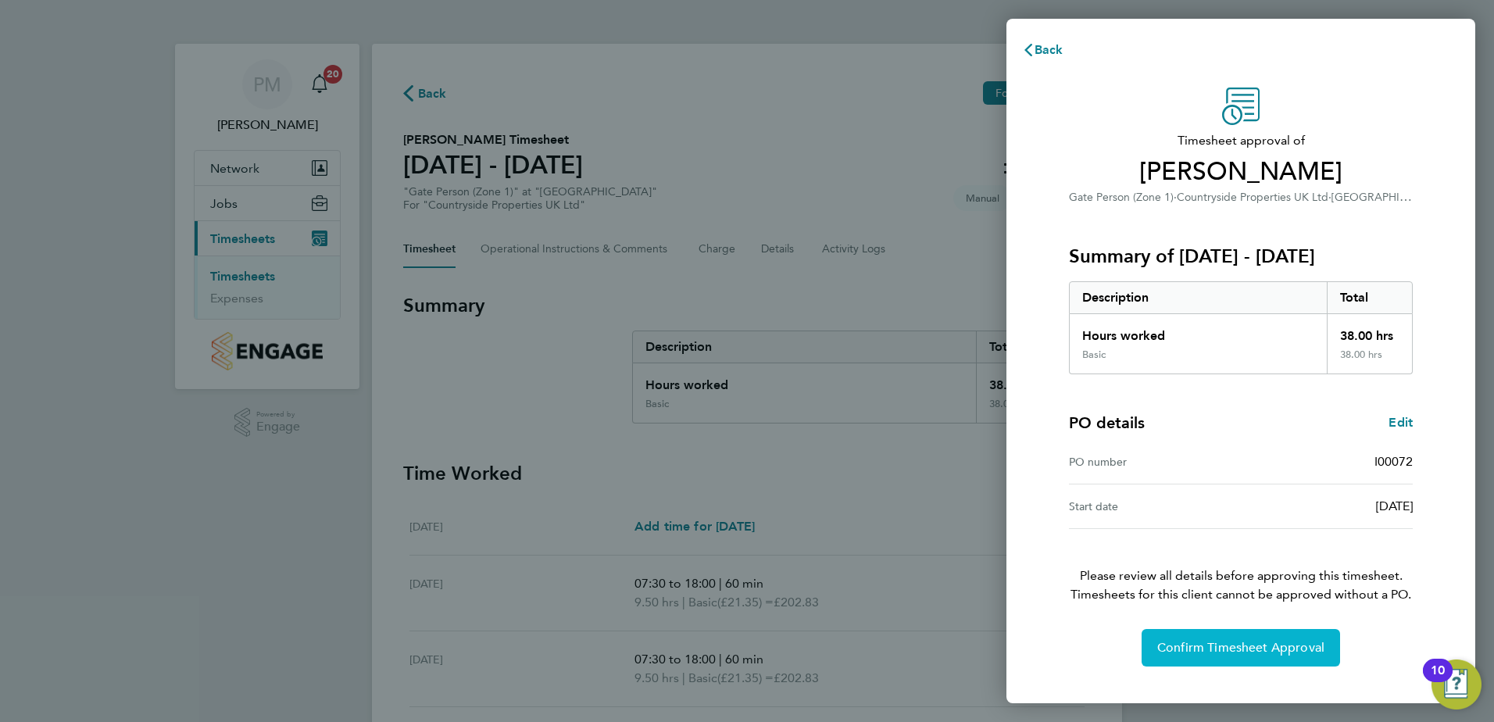
click at [1209, 649] on span "Confirm Timesheet Approval" at bounding box center [1240, 648] width 167 height 16
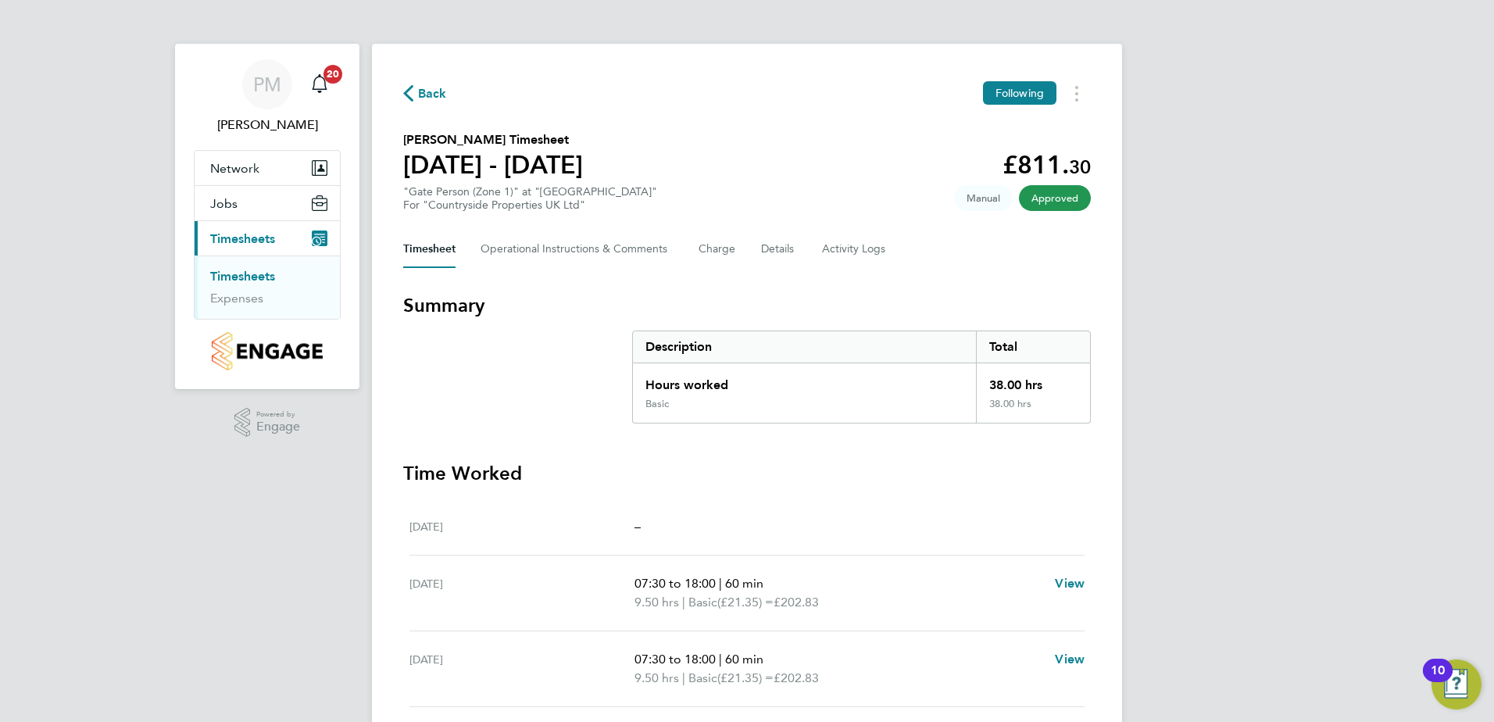
click at [227, 271] on link "Timesheets" at bounding box center [242, 276] width 65 height 15
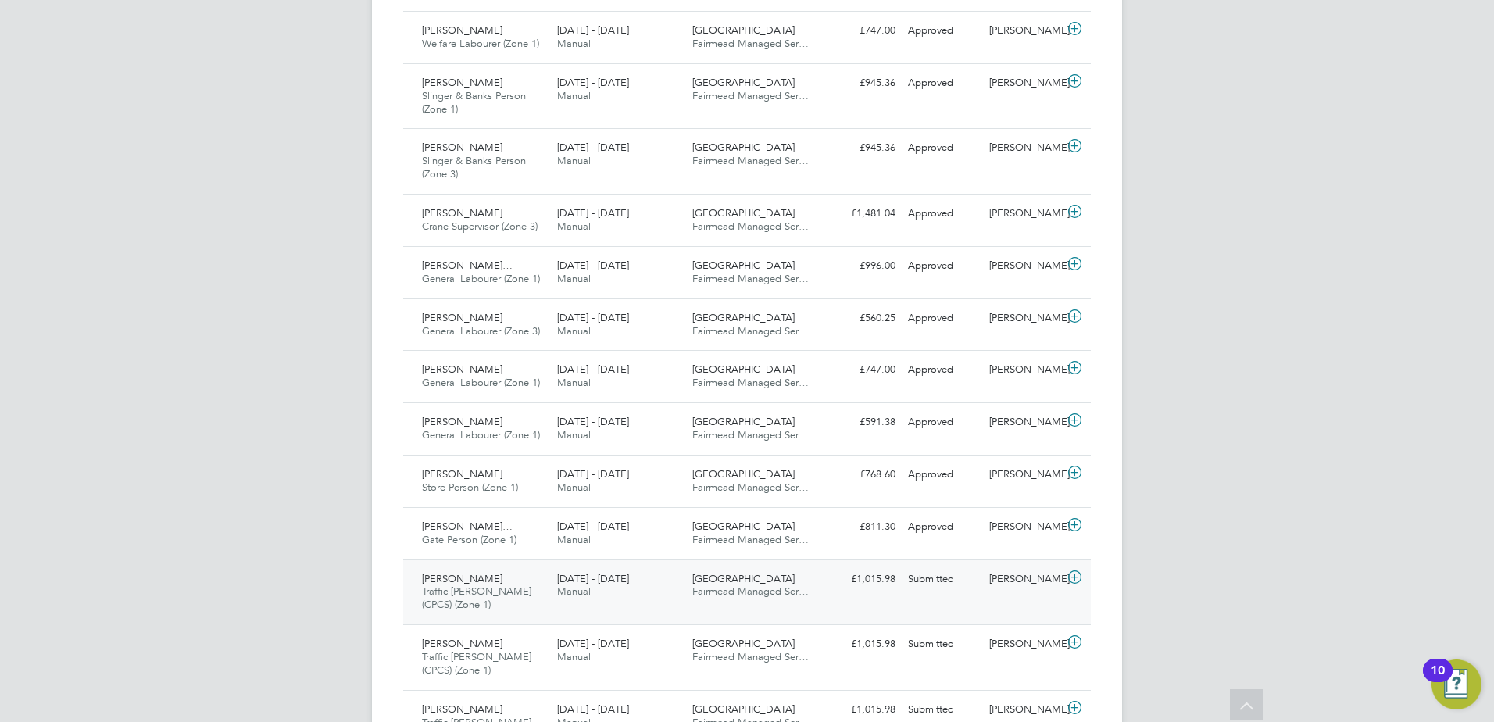
click at [444, 577] on span "[PERSON_NAME]" at bounding box center [462, 578] width 80 height 13
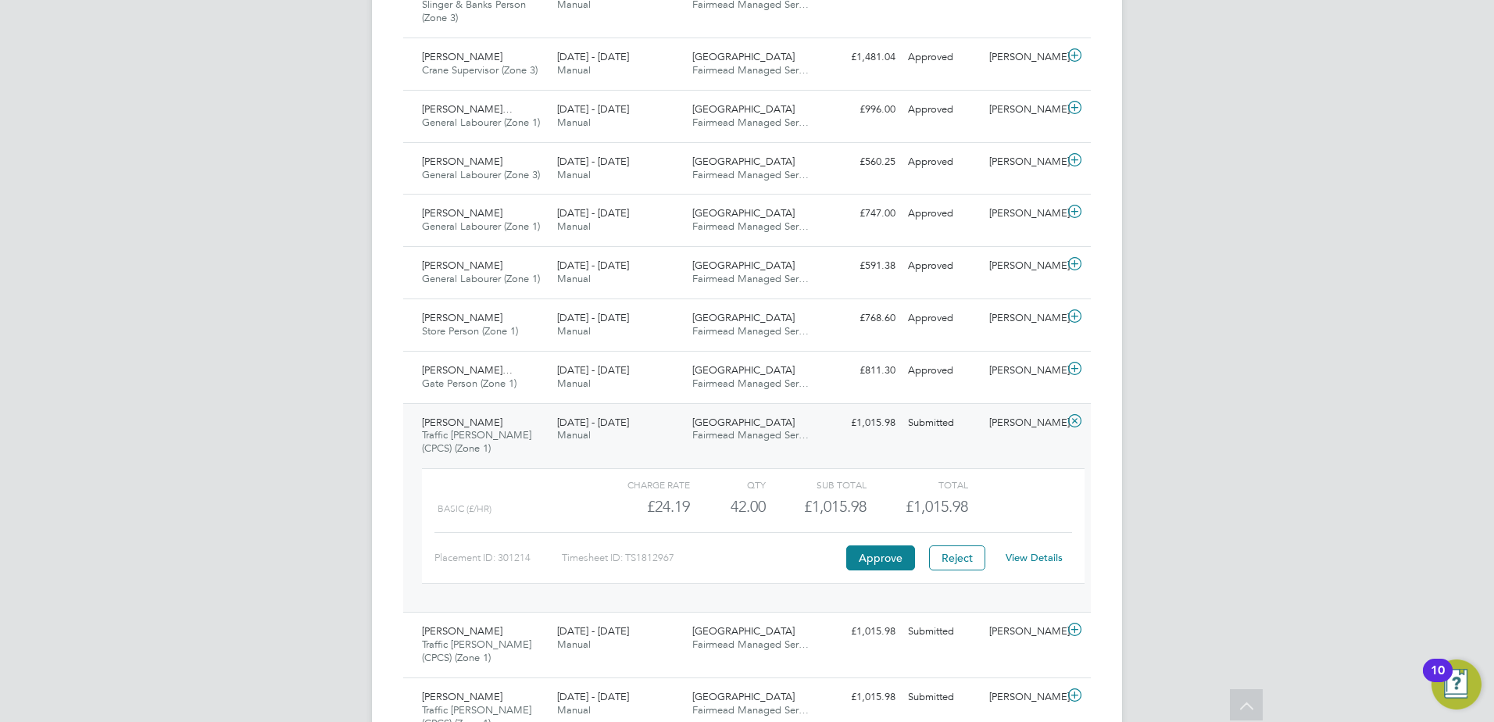
click at [1031, 557] on link "View Details" at bounding box center [1033, 557] width 57 height 13
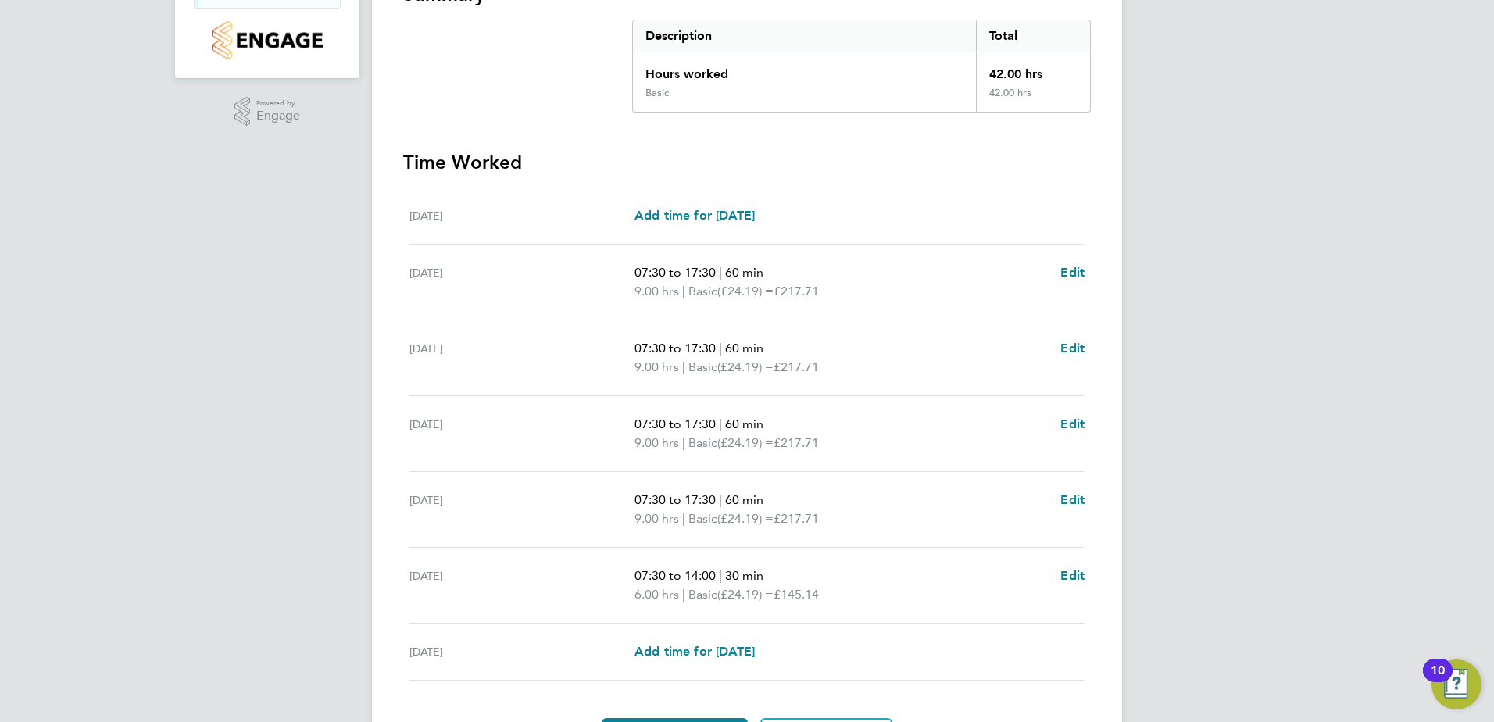
scroll to position [313, 0]
click at [1068, 570] on span "Edit" at bounding box center [1072, 573] width 24 height 15
select select "30"
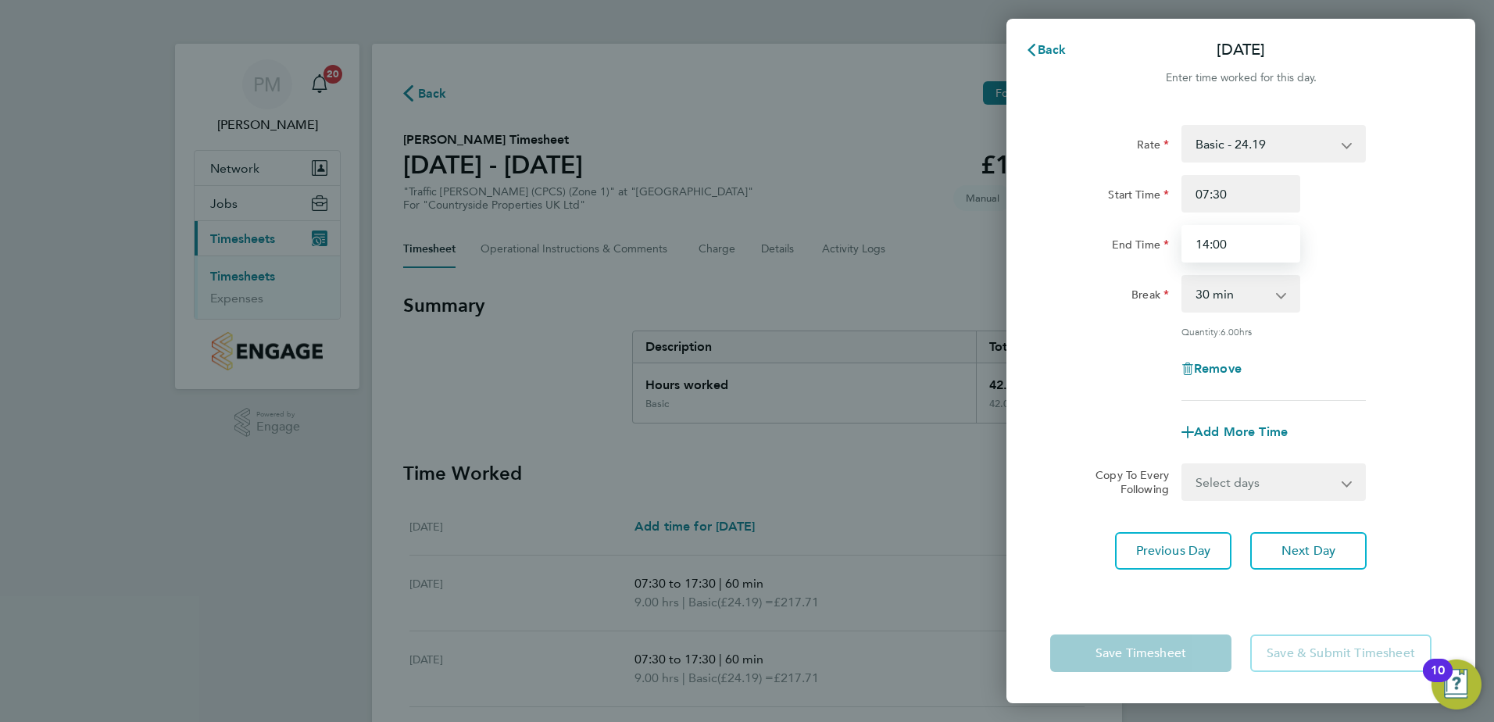
click at [1238, 247] on input "14:00" at bounding box center [1240, 244] width 119 height 38
type input "19:00"
click at [1116, 655] on app-form-button "Save Timesheet" at bounding box center [1145, 653] width 191 height 38
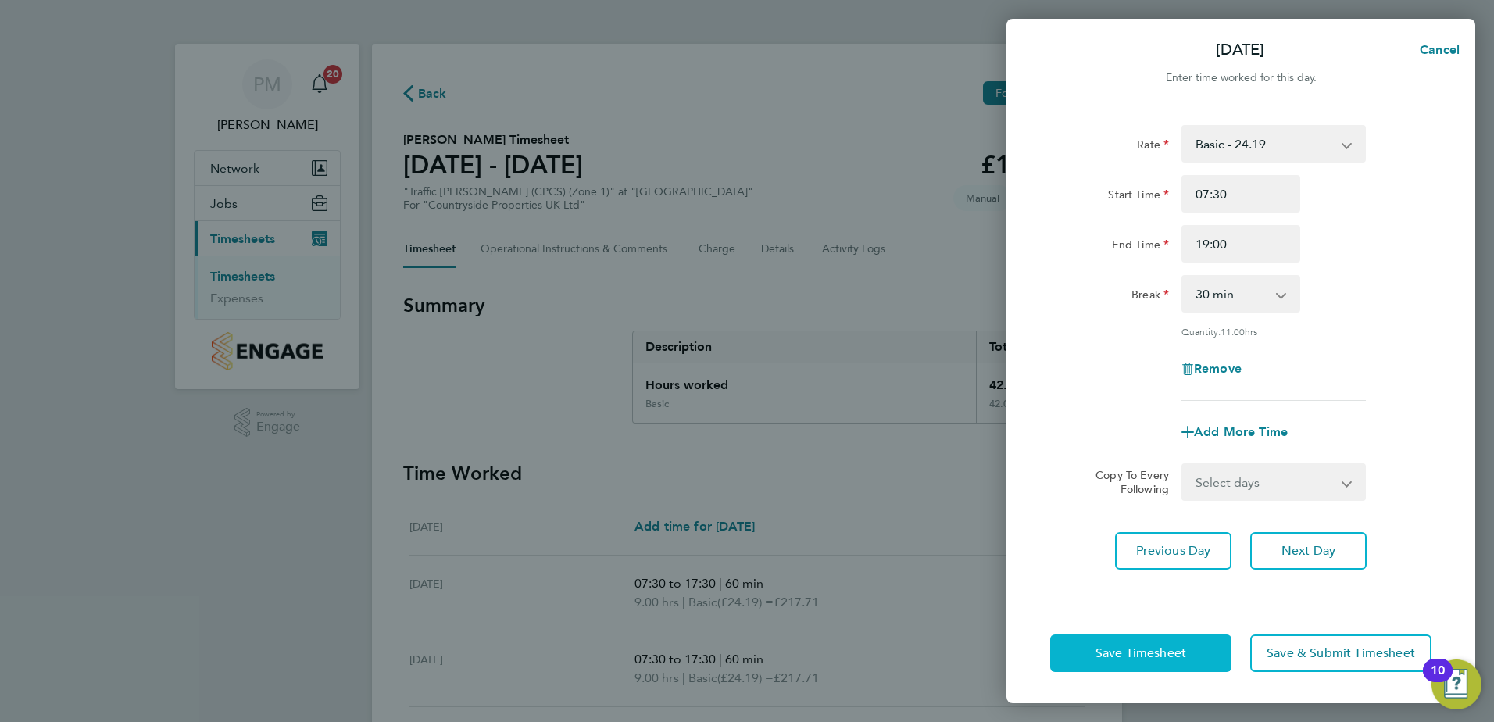
click at [1116, 654] on span "Save Timesheet" at bounding box center [1140, 653] width 91 height 16
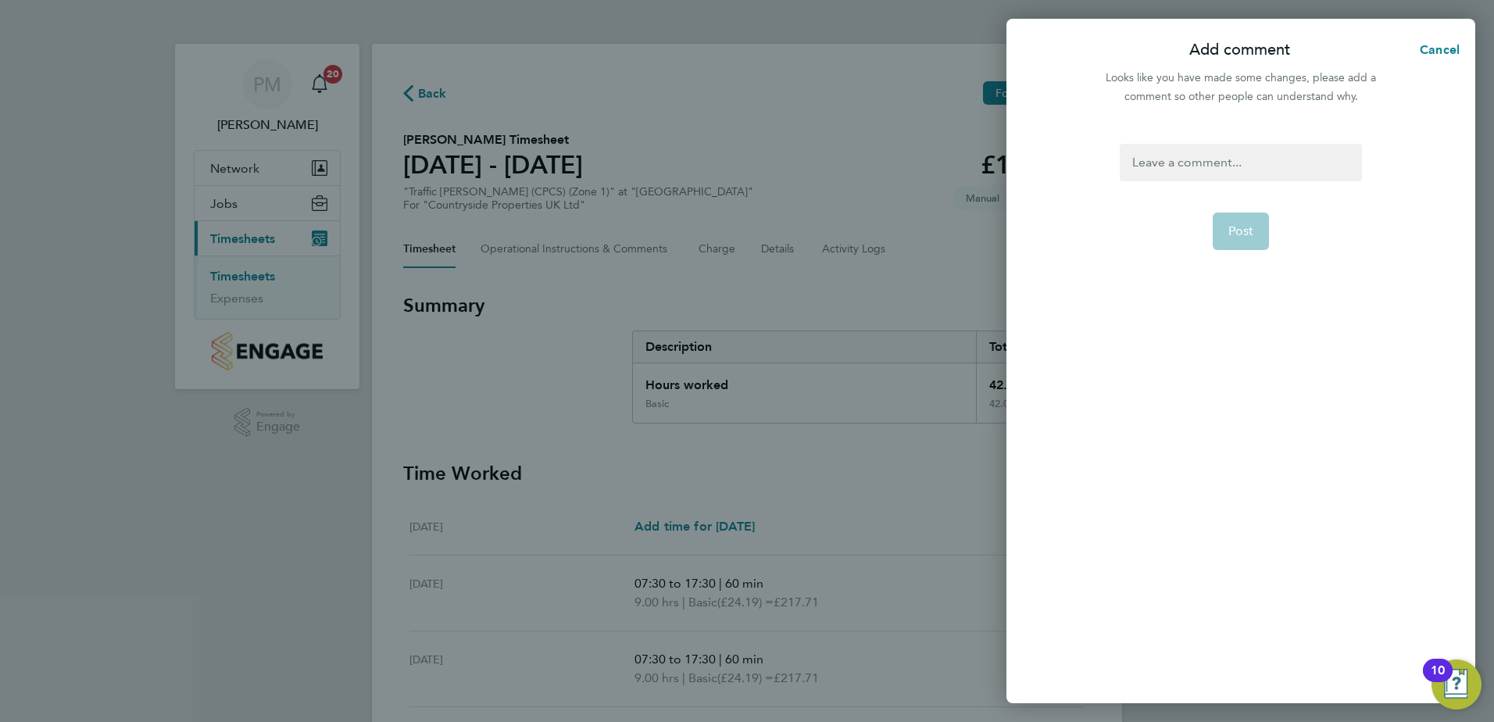
click at [1155, 158] on div at bounding box center [1240, 163] width 241 height 38
click at [1156, 160] on div at bounding box center [1240, 163] width 241 height 38
click at [1238, 184] on form ". Post" at bounding box center [1240, 324] width 254 height 360
drag, startPoint x: 1242, startPoint y: 227, endPoint x: 1250, endPoint y: 222, distance: 9.1
click at [1243, 228] on span "Post" at bounding box center [1241, 231] width 26 height 16
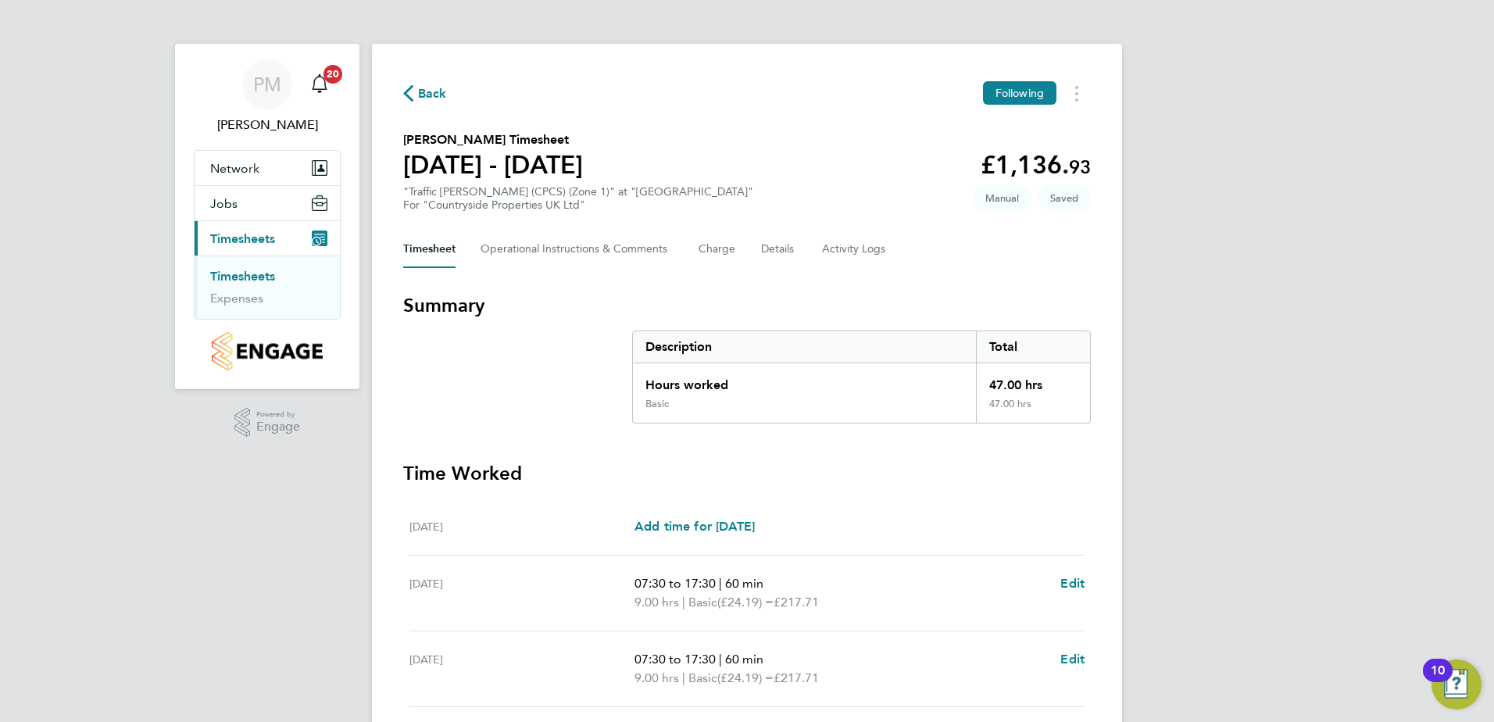
click at [255, 272] on link "Timesheets" at bounding box center [242, 276] width 65 height 15
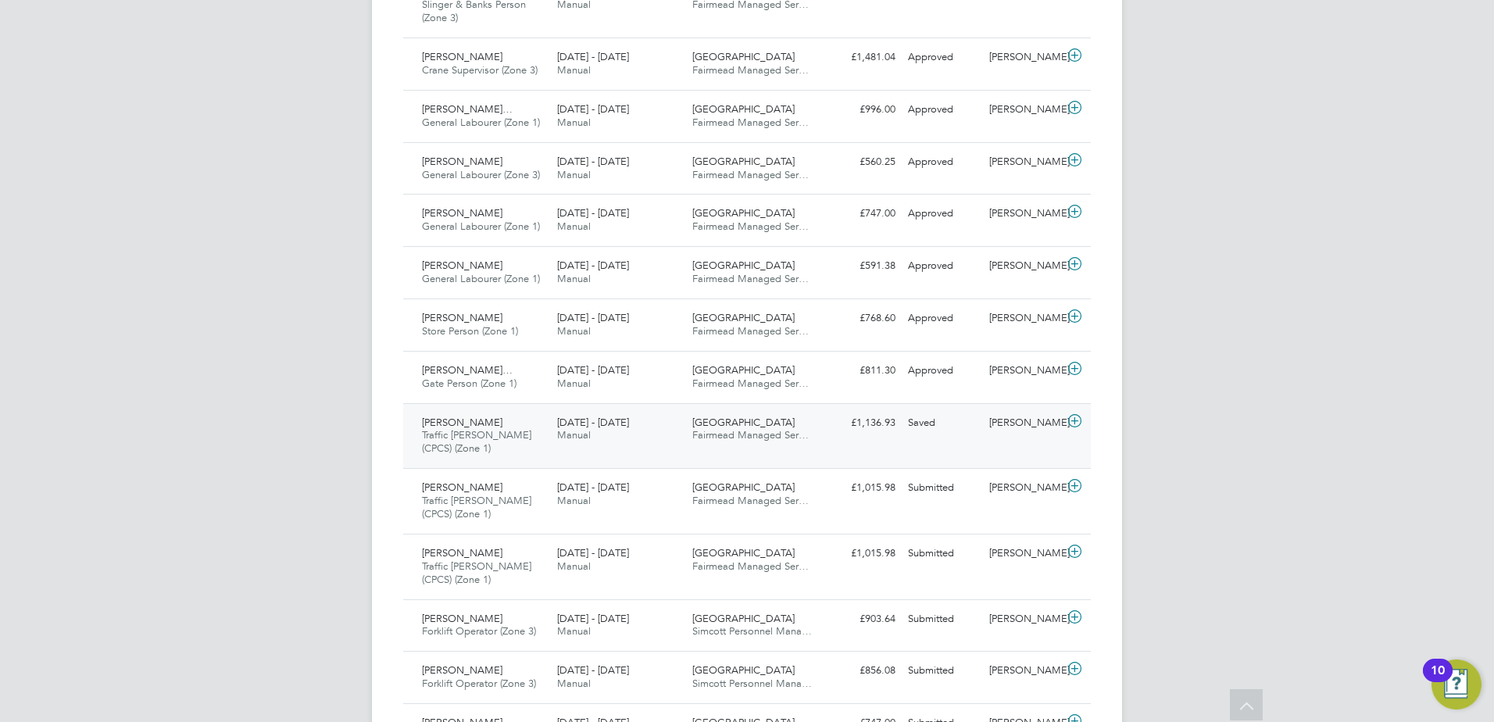
click at [445, 424] on span "[PERSON_NAME]" at bounding box center [462, 422] width 80 height 13
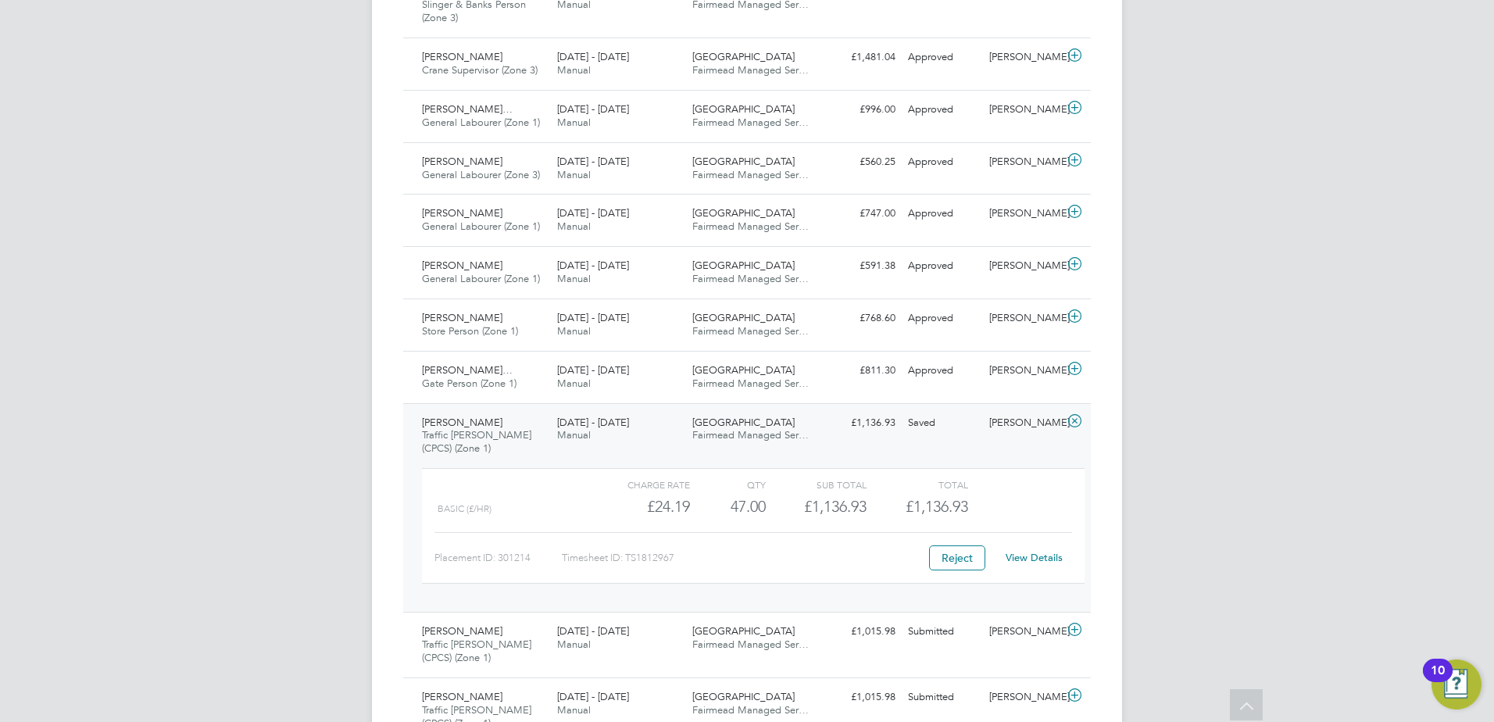
click at [1041, 556] on link "View Details" at bounding box center [1033, 557] width 57 height 13
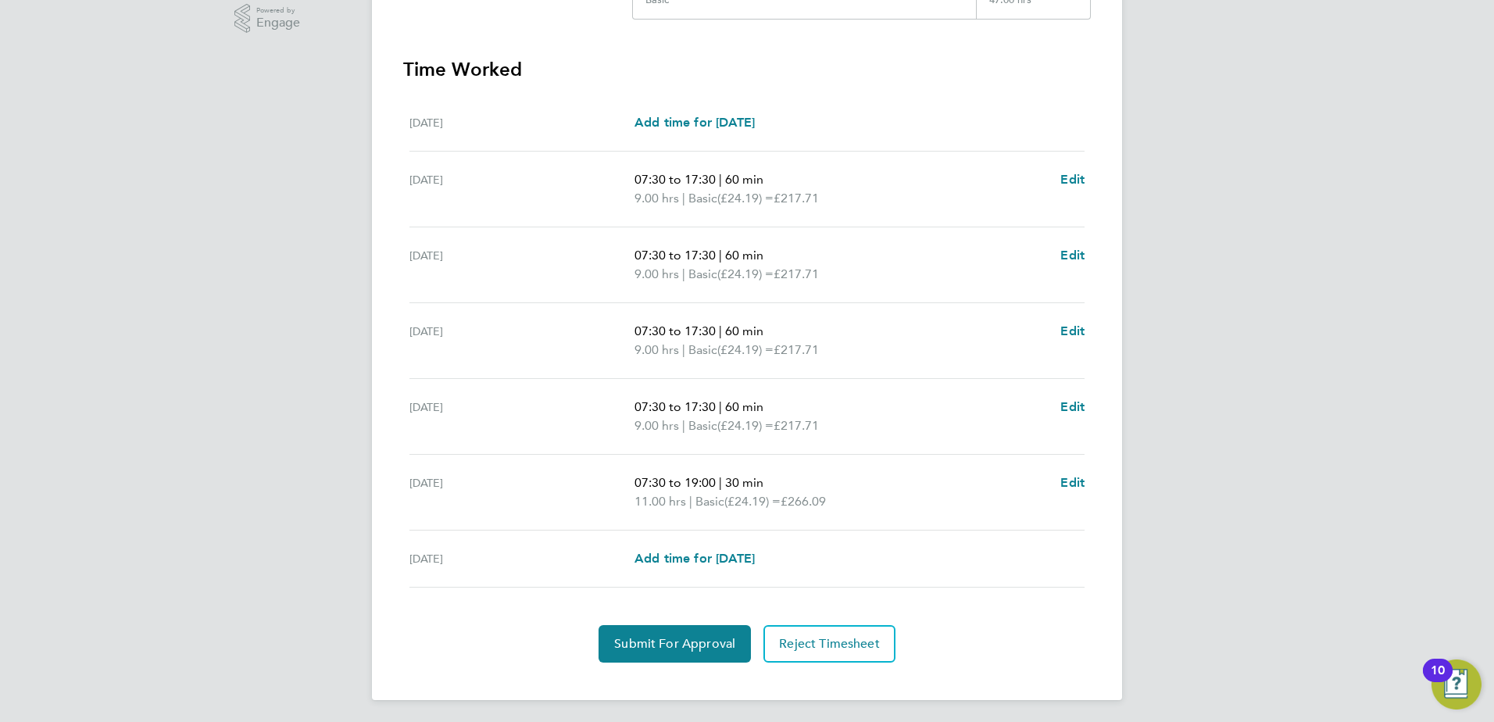
scroll to position [407, 0]
click at [666, 640] on span "Submit For Approval" at bounding box center [674, 641] width 121 height 16
click at [690, 638] on span "Approve Timesheet" at bounding box center [674, 641] width 115 height 16
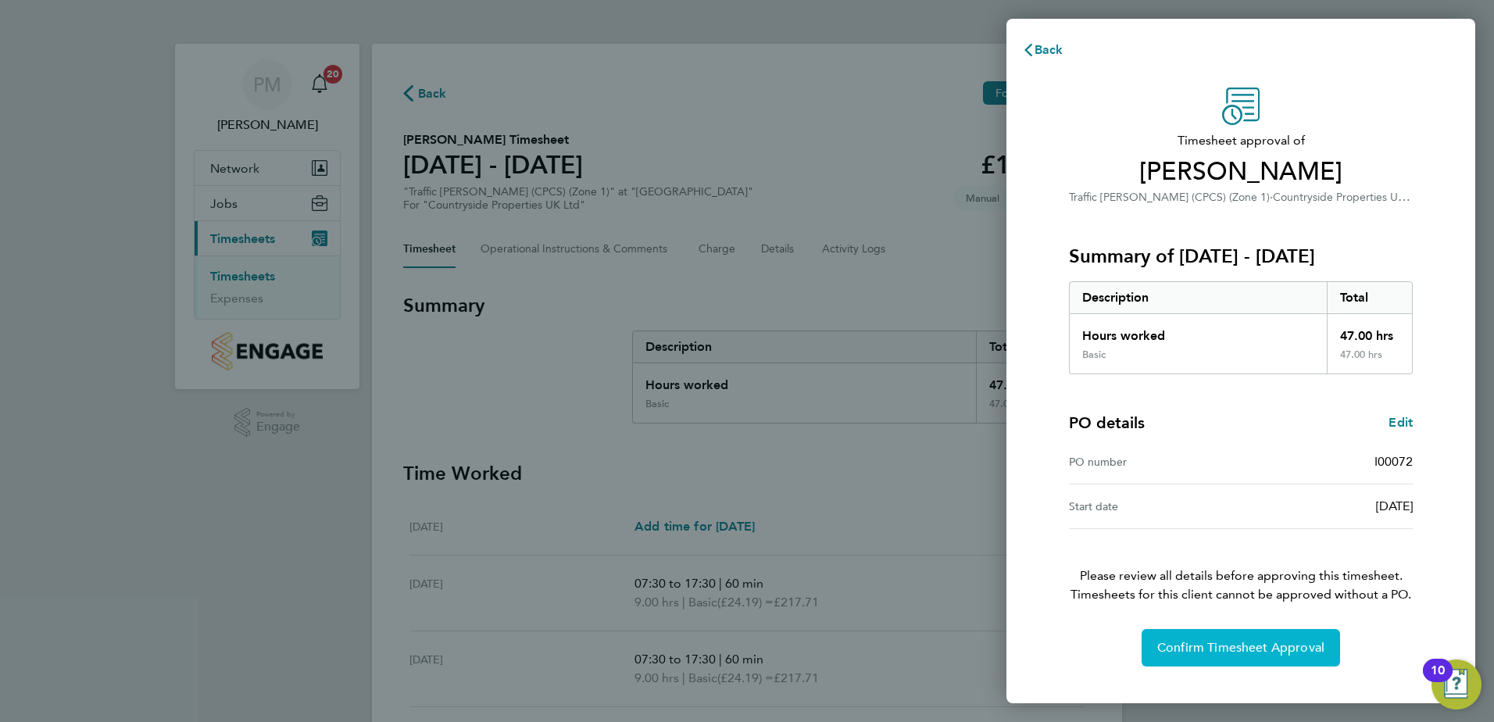
click at [1209, 638] on button "Confirm Timesheet Approval" at bounding box center [1240, 648] width 198 height 38
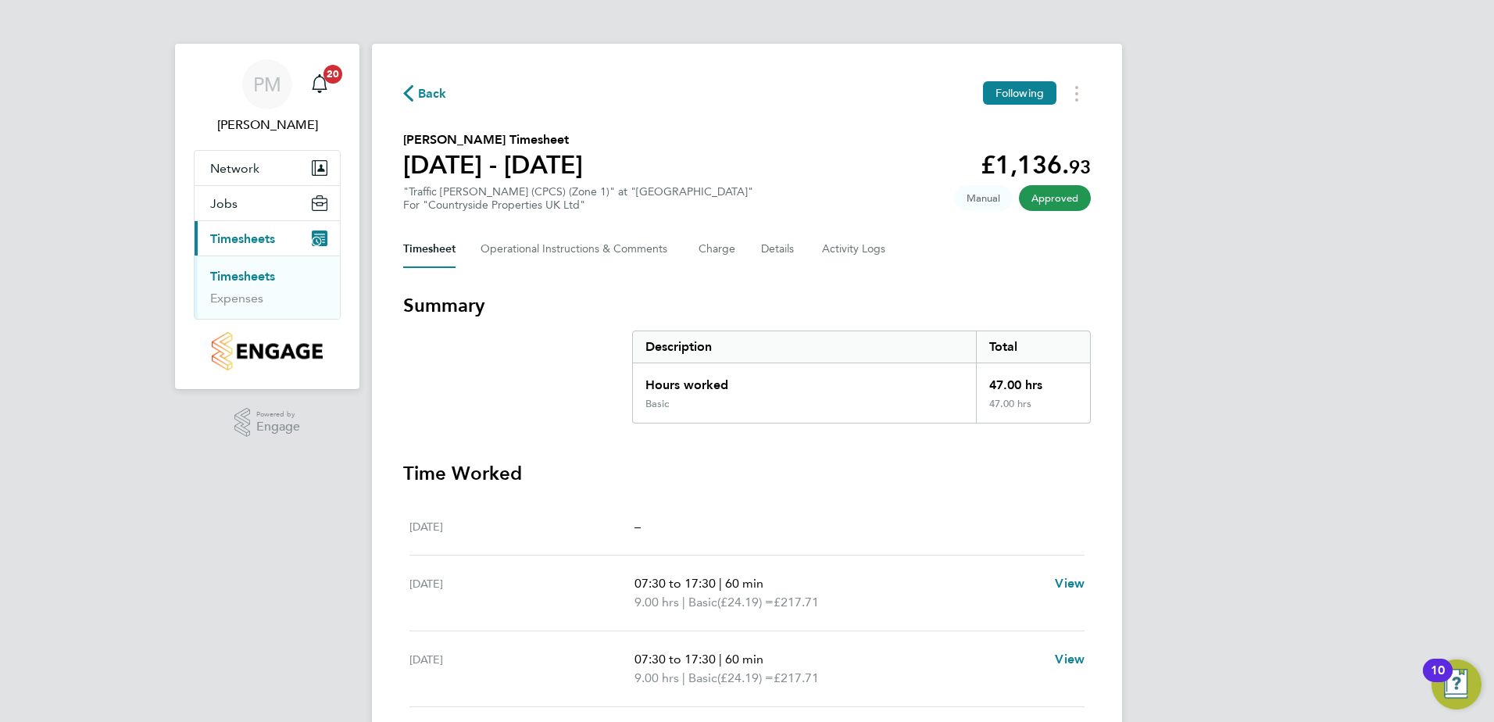
click at [244, 274] on link "Timesheets" at bounding box center [242, 276] width 65 height 15
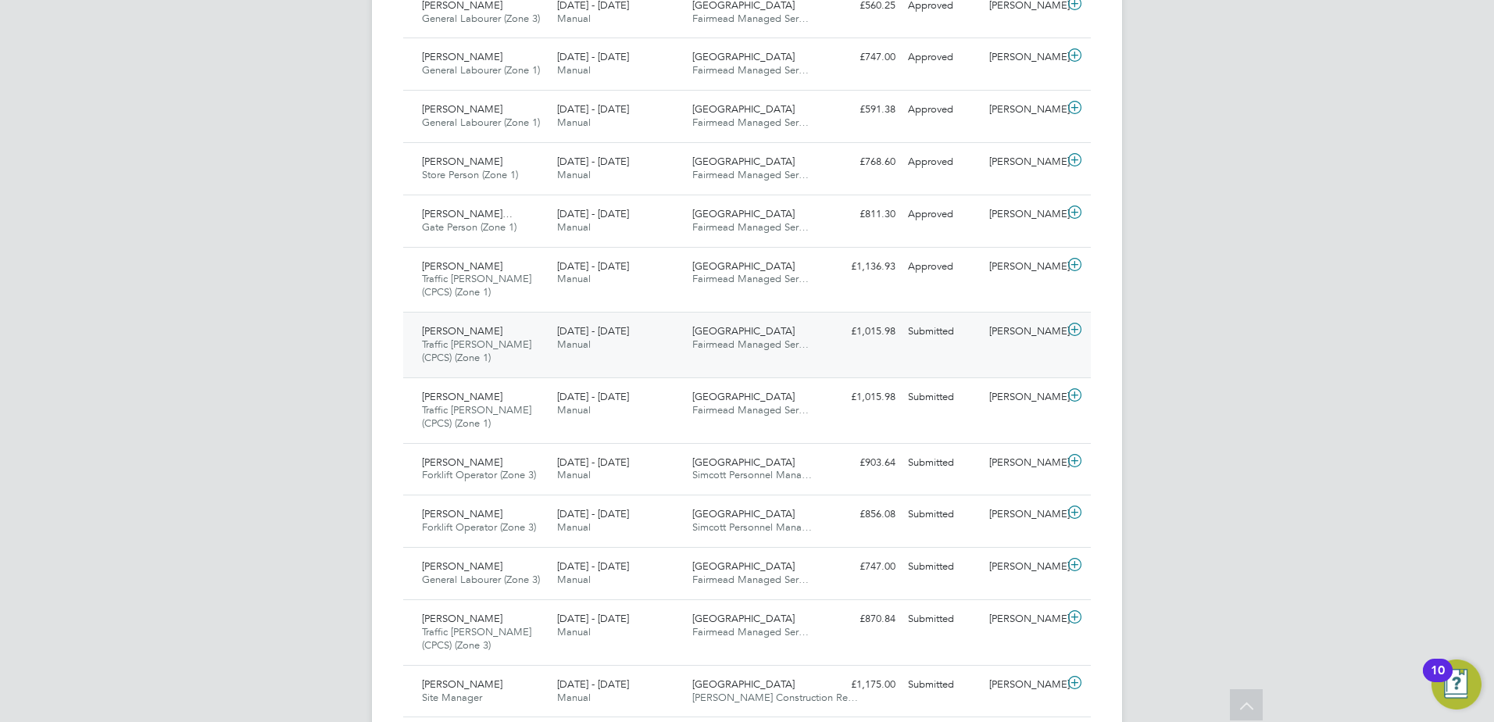
click at [443, 332] on span "[PERSON_NAME]" at bounding box center [462, 330] width 80 height 13
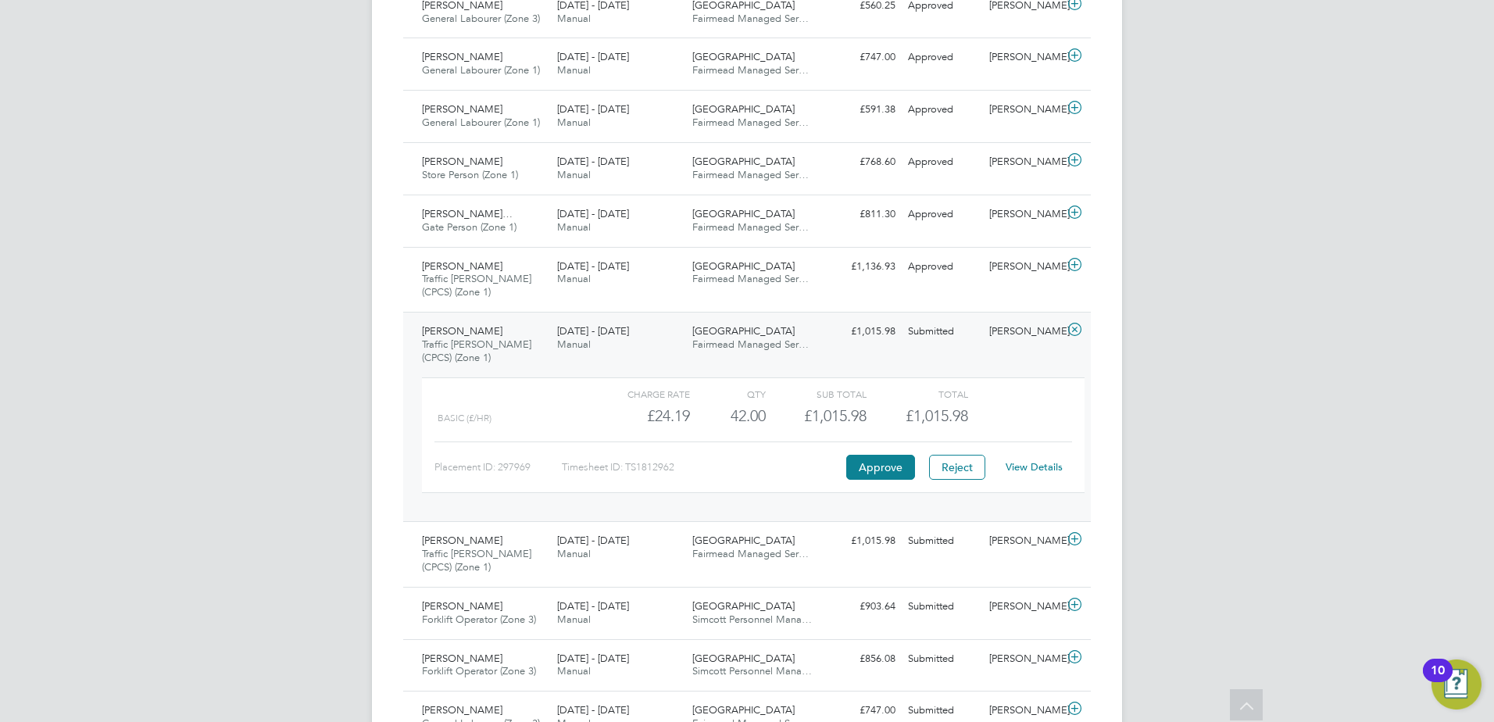
click at [1038, 467] on link "View Details" at bounding box center [1033, 466] width 57 height 13
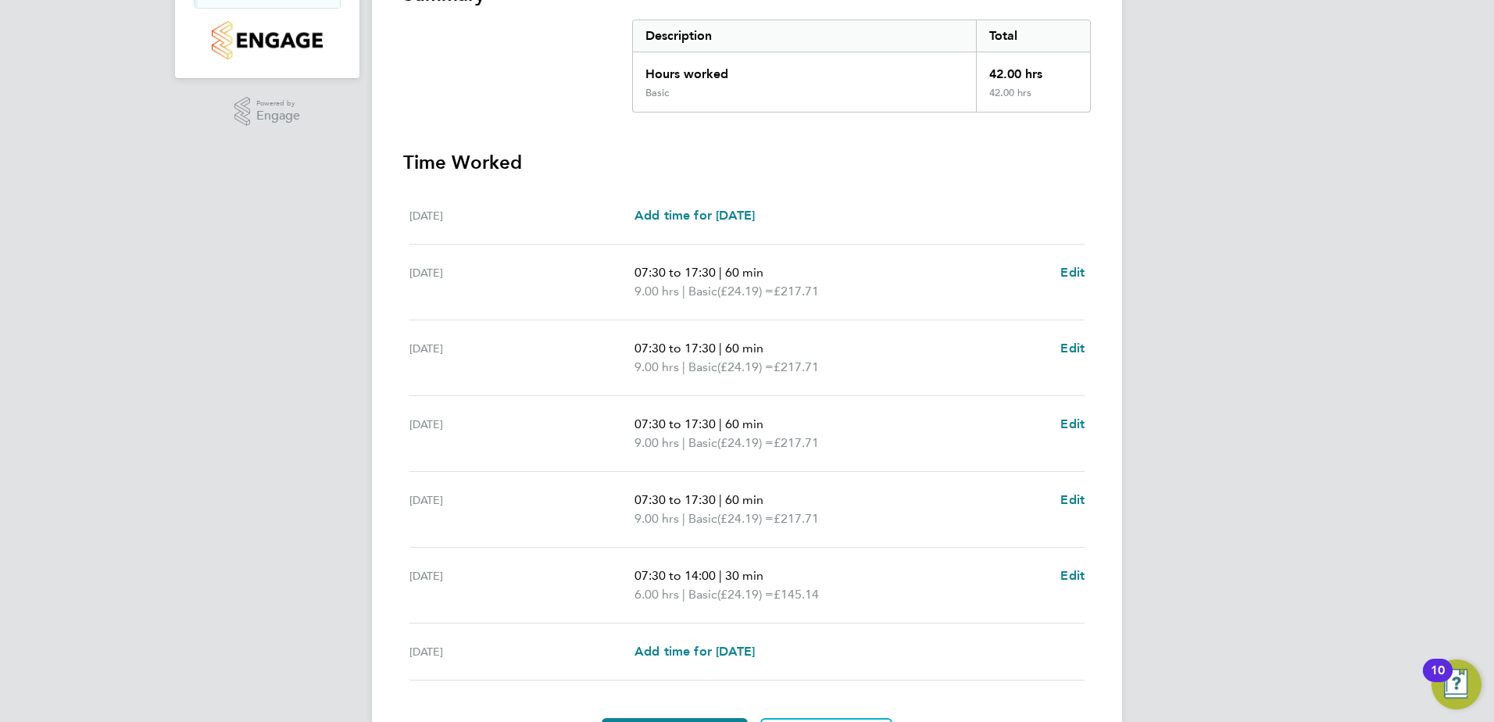
scroll to position [313, 0]
click at [1072, 571] on span "Edit" at bounding box center [1072, 573] width 24 height 15
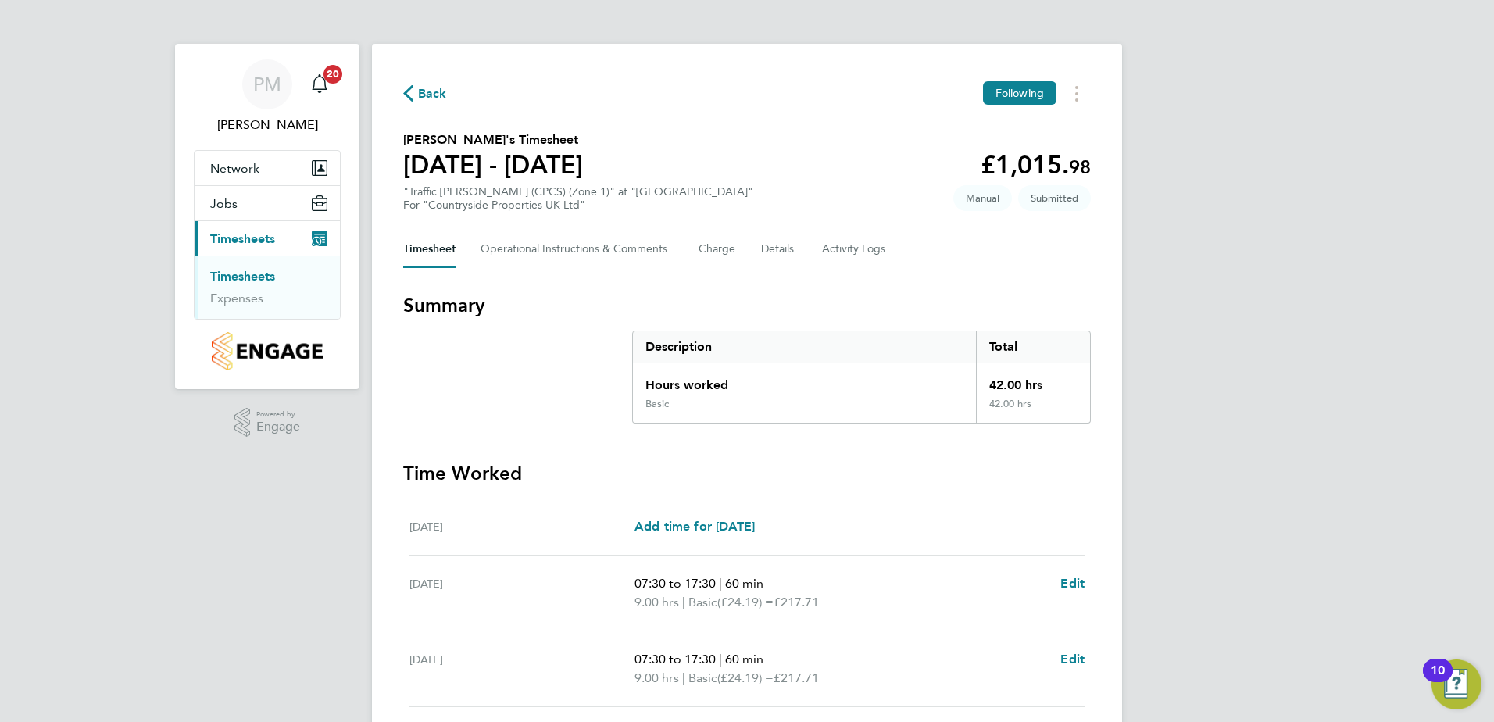
select select "30"
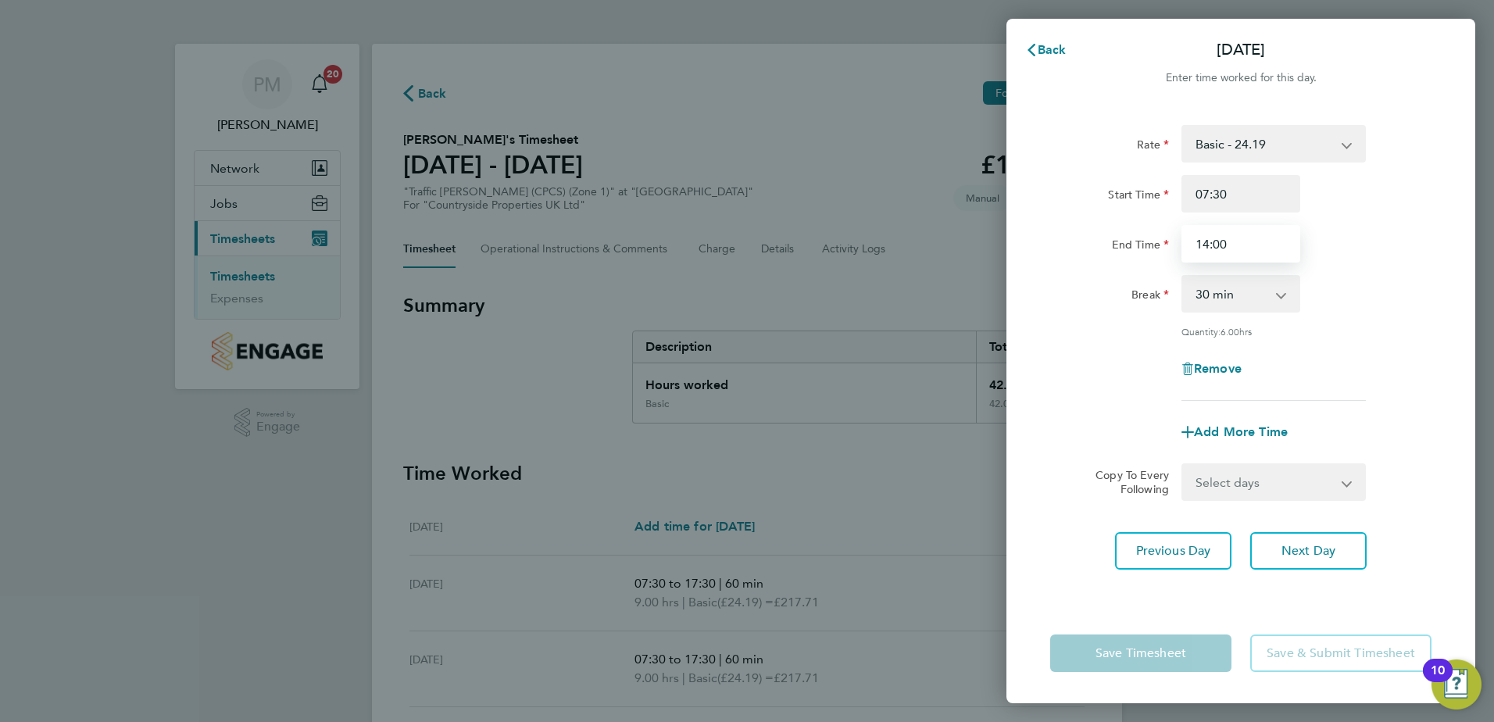
click at [1230, 245] on input "14:00" at bounding box center [1240, 244] width 119 height 38
type input "19:00"
click at [1163, 648] on app-form-button "Save Timesheet" at bounding box center [1145, 653] width 191 height 38
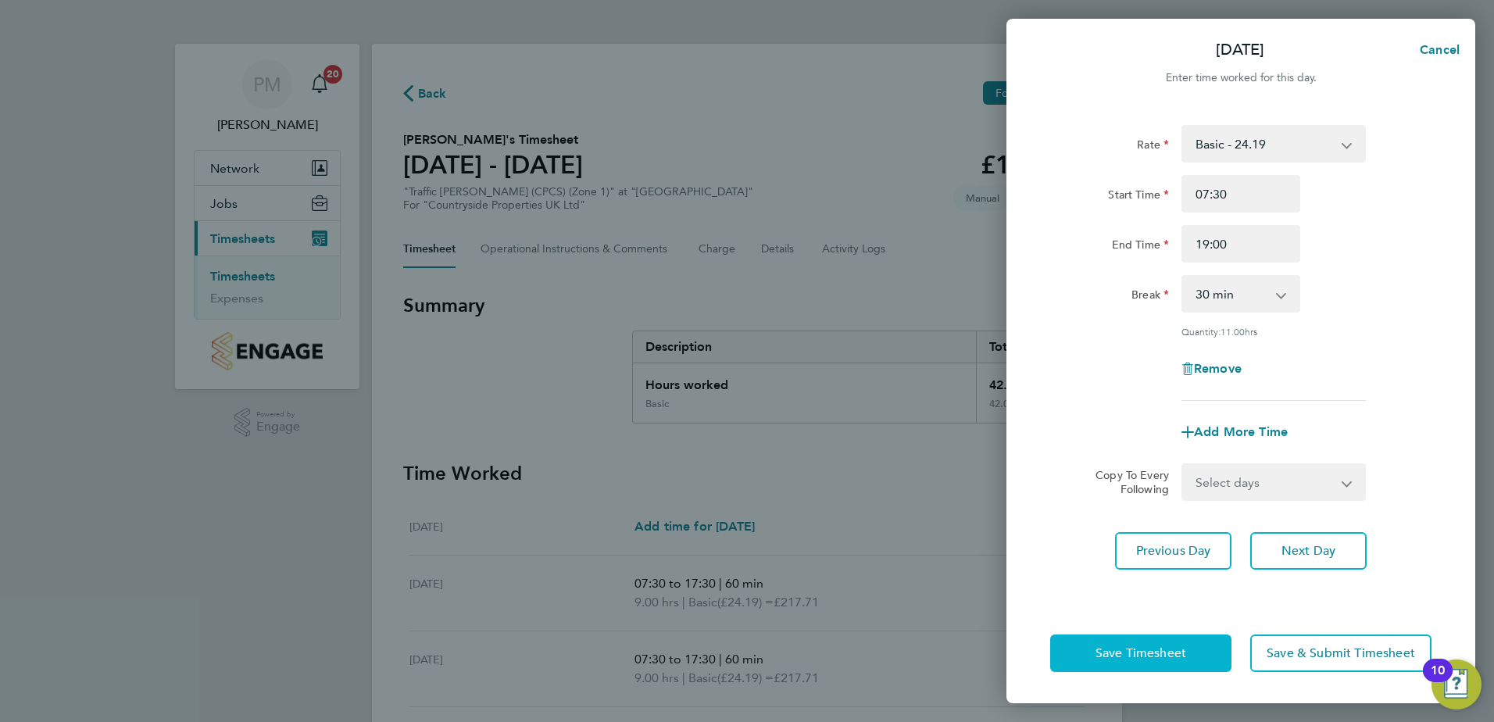
click at [1163, 648] on span "Save Timesheet" at bounding box center [1140, 653] width 91 height 16
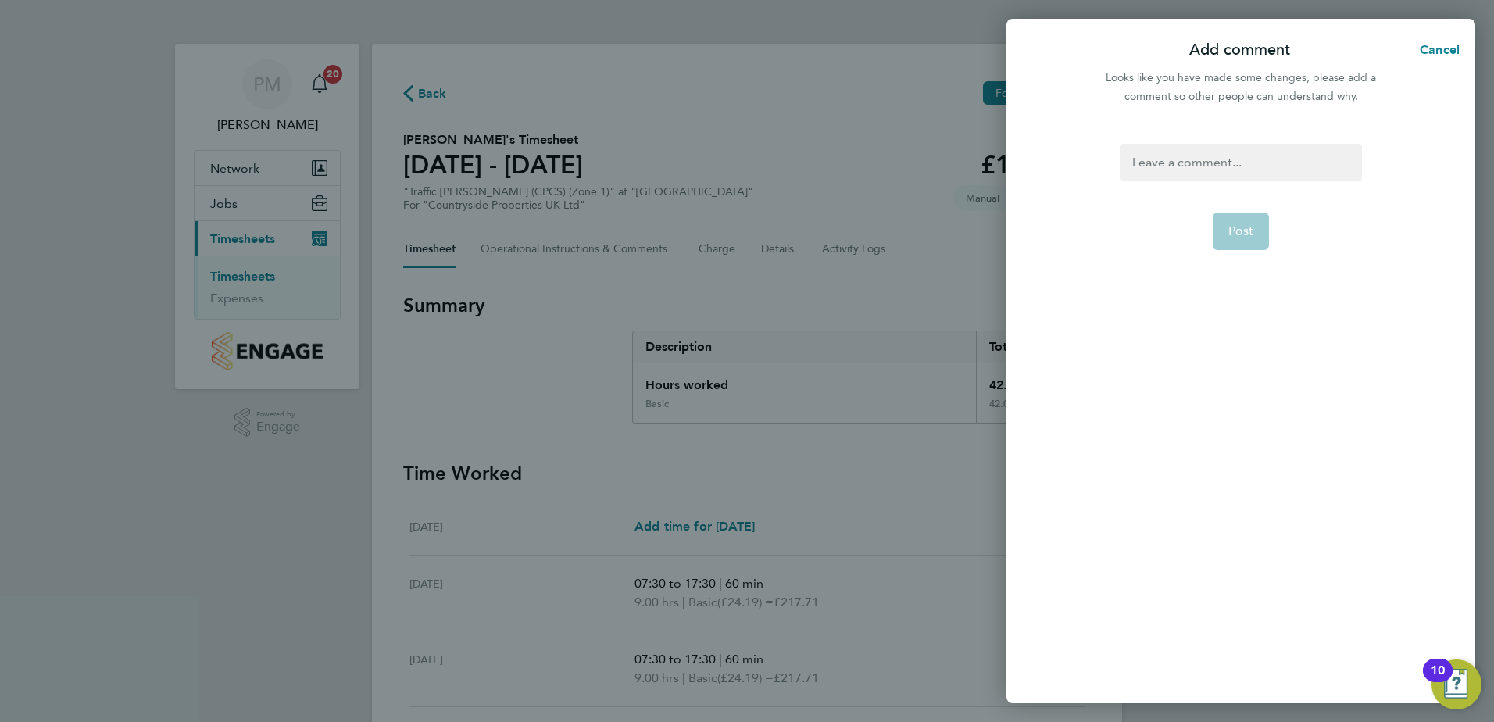
click at [1157, 160] on div at bounding box center [1240, 163] width 241 height 38
click at [1157, 163] on div at bounding box center [1240, 163] width 241 height 38
click at [1248, 219] on button "Post" at bounding box center [1241, 232] width 57 height 38
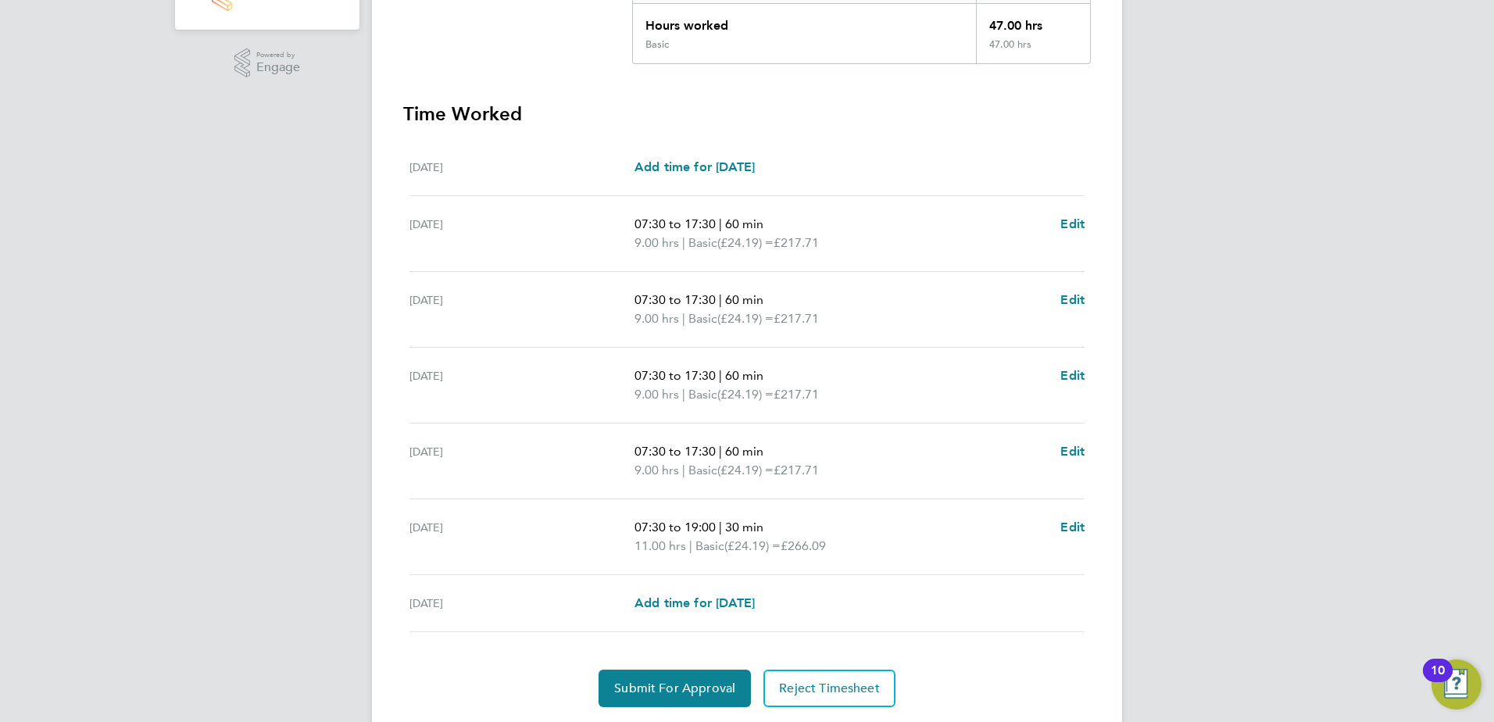
scroll to position [407, 0]
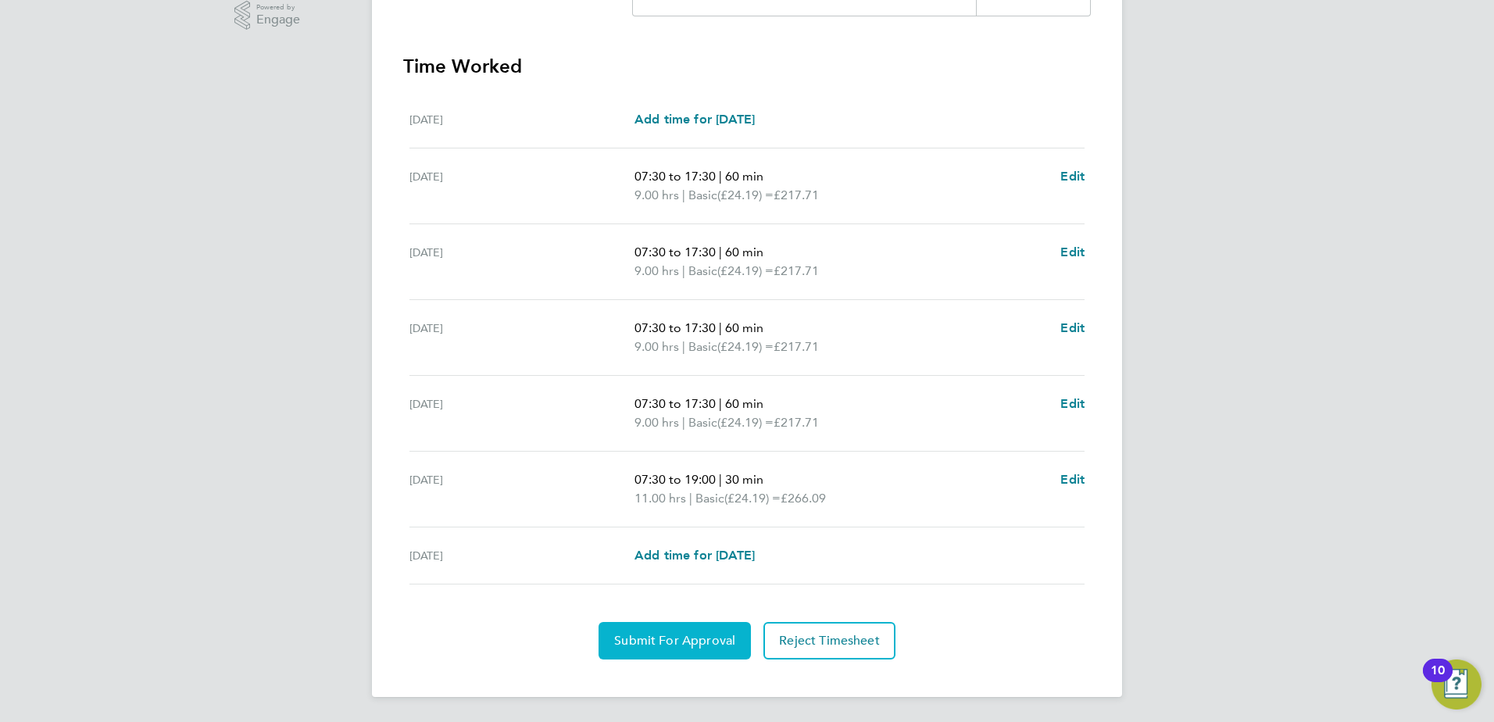
click at [694, 630] on button "Submit For Approval" at bounding box center [674, 641] width 152 height 38
click at [693, 629] on button "Approve Timesheet" at bounding box center [675, 641] width 146 height 38
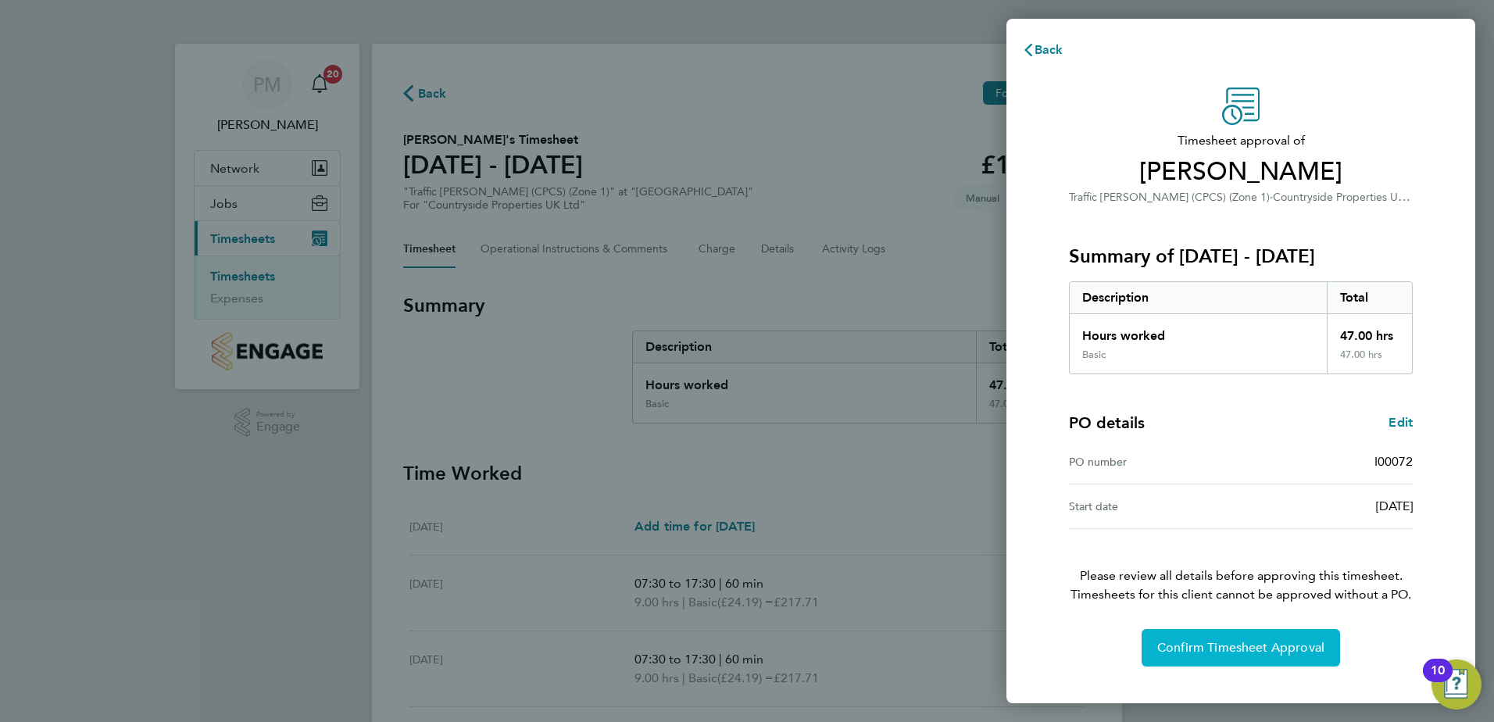
click at [1244, 637] on button "Confirm Timesheet Approval" at bounding box center [1240, 648] width 198 height 38
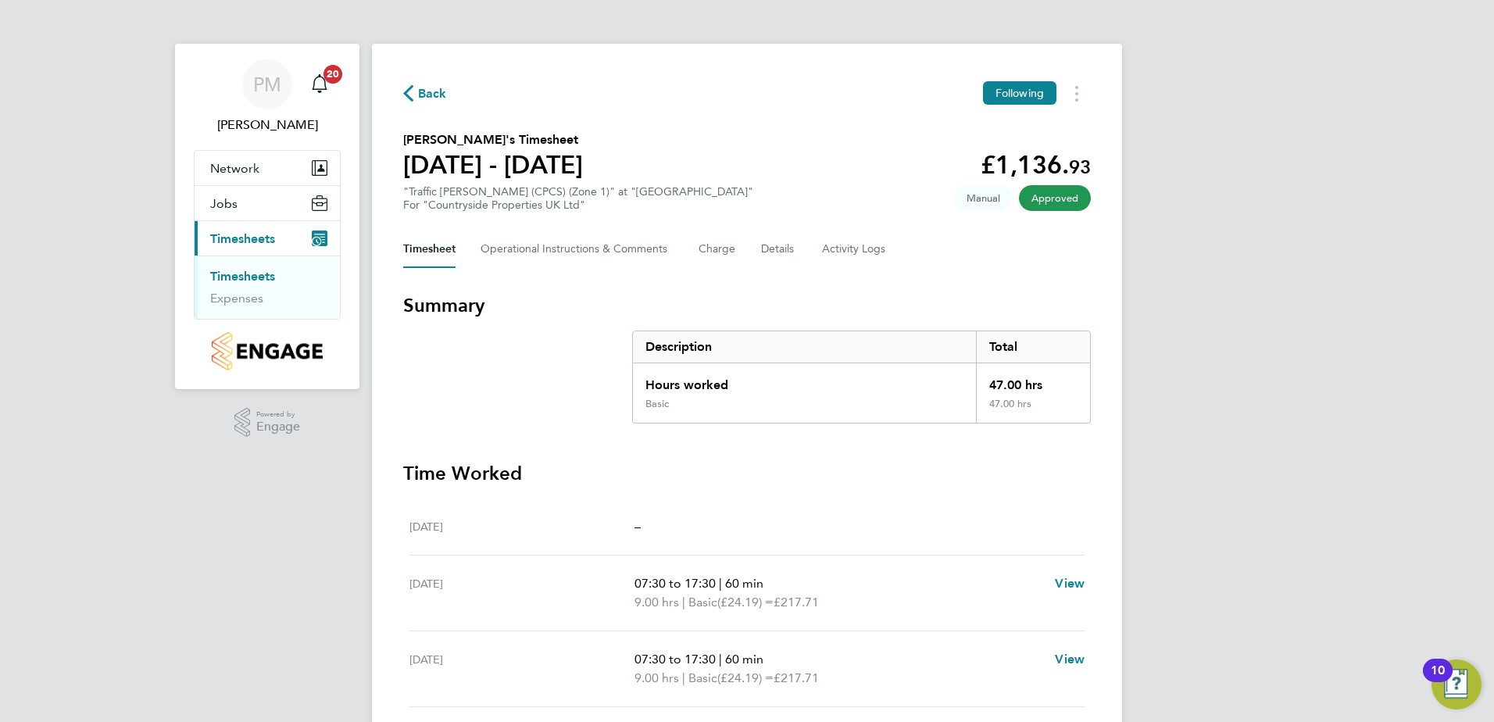
click at [241, 276] on link "Timesheets" at bounding box center [242, 276] width 65 height 15
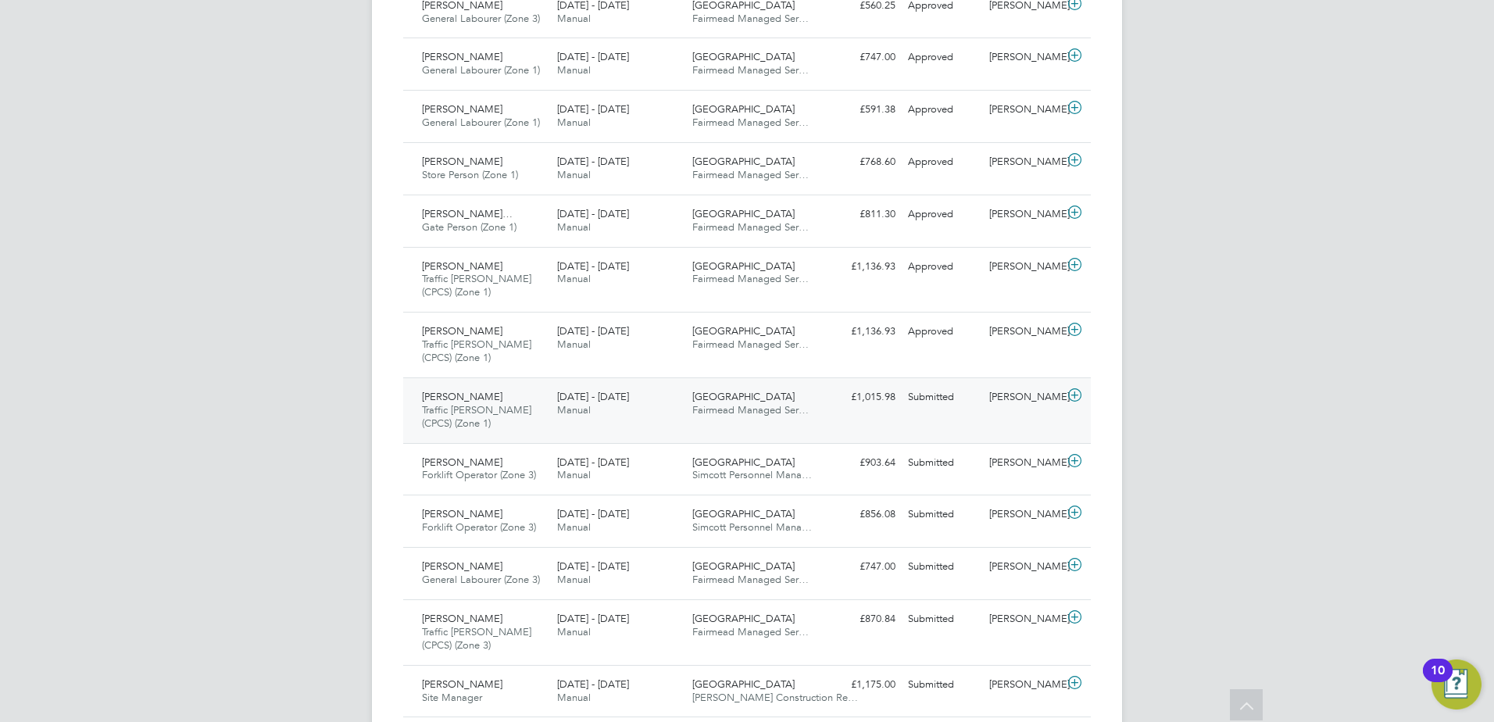
click at [444, 399] on span "[PERSON_NAME]" at bounding box center [462, 396] width 80 height 13
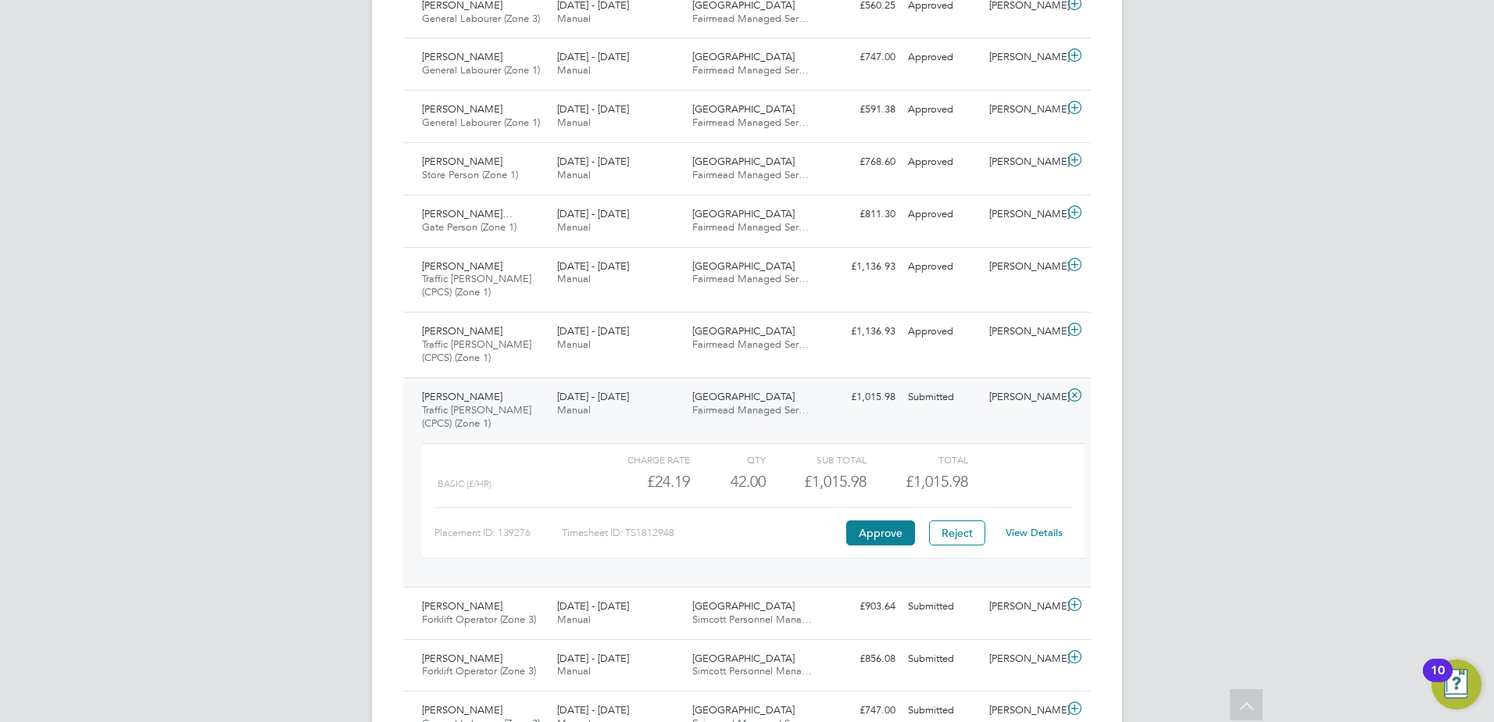
click at [1029, 532] on link "View Details" at bounding box center [1033, 532] width 57 height 13
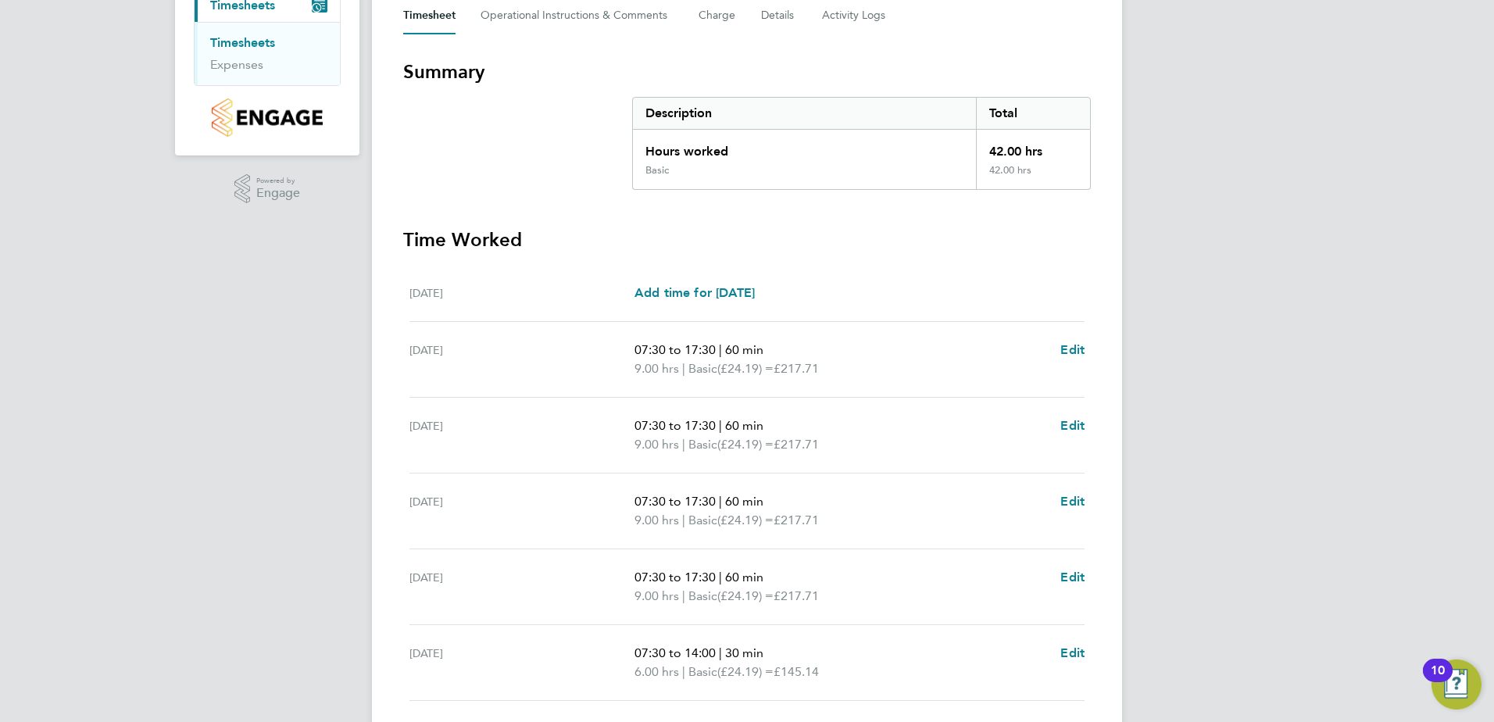
scroll to position [234, 0]
click at [1075, 348] on span "Edit" at bounding box center [1072, 348] width 24 height 15
select select "60"
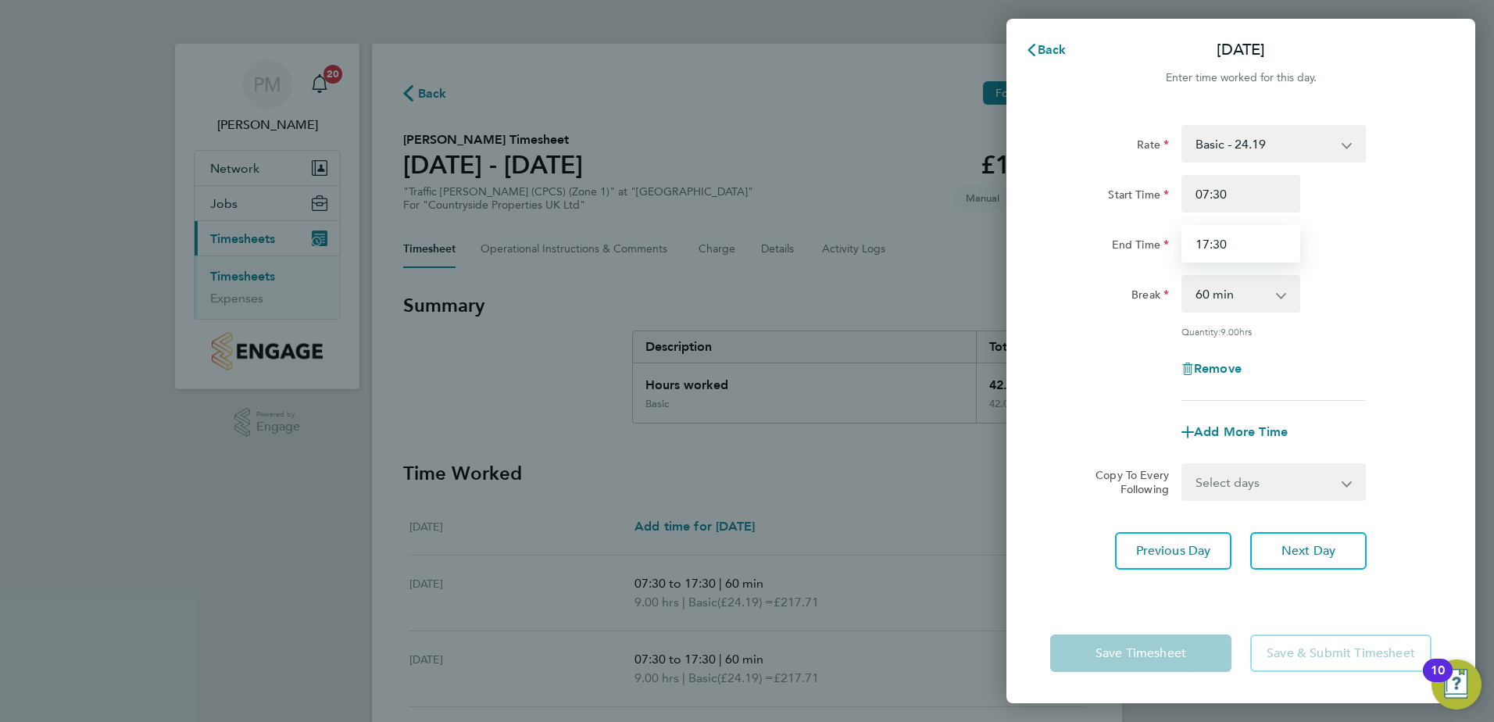
click at [1251, 241] on input "17:30" at bounding box center [1240, 244] width 119 height 38
type input "18:00"
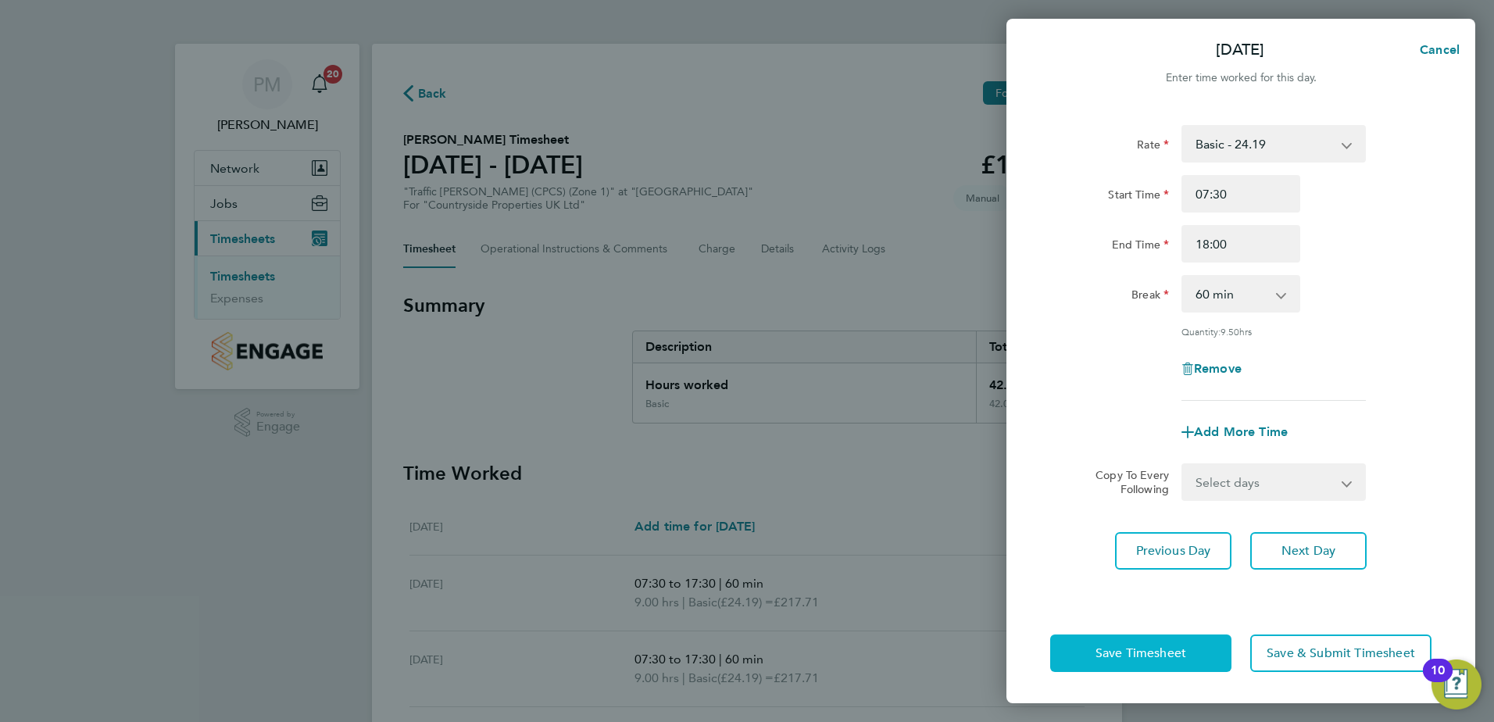
click at [1137, 661] on button "Save Timesheet" at bounding box center [1140, 653] width 181 height 38
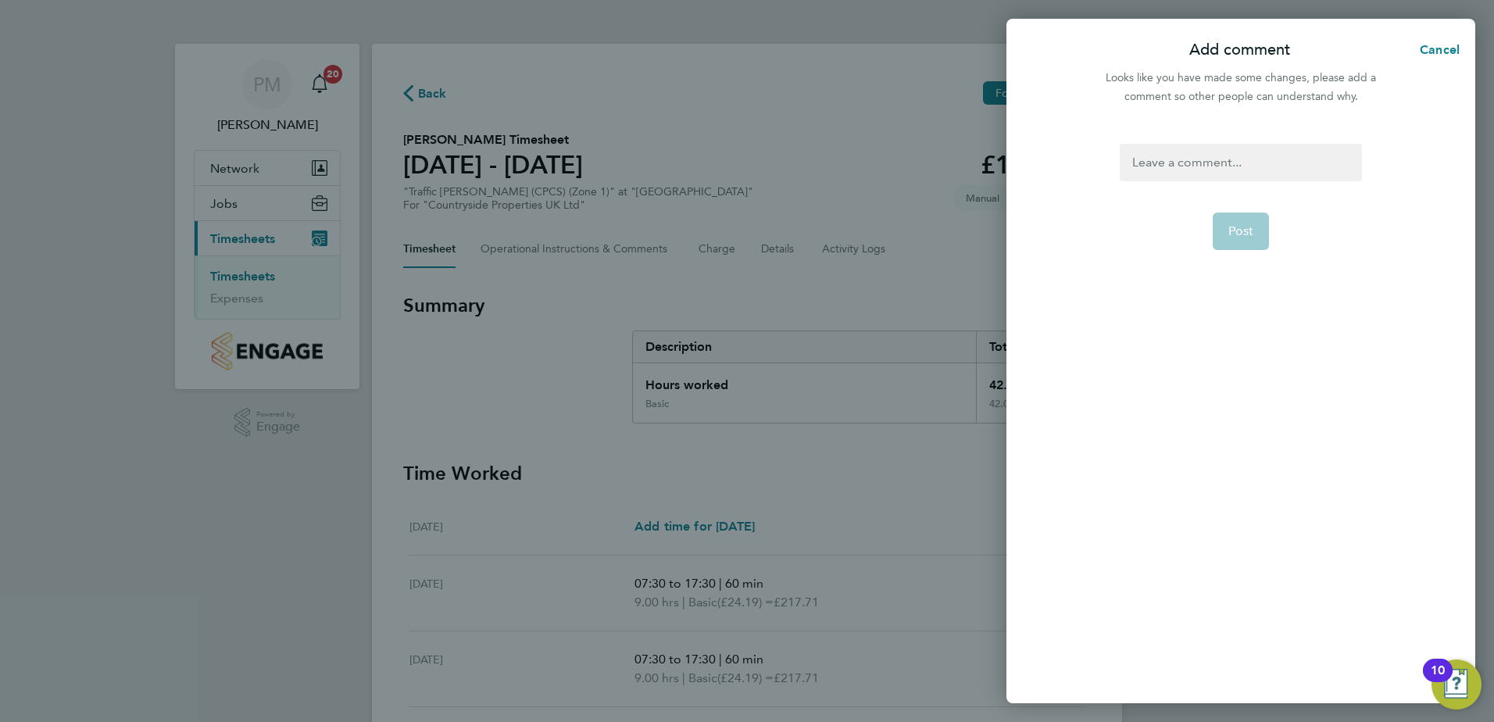
click at [1141, 155] on div at bounding box center [1240, 163] width 241 height 38
click at [1142, 159] on div at bounding box center [1240, 163] width 241 height 38
click at [1238, 240] on button "Post" at bounding box center [1241, 232] width 57 height 38
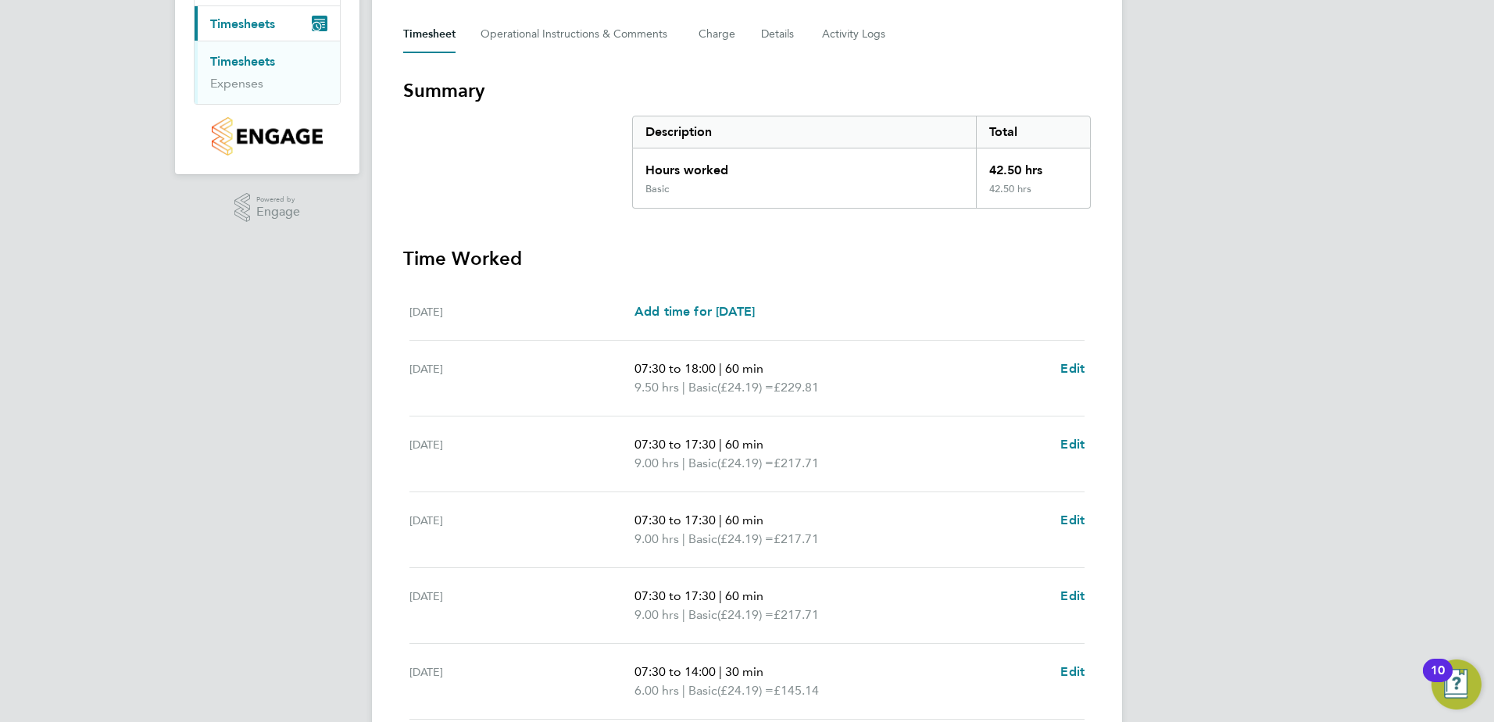
scroll to position [234, 0]
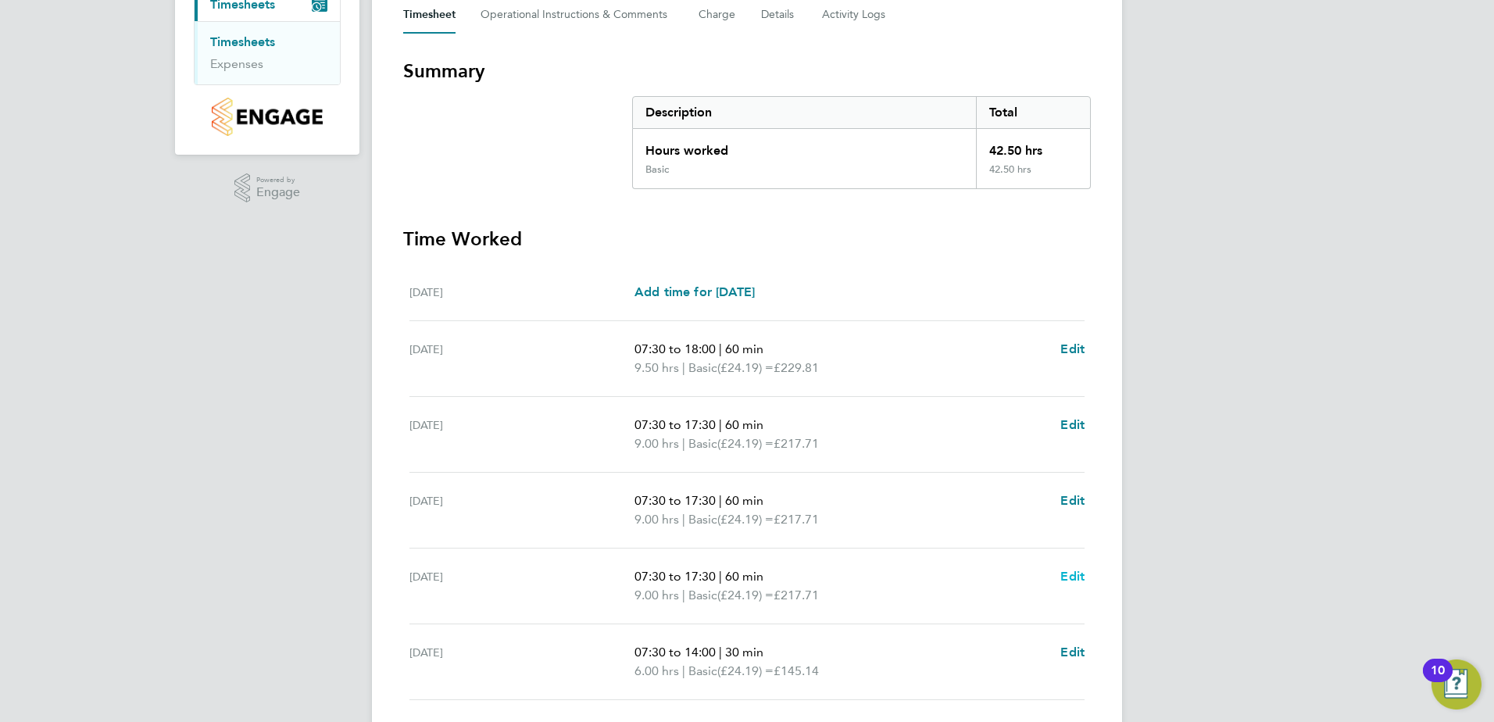
click at [1076, 572] on span "Edit" at bounding box center [1072, 576] width 24 height 15
select select "60"
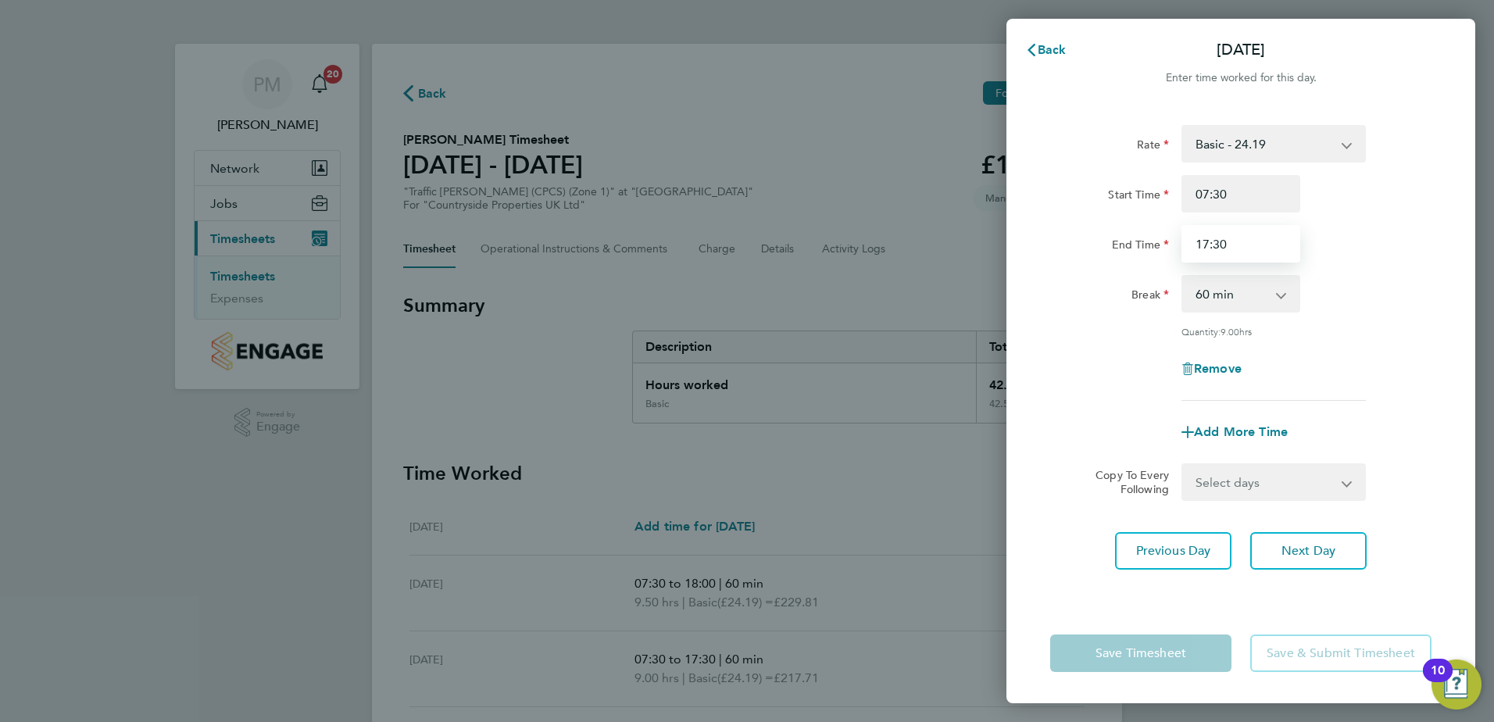
click at [1235, 241] on input "17:30" at bounding box center [1240, 244] width 119 height 38
type input "18:00"
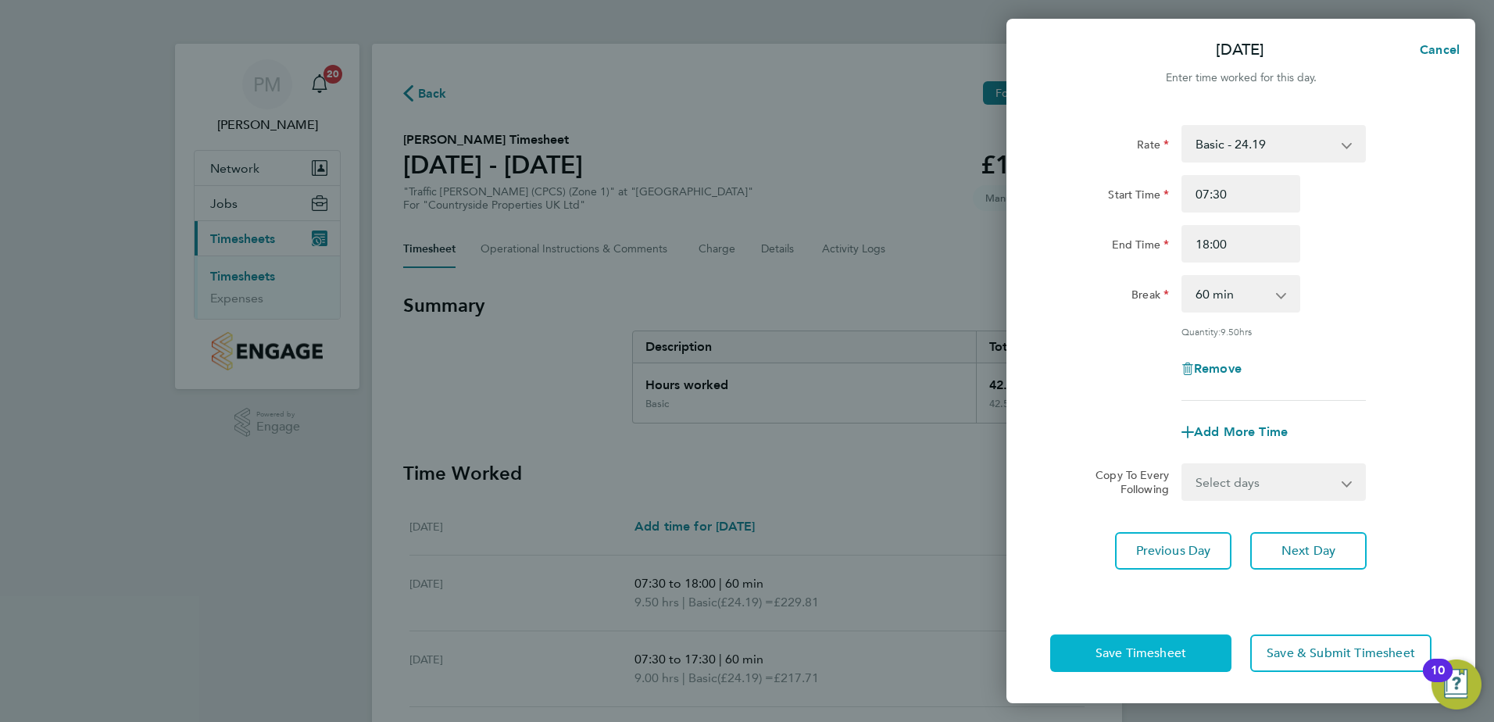
click at [1166, 644] on button "Save Timesheet" at bounding box center [1140, 653] width 181 height 38
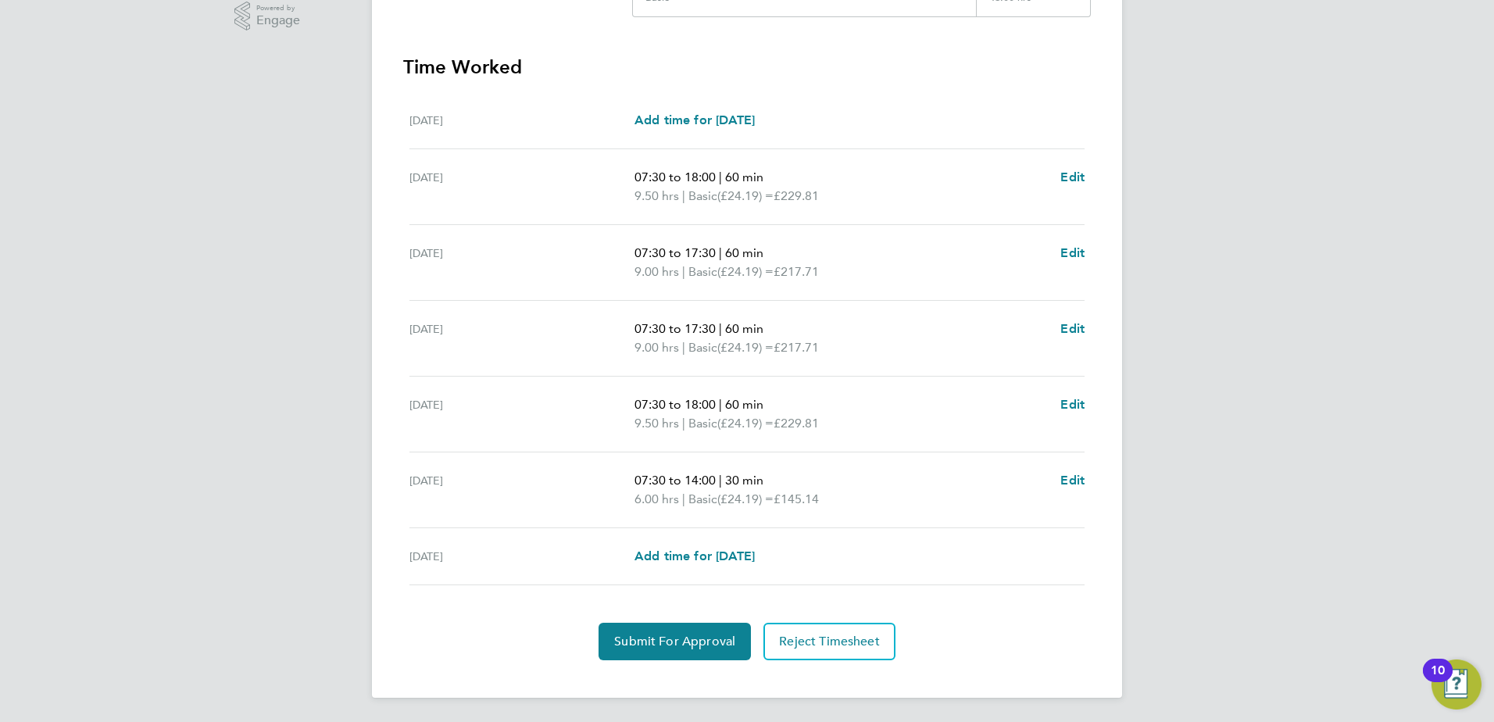
scroll to position [407, 0]
click at [1073, 476] on span "Edit" at bounding box center [1072, 479] width 24 height 15
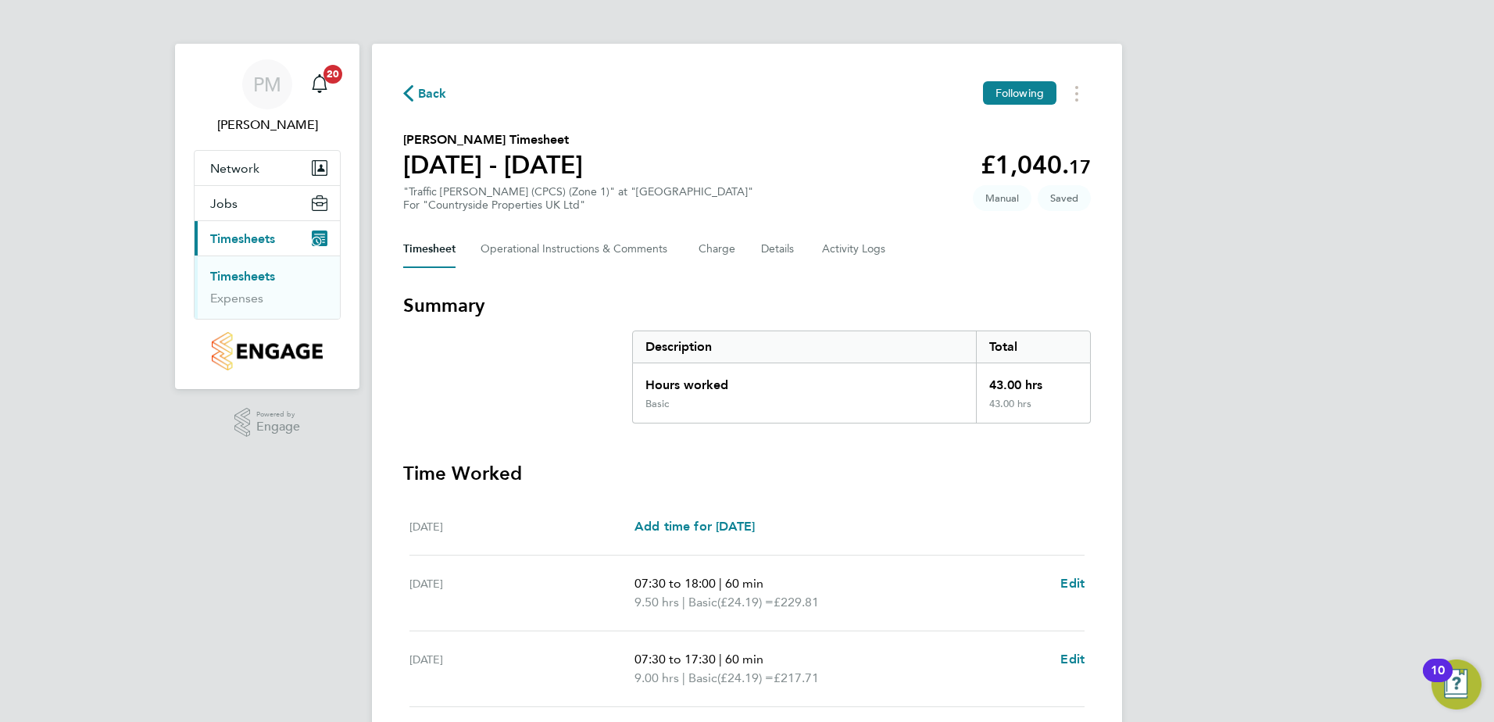
select select "30"
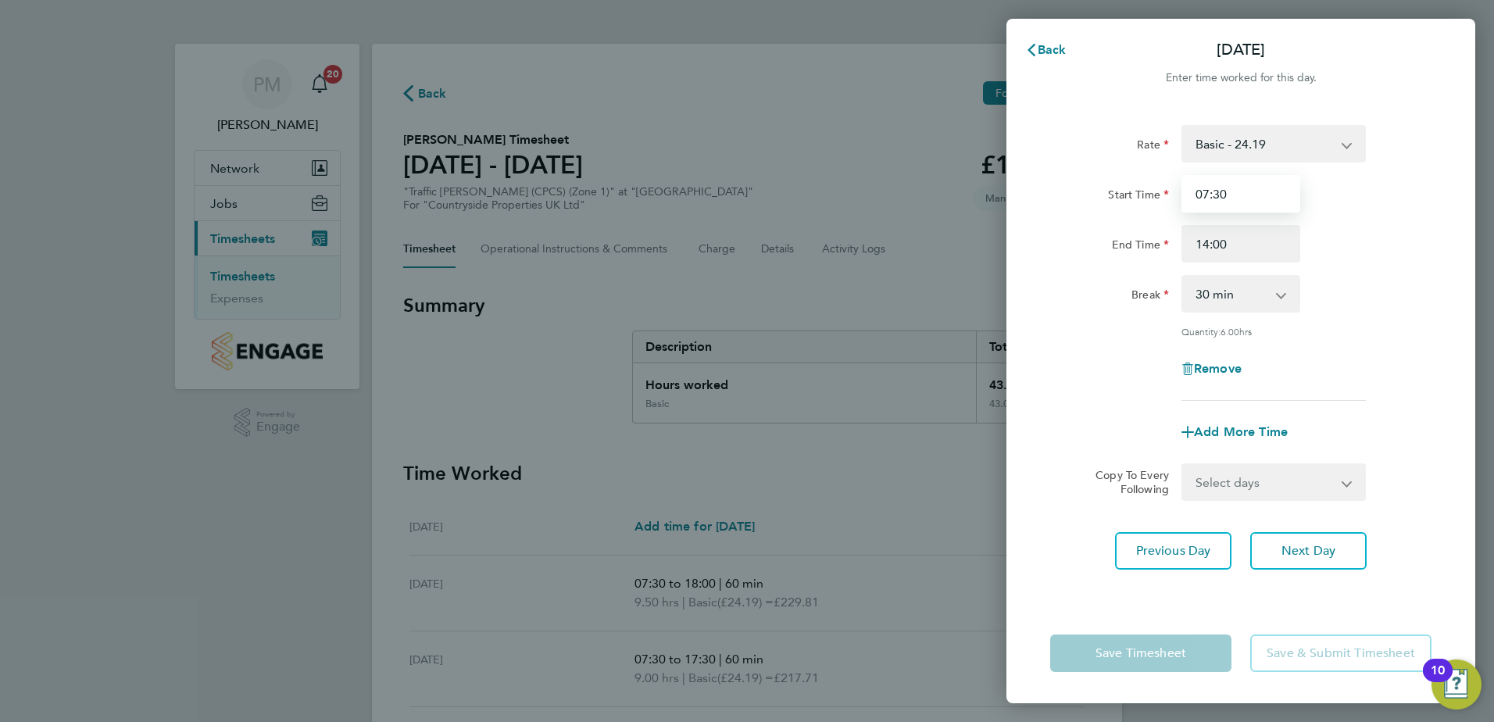
click at [1231, 194] on input "07:30" at bounding box center [1240, 194] width 119 height 38
type input "06:30"
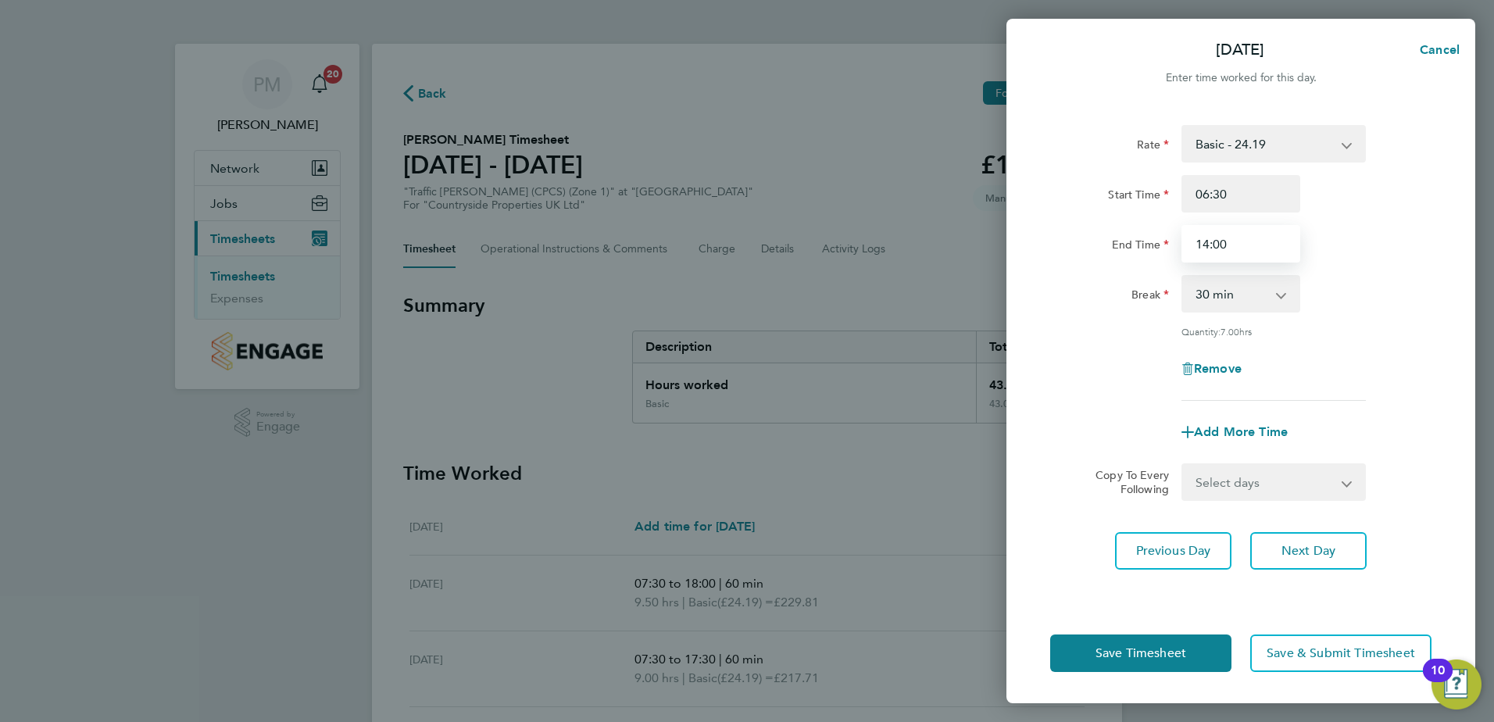
click at [1245, 246] on input "14:00" at bounding box center [1240, 244] width 119 height 38
type input "19:00"
click at [1177, 647] on span "Save Timesheet" at bounding box center [1140, 653] width 91 height 16
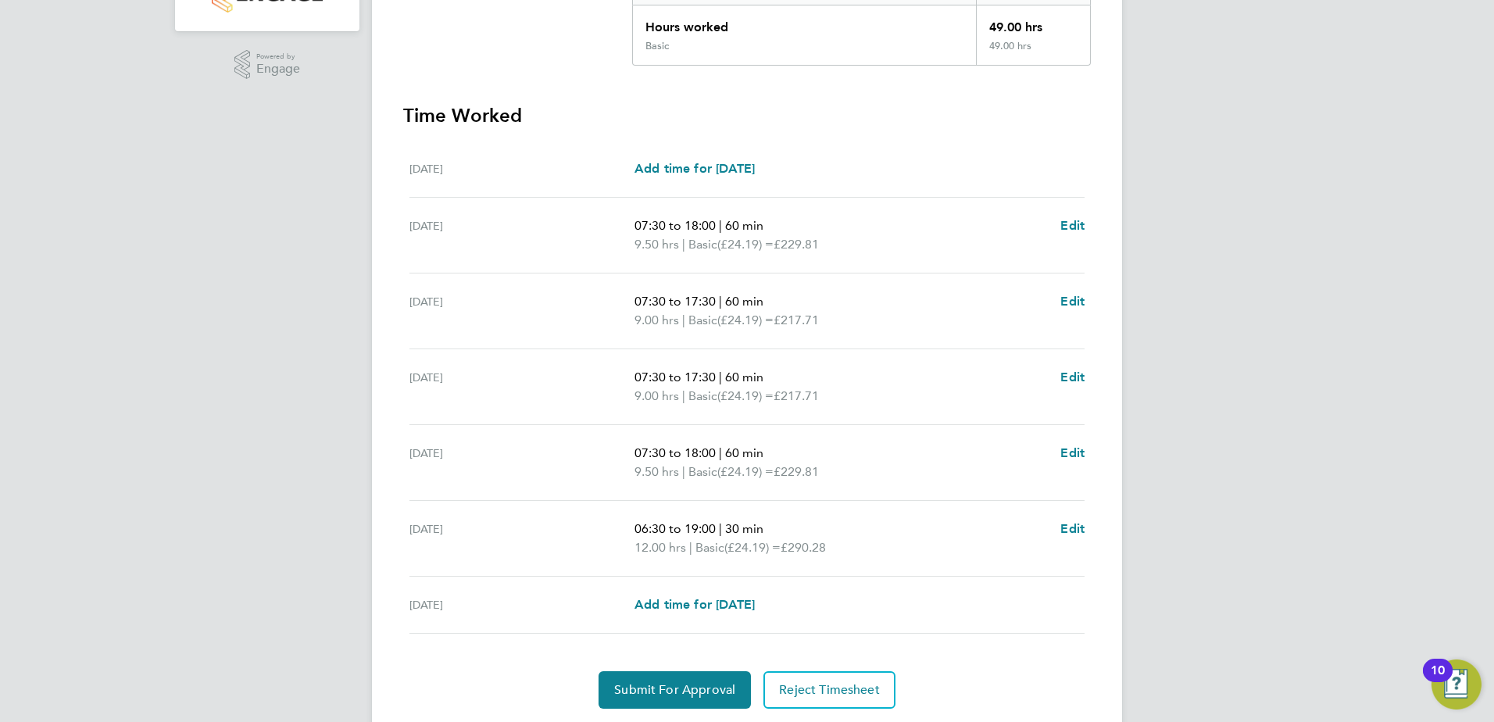
scroll to position [407, 0]
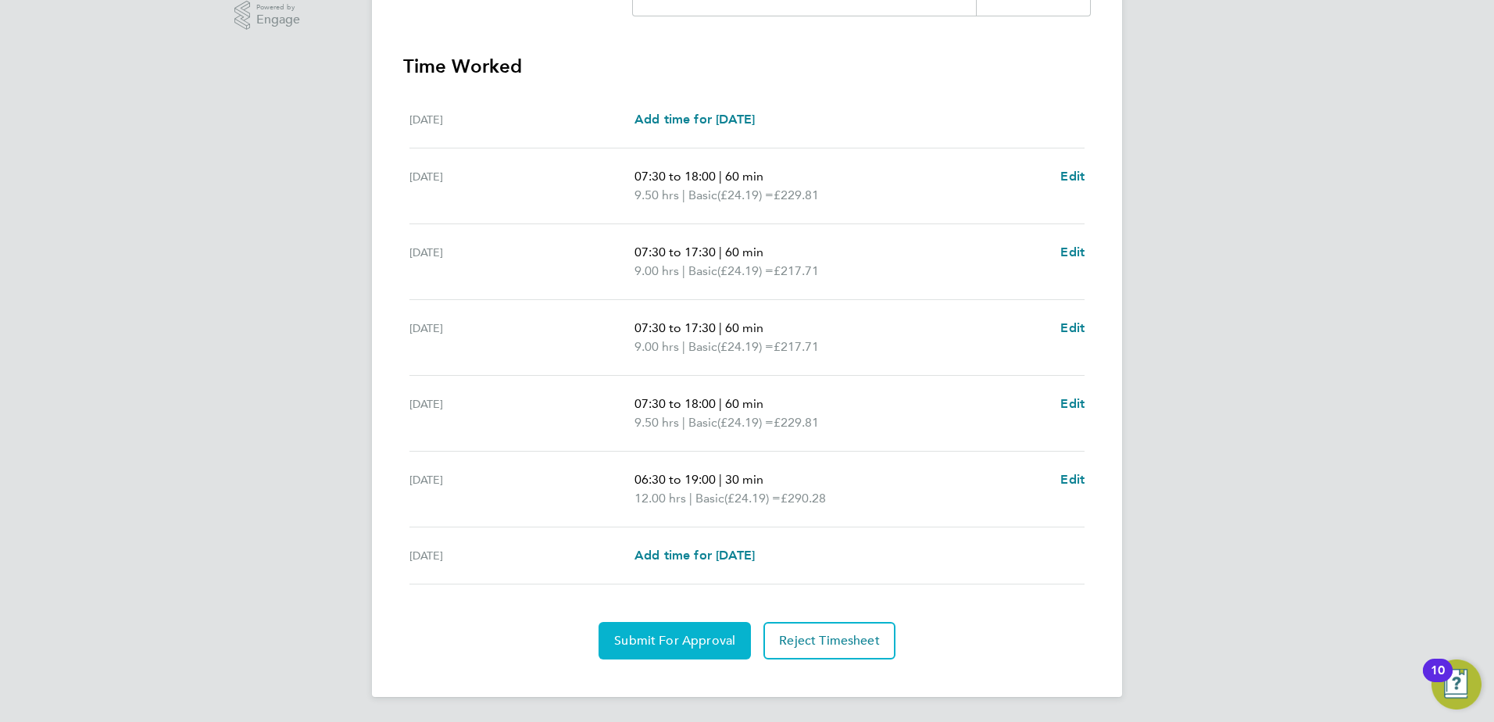
click at [688, 634] on span "Submit For Approval" at bounding box center [674, 641] width 121 height 16
click at [686, 634] on span "Approve Timesheet" at bounding box center [674, 641] width 115 height 16
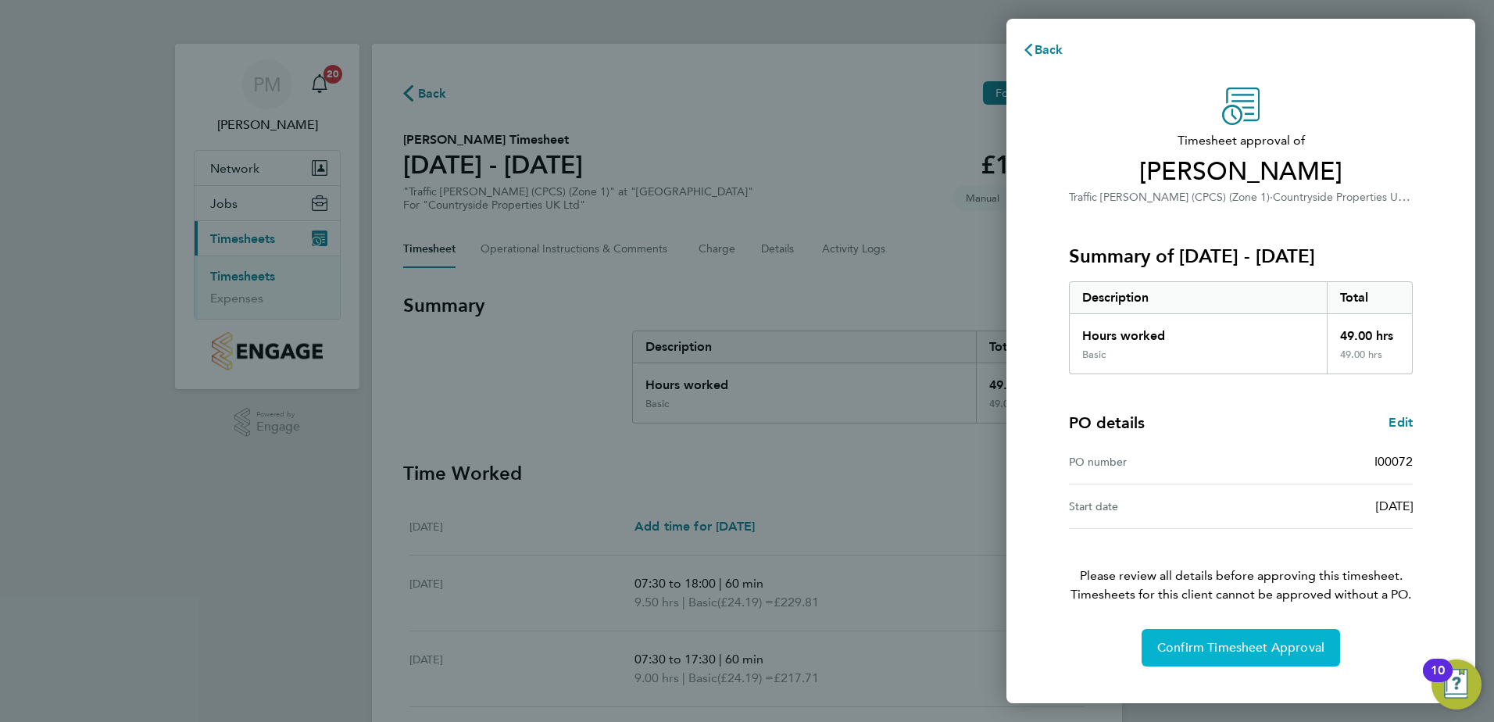
click at [1203, 650] on span "Confirm Timesheet Approval" at bounding box center [1240, 648] width 167 height 16
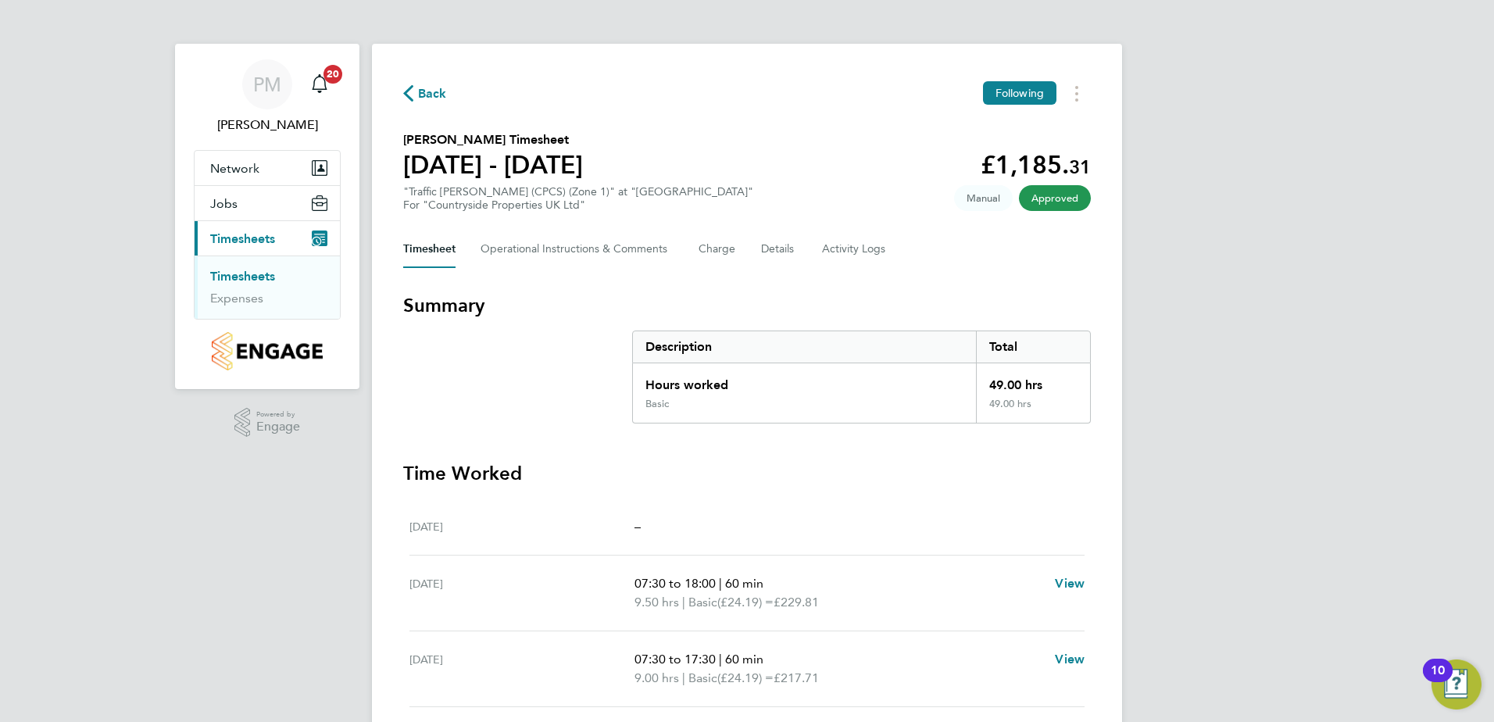
click at [254, 272] on link "Timesheets" at bounding box center [242, 276] width 65 height 15
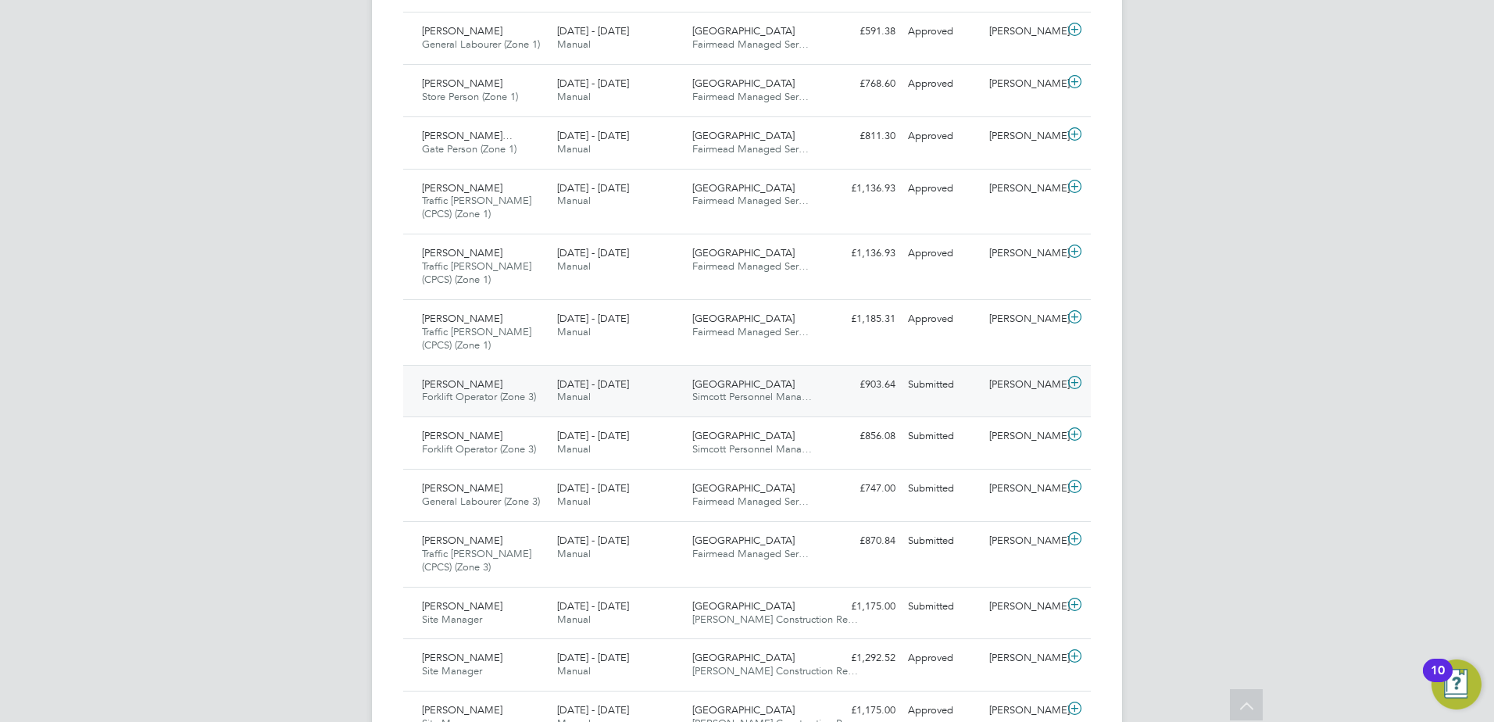
click at [459, 387] on span "[PERSON_NAME]" at bounding box center [462, 383] width 80 height 13
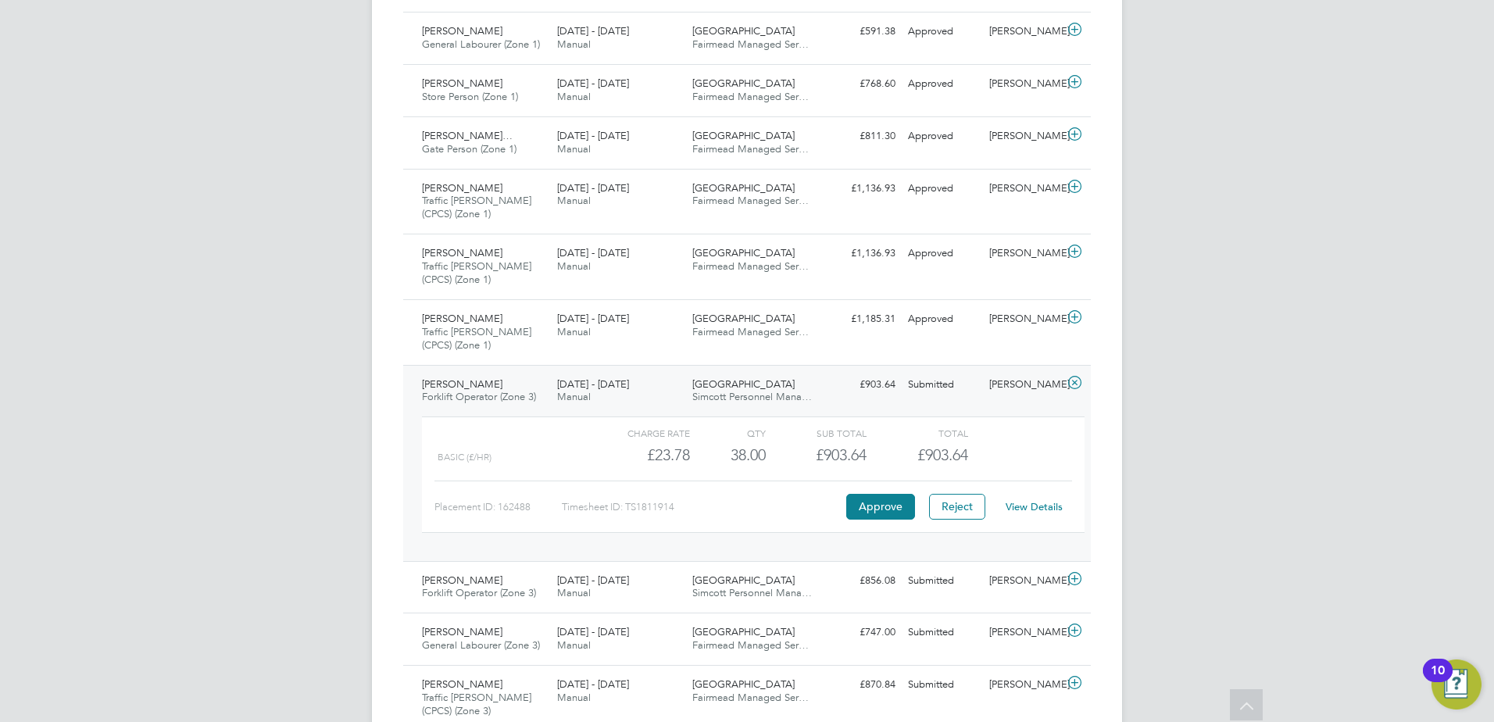
click at [1034, 506] on link "View Details" at bounding box center [1033, 506] width 57 height 13
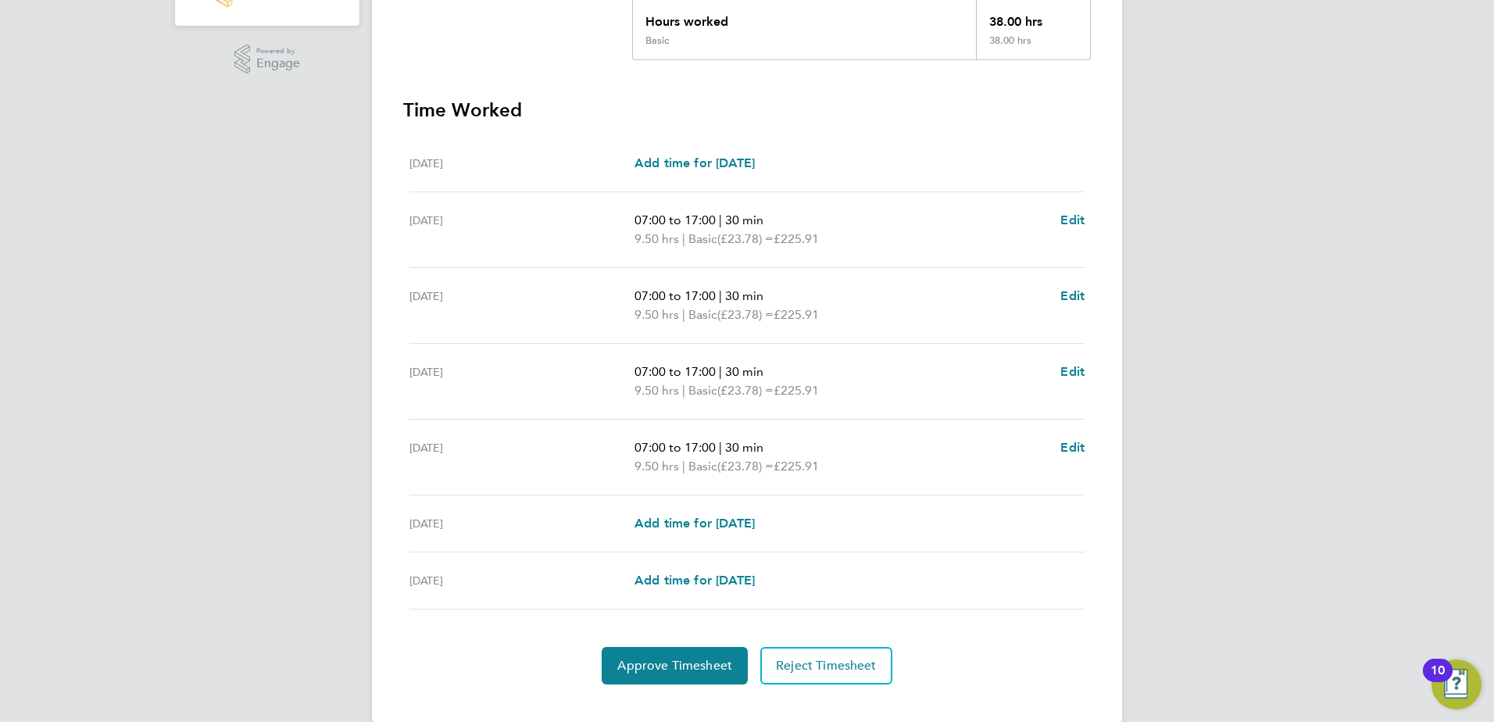
scroll to position [388, 0]
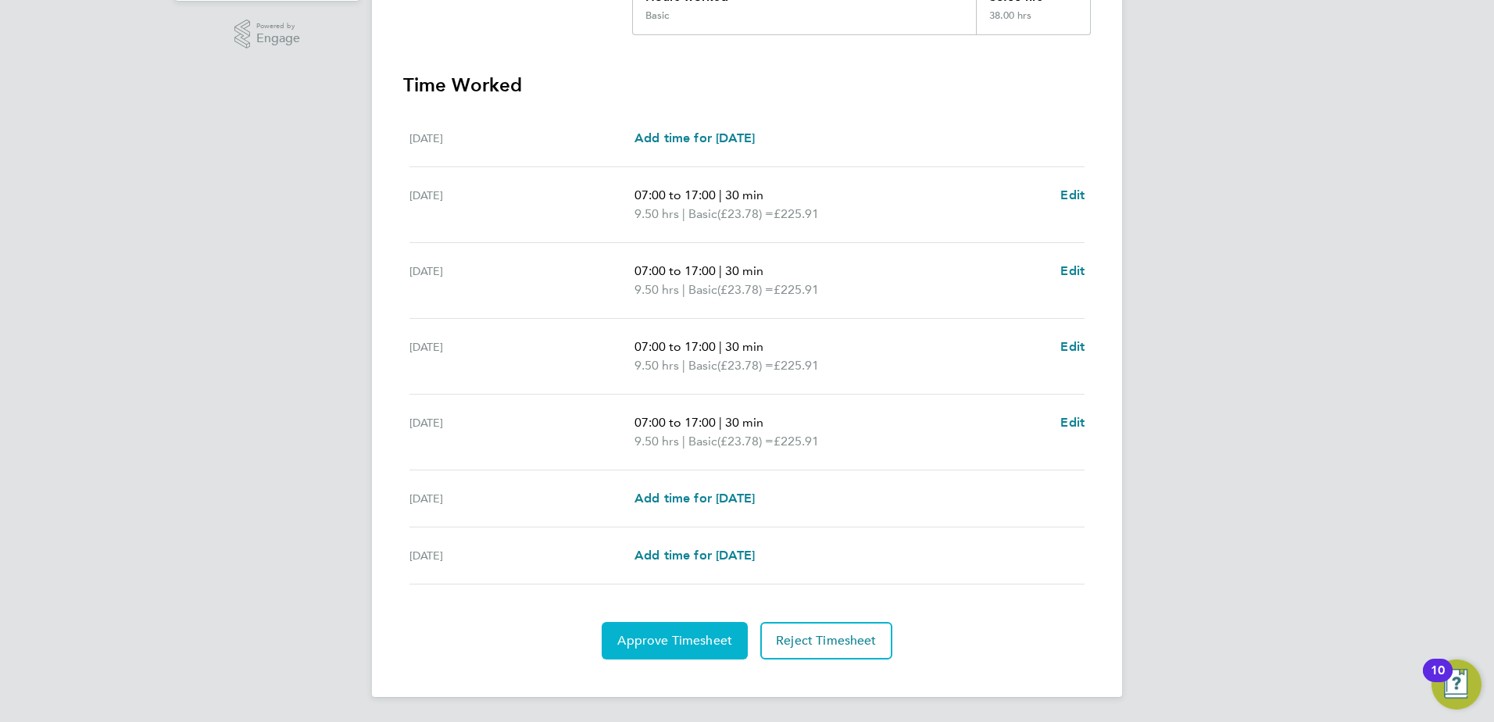
click at [651, 652] on button "Approve Timesheet" at bounding box center [675, 641] width 146 height 38
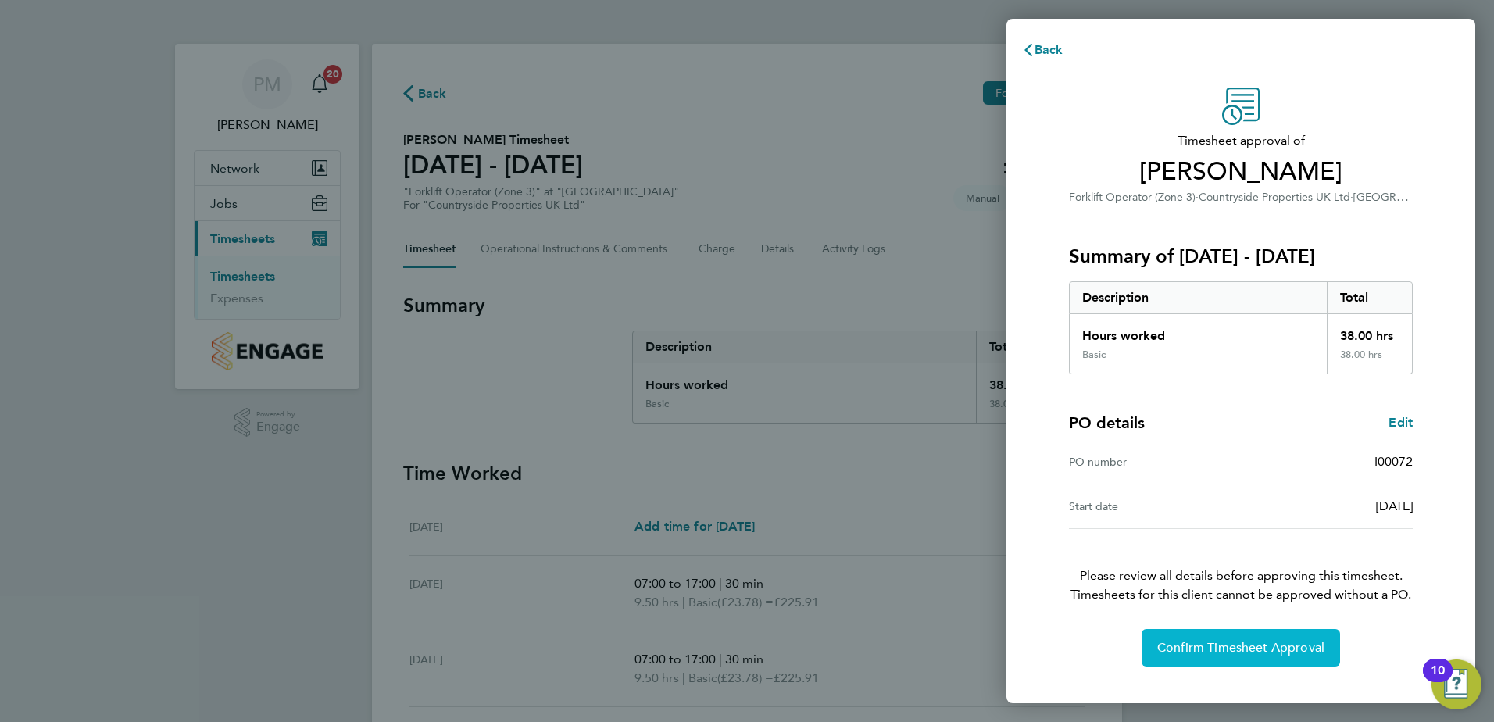
click at [1248, 630] on button "Confirm Timesheet Approval" at bounding box center [1240, 648] width 198 height 38
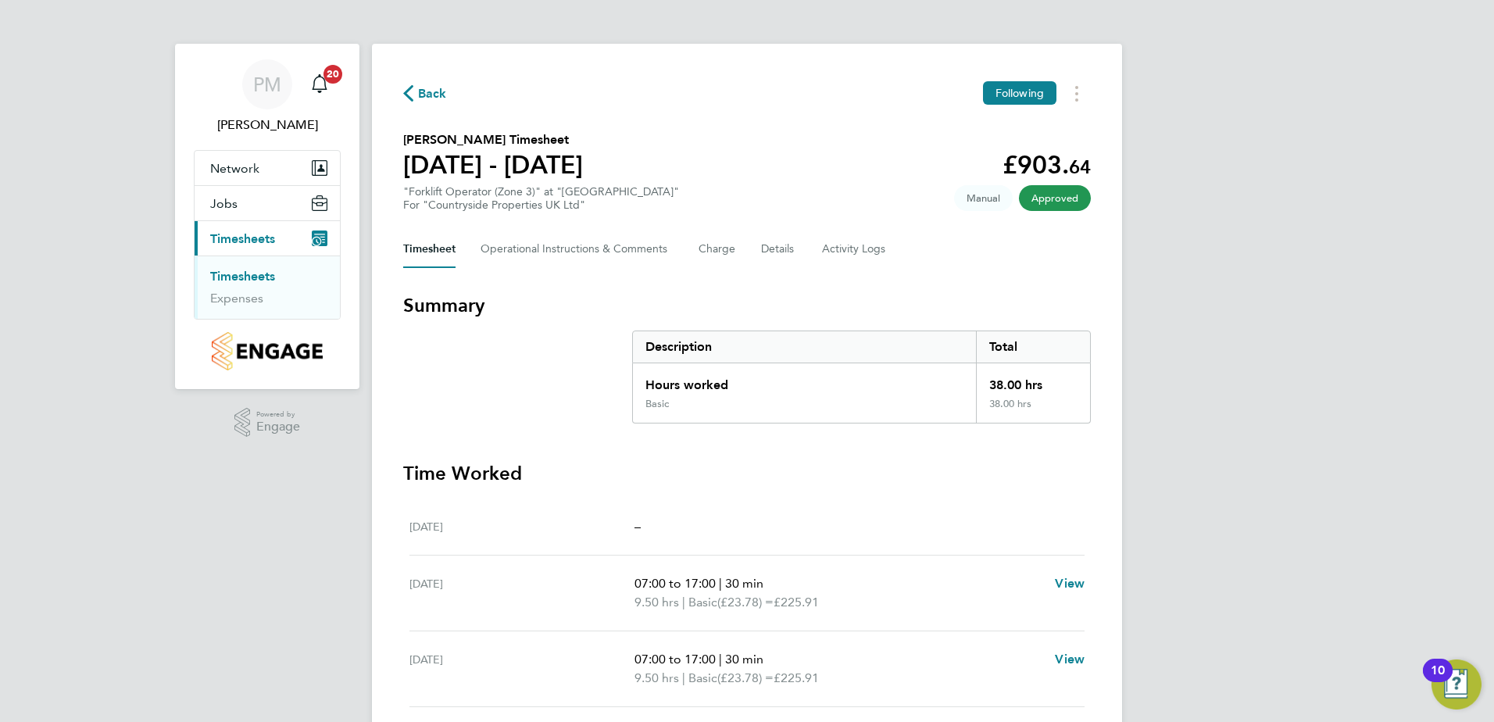
click at [257, 270] on link "Timesheets" at bounding box center [242, 276] width 65 height 15
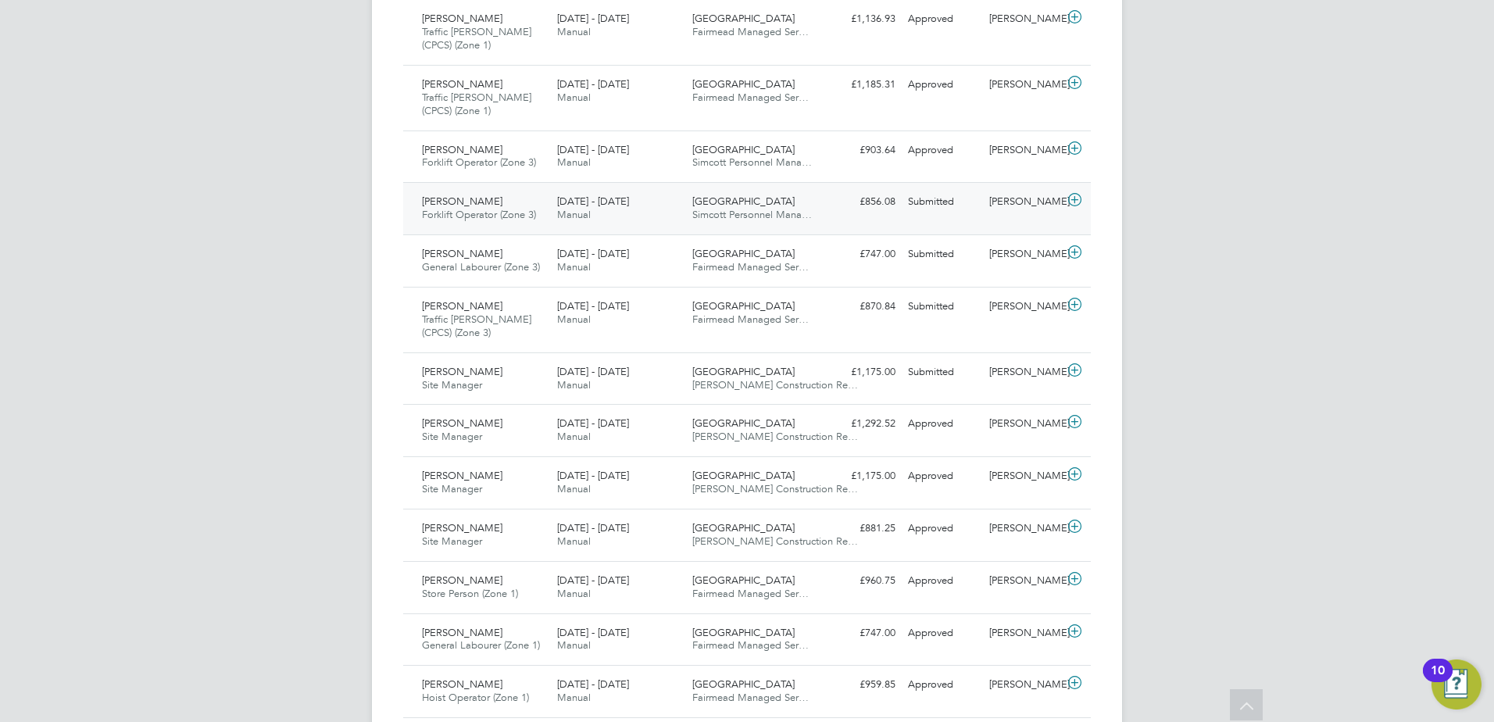
click at [463, 202] on span "[PERSON_NAME]" at bounding box center [462, 201] width 80 height 13
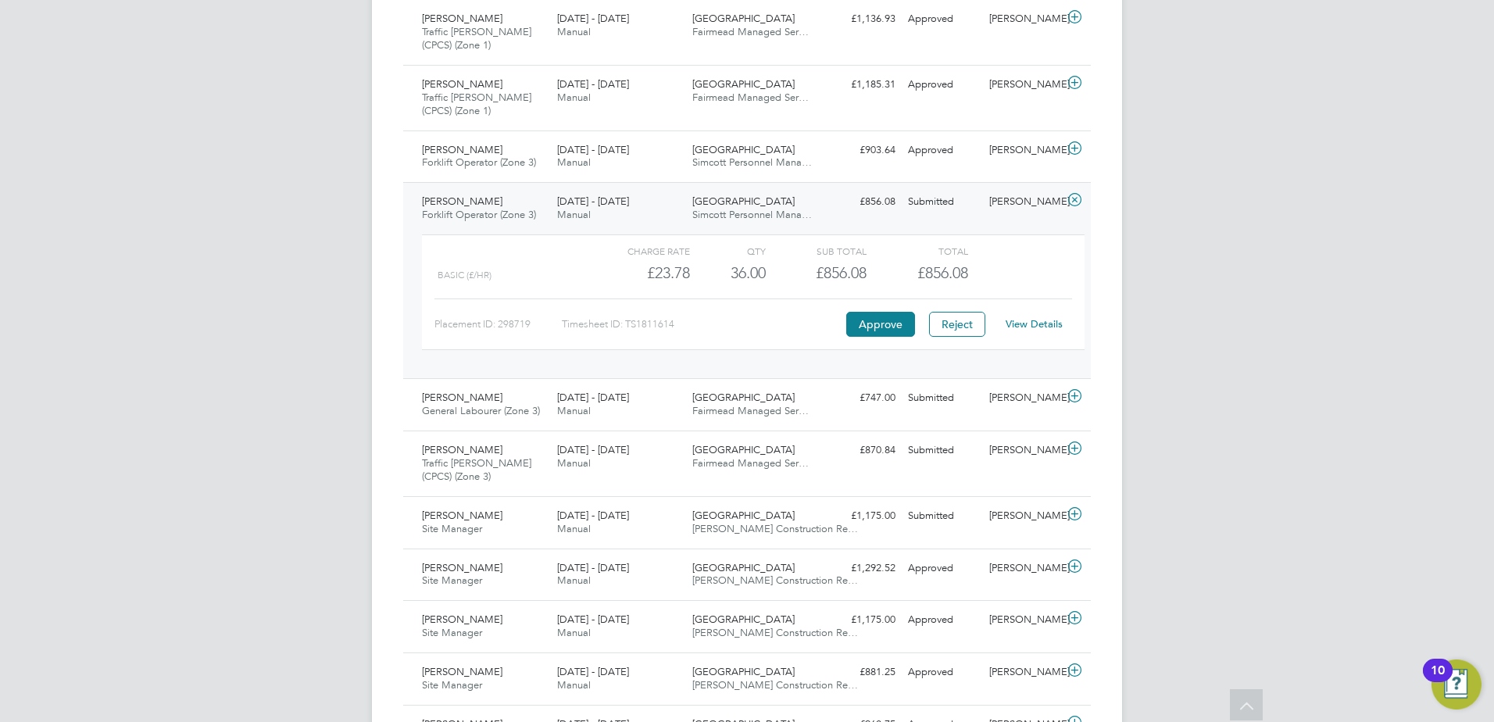
click at [1043, 321] on link "View Details" at bounding box center [1033, 323] width 57 height 13
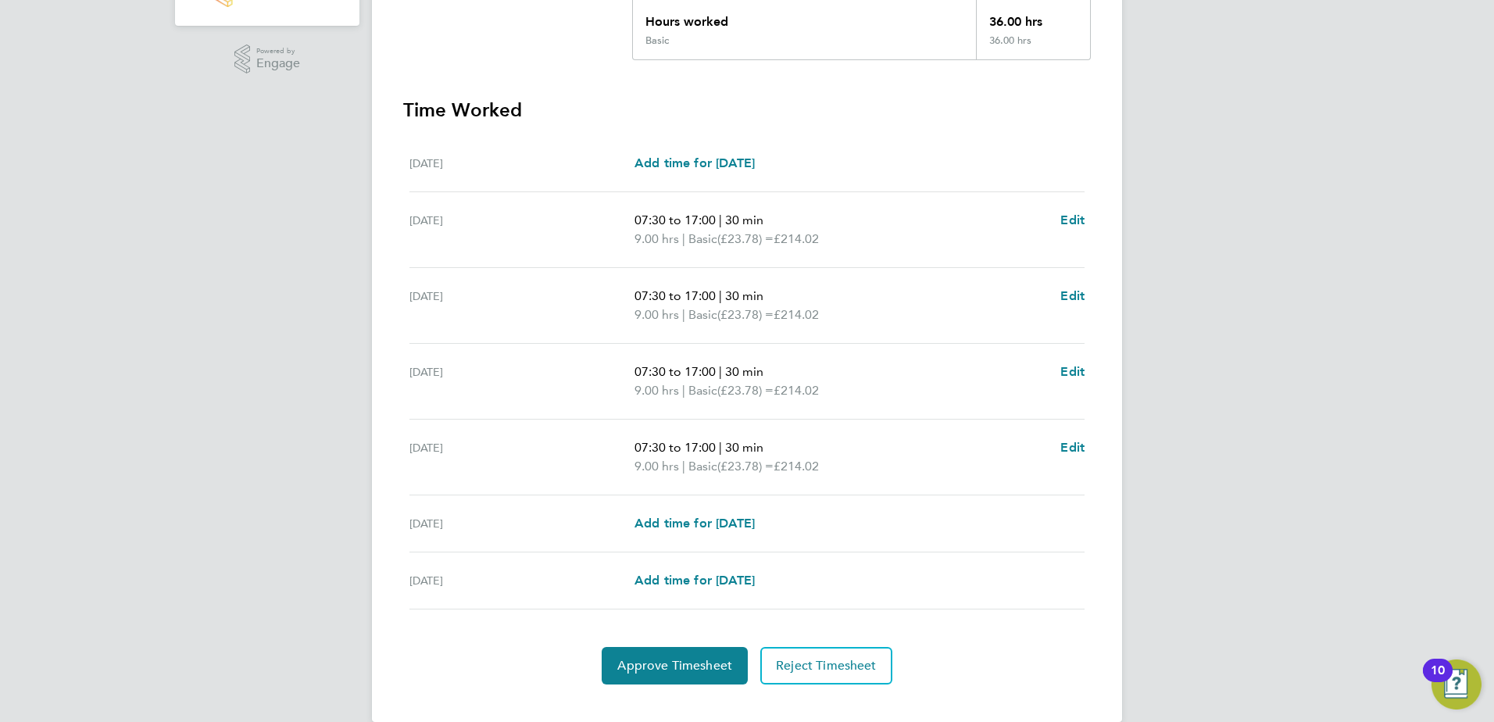
scroll to position [388, 0]
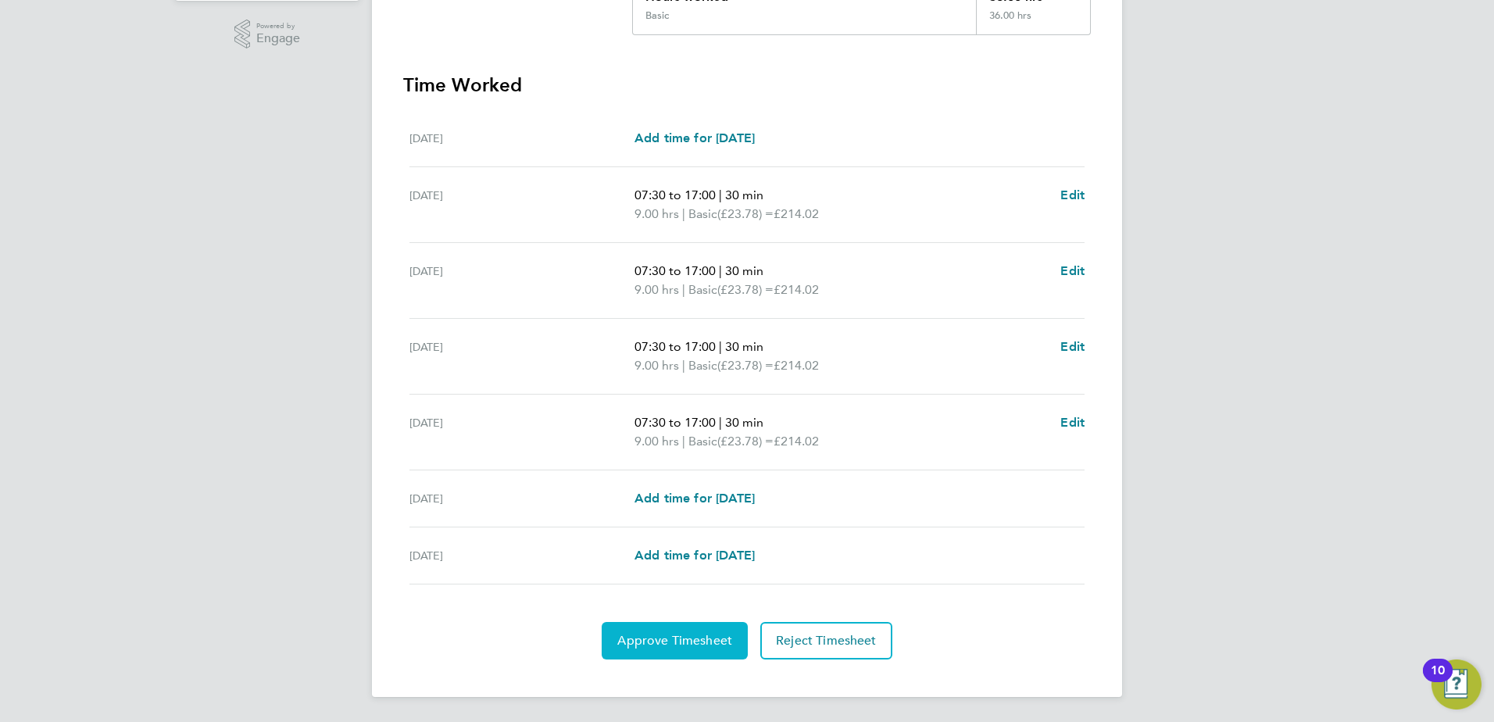
click at [680, 638] on span "Approve Timesheet" at bounding box center [674, 641] width 115 height 16
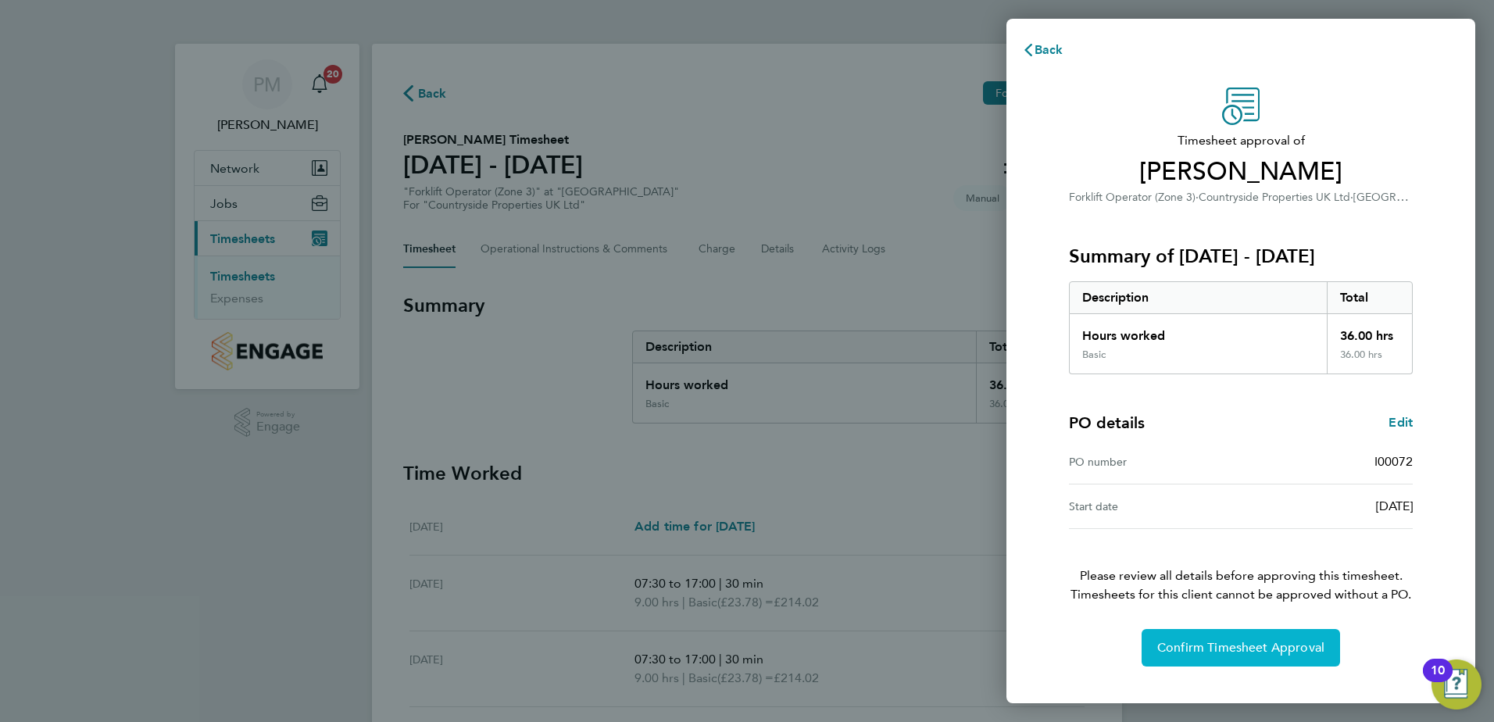
click at [1259, 649] on span "Confirm Timesheet Approval" at bounding box center [1240, 648] width 167 height 16
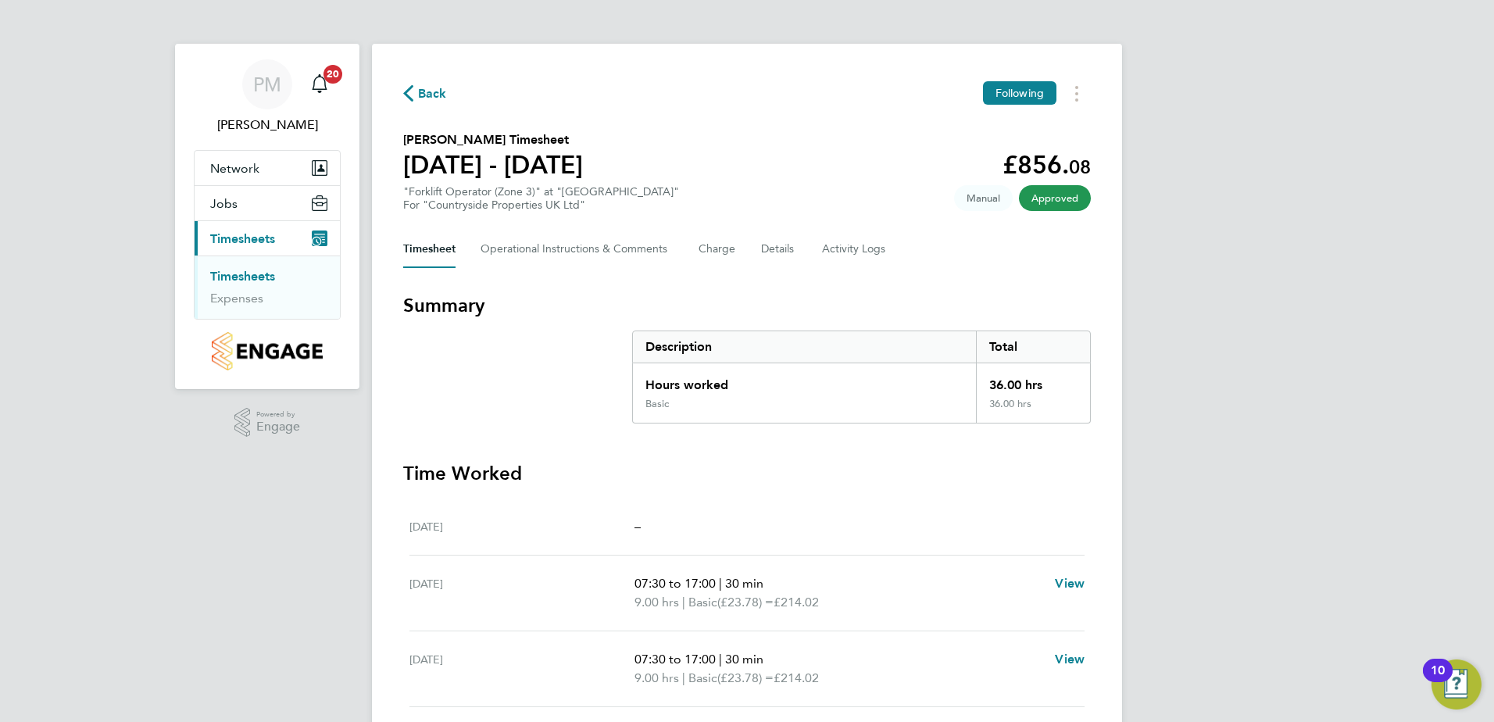
click at [220, 273] on link "Timesheets" at bounding box center [242, 276] width 65 height 15
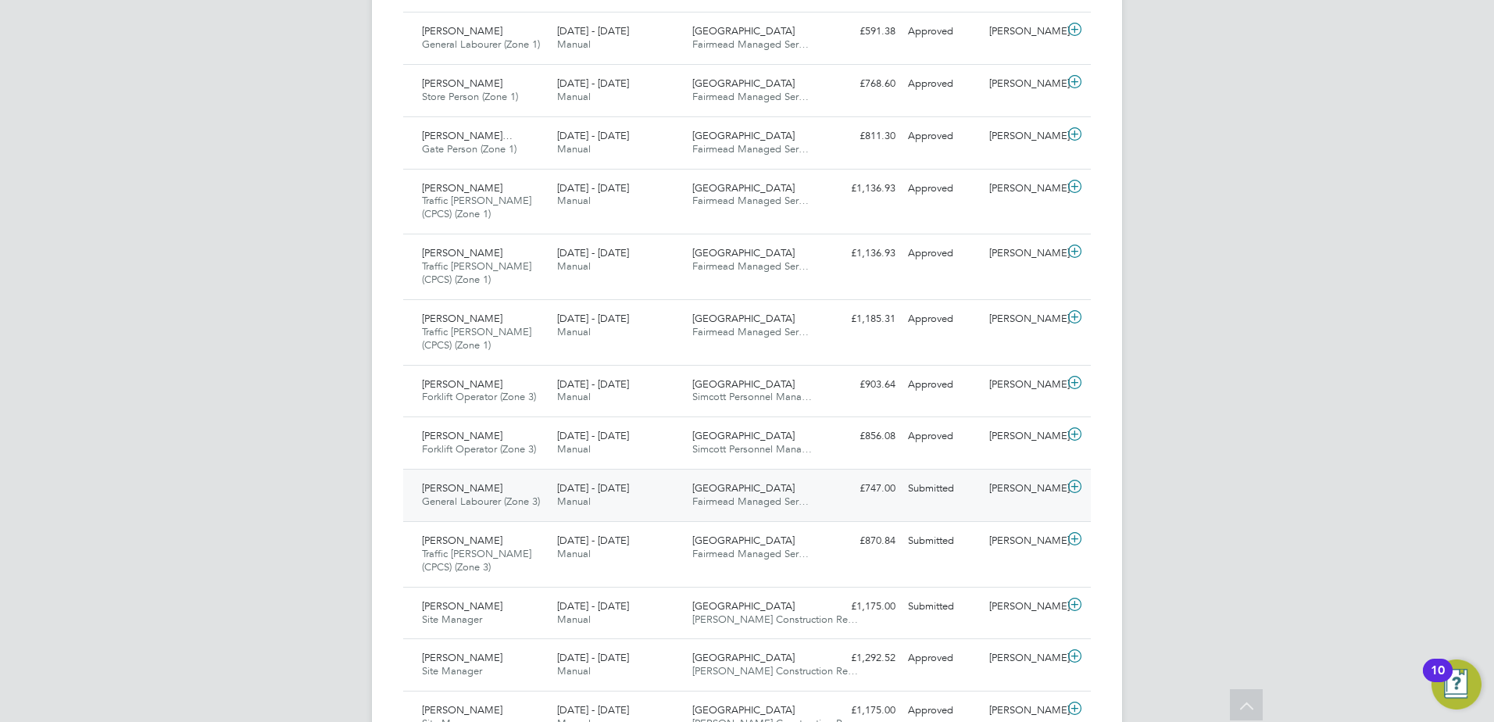
click at [470, 490] on span "[PERSON_NAME]" at bounding box center [462, 487] width 80 height 13
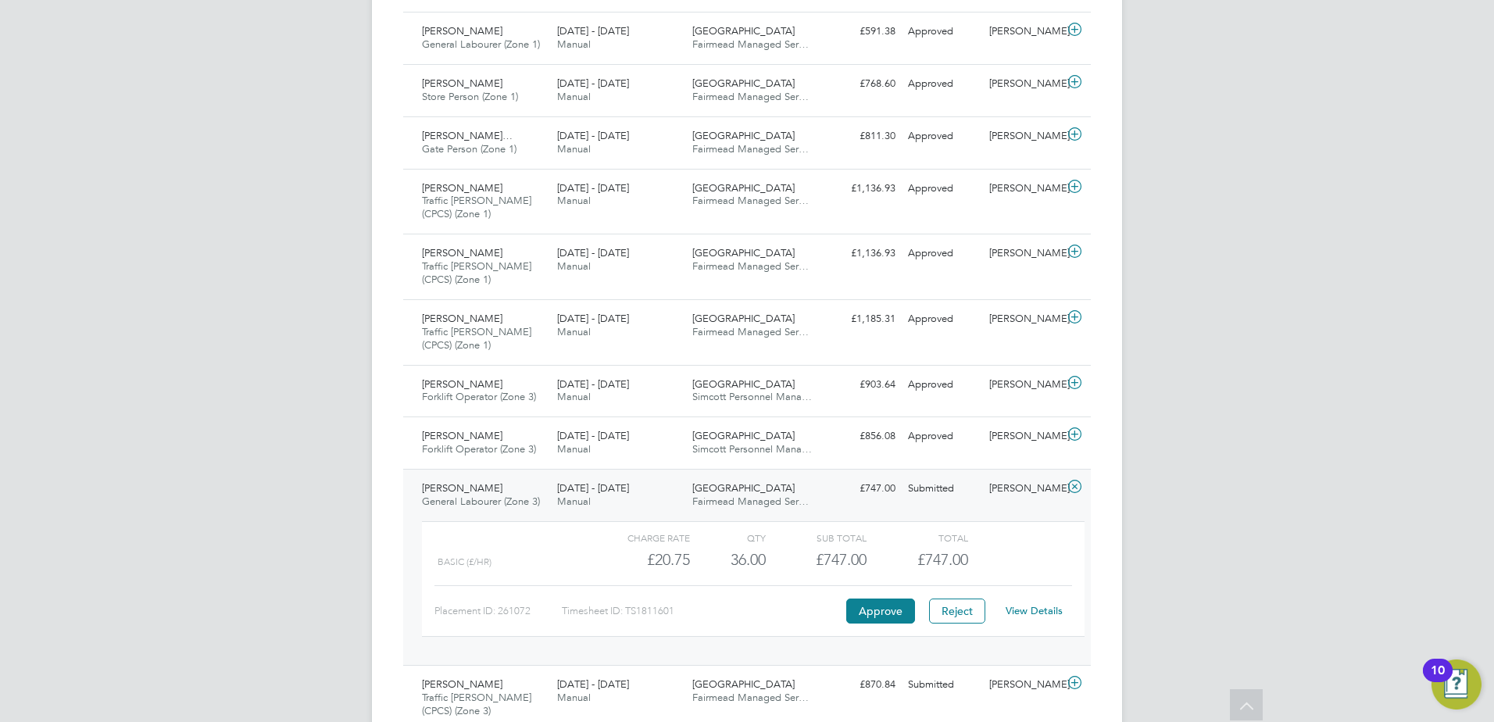
click at [1027, 609] on link "View Details" at bounding box center [1033, 610] width 57 height 13
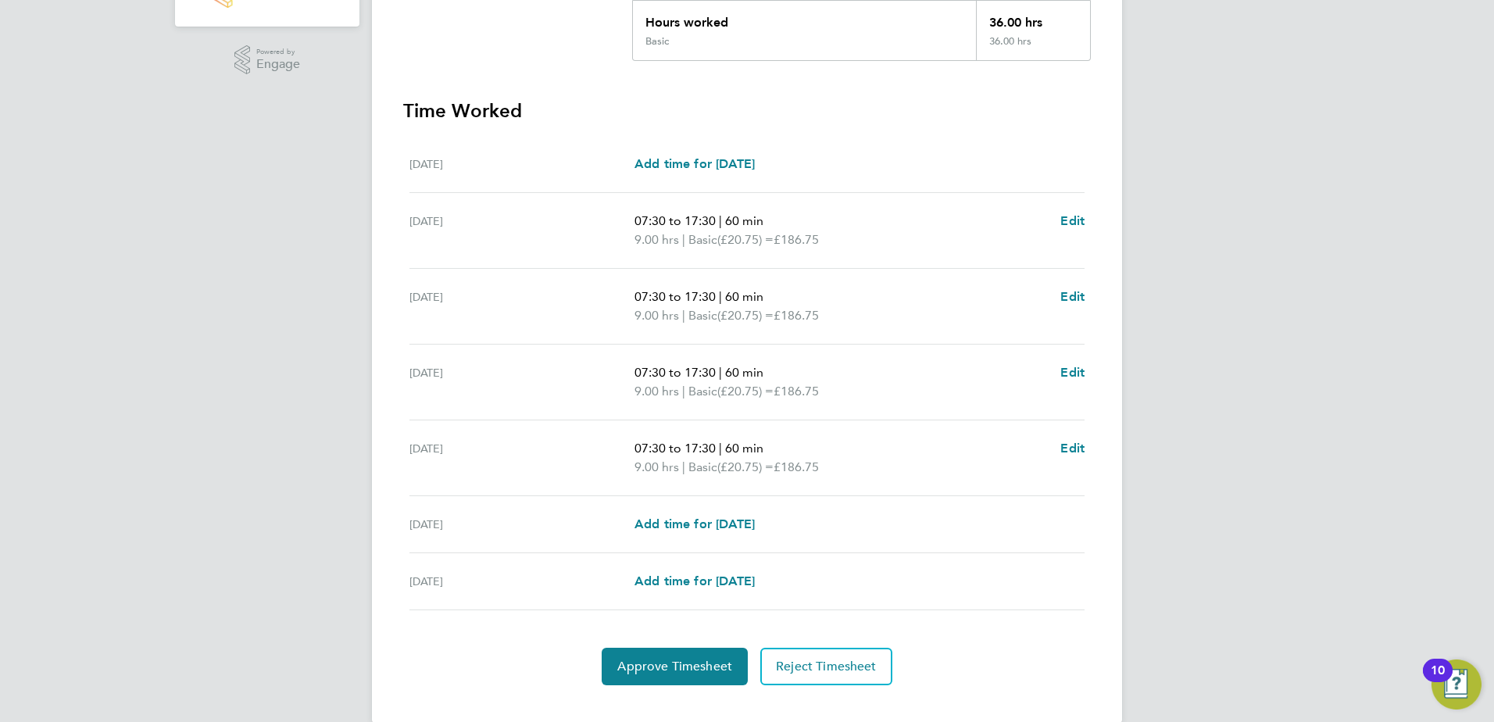
scroll to position [388, 0]
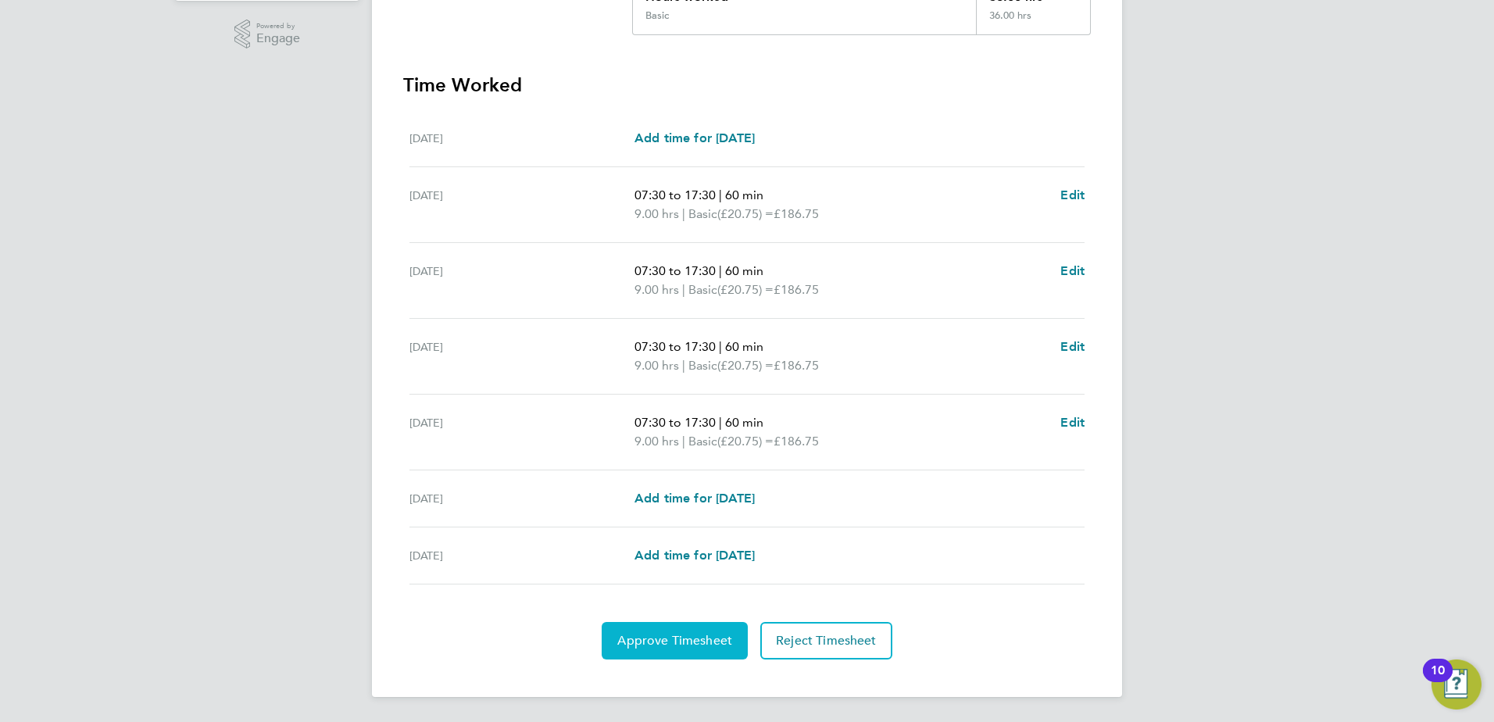
click at [716, 640] on span "Approve Timesheet" at bounding box center [674, 641] width 115 height 16
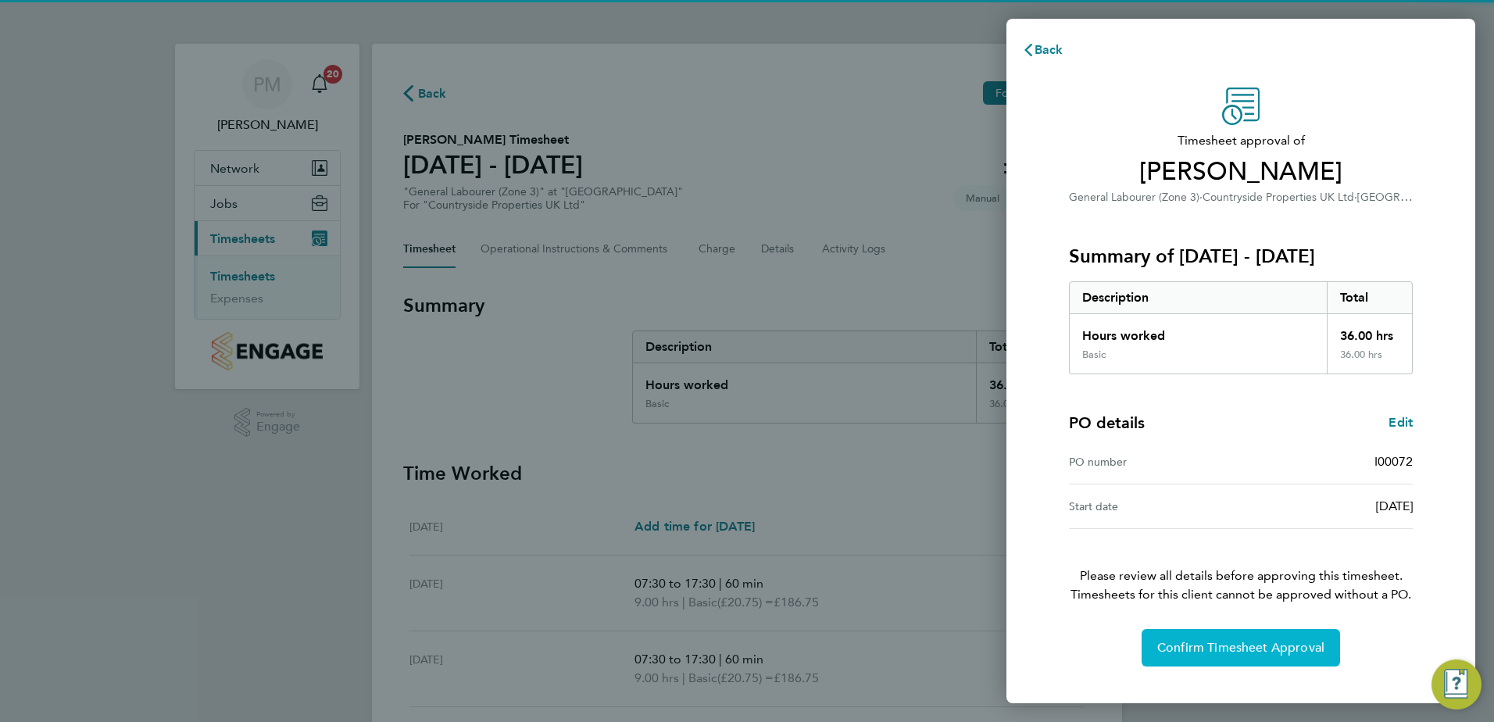
click at [1191, 639] on button "Confirm Timesheet Approval" at bounding box center [1240, 648] width 198 height 38
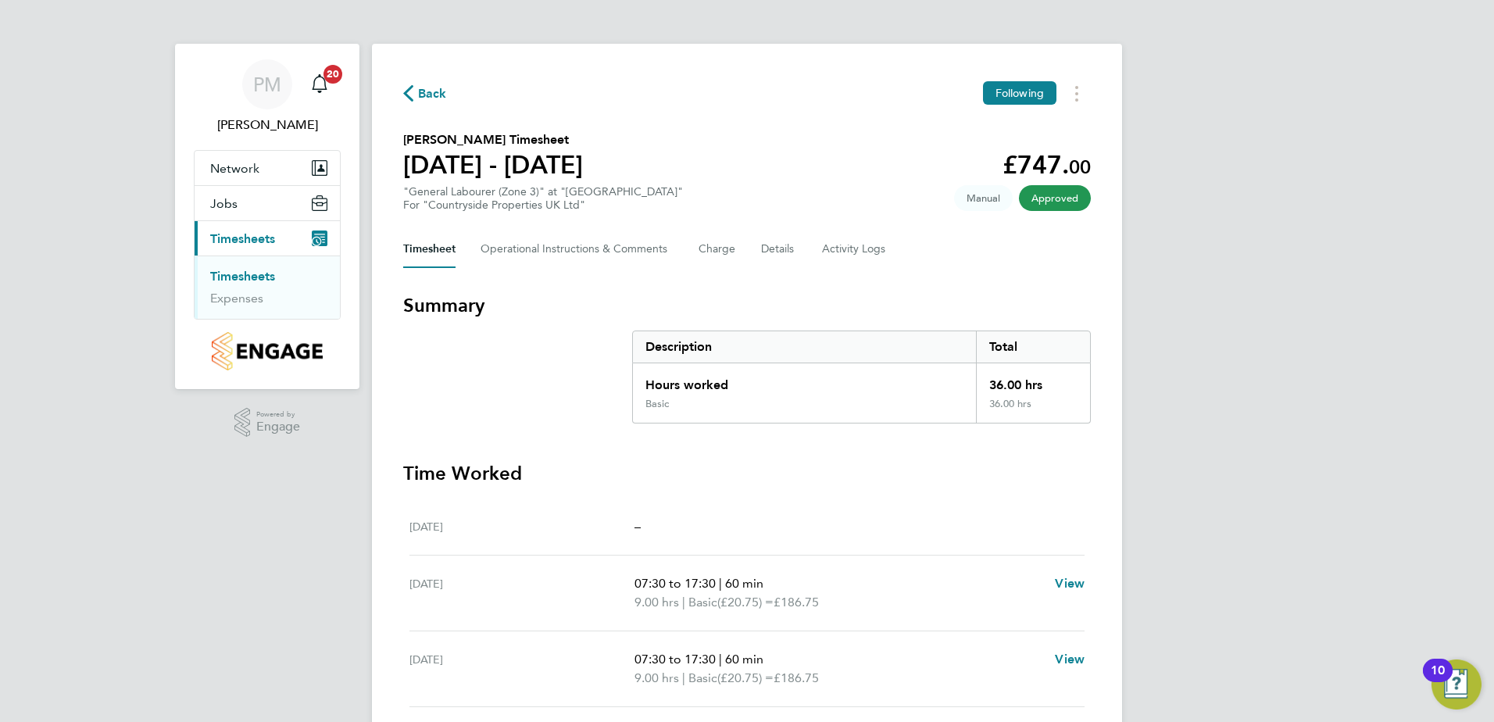
click at [241, 270] on link "Timesheets" at bounding box center [242, 276] width 65 height 15
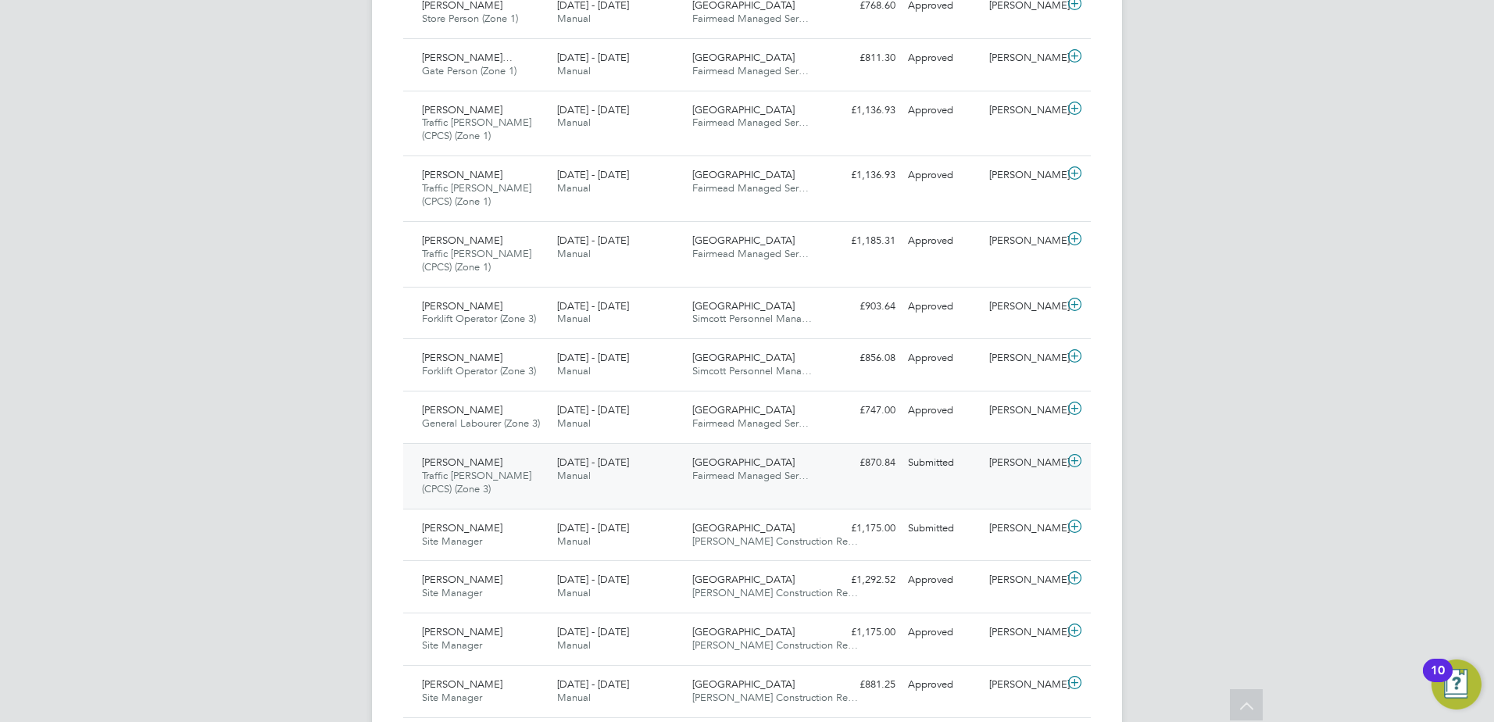
click at [460, 460] on span "[PERSON_NAME]" at bounding box center [462, 461] width 80 height 13
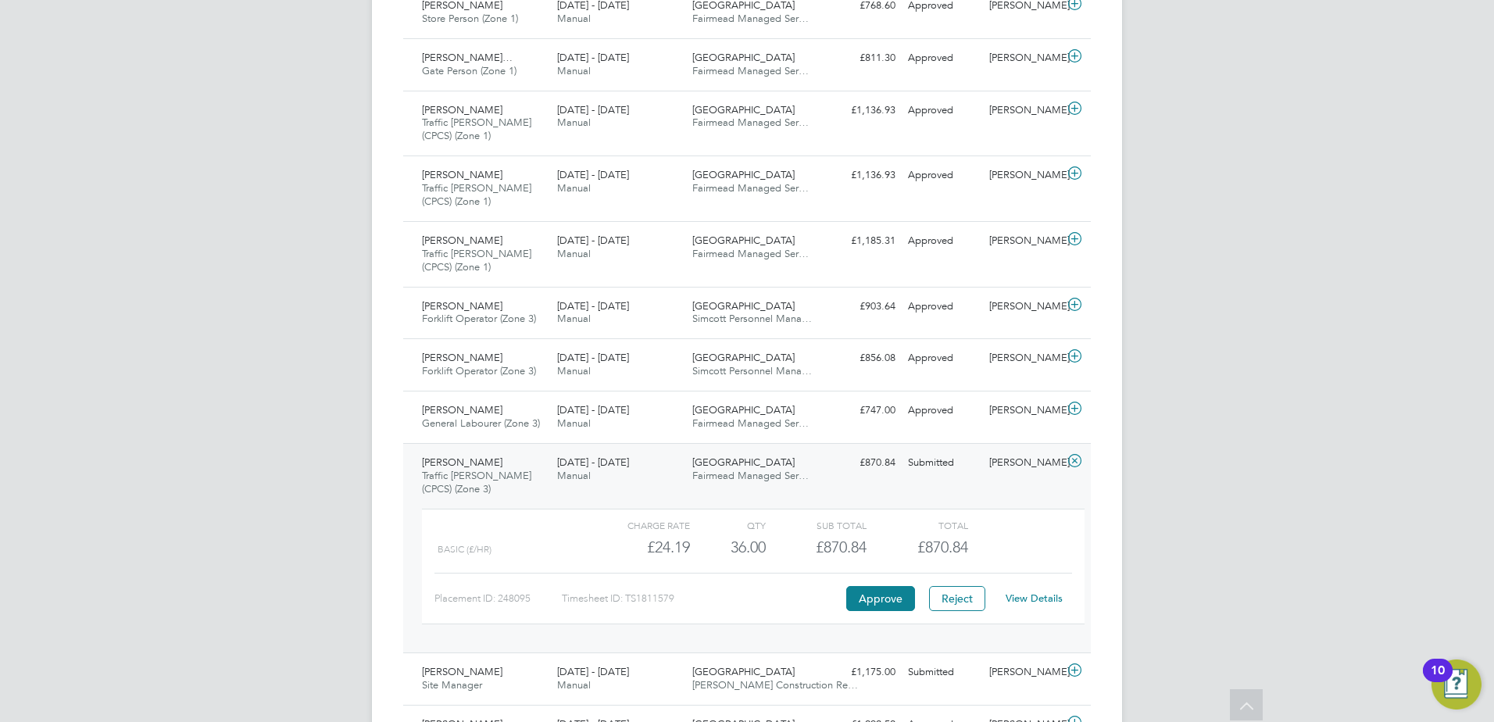
click at [1022, 594] on link "View Details" at bounding box center [1033, 597] width 57 height 13
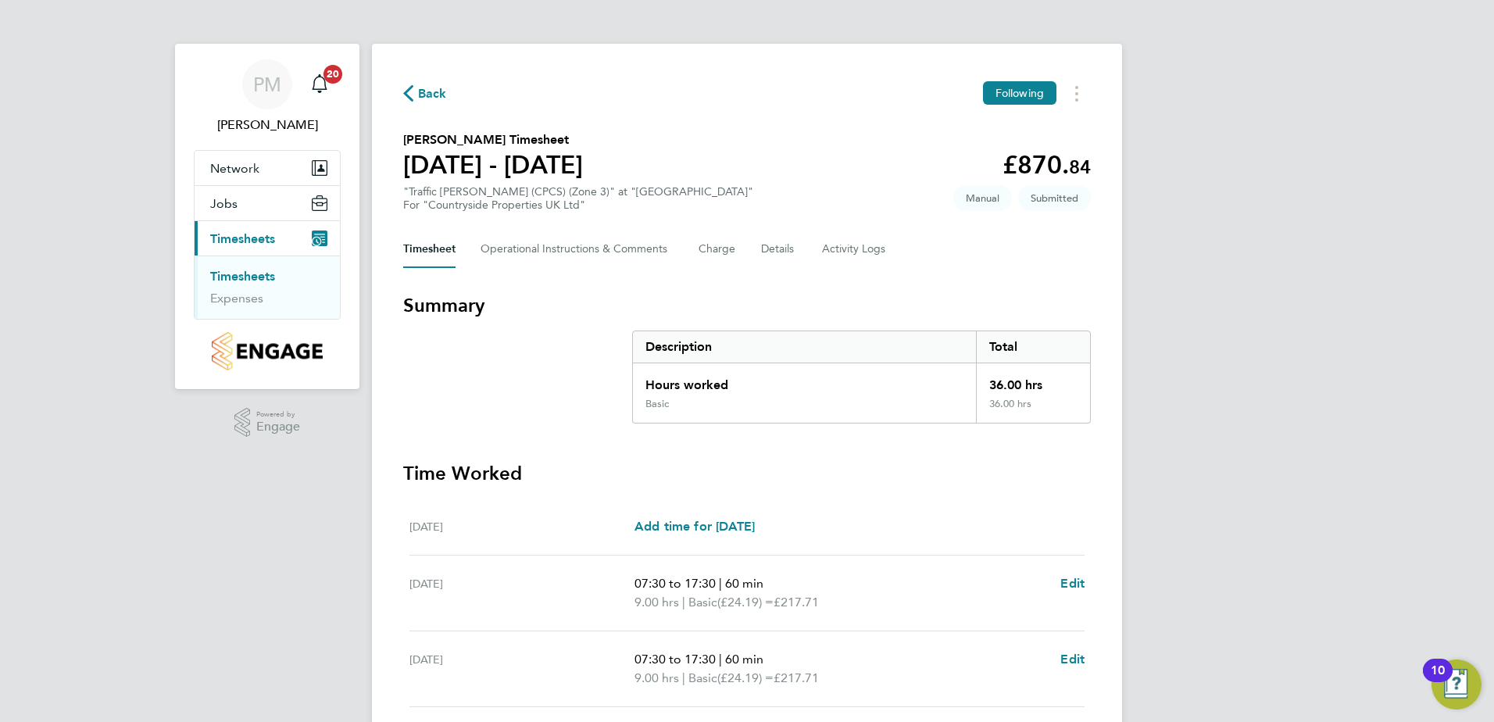
scroll to position [388, 0]
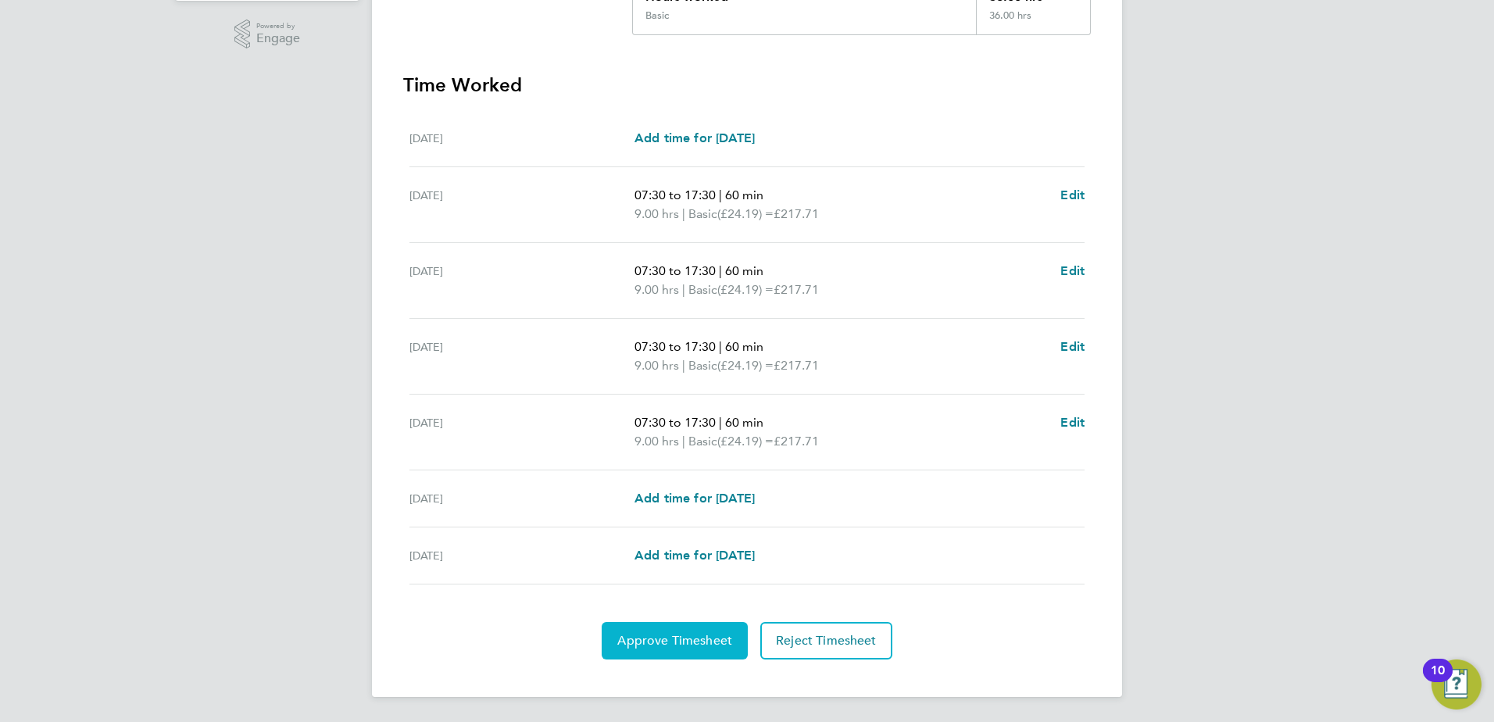
click at [684, 642] on span "Approve Timesheet" at bounding box center [674, 641] width 115 height 16
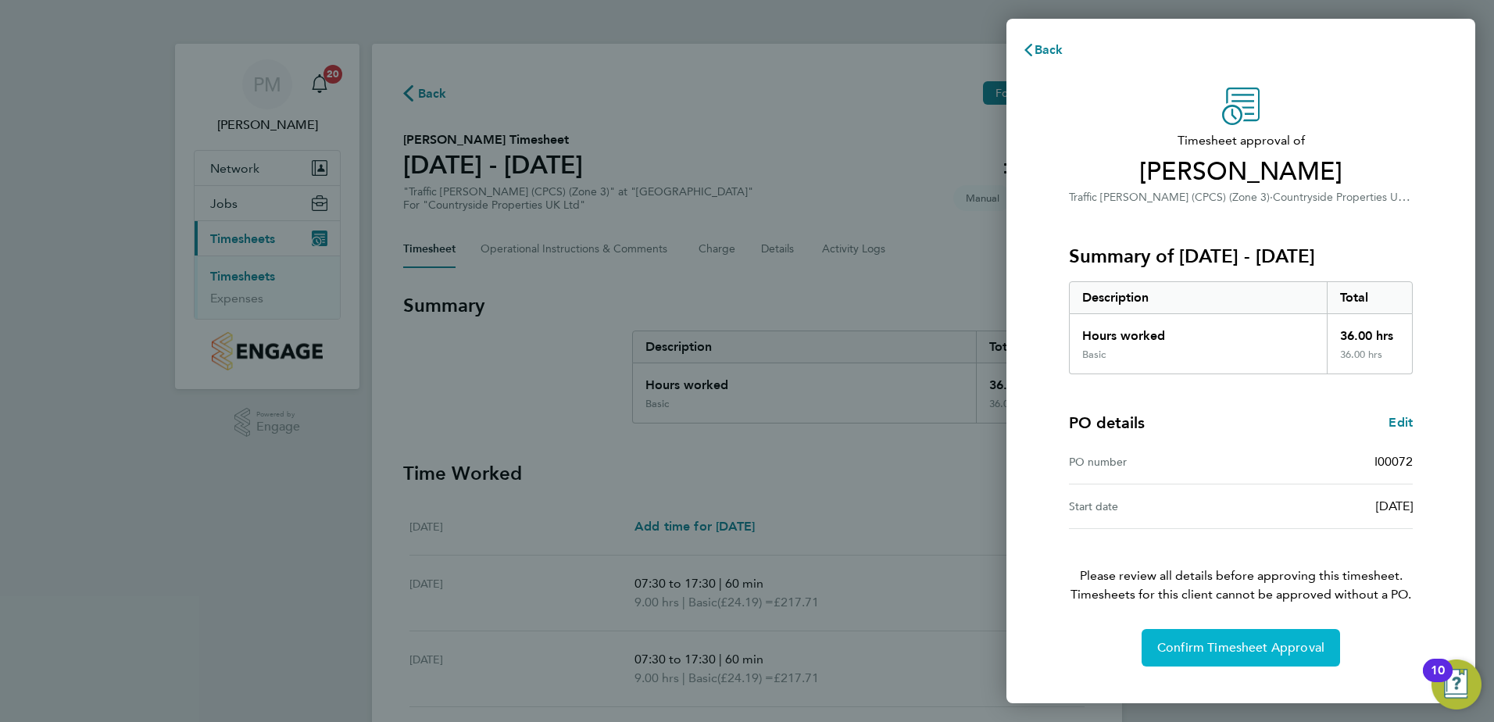
click at [1216, 641] on span "Confirm Timesheet Approval" at bounding box center [1240, 648] width 167 height 16
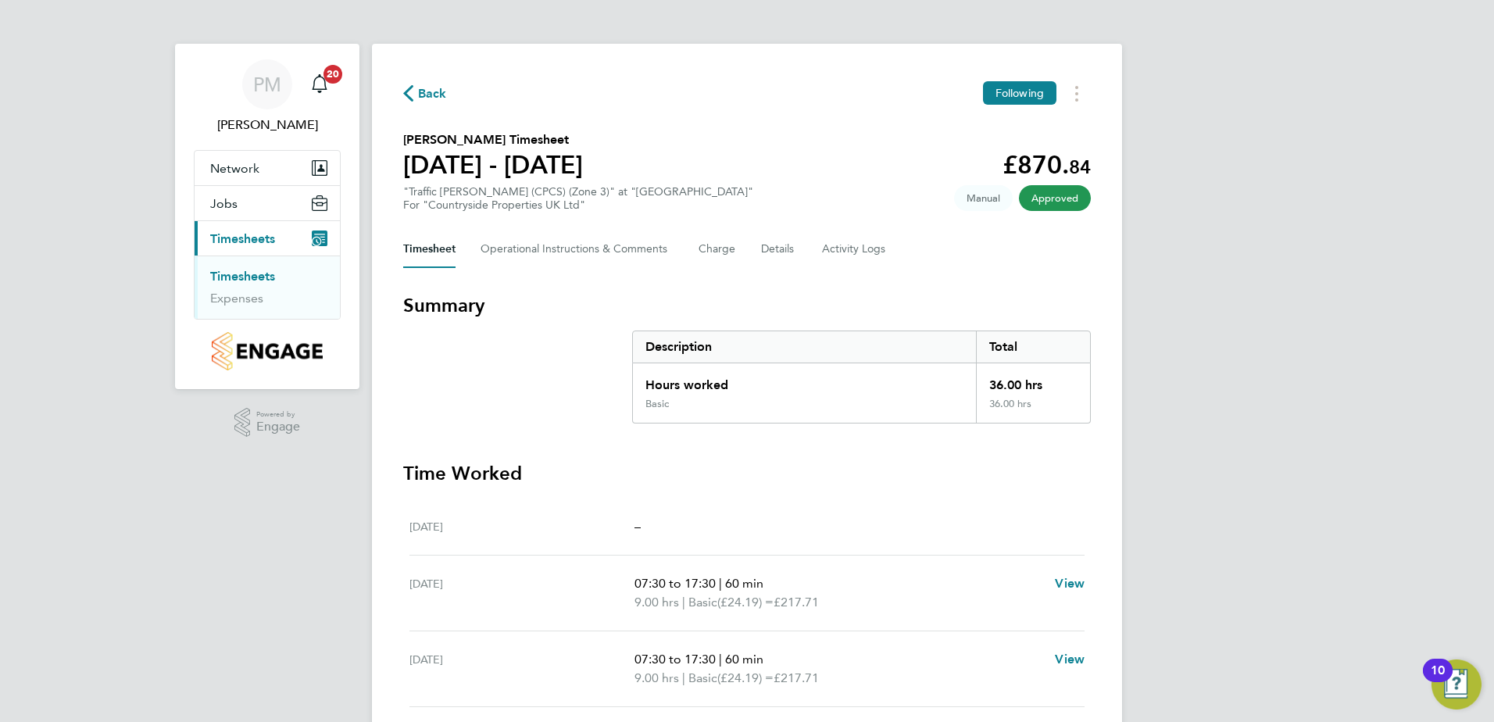
click at [243, 278] on link "Timesheets" at bounding box center [242, 276] width 65 height 15
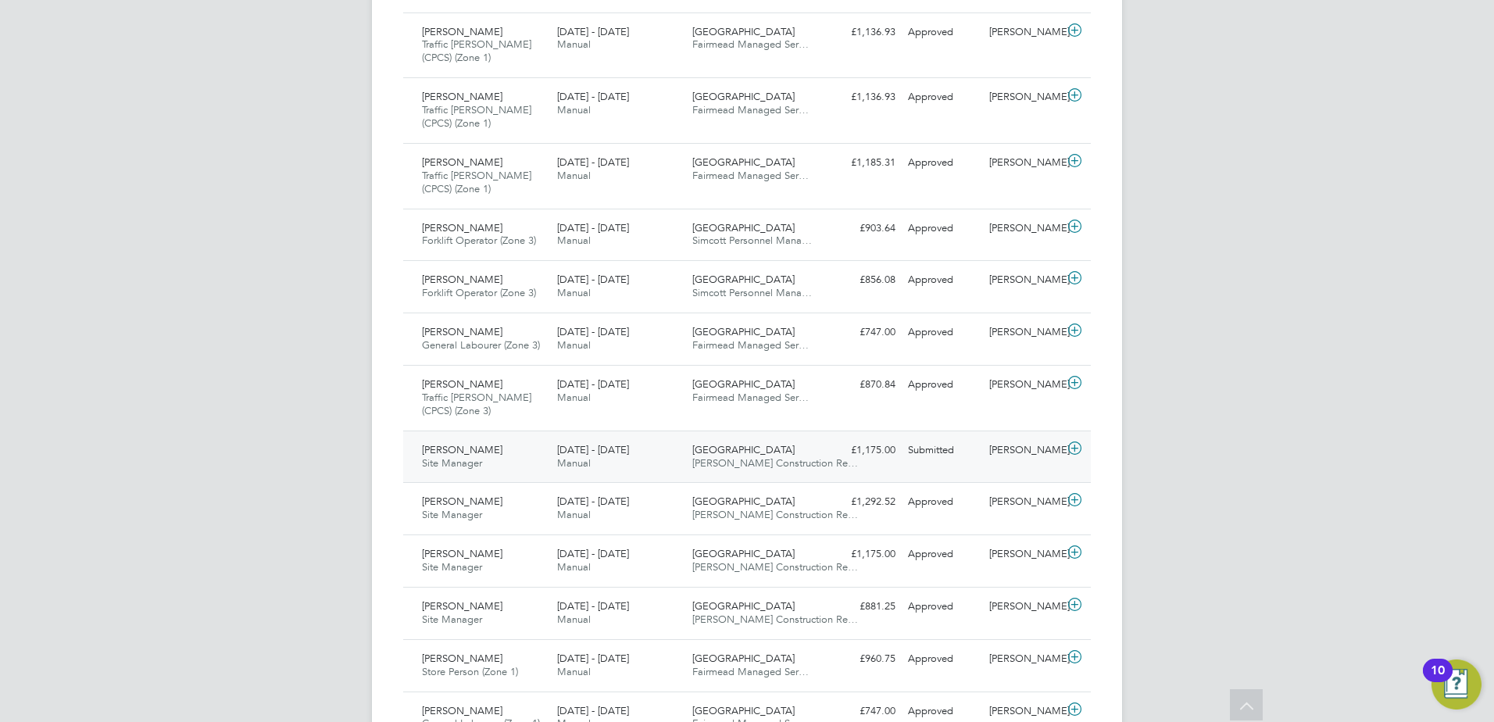
click at [455, 451] on span "[PERSON_NAME]" at bounding box center [462, 449] width 80 height 13
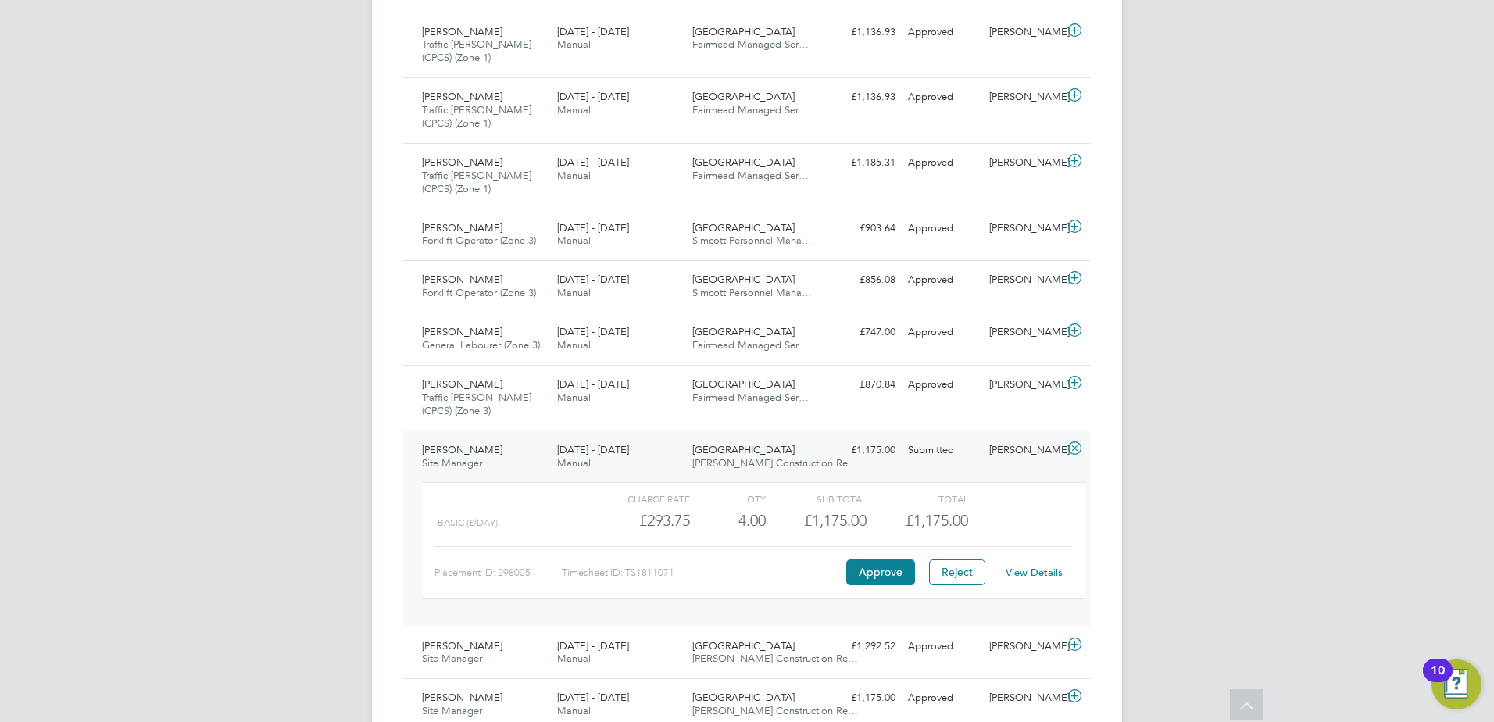
click at [1038, 572] on link "View Details" at bounding box center [1033, 572] width 57 height 13
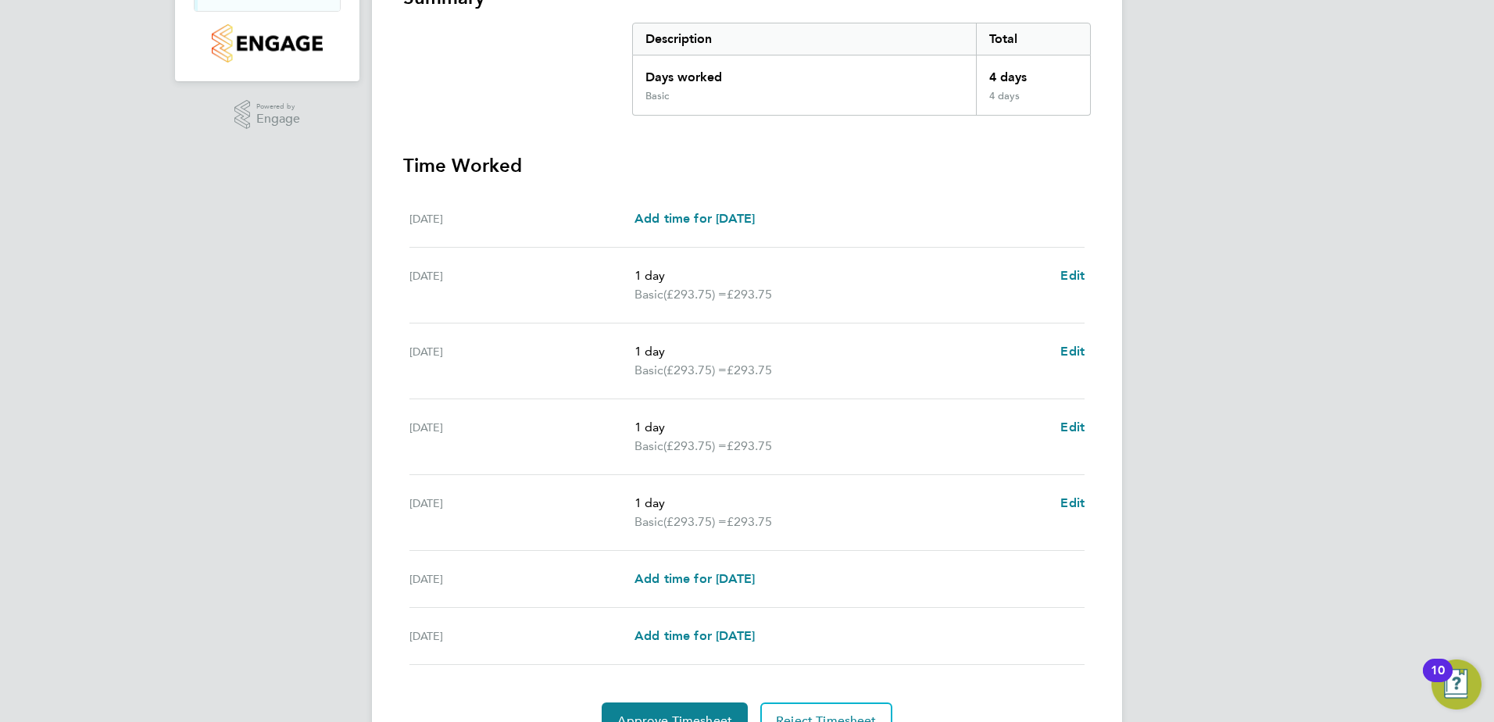
scroll to position [388, 0]
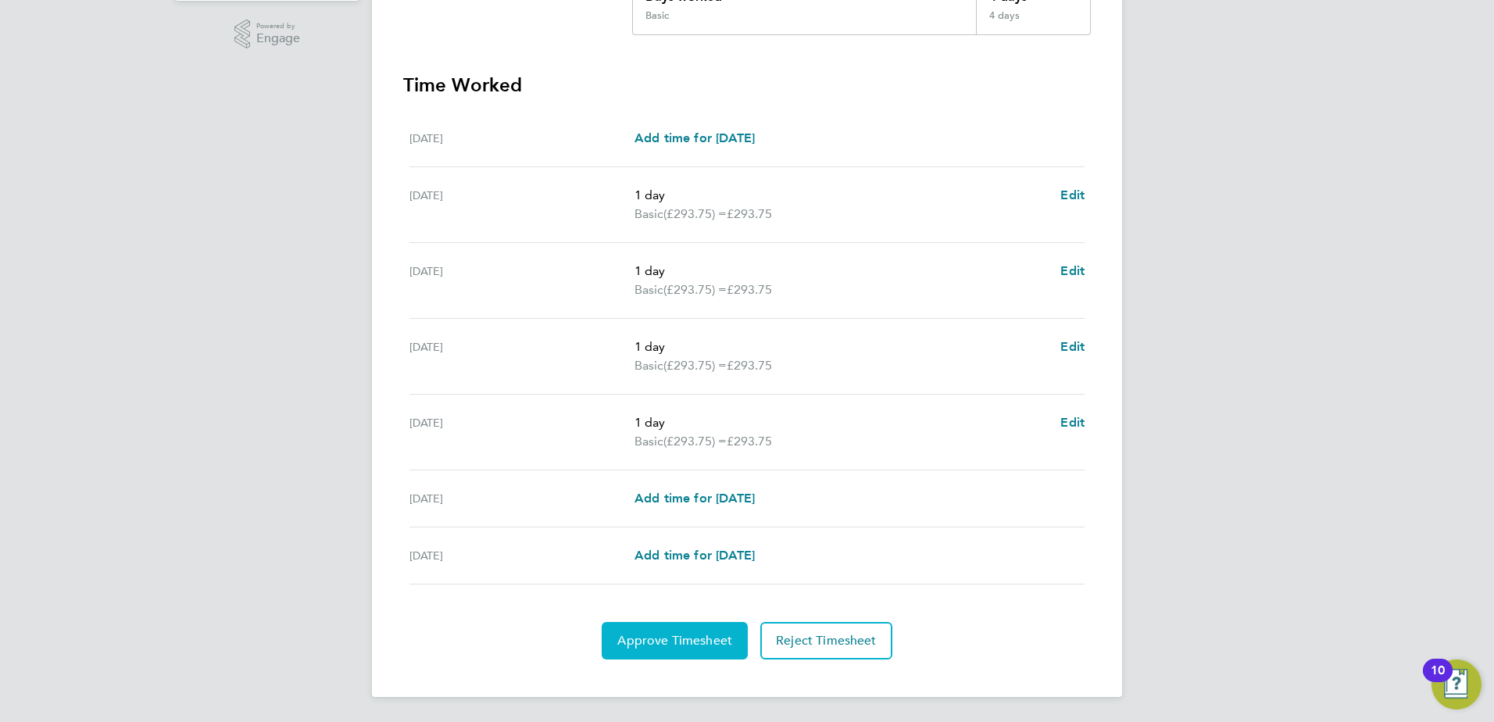
click at [665, 638] on span "Approve Timesheet" at bounding box center [674, 641] width 115 height 16
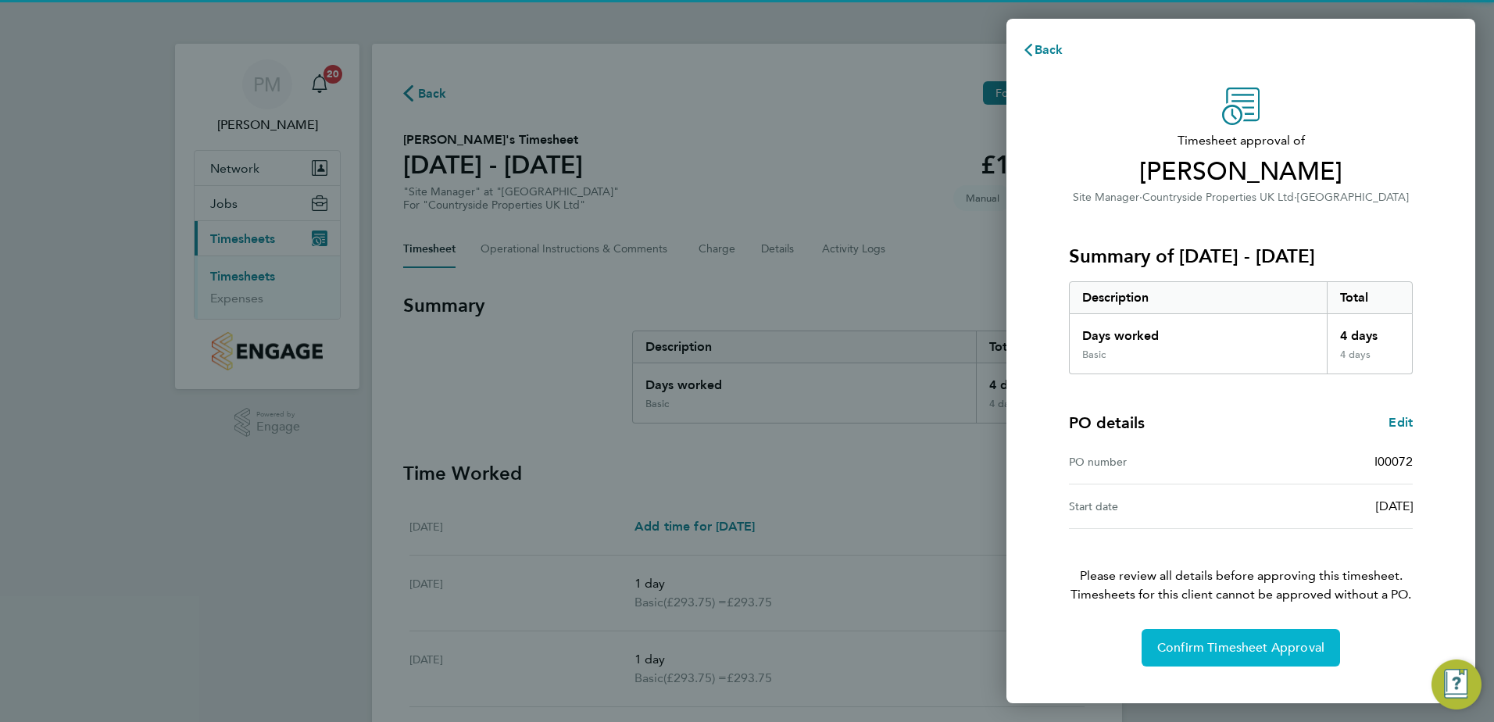
click at [1222, 648] on span "Confirm Timesheet Approval" at bounding box center [1240, 648] width 167 height 16
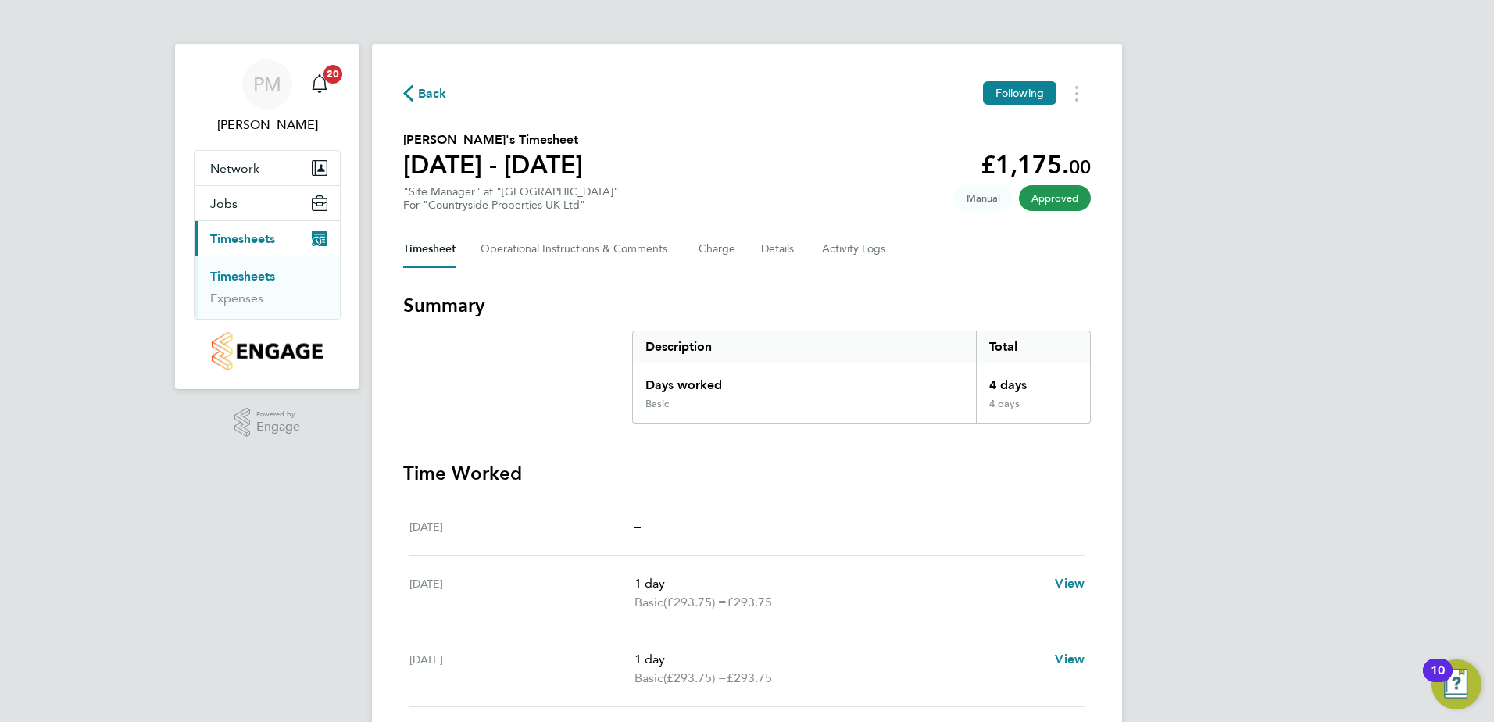
click at [242, 272] on link "Timesheets" at bounding box center [242, 276] width 65 height 15
